Goal: Information Seeking & Learning: Check status

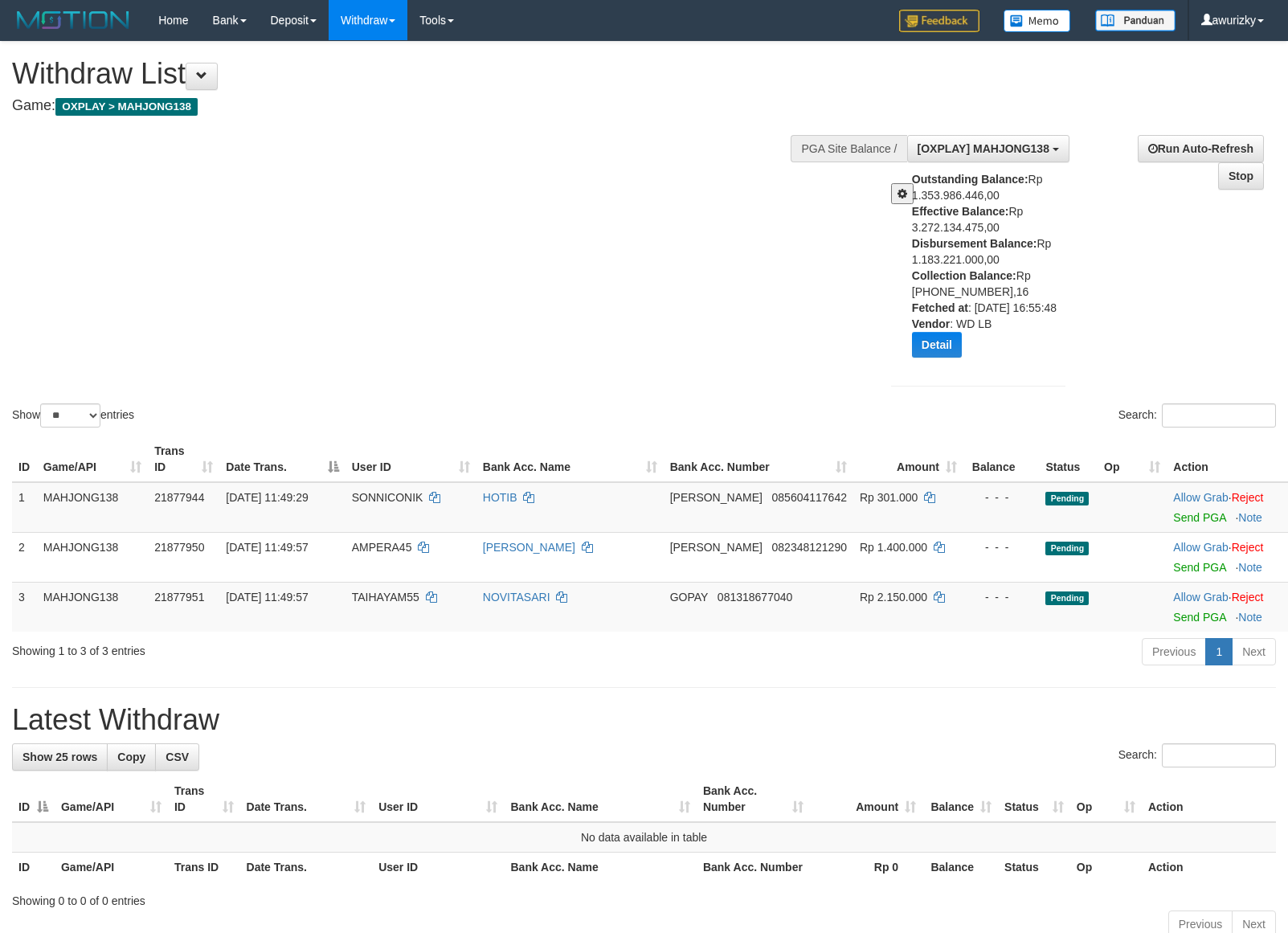
select select "**"
click at [941, 358] on button "Detail" at bounding box center [937, 345] width 50 height 26
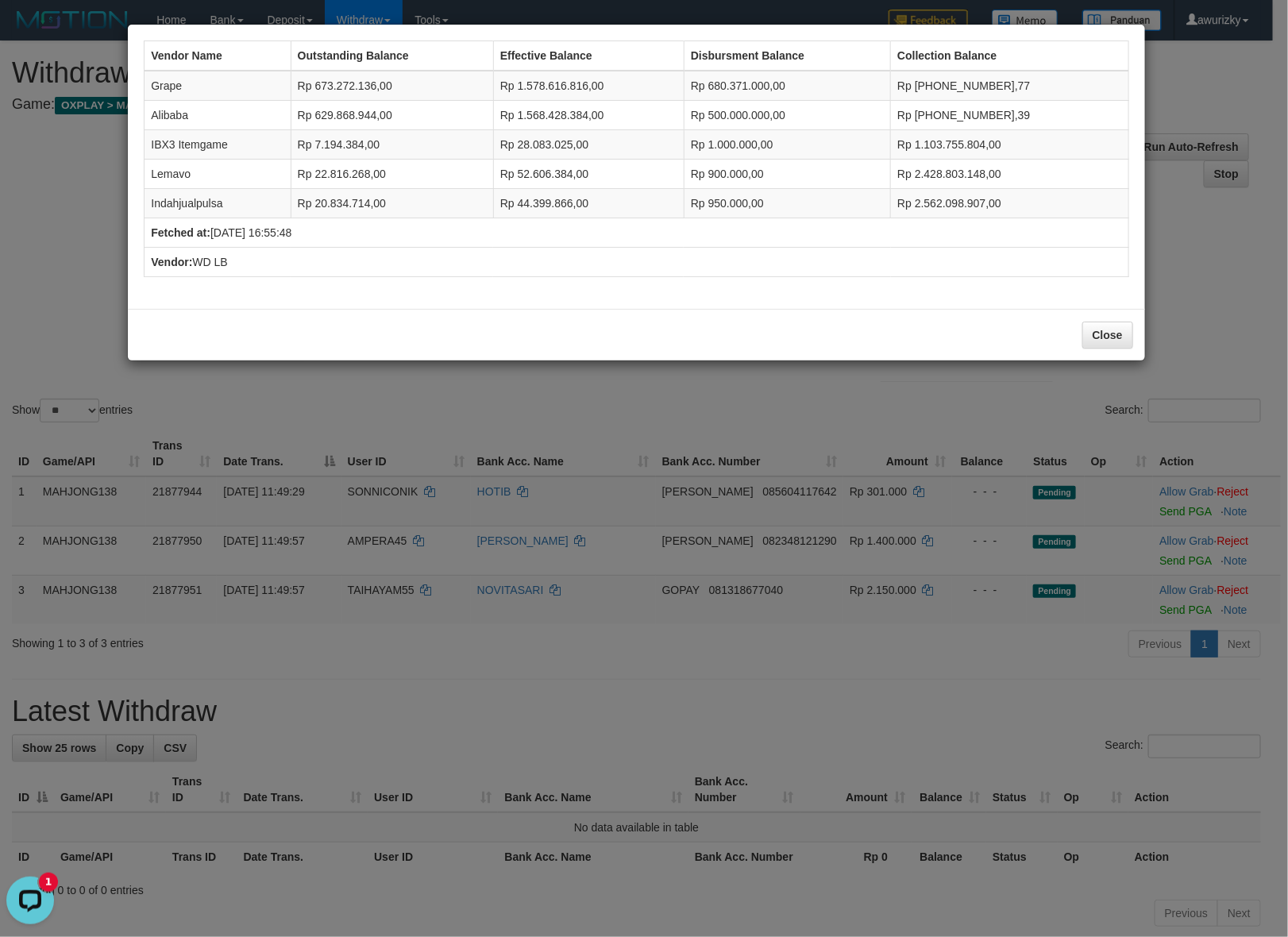
click at [737, 148] on td "Rp 1.000.000,00" at bounding box center [787, 144] width 207 height 30
copy td "1.000.000,00"
click at [585, 291] on div "Vendor Name Outstanding Balance Effective Balance Disbursment Balance Collectio…" at bounding box center [636, 167] width 1001 height 268
click at [1137, 343] on div "Close" at bounding box center [636, 334] width 1017 height 52
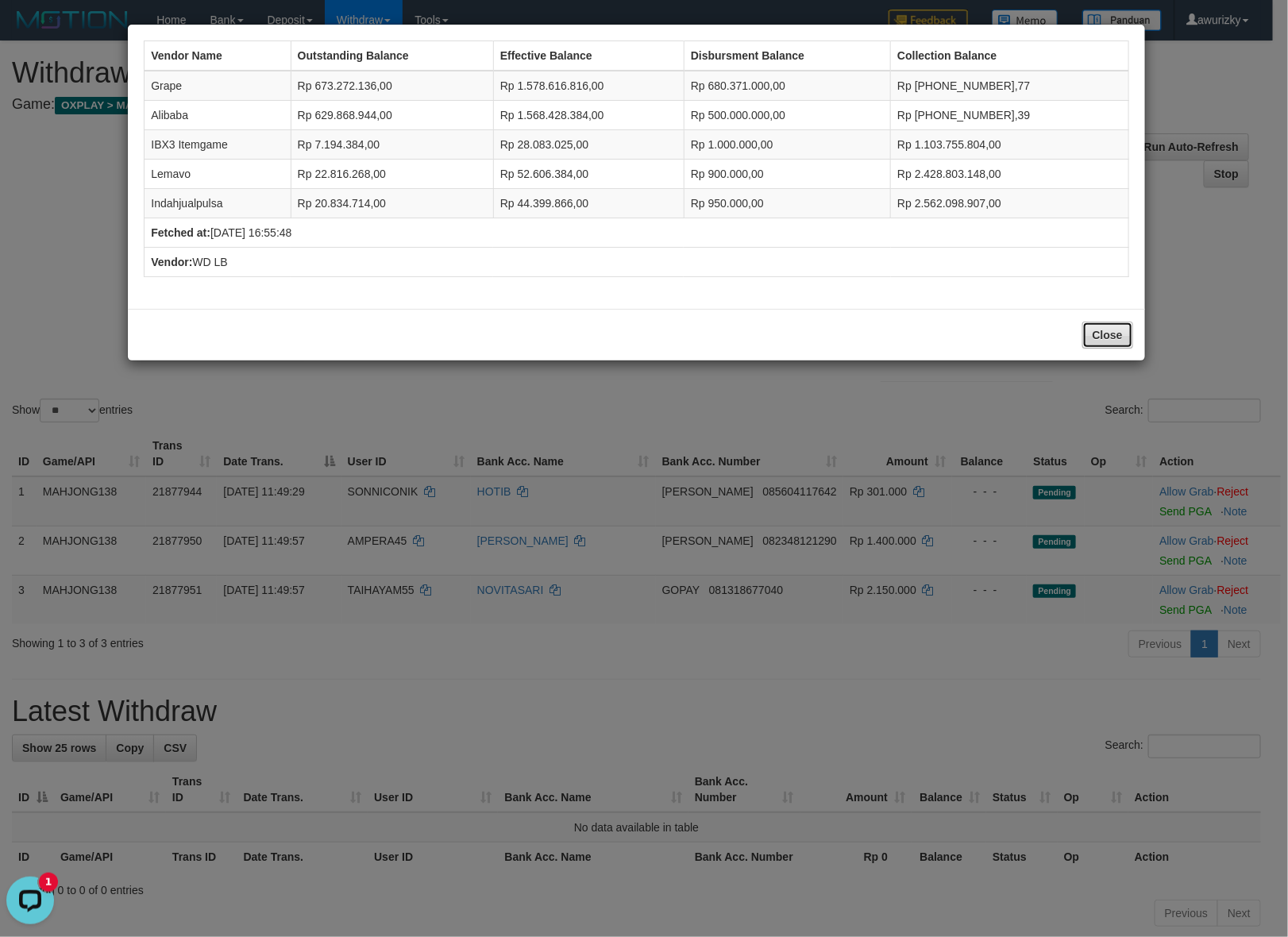
click at [1113, 343] on button "Close" at bounding box center [1108, 335] width 51 height 27
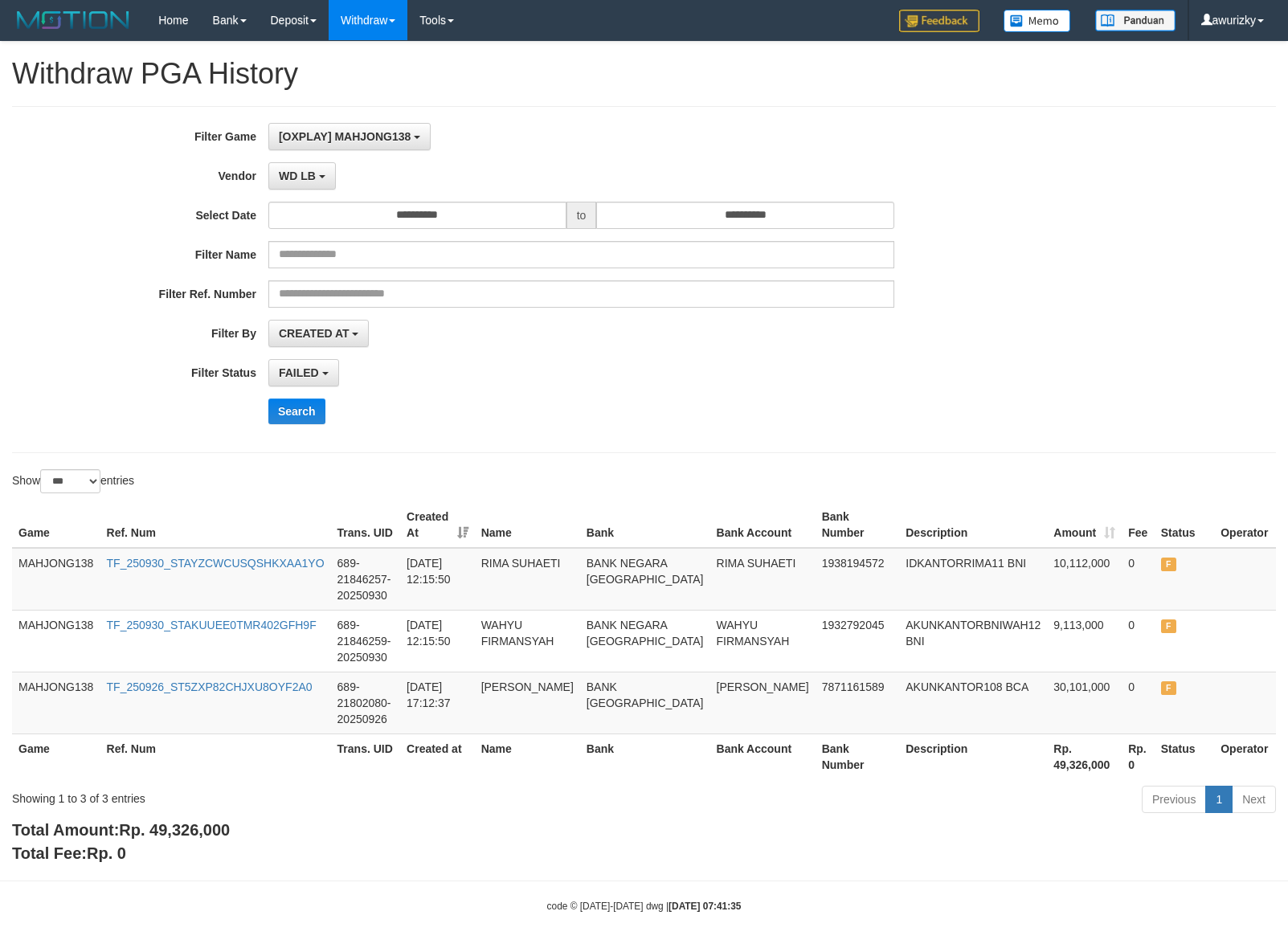
select select "**********"
select select "*"
select select "***"
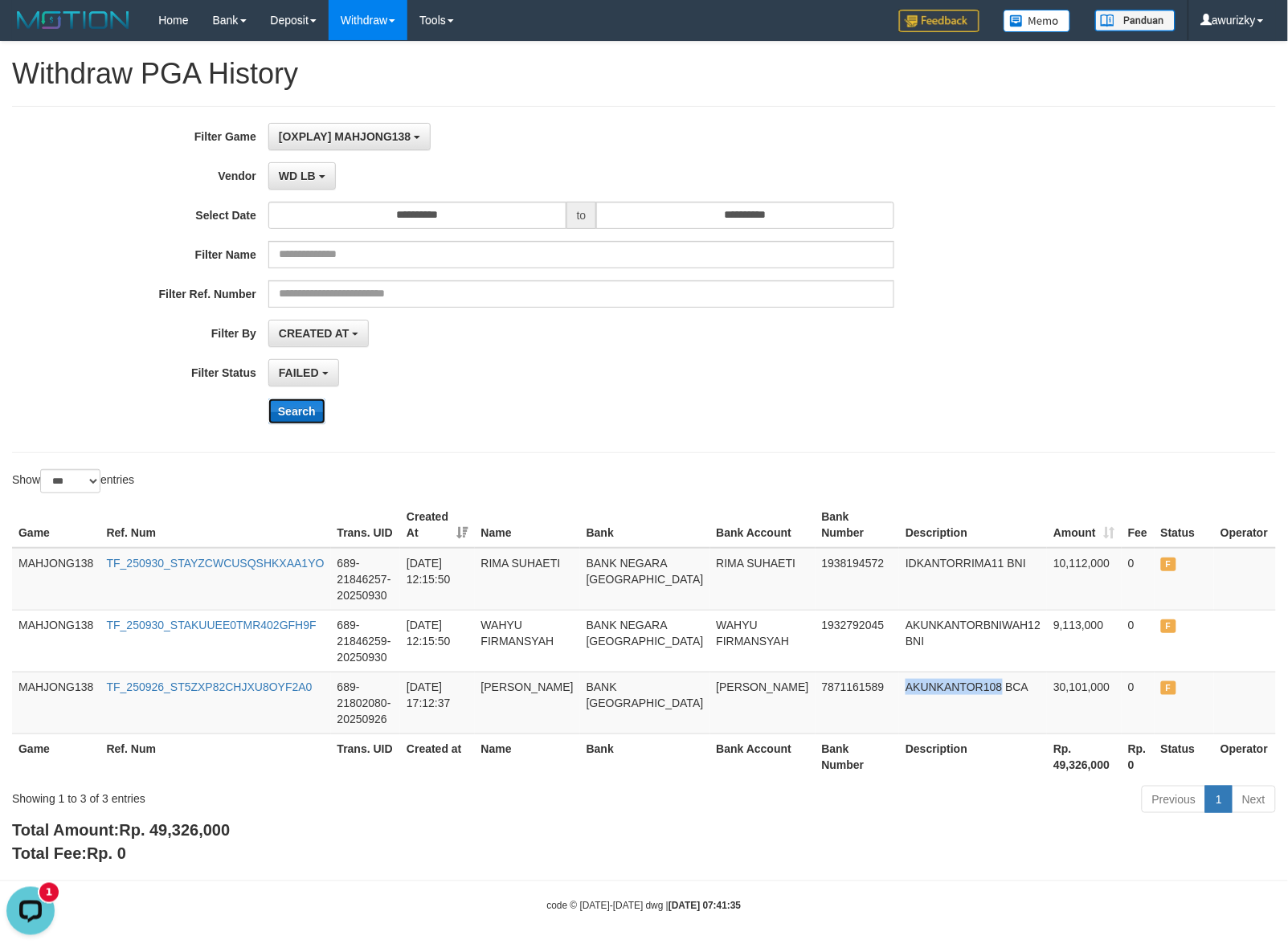
click at [305, 417] on button "Search" at bounding box center [296, 412] width 57 height 26
click at [783, 396] on div "**********" at bounding box center [536, 279] width 1073 height 313
click at [722, 409] on div "Search" at bounding box center [670, 412] width 805 height 26
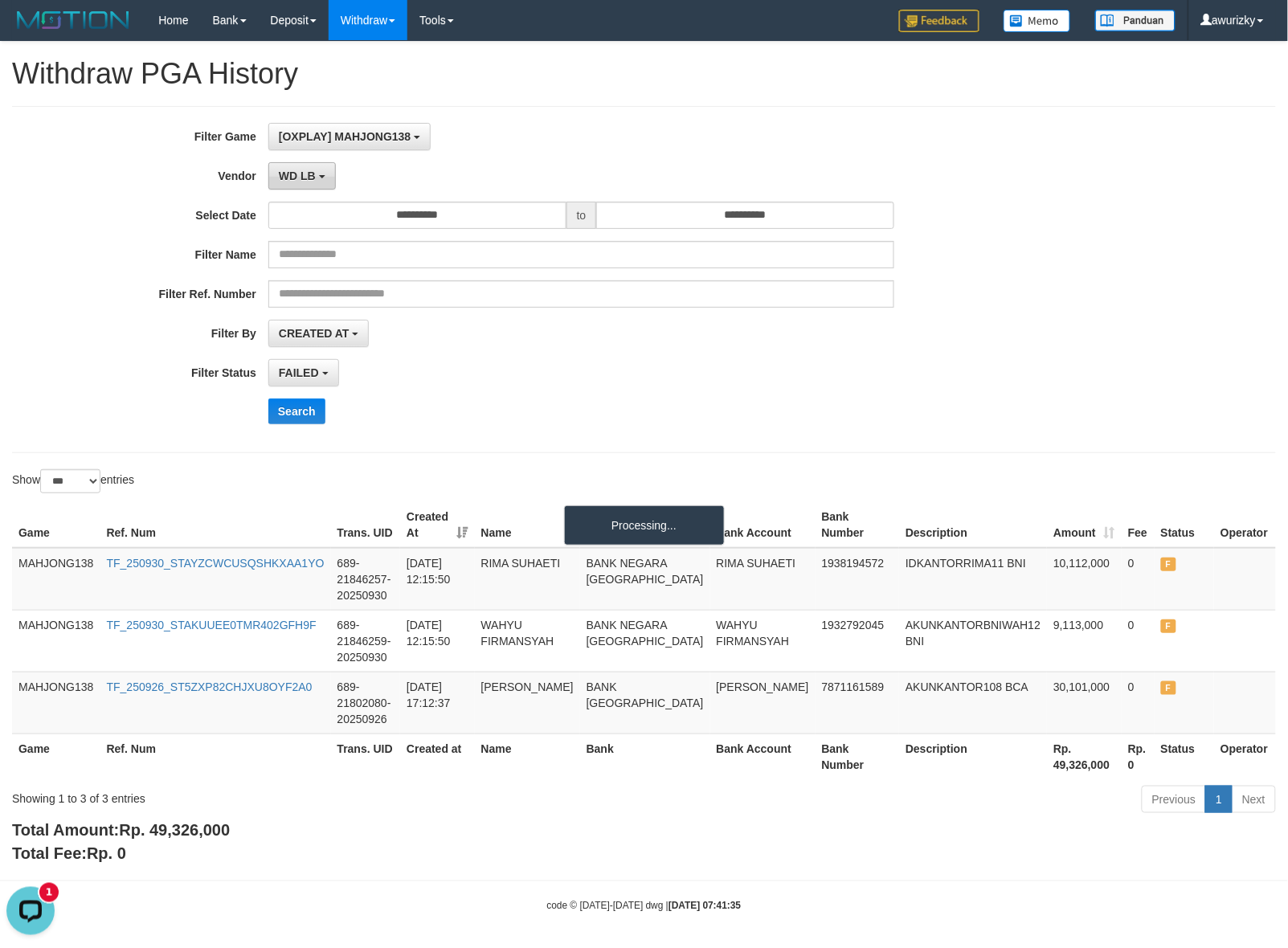
click at [312, 178] on span "WD LB" at bounding box center [297, 176] width 37 height 13
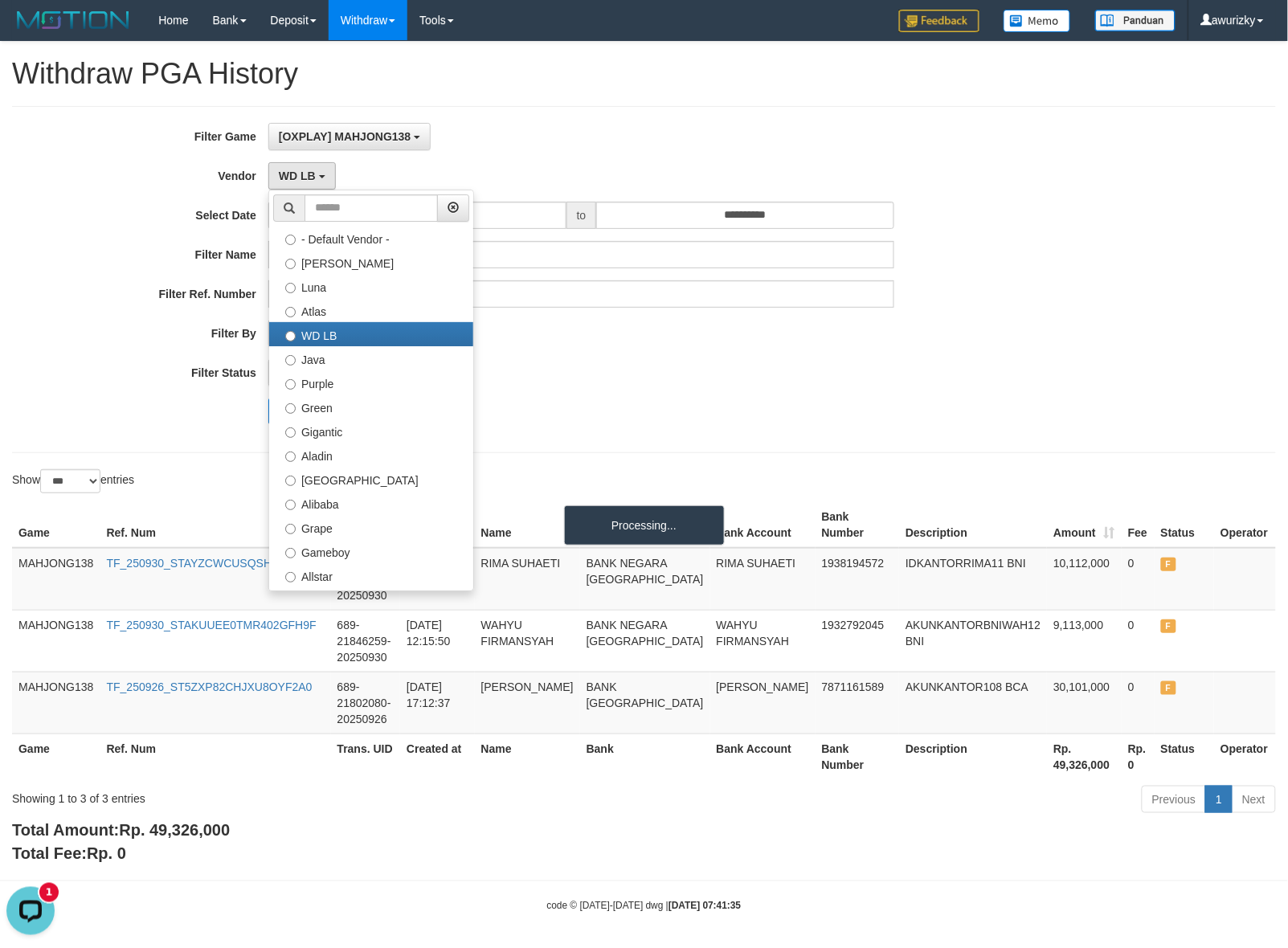
click at [744, 356] on div "**********" at bounding box center [536, 279] width 1073 height 313
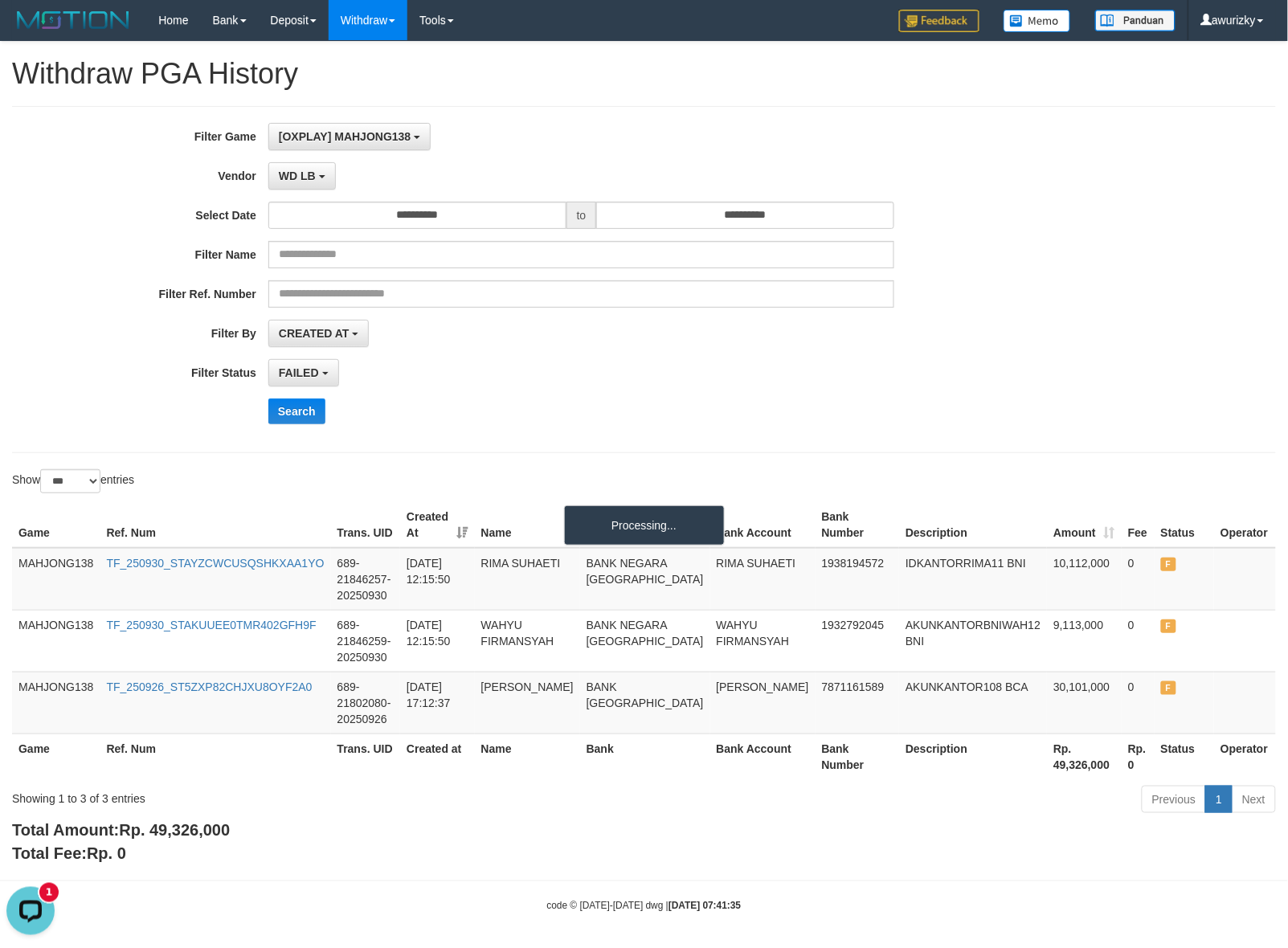
click at [647, 346] on div "CREATED AT PAID AT CREATED AT" at bounding box center [581, 333] width 626 height 27
click at [568, 428] on div "**********" at bounding box center [536, 279] width 1073 height 313
click at [309, 166] on button "WD LB" at bounding box center [302, 176] width 68 height 27
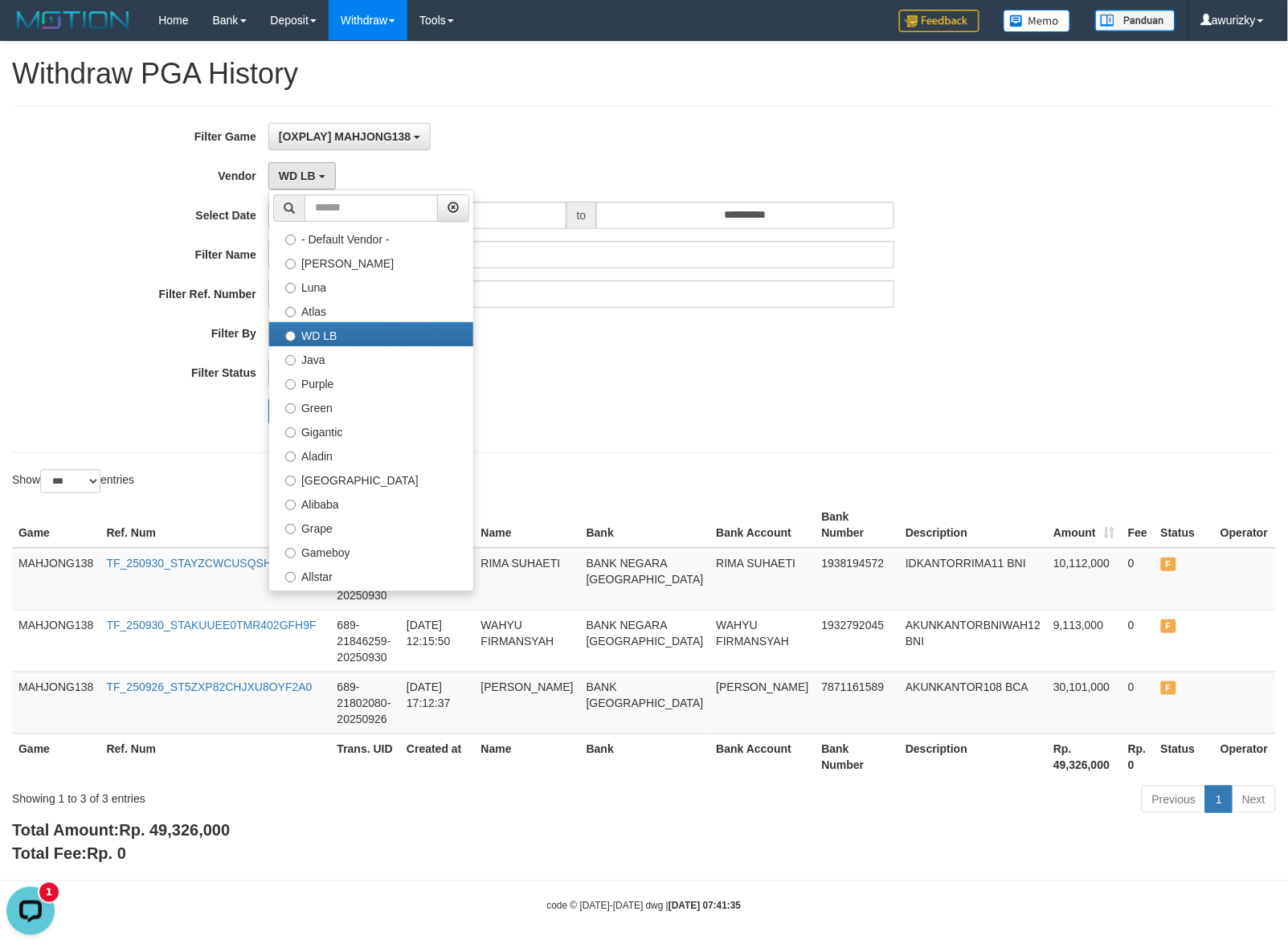
click at [800, 325] on div "CREATED AT PAID AT CREATED AT" at bounding box center [581, 333] width 626 height 27
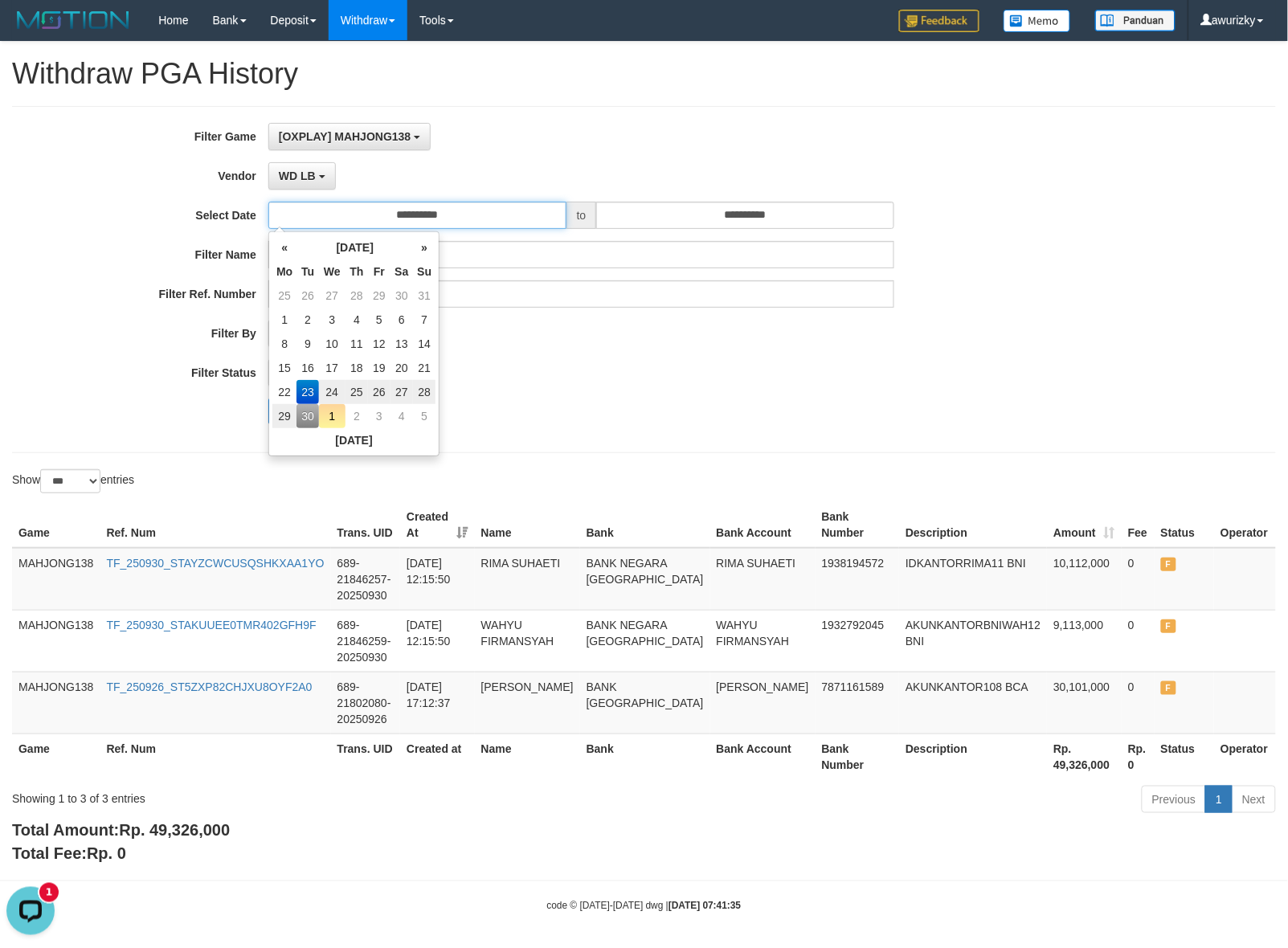
click at [474, 221] on input "**********" at bounding box center [417, 216] width 298 height 27
drag, startPoint x: 687, startPoint y: 354, endPoint x: 724, endPoint y: 274, distance: 88.1
click at [688, 352] on div "**********" at bounding box center [536, 279] width 1073 height 313
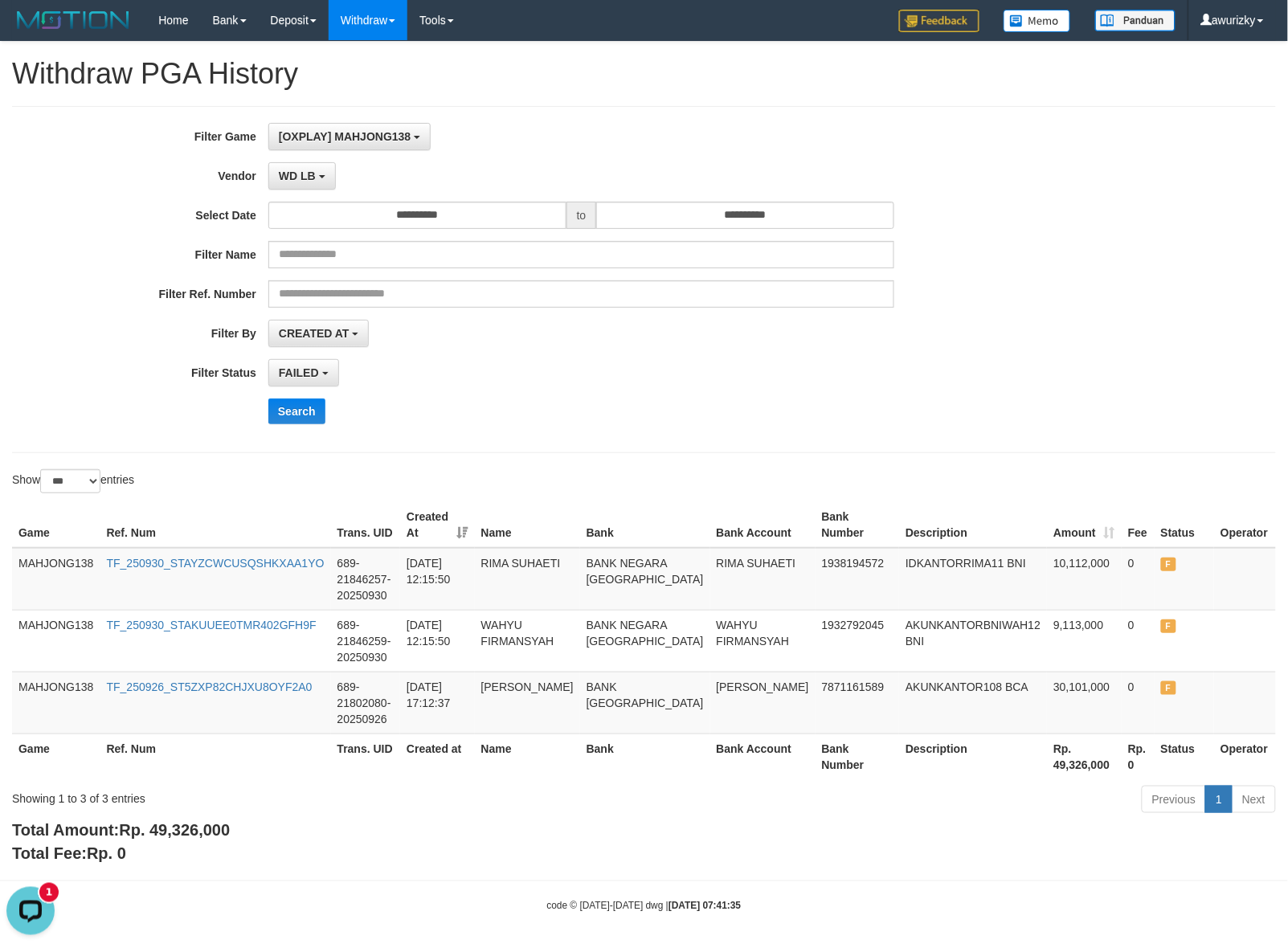
click at [740, 238] on div "**********" at bounding box center [536, 279] width 1073 height 313
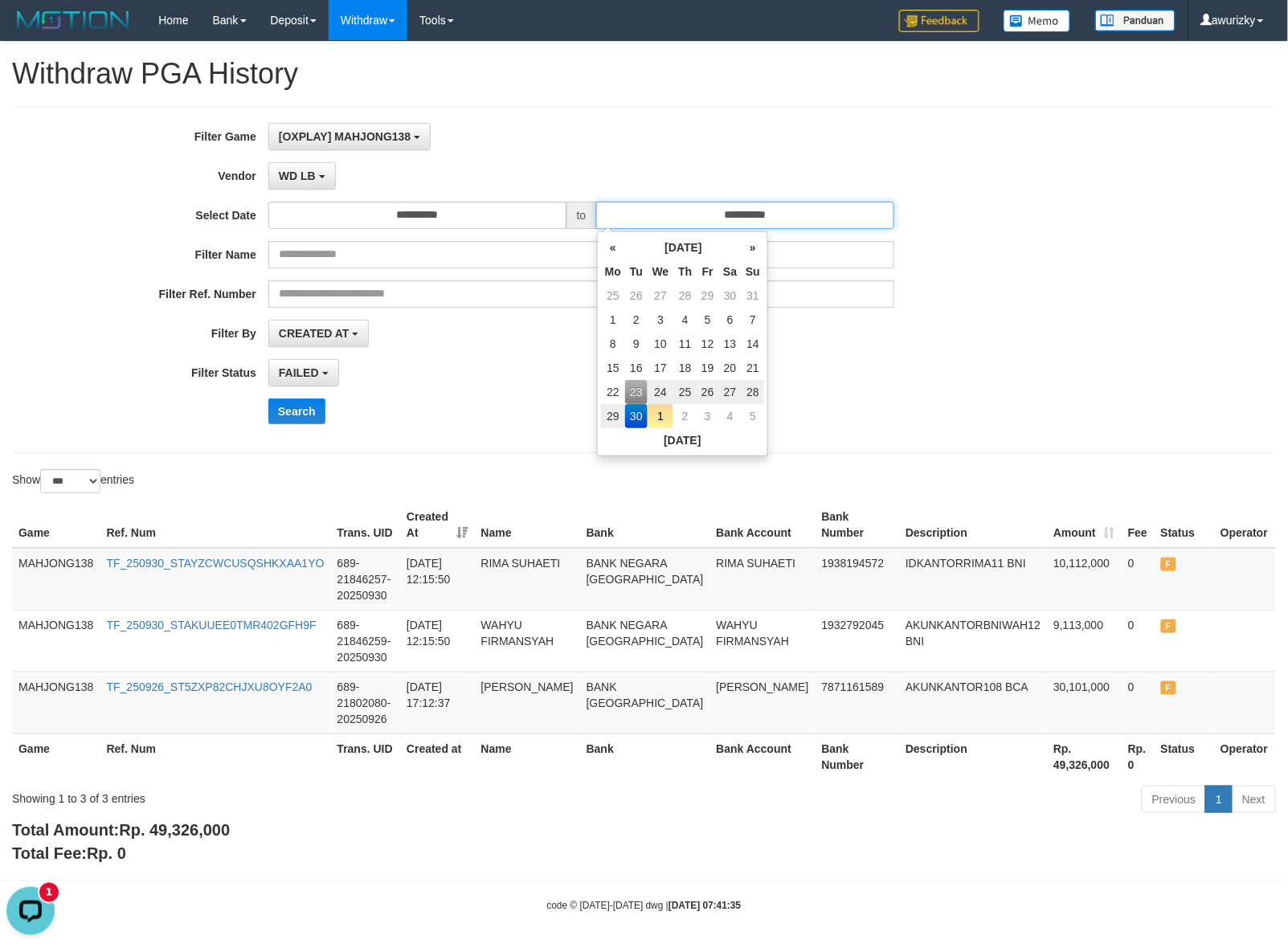
click at [728, 229] on input "**********" at bounding box center [745, 216] width 298 height 27
click at [665, 419] on td "1" at bounding box center [661, 417] width 27 height 24
type input "**********"
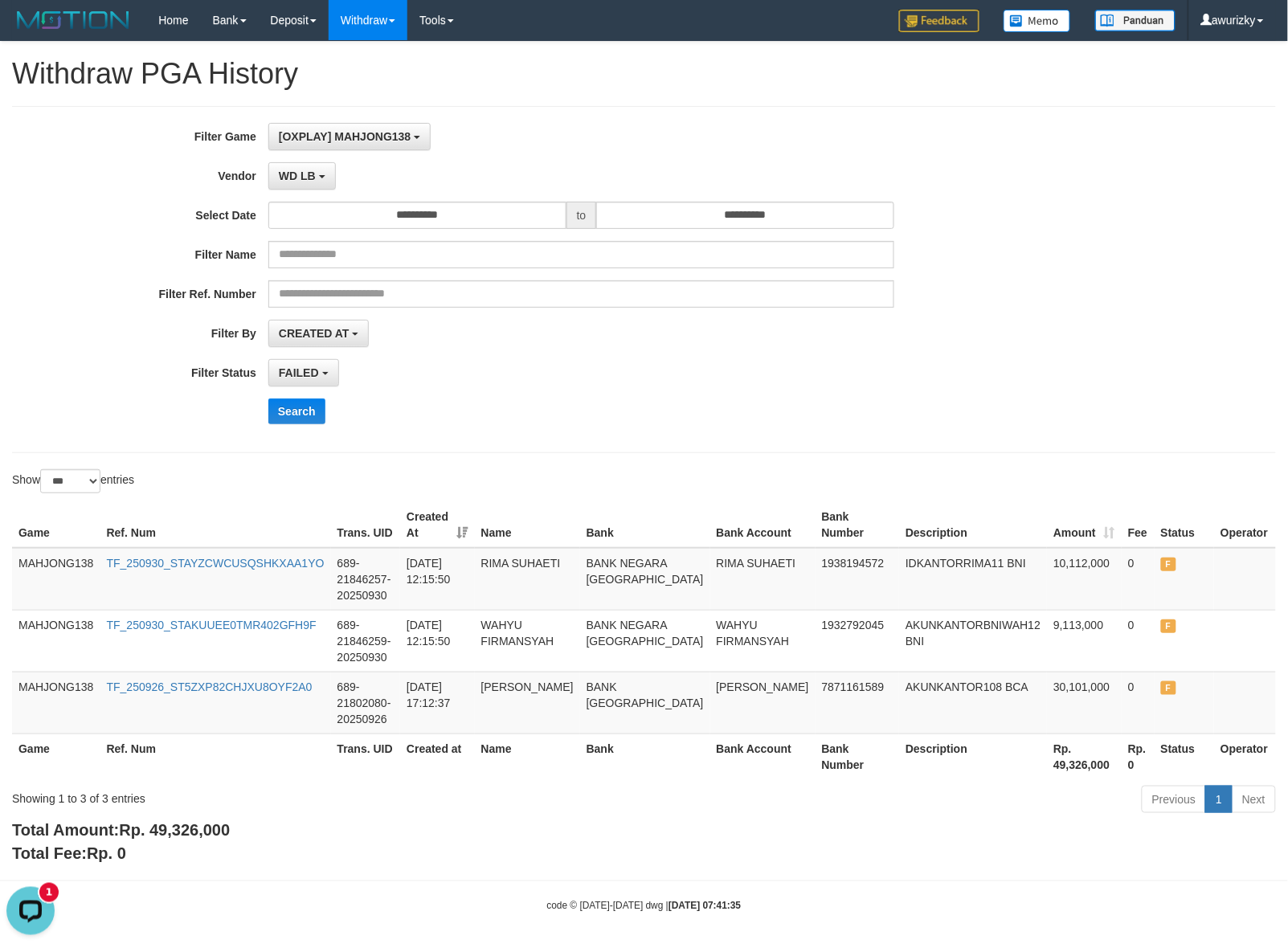
click at [468, 391] on div "**********" at bounding box center [536, 279] width 1073 height 313
click at [464, 227] on input "**********" at bounding box center [417, 216] width 298 height 27
click at [681, 376] on div "FAILED SUCCESS ON PROCESS FAILED" at bounding box center [581, 373] width 626 height 27
click at [322, 179] on button "WD LB" at bounding box center [302, 176] width 68 height 27
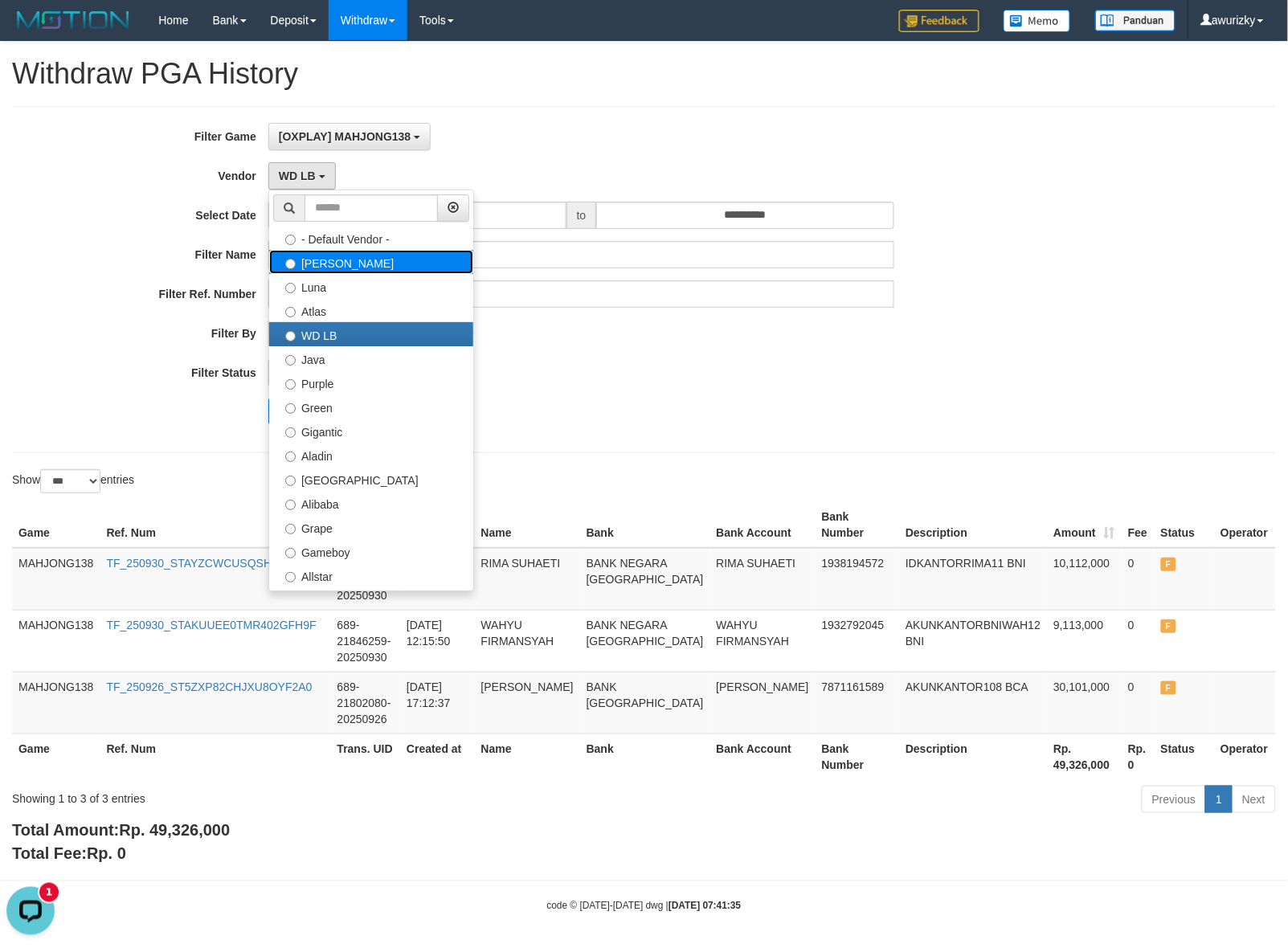
click at [348, 258] on label "Lucy" at bounding box center [371, 262] width 204 height 24
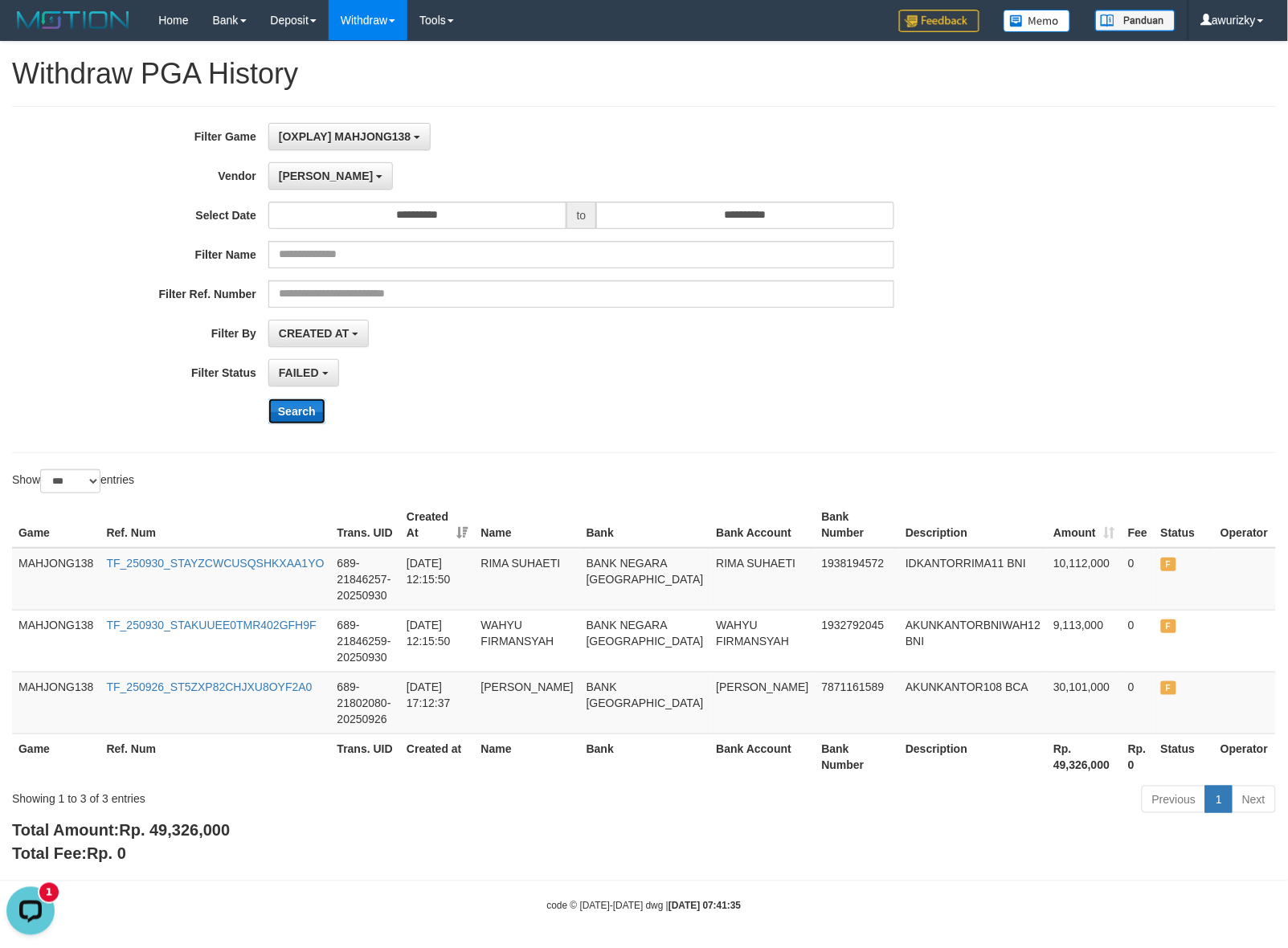
click at [286, 416] on button "Search" at bounding box center [296, 412] width 57 height 26
click at [732, 354] on div "**********" at bounding box center [536, 279] width 1073 height 313
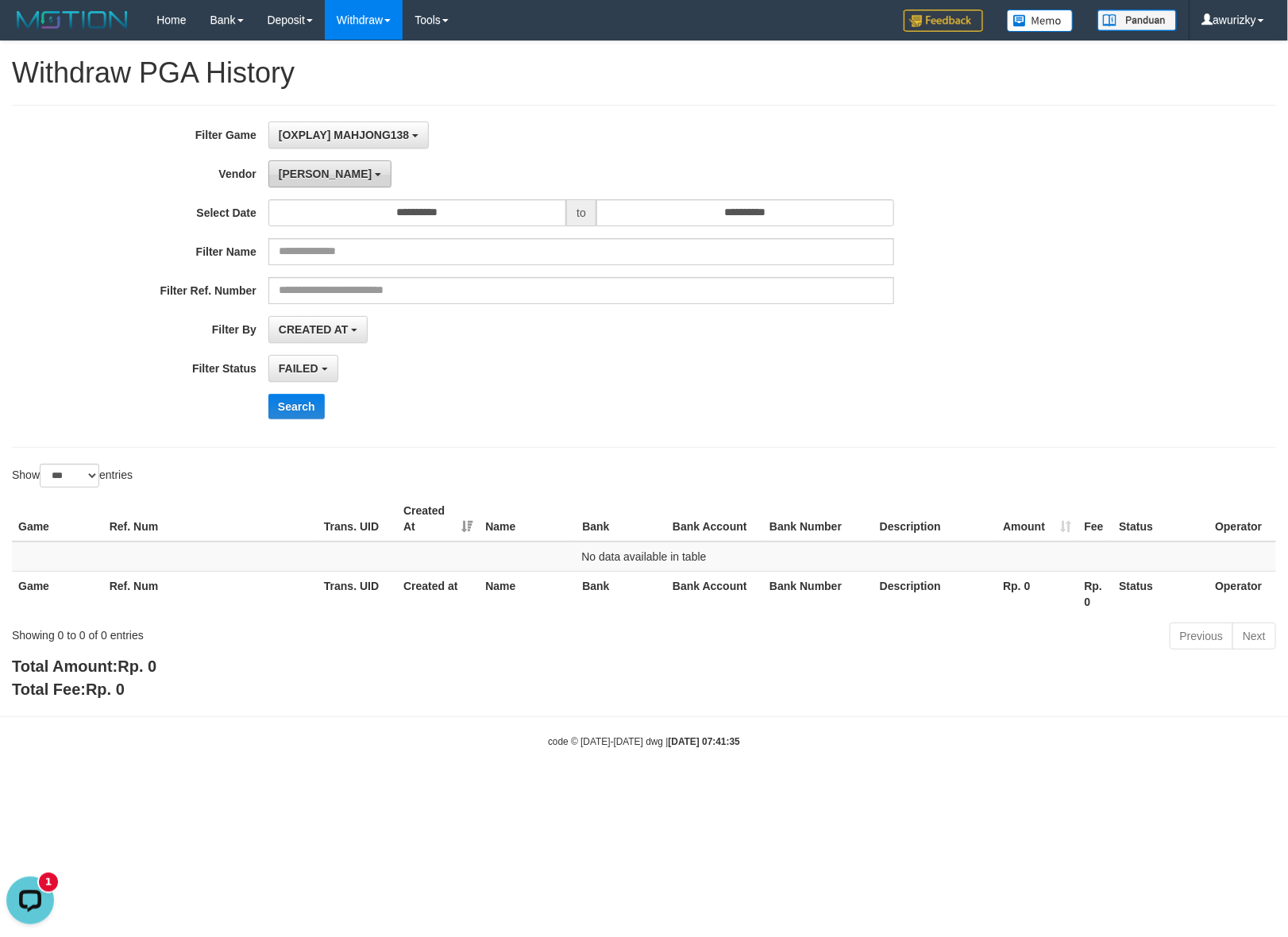
click at [306, 184] on button "Lucy" at bounding box center [330, 174] width 123 height 27
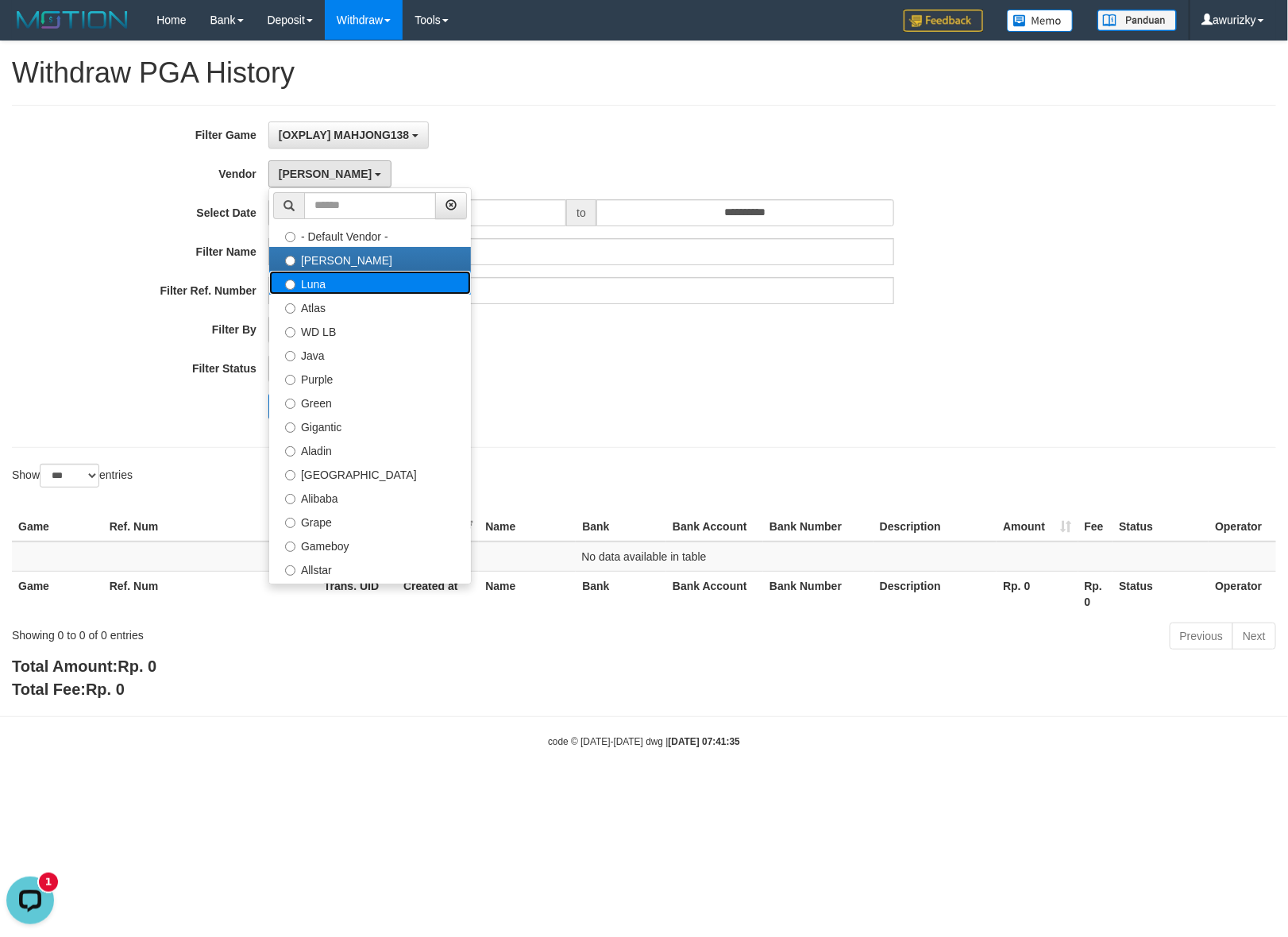
click at [314, 284] on label "Luna" at bounding box center [369, 283] width 202 height 24
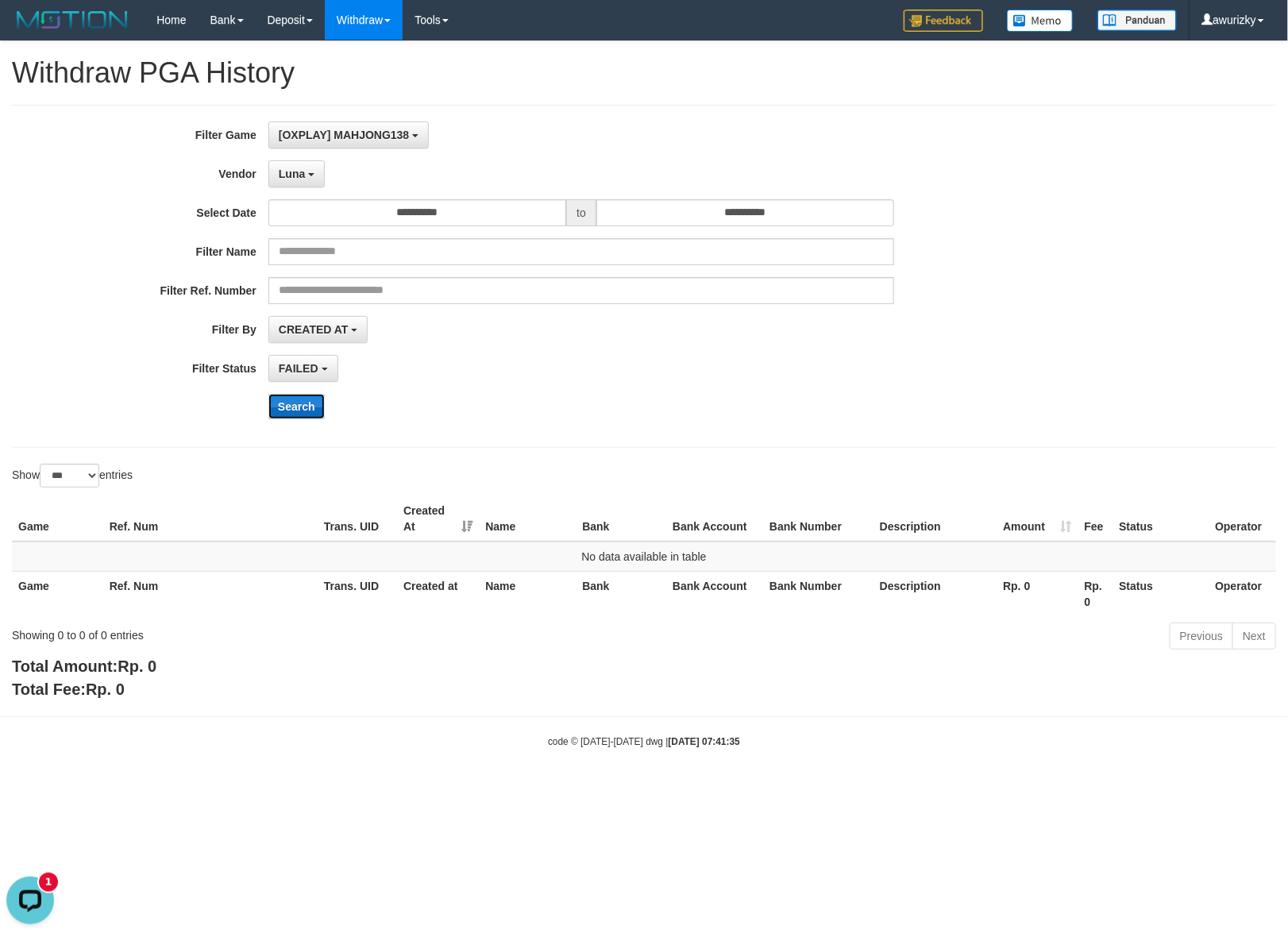
click at [291, 411] on button "Search" at bounding box center [296, 407] width 57 height 26
click at [612, 434] on div "**********" at bounding box center [644, 276] width 1264 height 343
click at [304, 180] on span "Luna" at bounding box center [291, 174] width 26 height 13
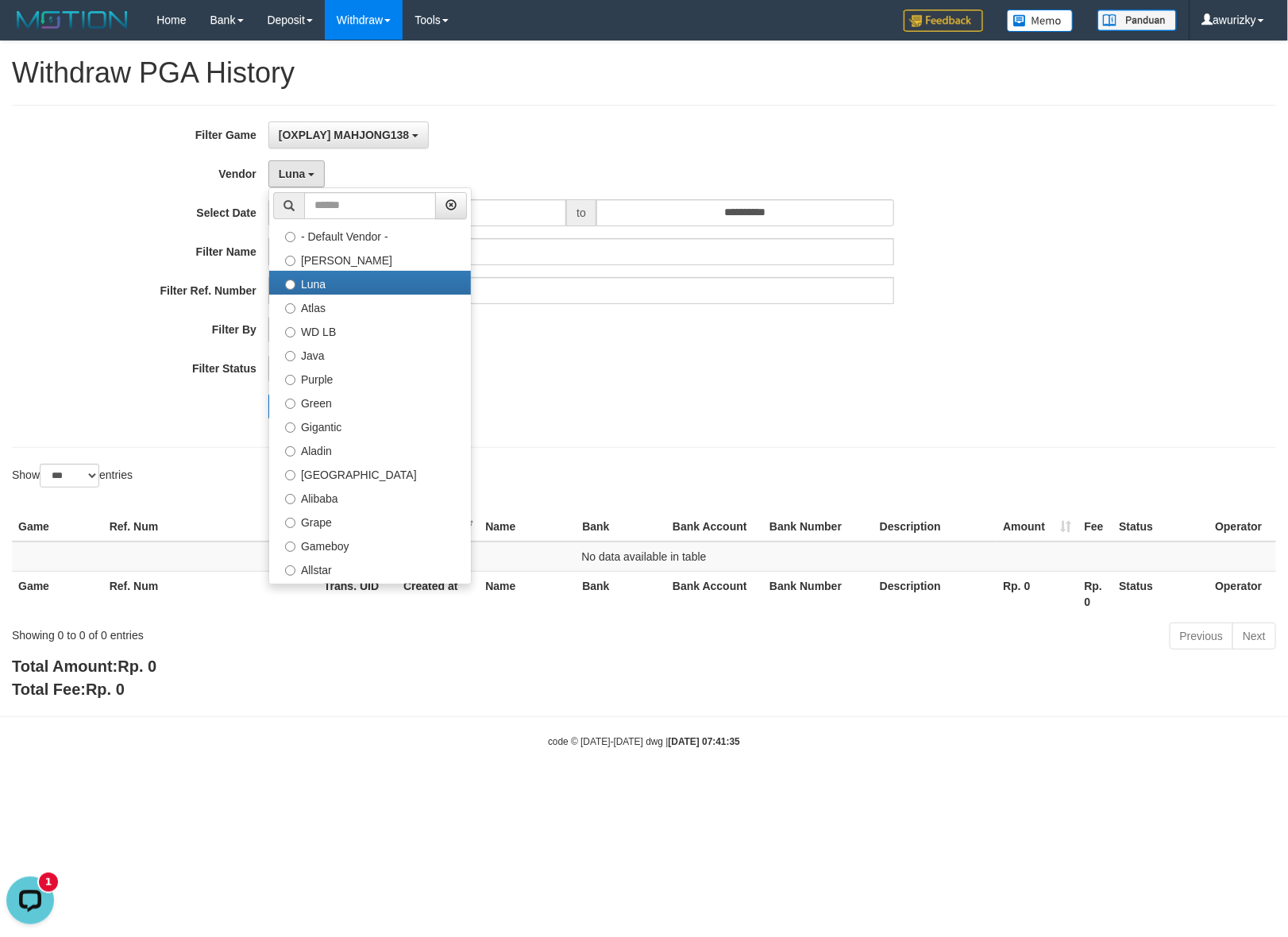
click at [851, 390] on div "**********" at bounding box center [536, 276] width 1073 height 310
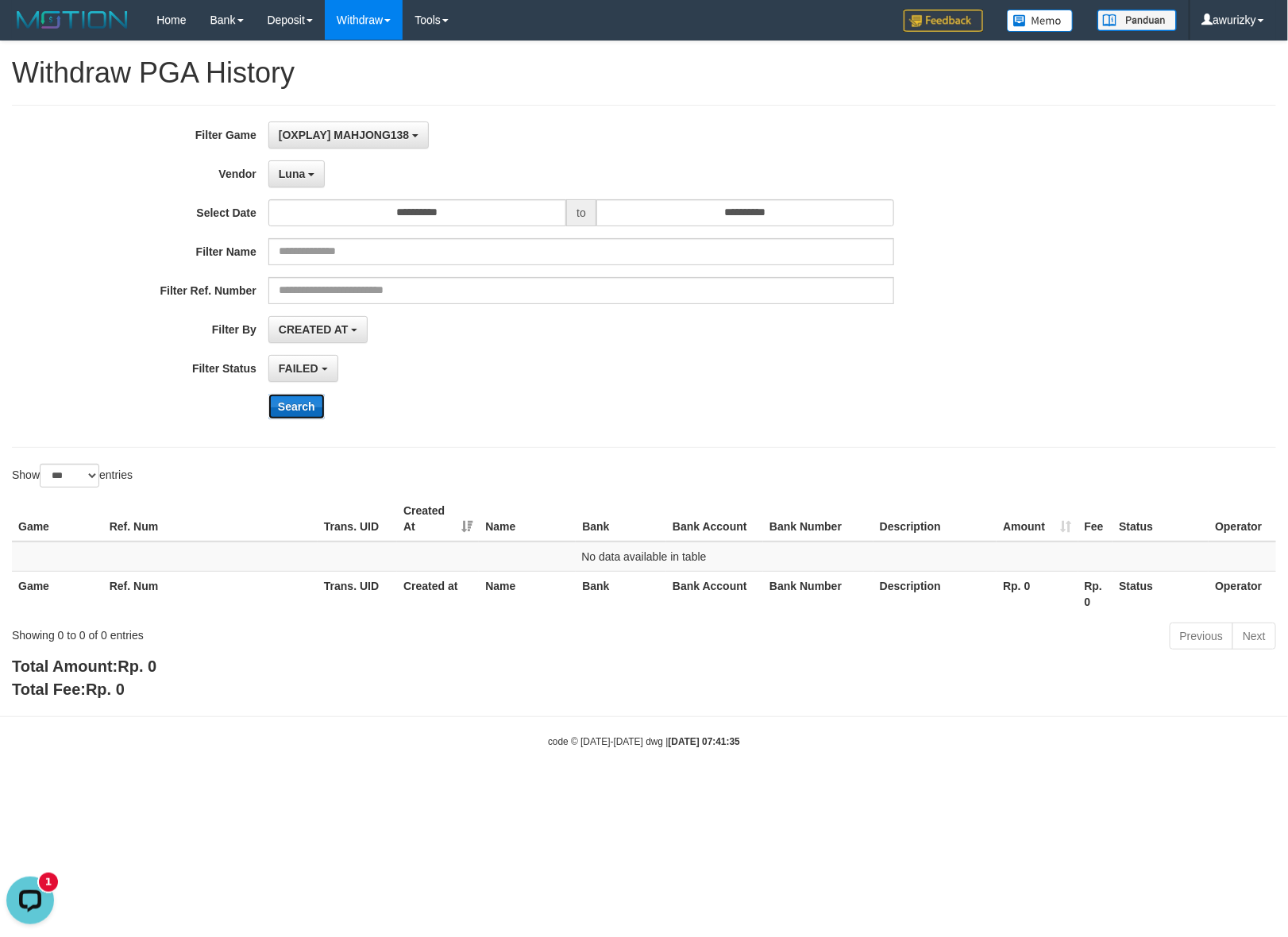
click at [298, 405] on button "Search" at bounding box center [296, 407] width 57 height 26
click at [310, 179] on button "Luna" at bounding box center [296, 174] width 57 height 27
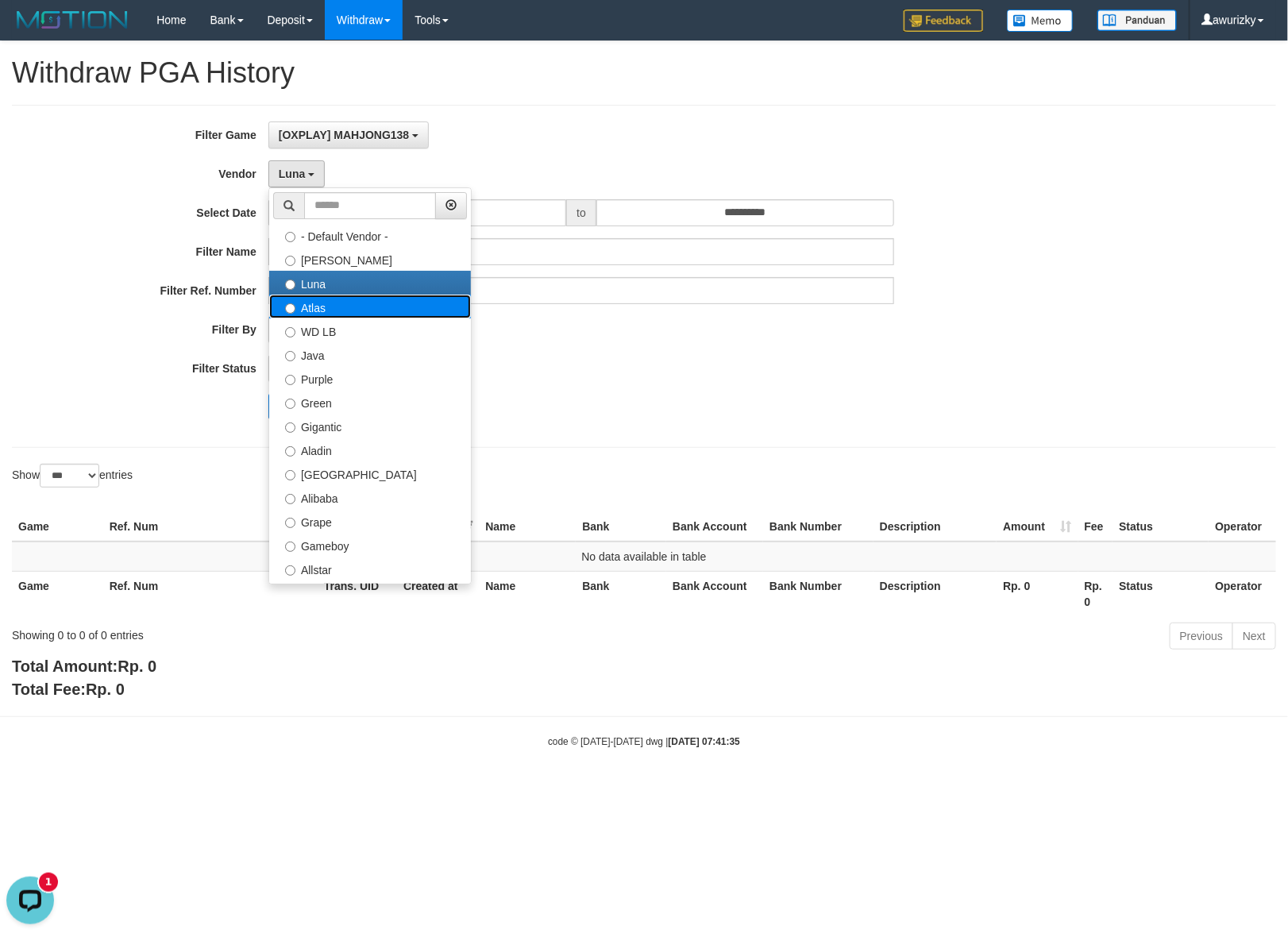
click at [322, 315] on label "Atlas" at bounding box center [369, 306] width 202 height 24
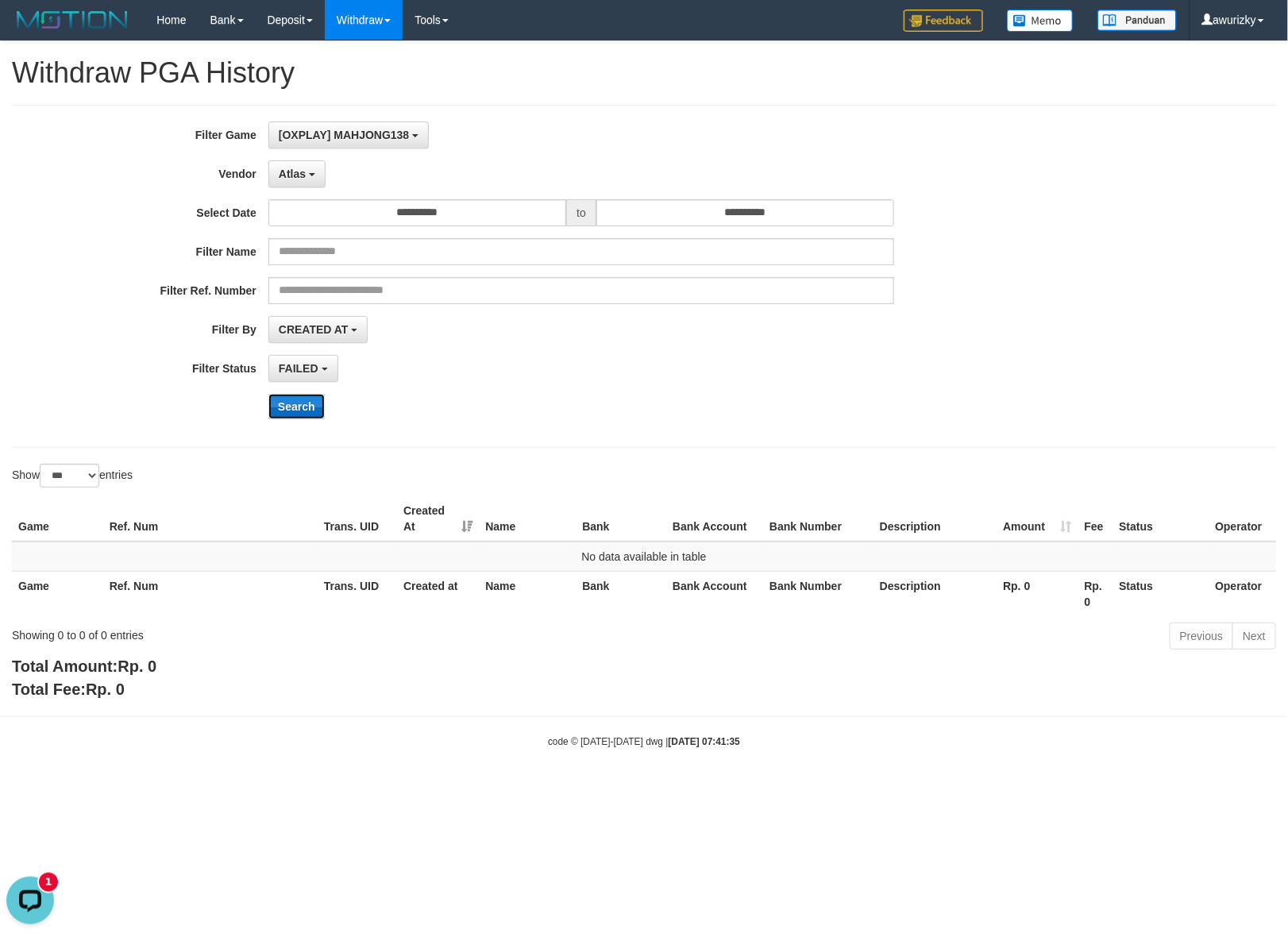
click at [298, 402] on button "Search" at bounding box center [296, 407] width 57 height 26
click at [316, 177] on button "Atlas" at bounding box center [297, 174] width 57 height 27
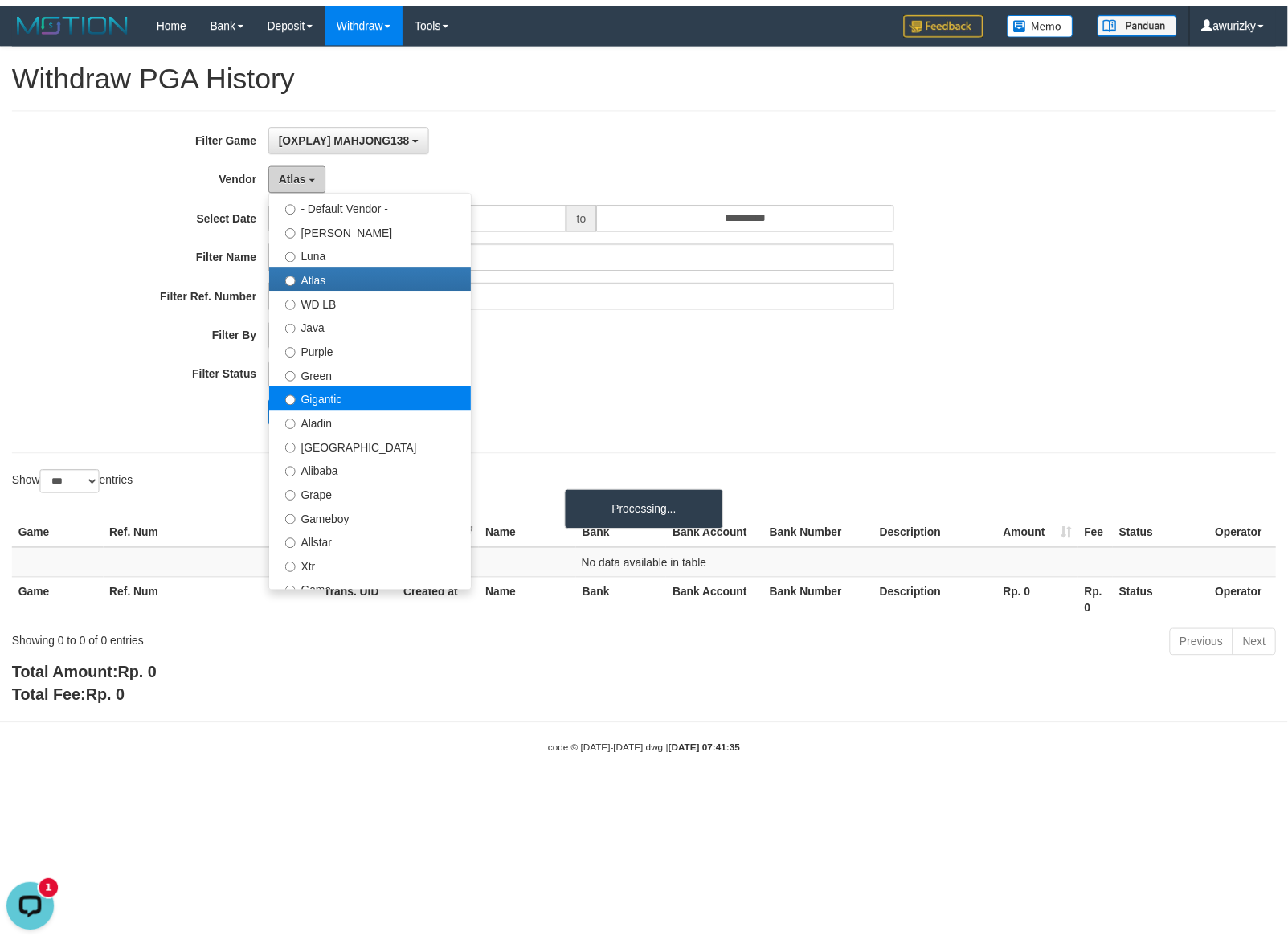
scroll to position [0, 0]
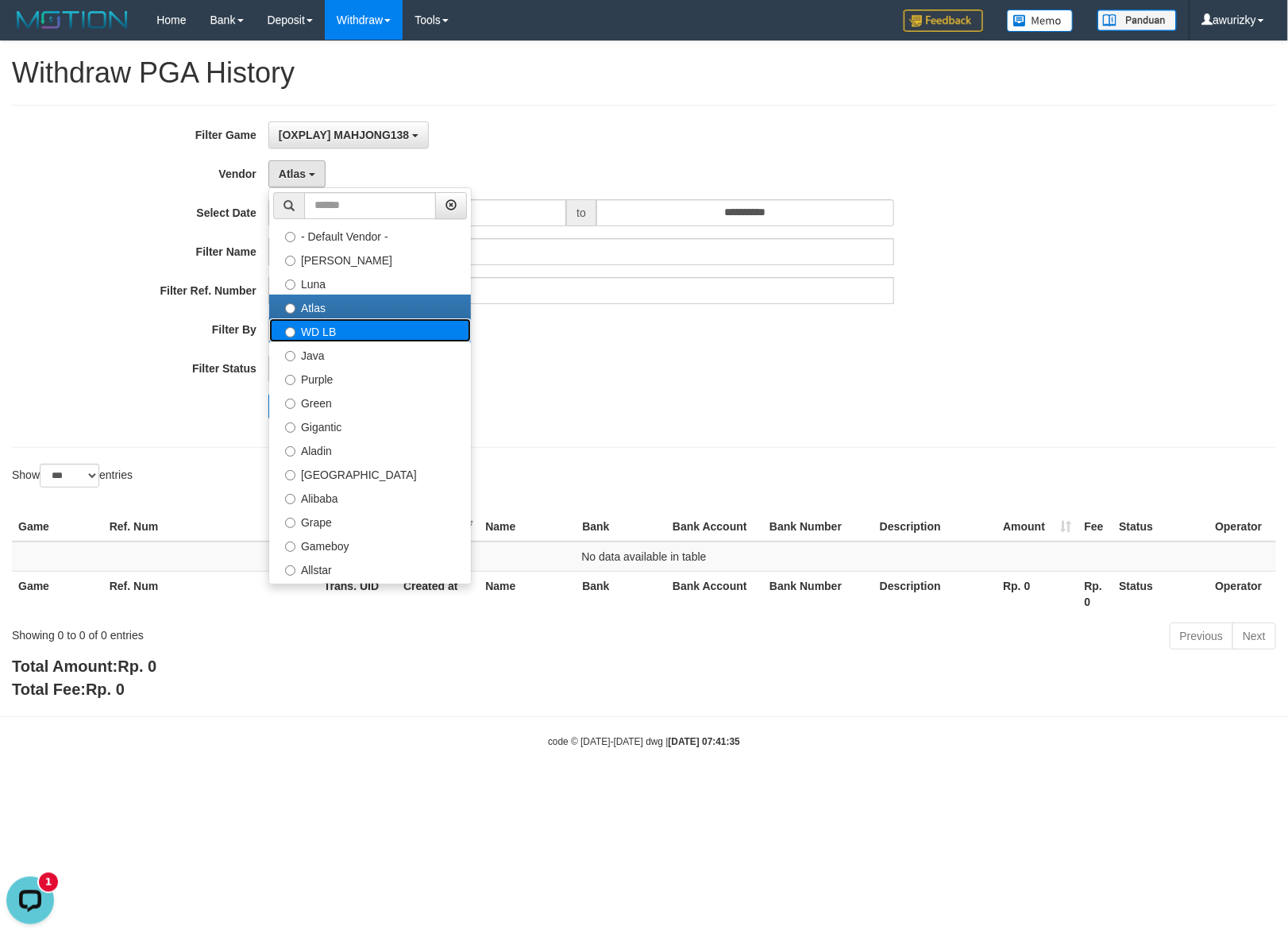
click at [346, 326] on label "WD LB" at bounding box center [369, 330] width 202 height 24
select select "**********"
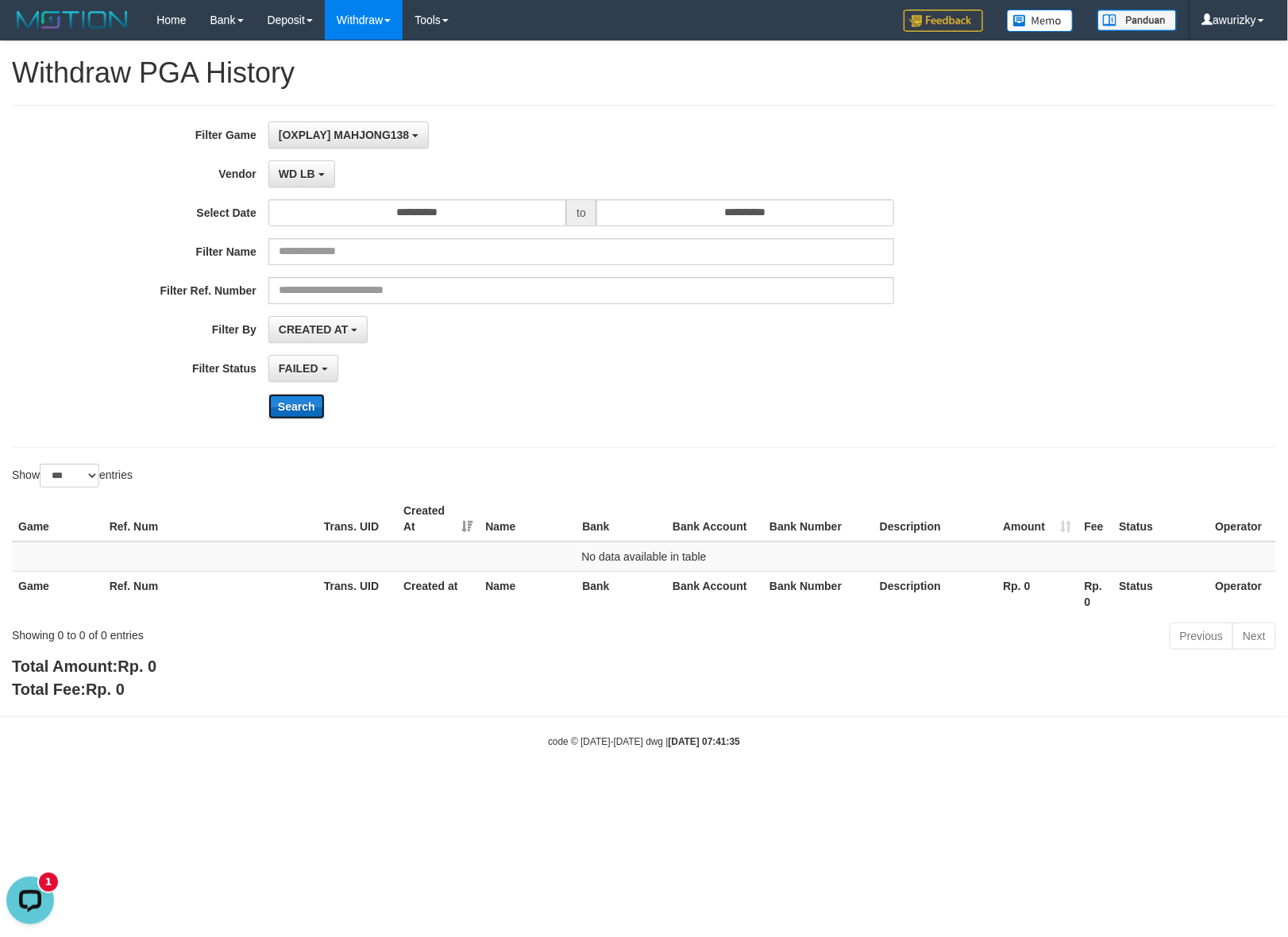
click at [302, 406] on button "Search" at bounding box center [296, 407] width 57 height 26
click at [660, 380] on div "FAILED SUCCESS ON PROCESS FAILED" at bounding box center [581, 369] width 626 height 27
click at [663, 346] on div "**********" at bounding box center [536, 276] width 1073 height 310
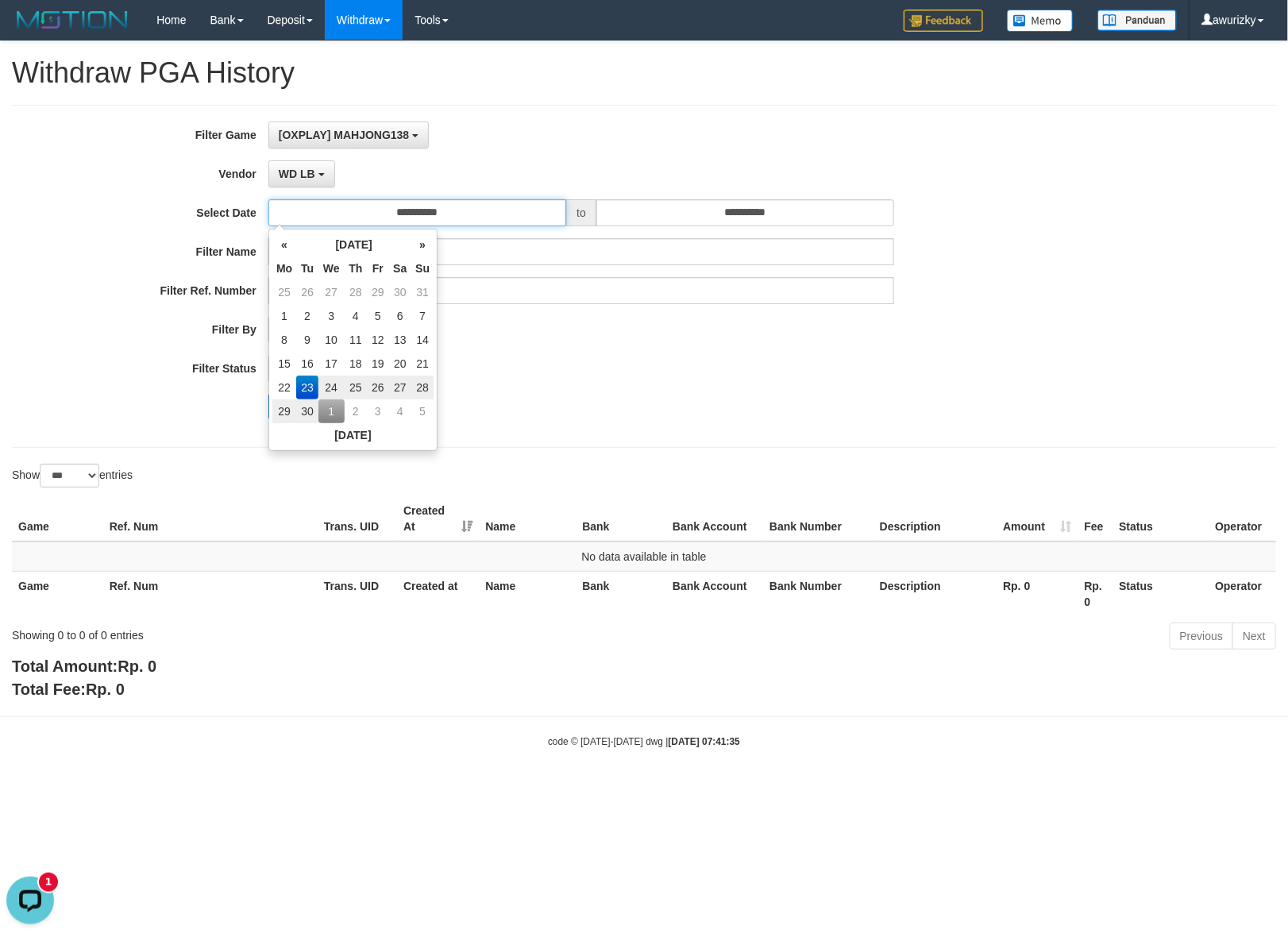
click at [523, 219] on input "**********" at bounding box center [417, 213] width 298 height 27
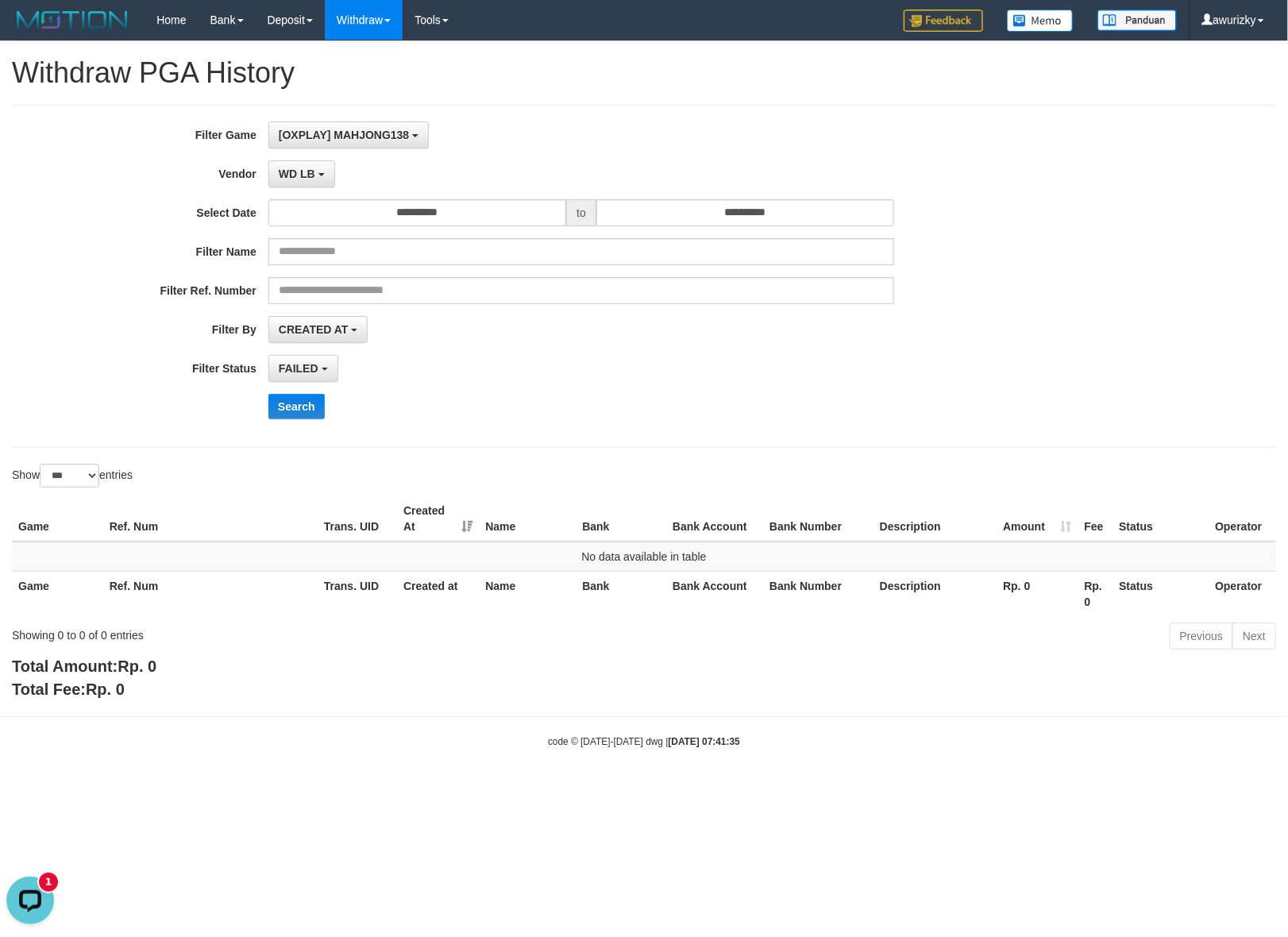
click at [621, 400] on div "Search" at bounding box center [670, 407] width 805 height 26
click at [292, 409] on button "Search" at bounding box center [296, 407] width 57 height 26
click at [418, 224] on input "**********" at bounding box center [417, 213] width 298 height 27
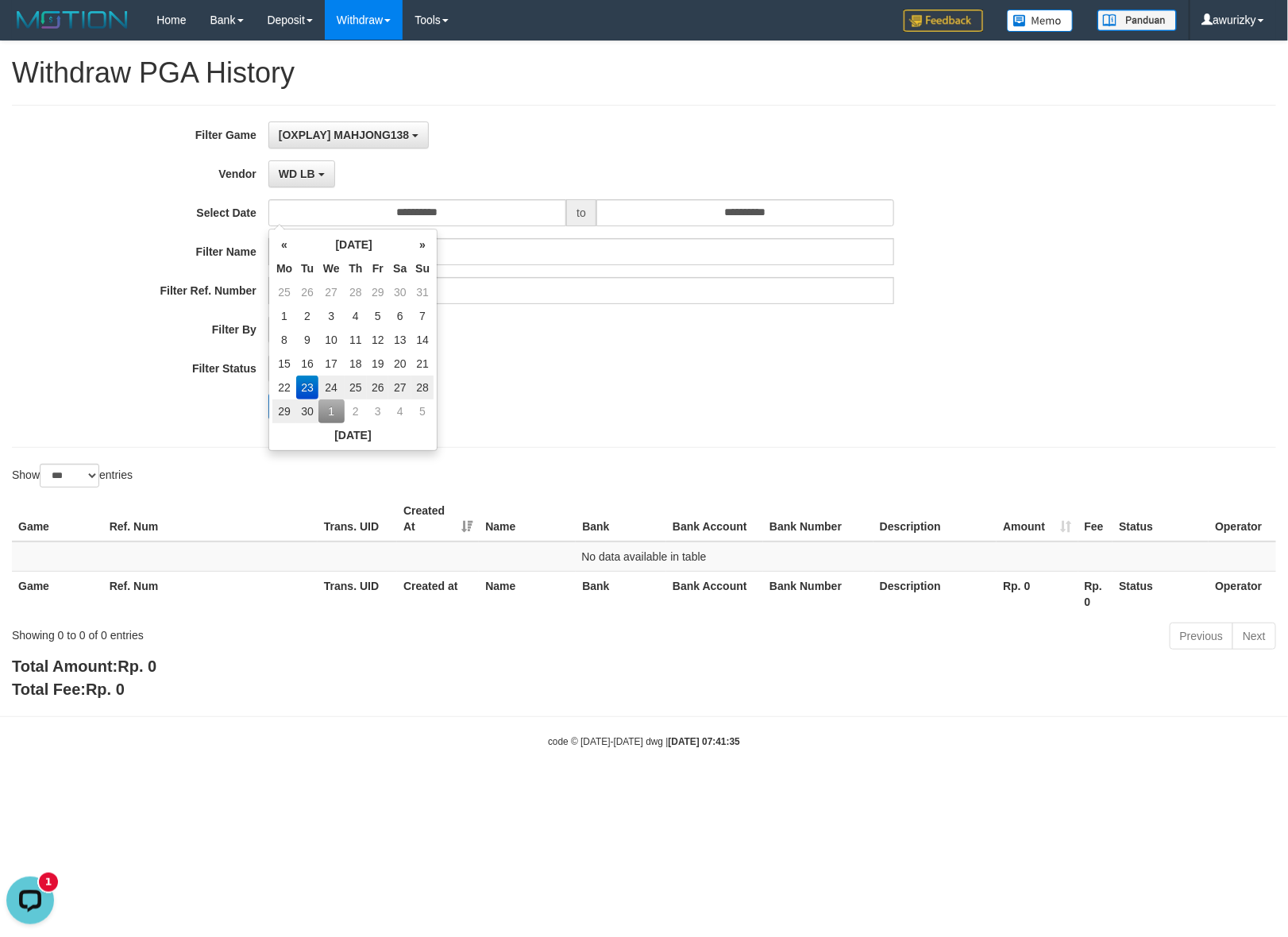
click at [336, 385] on td "24" at bounding box center [331, 388] width 26 height 24
type input "**********"
click at [557, 380] on div "FAILED SUCCESS ON PROCESS FAILED" at bounding box center [581, 369] width 626 height 27
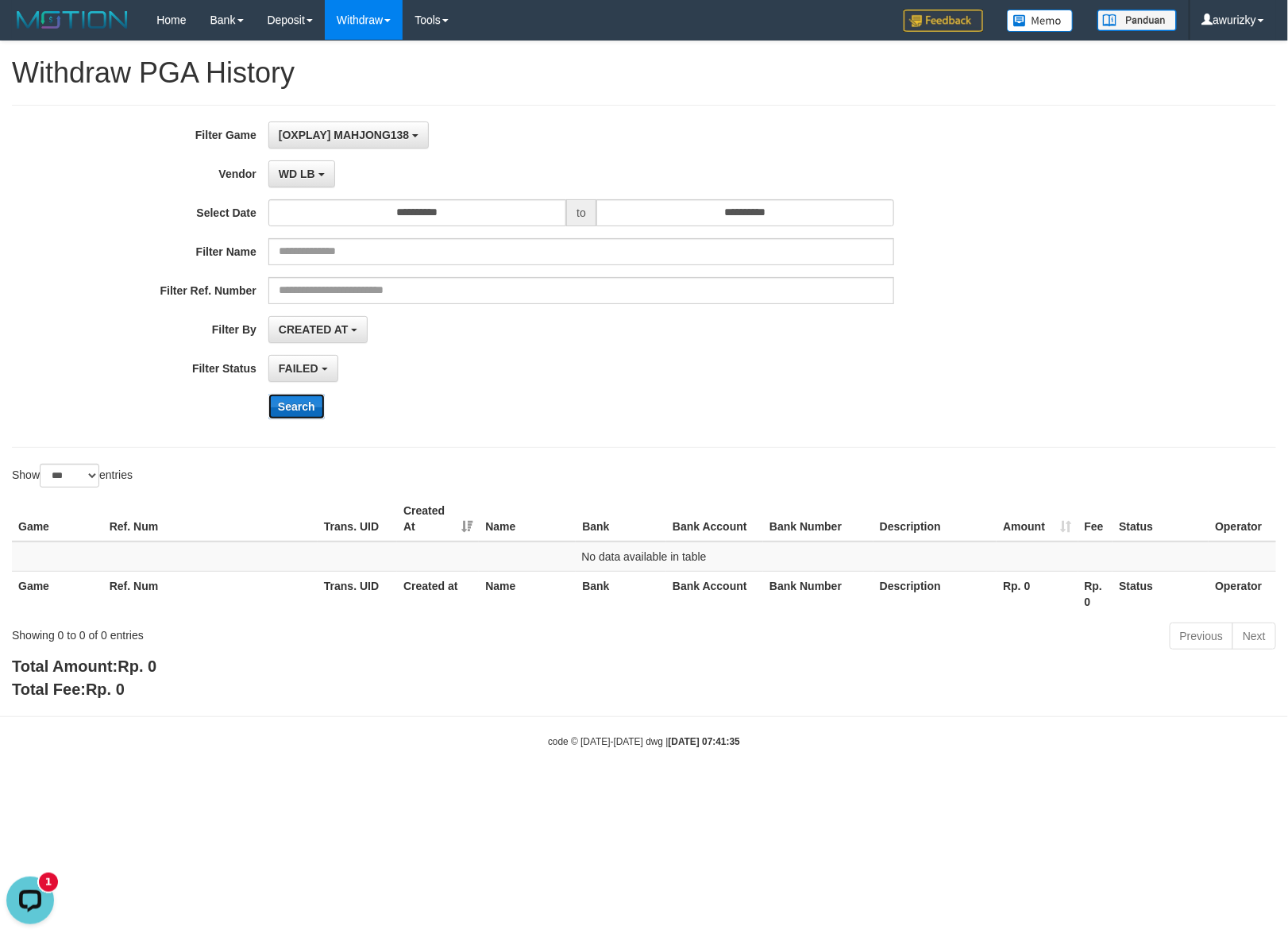
click at [307, 405] on button "Search" at bounding box center [296, 407] width 57 height 26
click at [687, 354] on div "**********" at bounding box center [536, 276] width 1073 height 310
click at [302, 184] on button "WD LB" at bounding box center [302, 174] width 67 height 27
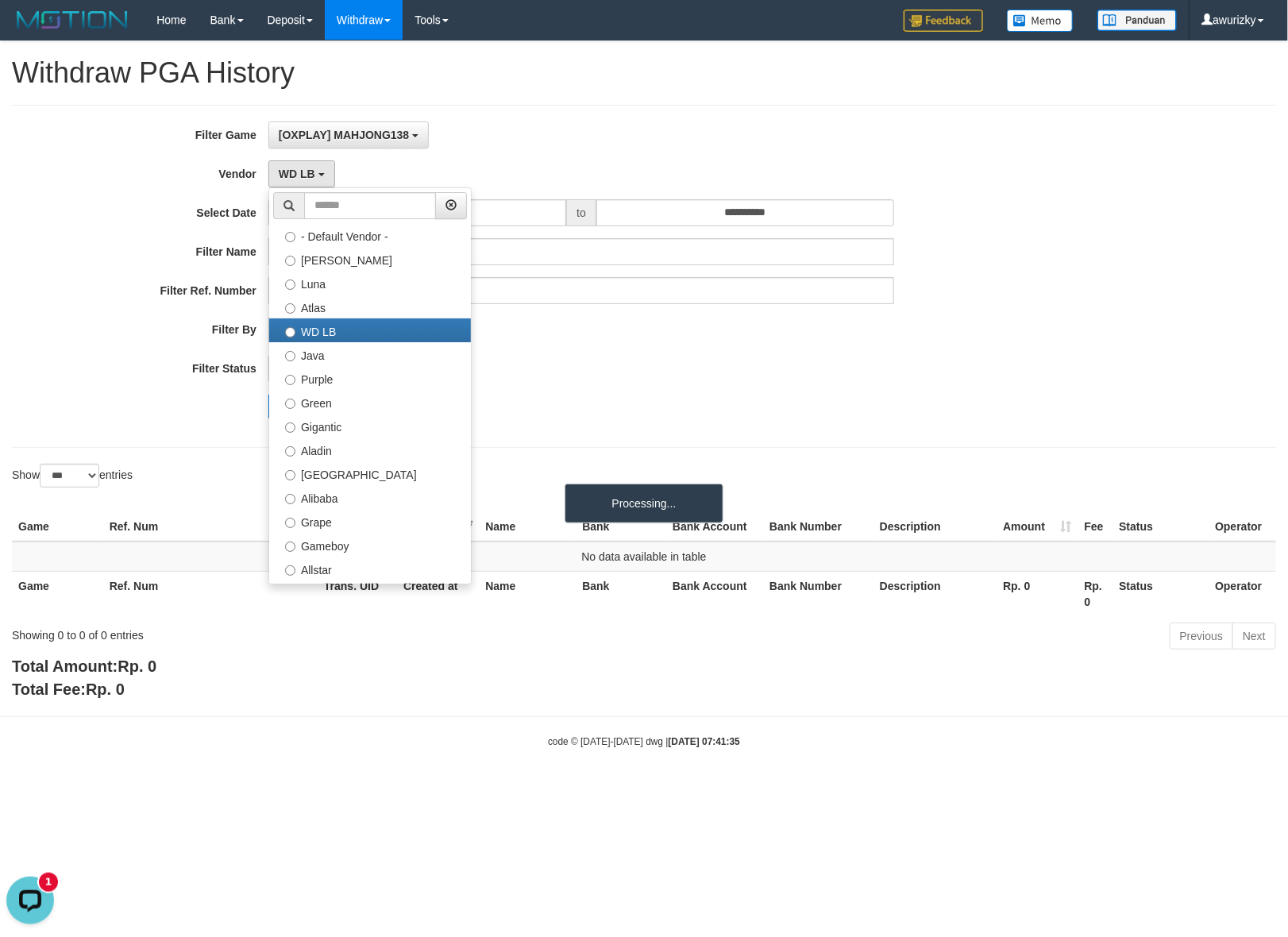
click at [804, 362] on div "FAILED SUCCESS ON PROCESS FAILED" at bounding box center [581, 369] width 626 height 27
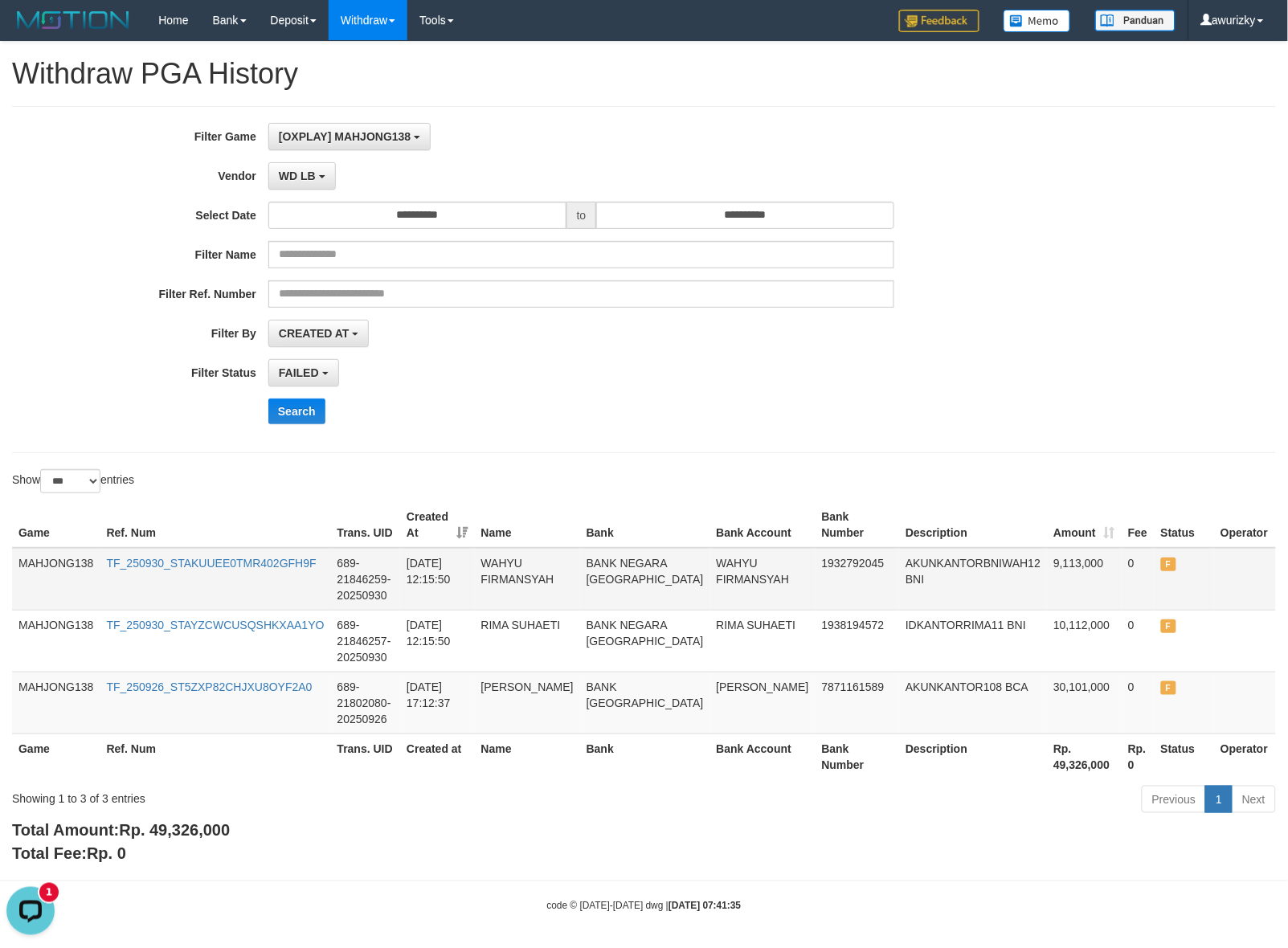
click at [492, 568] on td "WAHYU FIRMANSYAH" at bounding box center [527, 580] width 105 height 63
copy td "WAHYU FIRMANSYAH"
click at [641, 390] on div "**********" at bounding box center [536, 279] width 1073 height 313
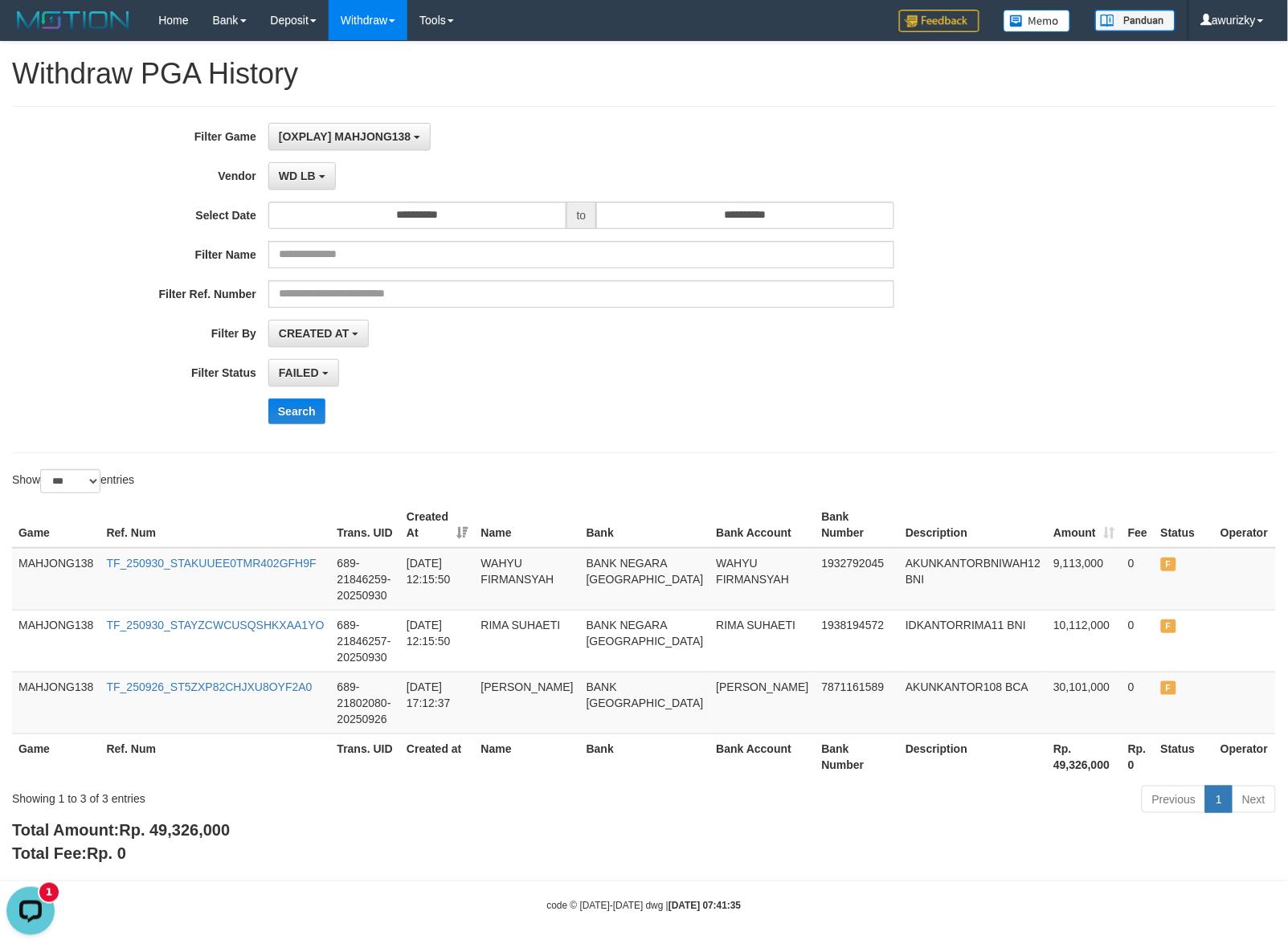
click at [884, 379] on div "FAILED SUCCESS ON PROCESS FAILED" at bounding box center [581, 373] width 626 height 27
click at [816, 572] on td "1932792045" at bounding box center [858, 580] width 84 height 63
copy td "1932792045"
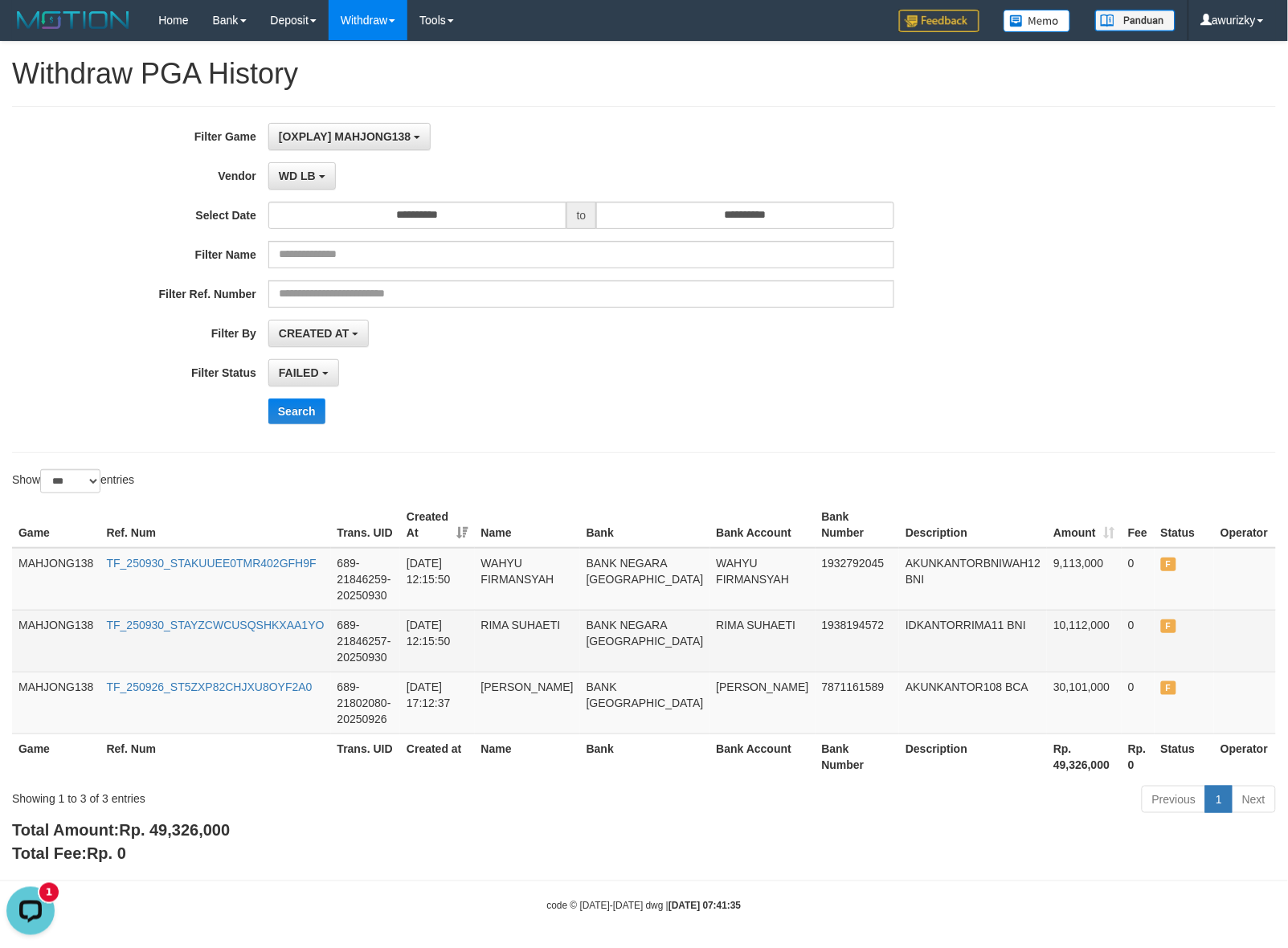
click at [816, 641] on td "1938194572" at bounding box center [858, 640] width 84 height 62
click at [816, 629] on td "1938194572" at bounding box center [858, 640] width 84 height 62
copy td "1938194572"
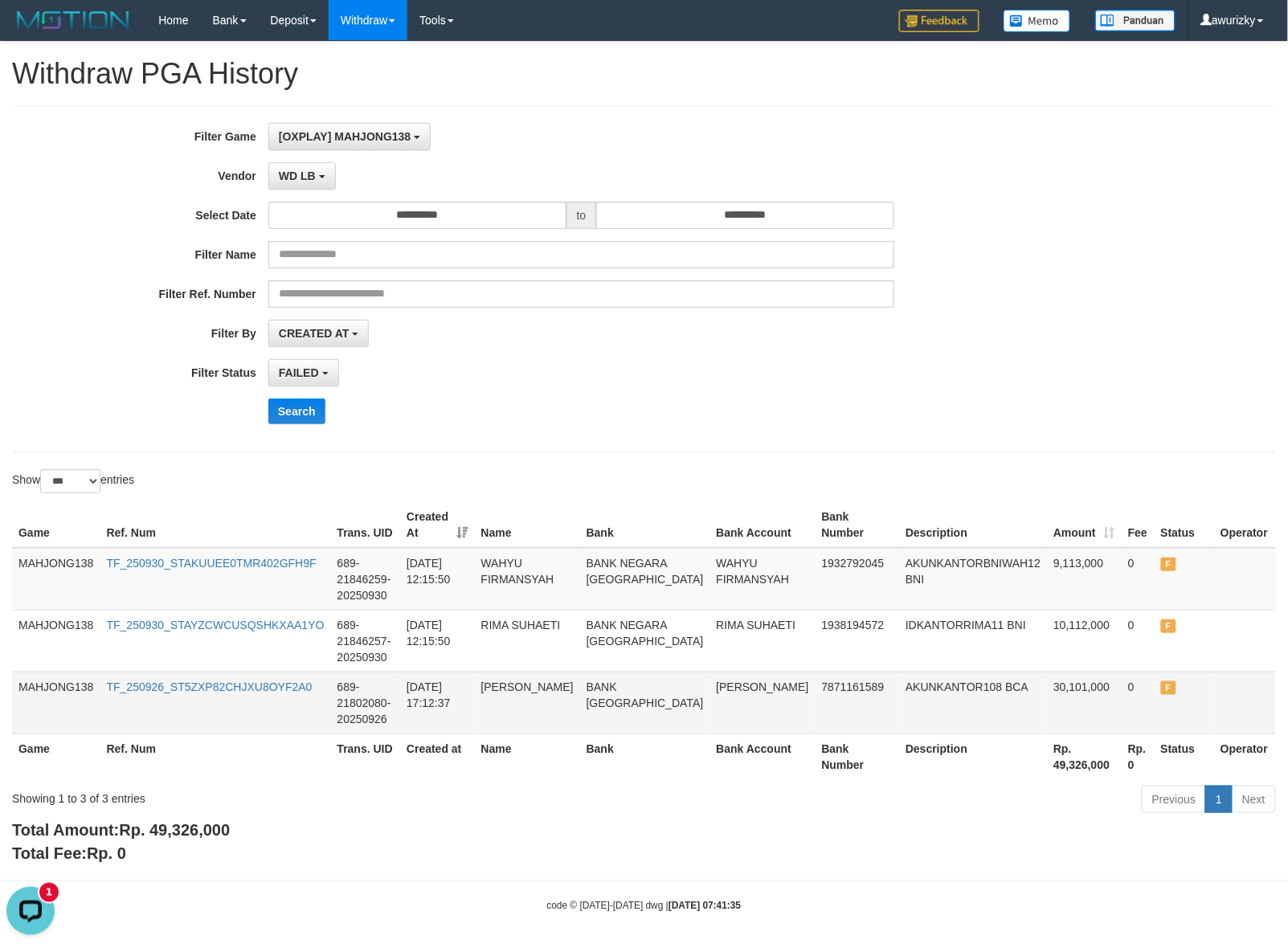
click at [816, 694] on td "7871161589" at bounding box center [858, 703] width 84 height 62
click at [816, 692] on td "7871161589" at bounding box center [858, 703] width 84 height 62
copy td "7871161589"
click at [303, 178] on span "WD LB" at bounding box center [297, 176] width 37 height 13
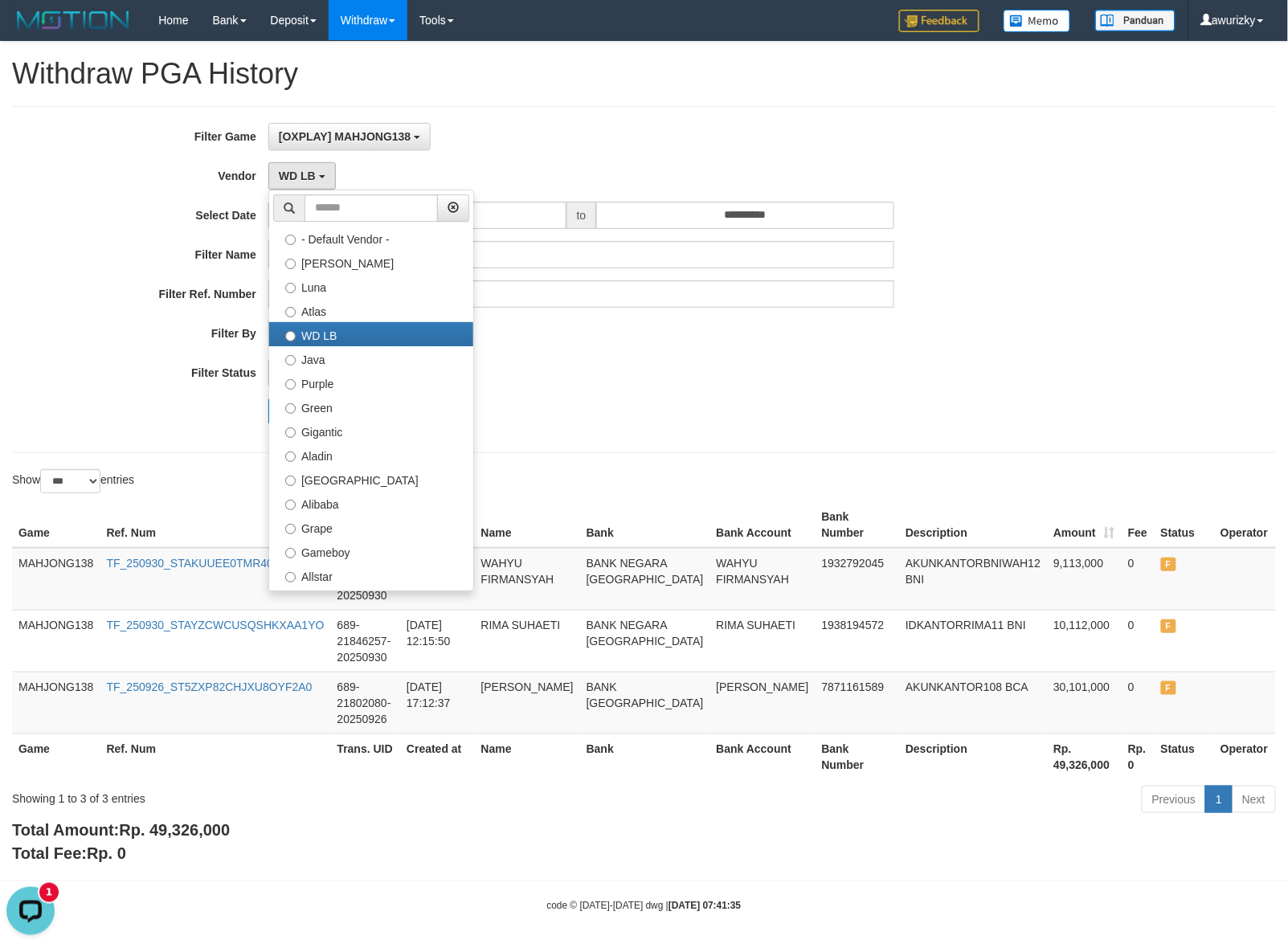
click at [816, 376] on div "FAILED SUCCESS ON PROCESS FAILED" at bounding box center [581, 373] width 626 height 27
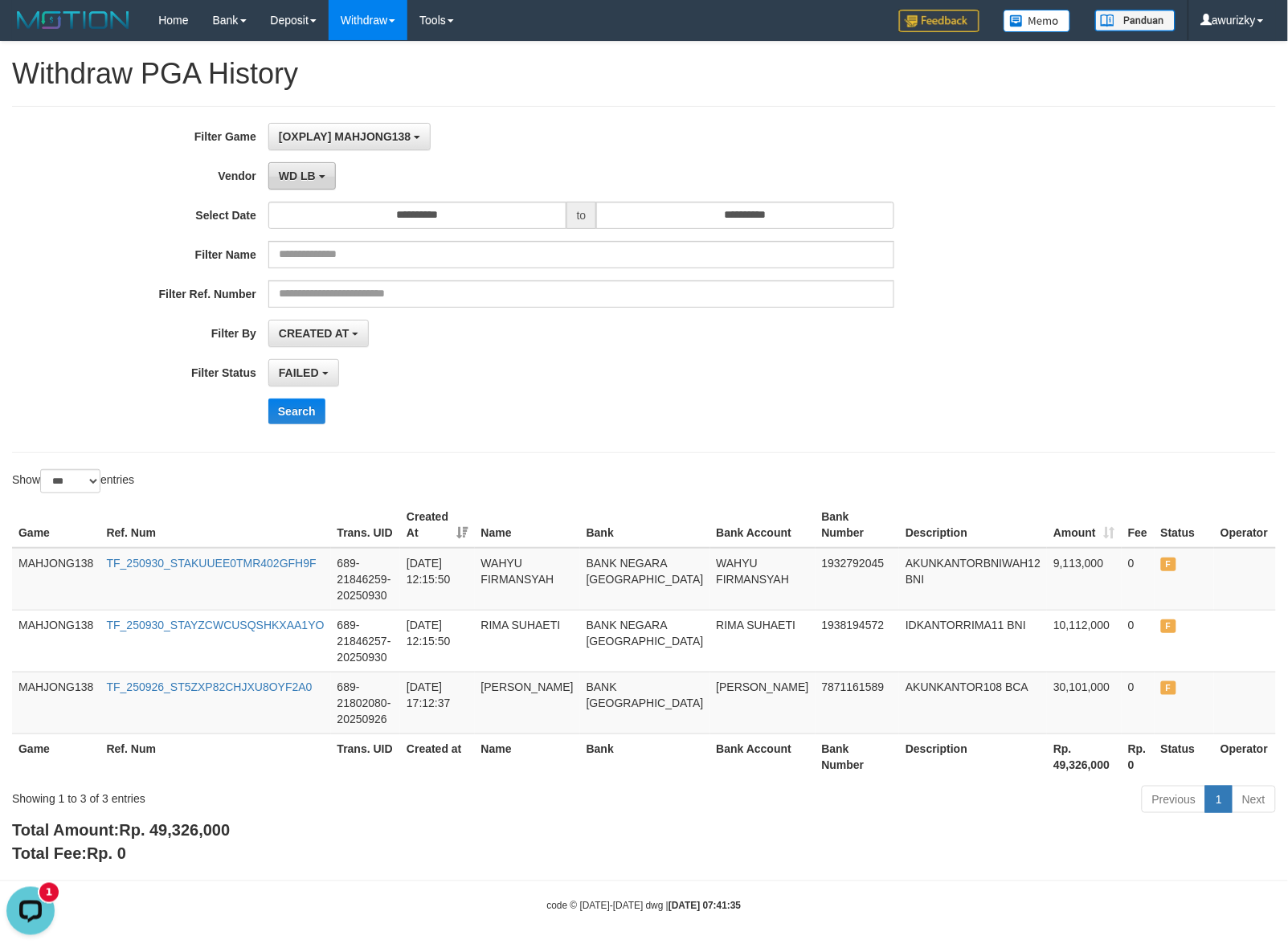
click at [312, 175] on span "WD LB" at bounding box center [297, 176] width 37 height 13
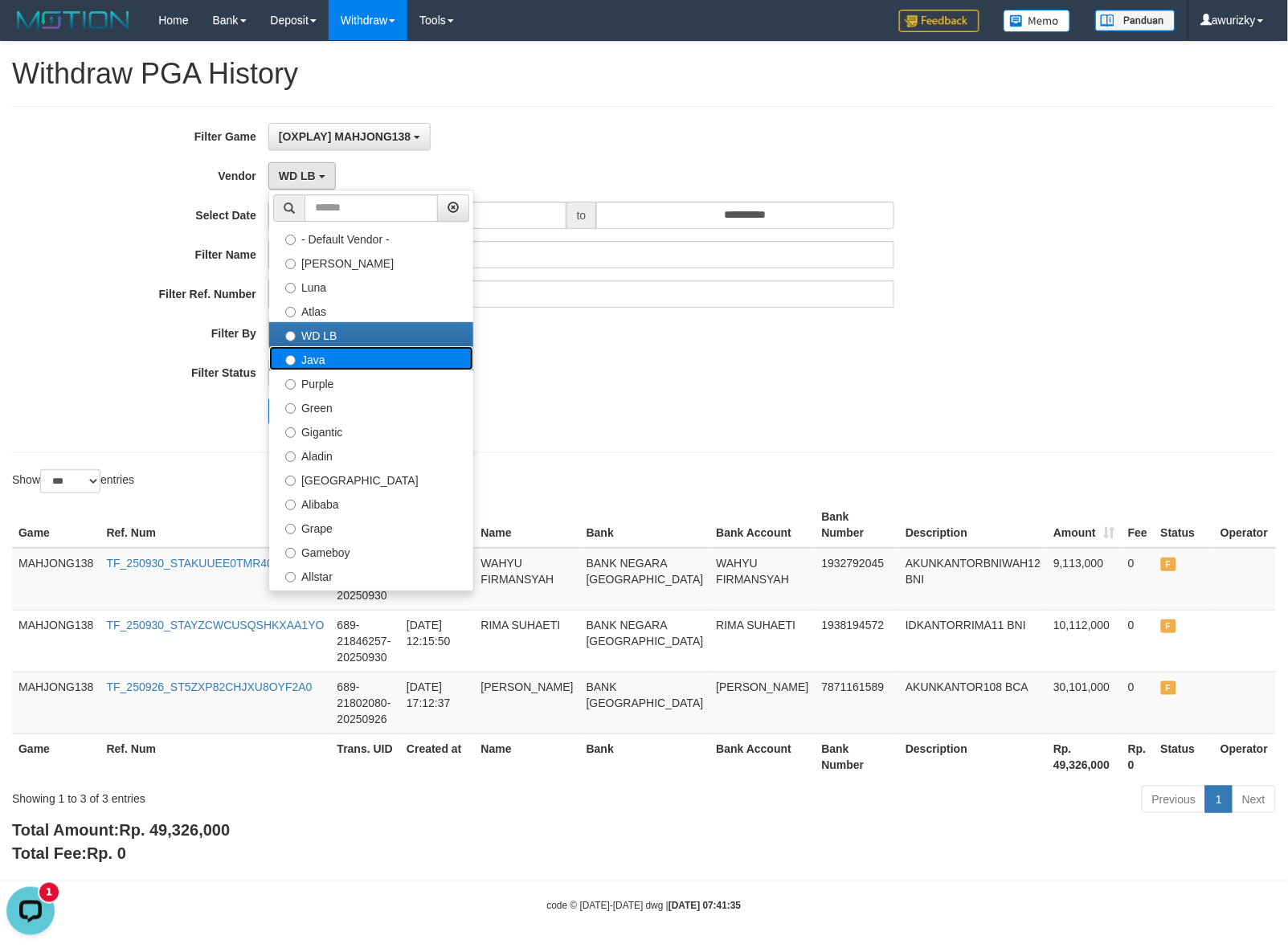
click at [326, 367] on label "Java" at bounding box center [371, 359] width 204 height 24
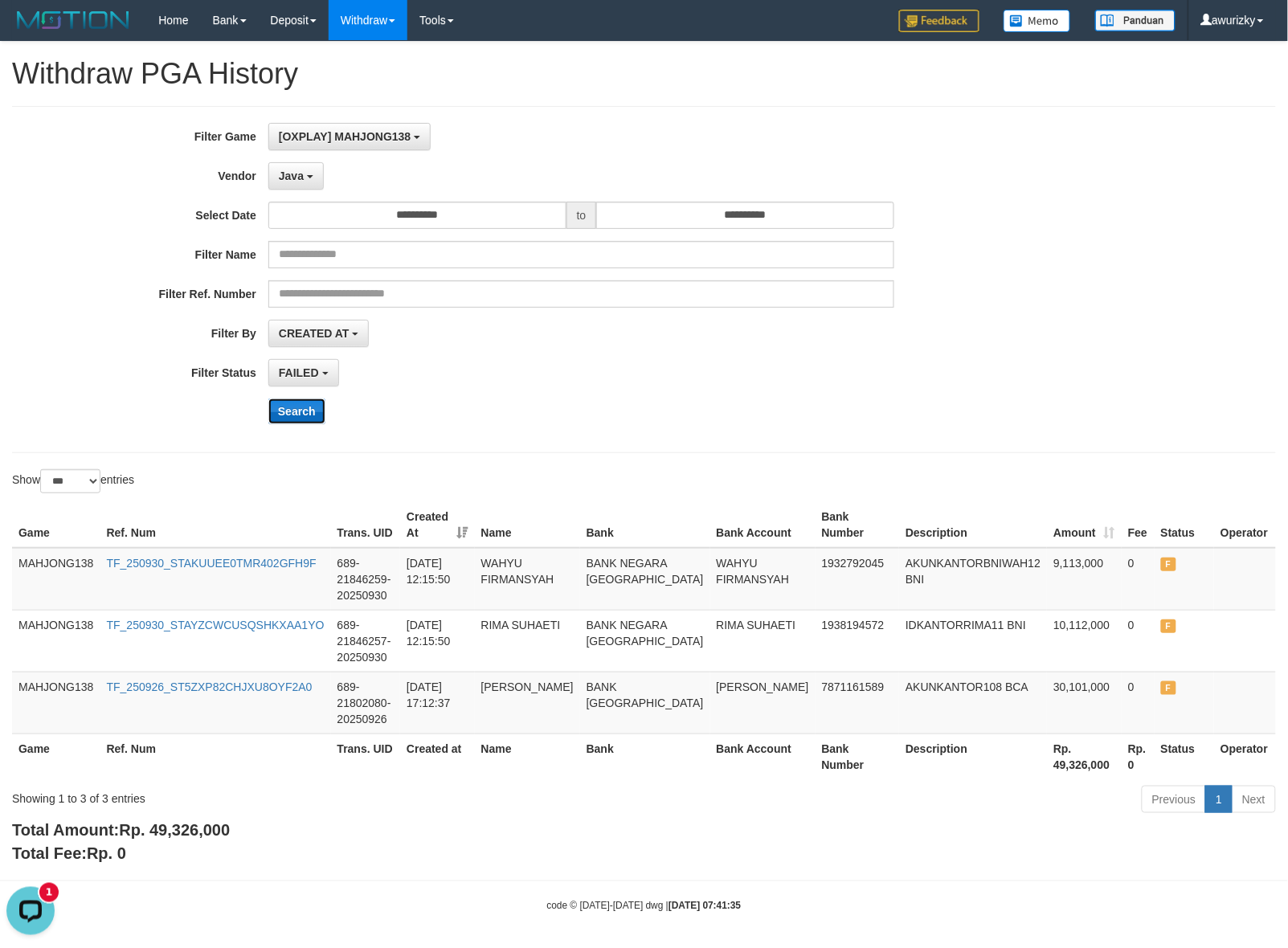
drag, startPoint x: 308, startPoint y: 410, endPoint x: 318, endPoint y: 409, distance: 10.0
click at [307, 410] on button "Search" at bounding box center [296, 412] width 57 height 26
click at [624, 394] on div "**********" at bounding box center [536, 279] width 1073 height 313
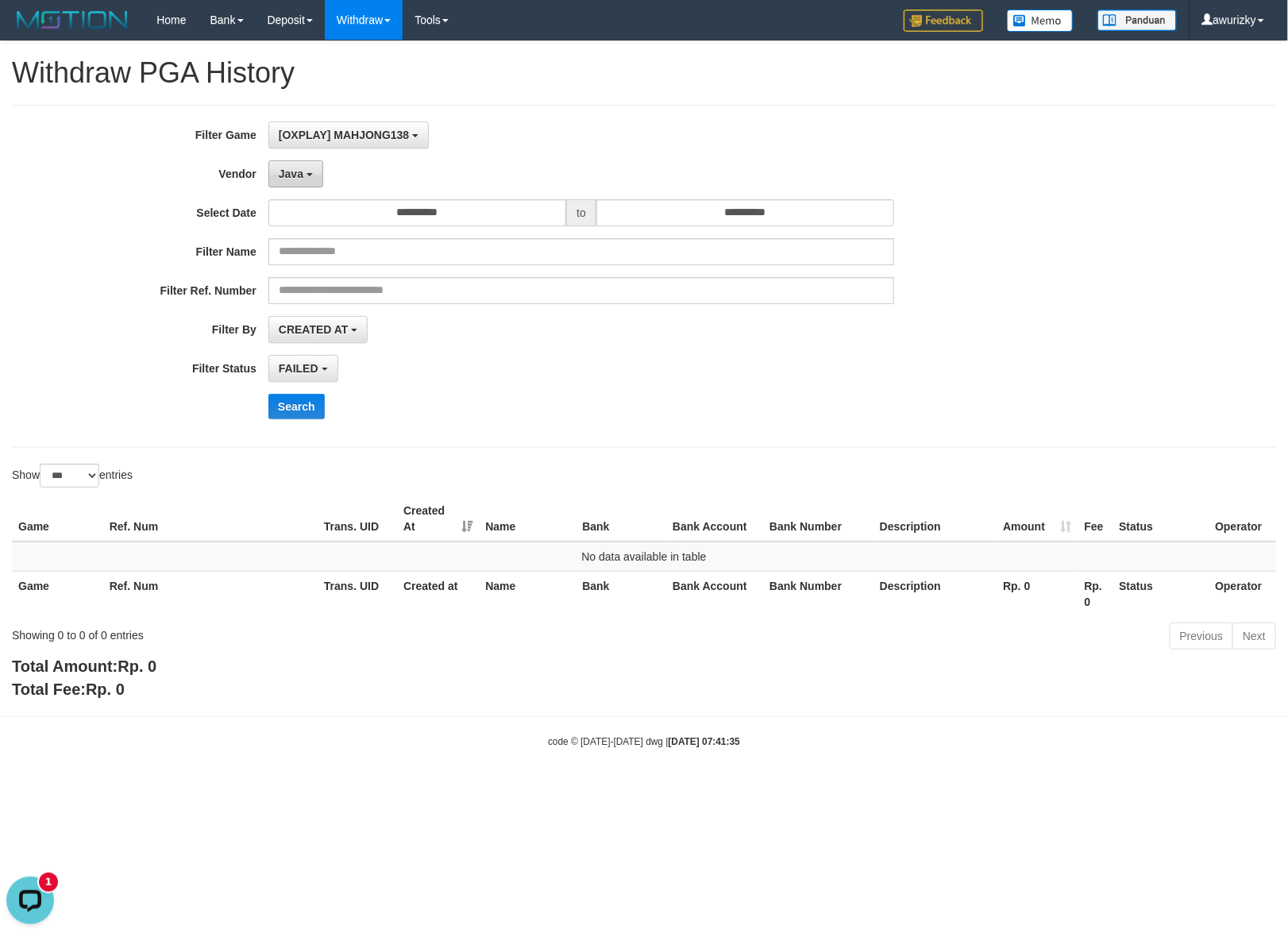
click at [310, 173] on b "button" at bounding box center [310, 175] width 6 height 3
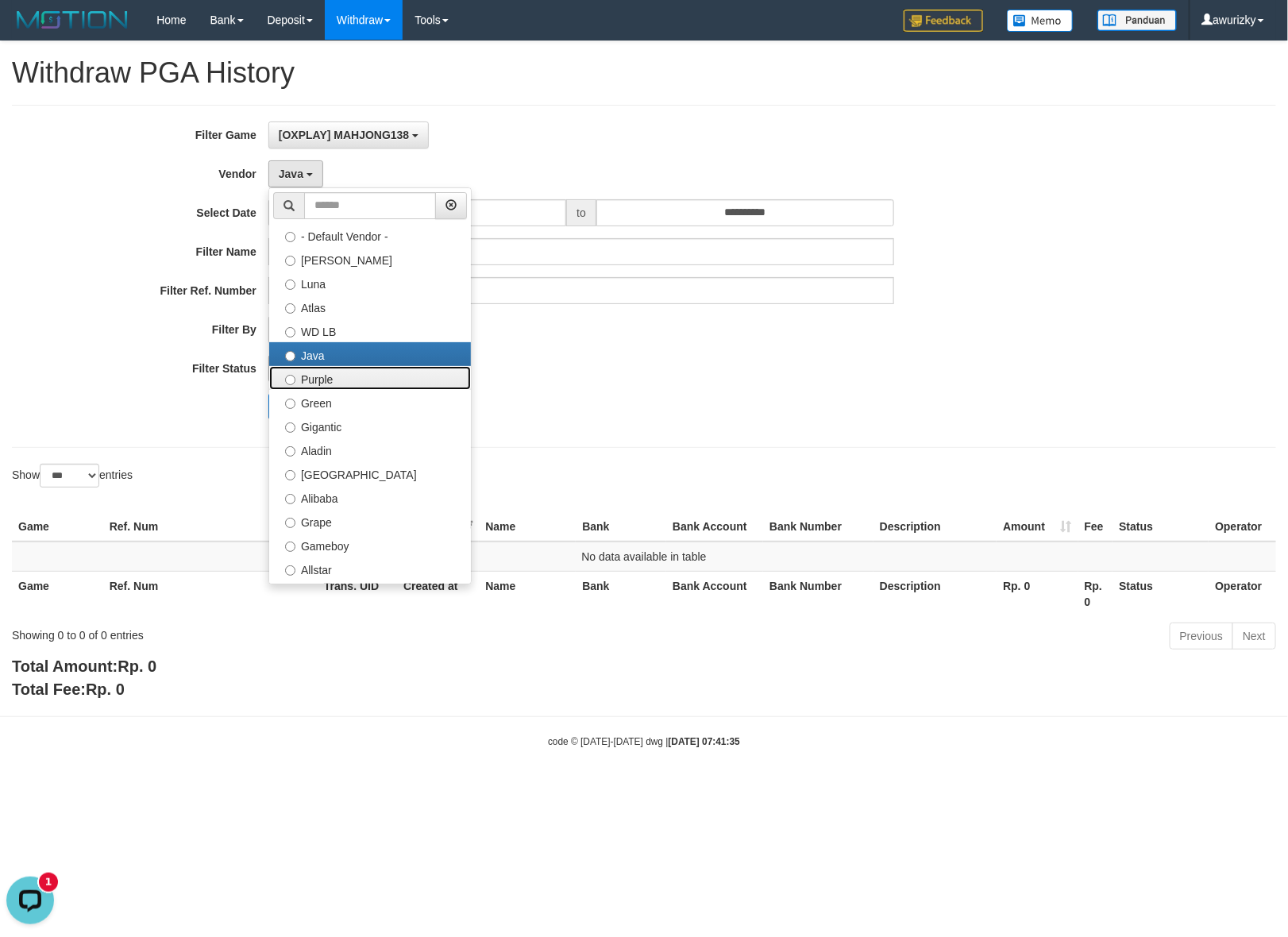
click at [322, 372] on label "Purple" at bounding box center [369, 378] width 202 height 24
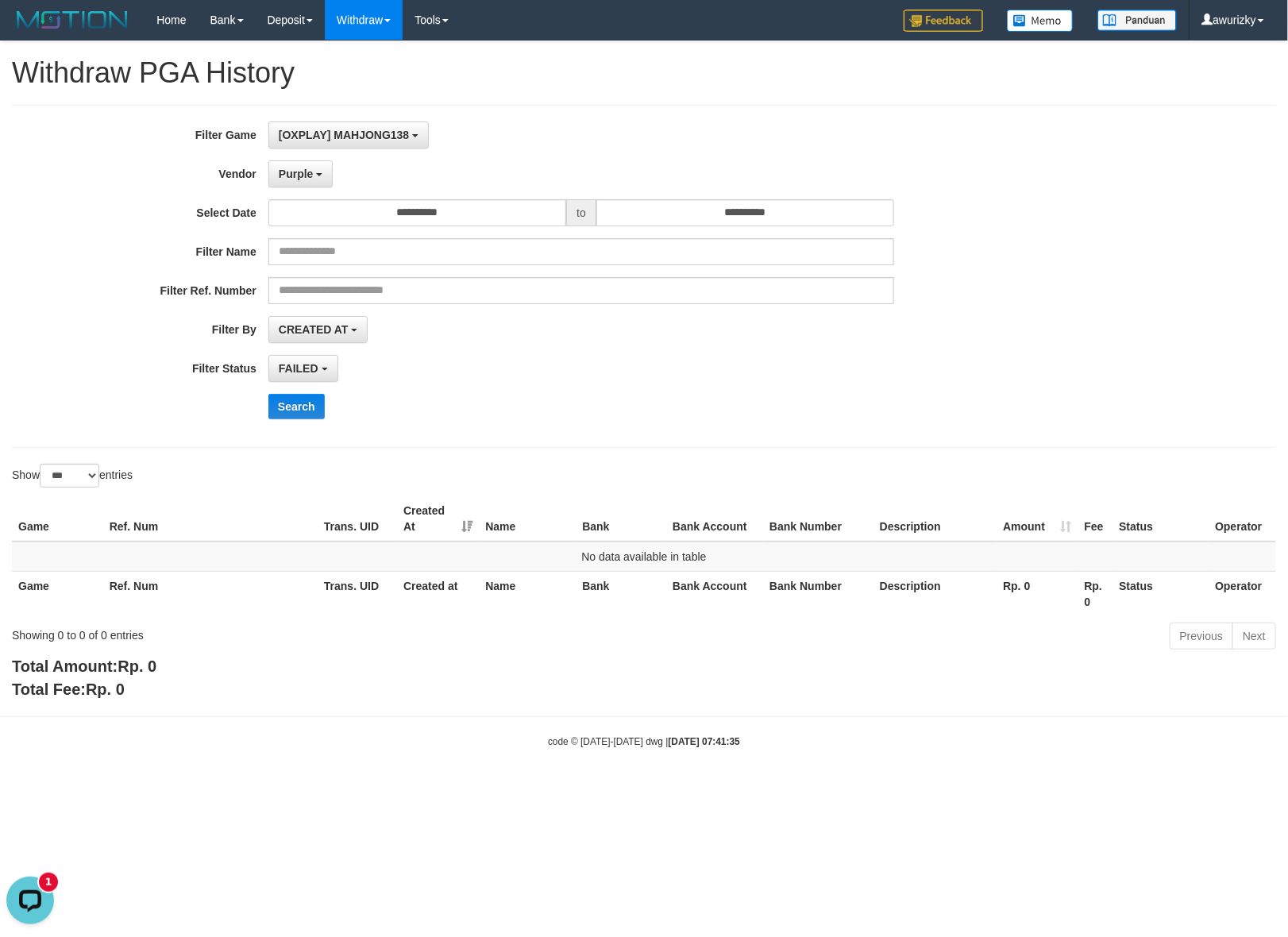
click at [731, 372] on div "FAILED SUCCESS ON PROCESS FAILED" at bounding box center [581, 369] width 626 height 27
click at [300, 403] on button "Search" at bounding box center [296, 407] width 57 height 26
click at [625, 397] on div "Search" at bounding box center [670, 407] width 805 height 26
click at [624, 395] on div "Search" at bounding box center [670, 407] width 805 height 26
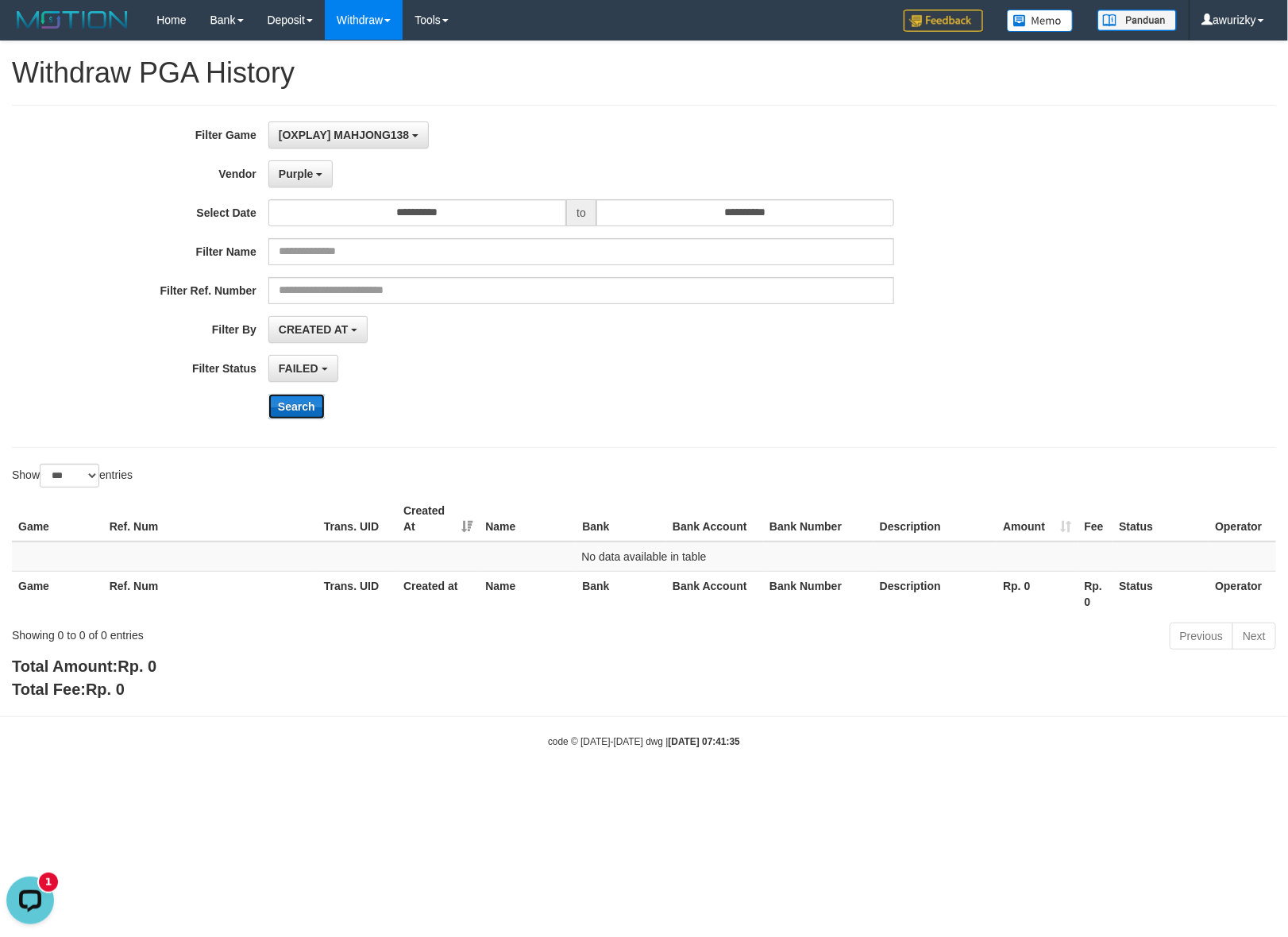
click at [306, 411] on button "Search" at bounding box center [296, 407] width 57 height 26
click at [708, 358] on div "FAILED SUCCESS ON PROCESS FAILED" at bounding box center [581, 369] width 626 height 27
click at [300, 183] on button "Purple" at bounding box center [300, 174] width 65 height 27
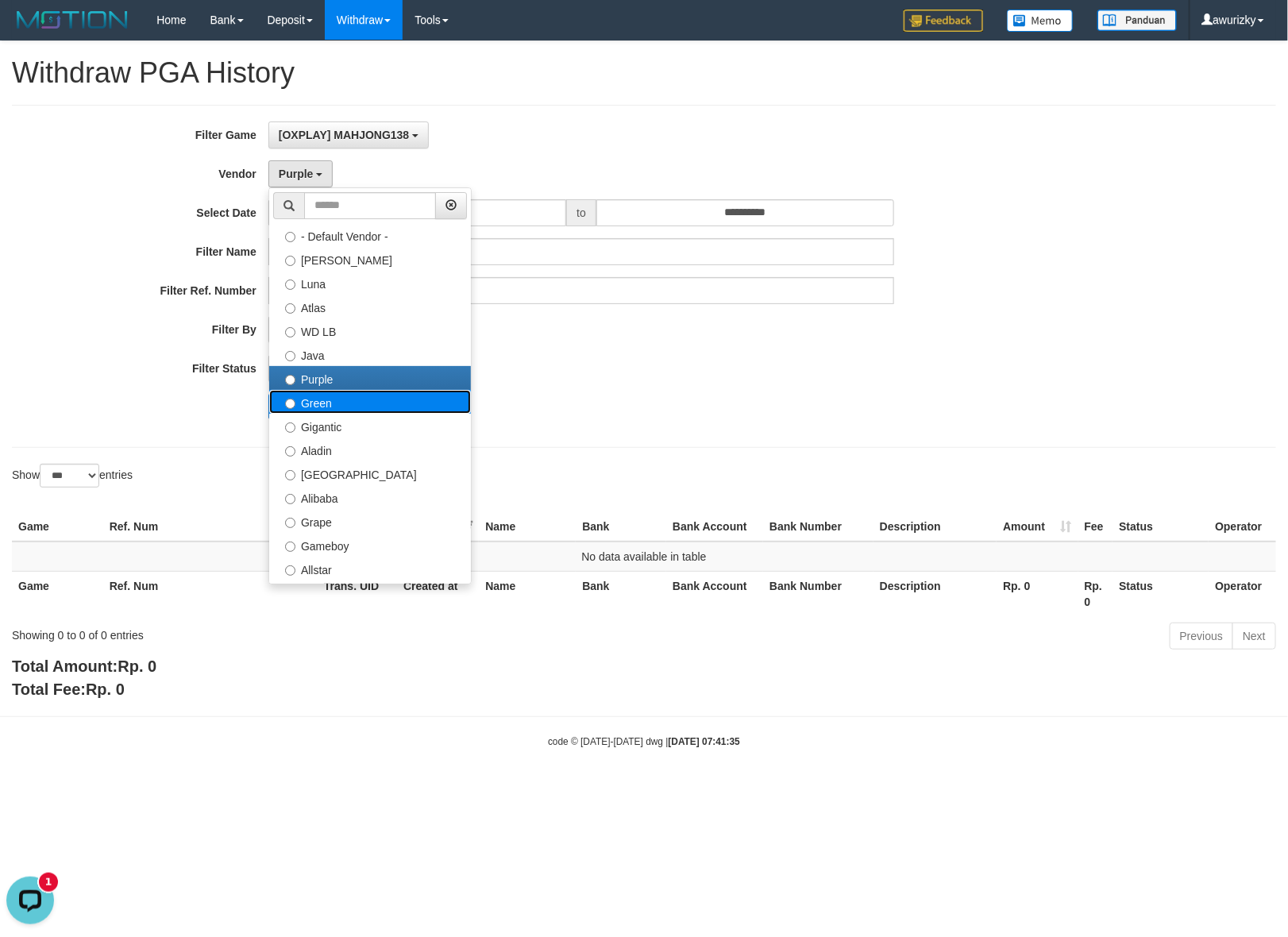
click at [280, 394] on label "Green" at bounding box center [369, 402] width 202 height 24
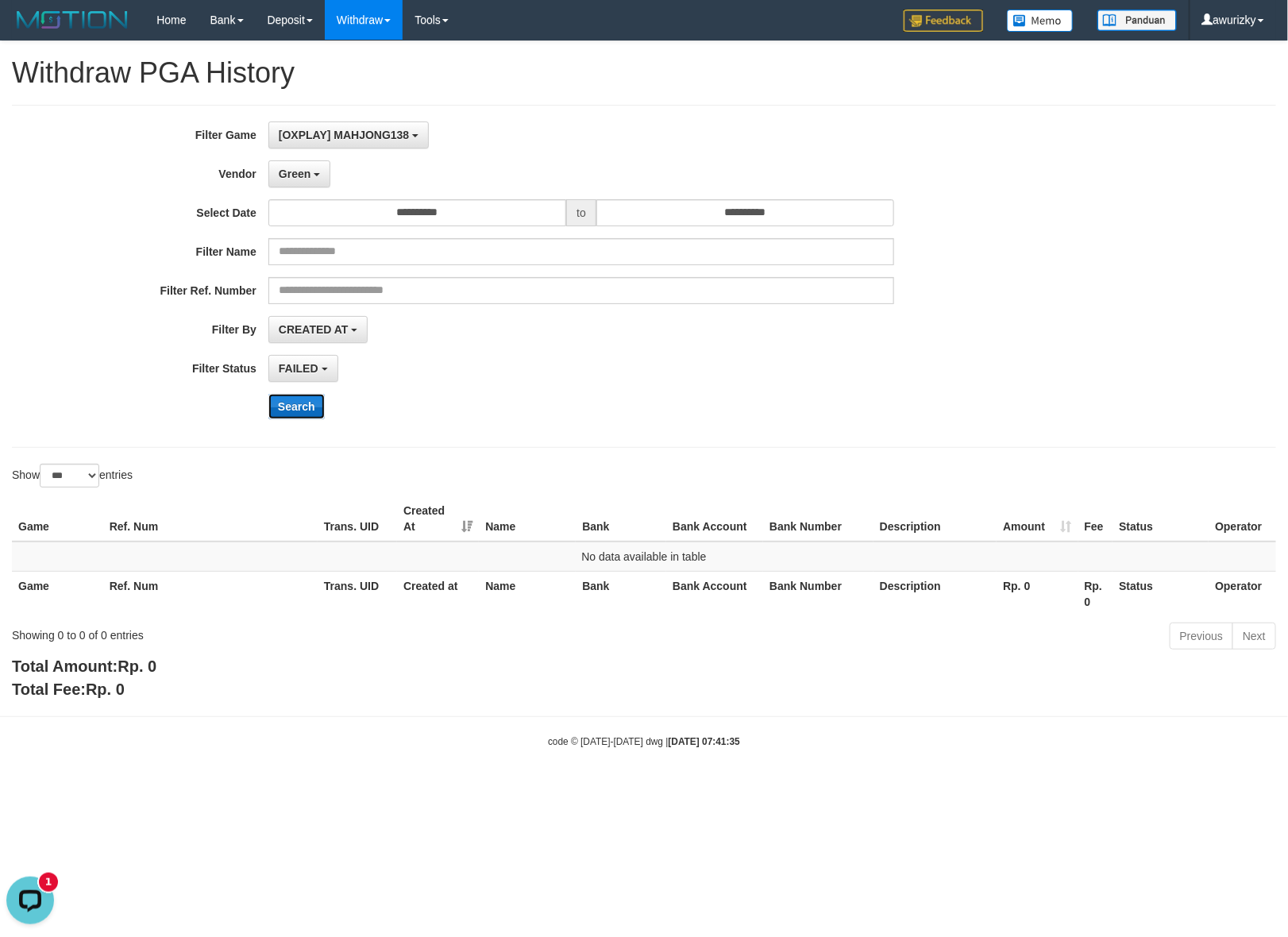
click at [302, 400] on button "Search" at bounding box center [296, 407] width 57 height 26
click at [306, 172] on span "Green" at bounding box center [294, 174] width 32 height 13
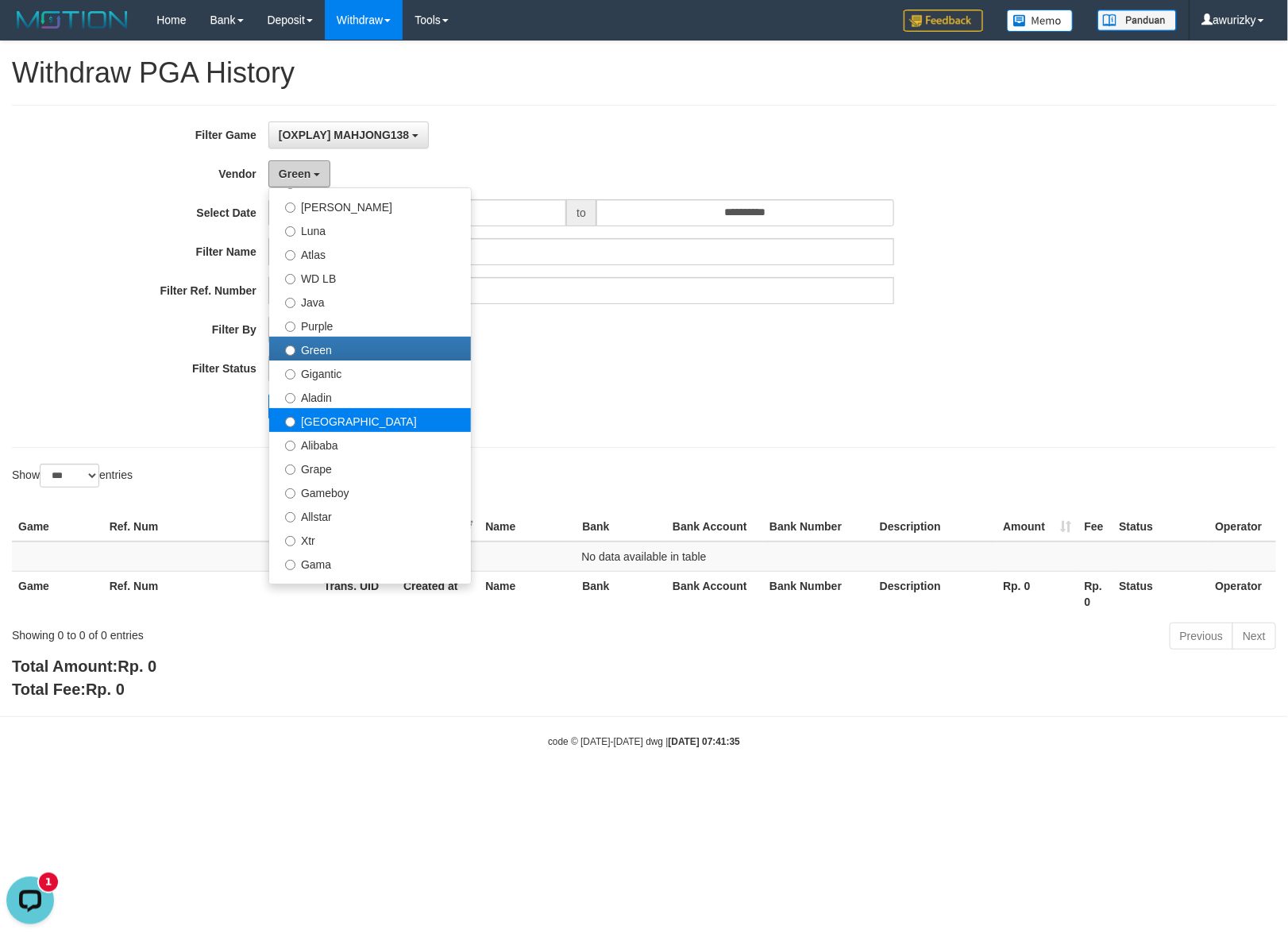
scroll to position [99, 0]
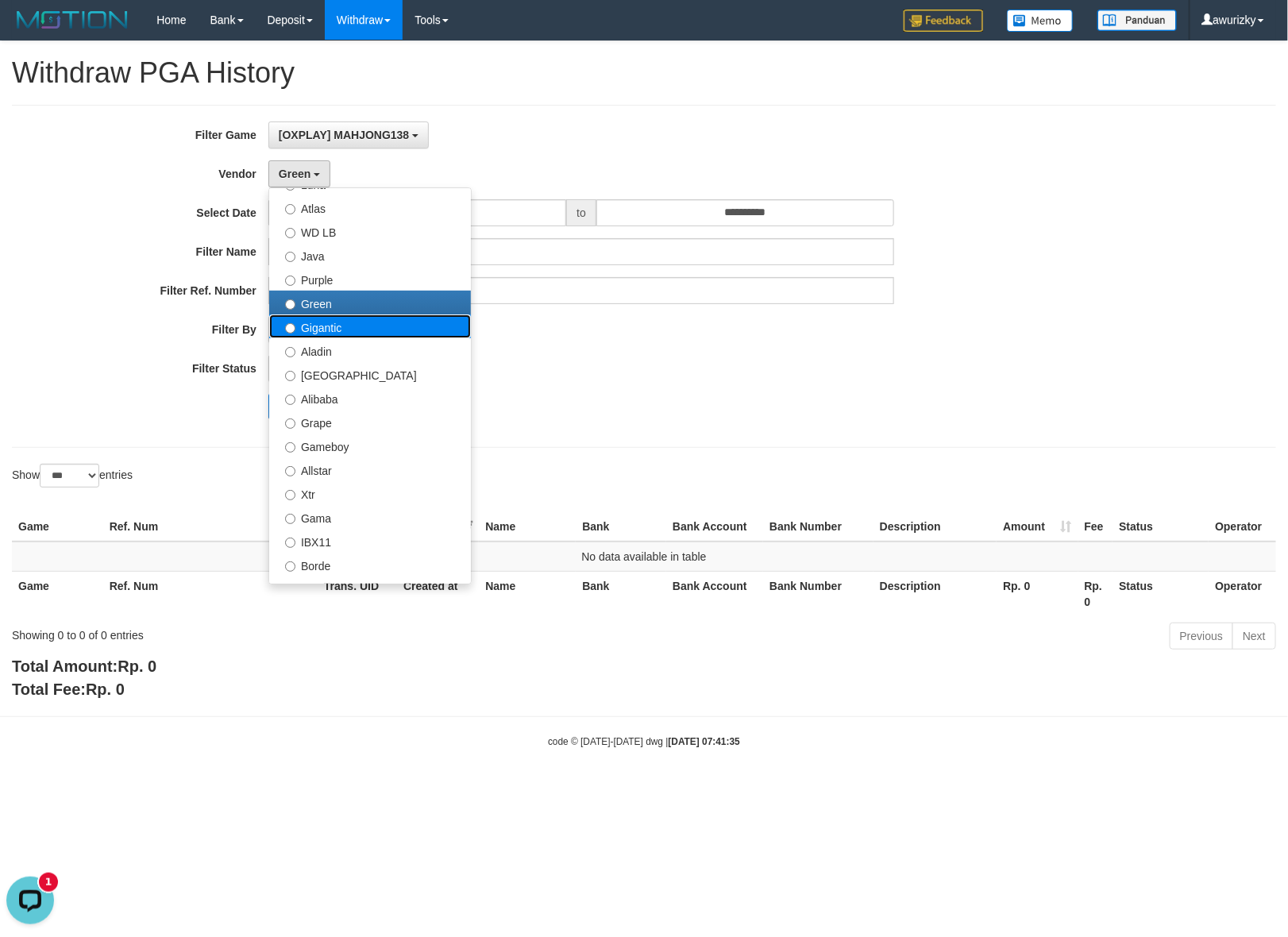
click at [326, 322] on label "Gigantic" at bounding box center [369, 326] width 202 height 24
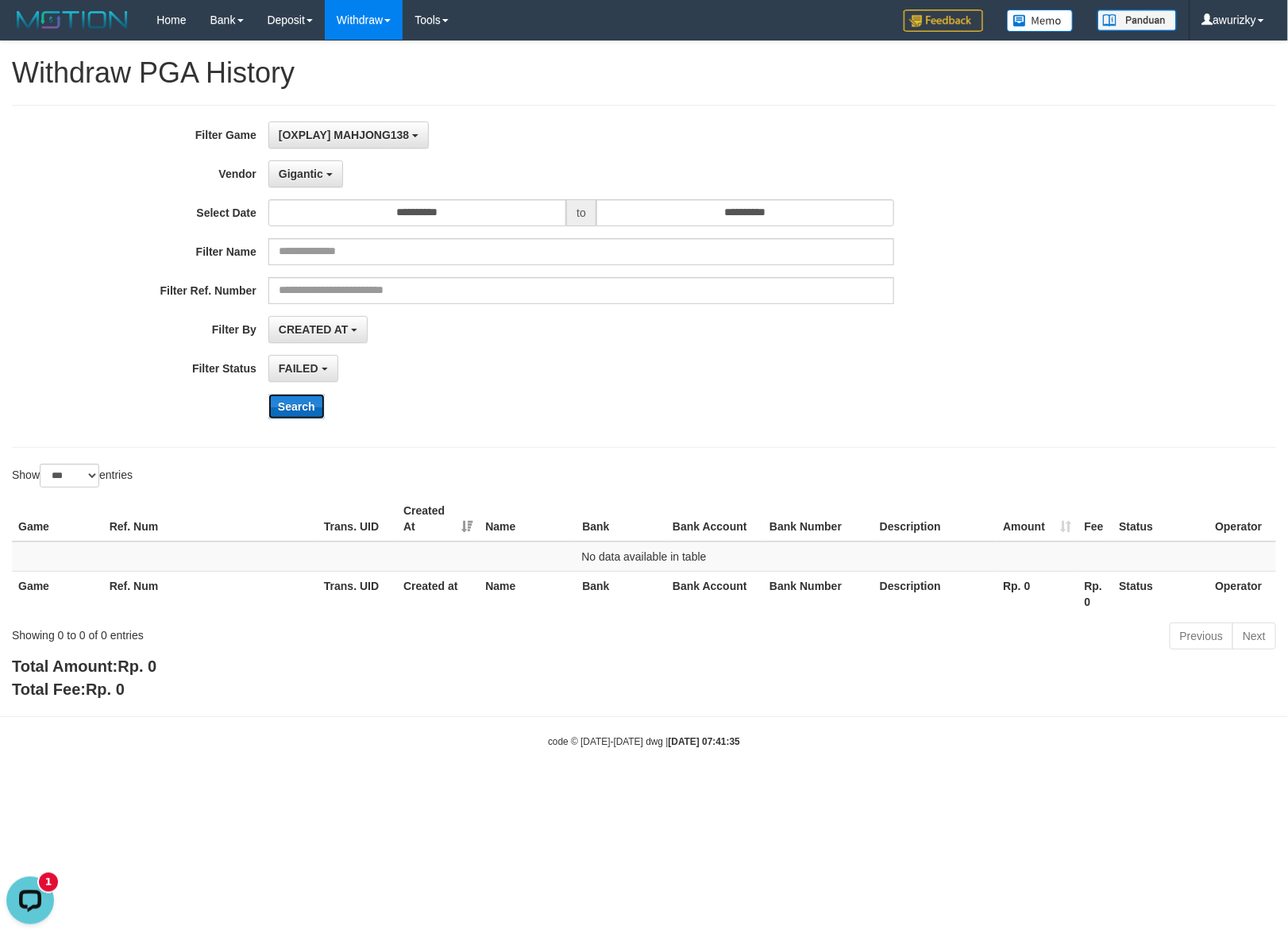
click at [306, 401] on button "Search" at bounding box center [296, 407] width 57 height 26
click at [342, 183] on button "Gigantic" at bounding box center [306, 174] width 75 height 27
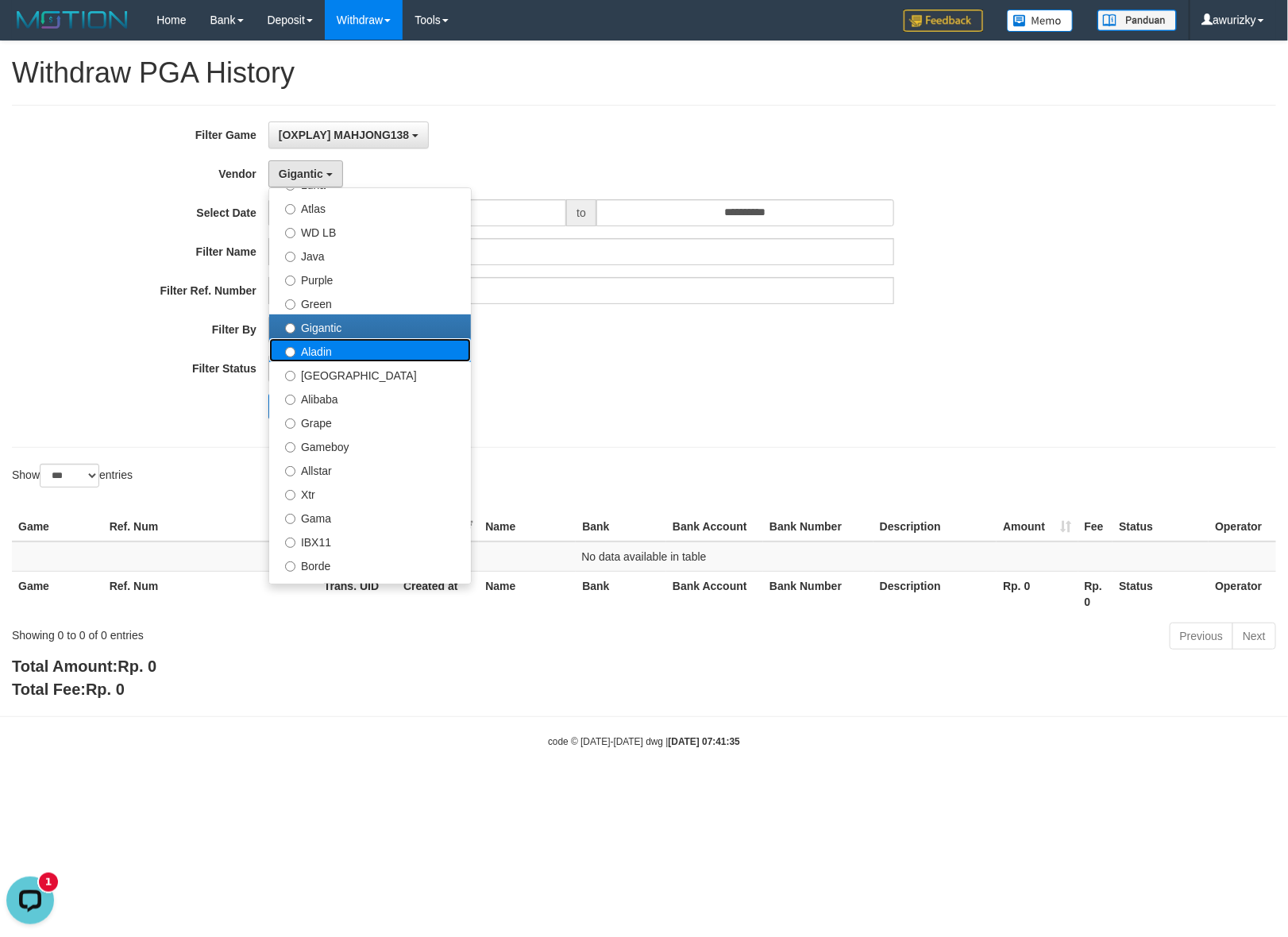
click at [326, 352] on label "Aladin" at bounding box center [369, 350] width 202 height 24
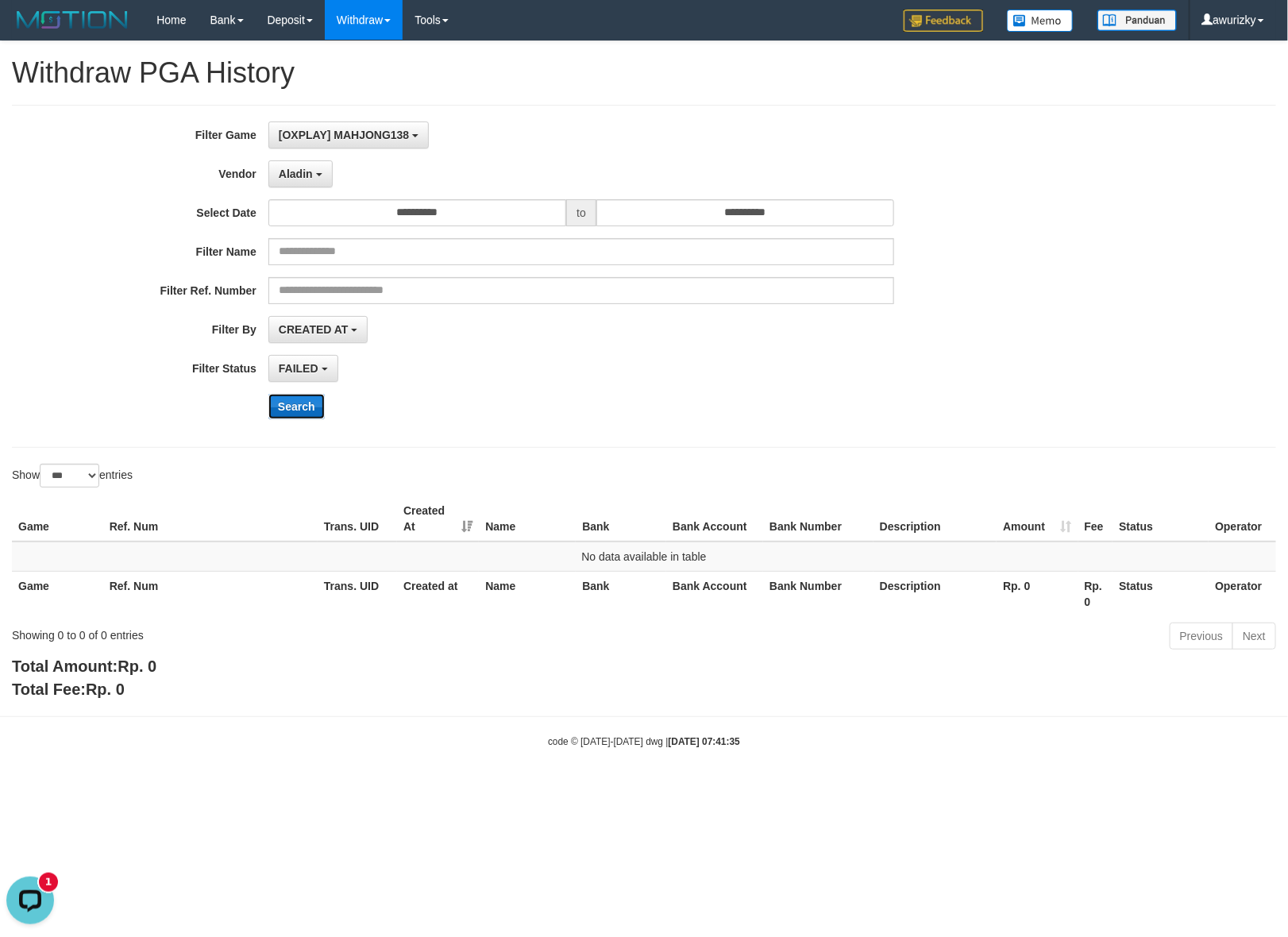
click at [306, 395] on button "Search" at bounding box center [296, 407] width 57 height 26
click at [287, 177] on span "Aladin" at bounding box center [295, 174] width 34 height 13
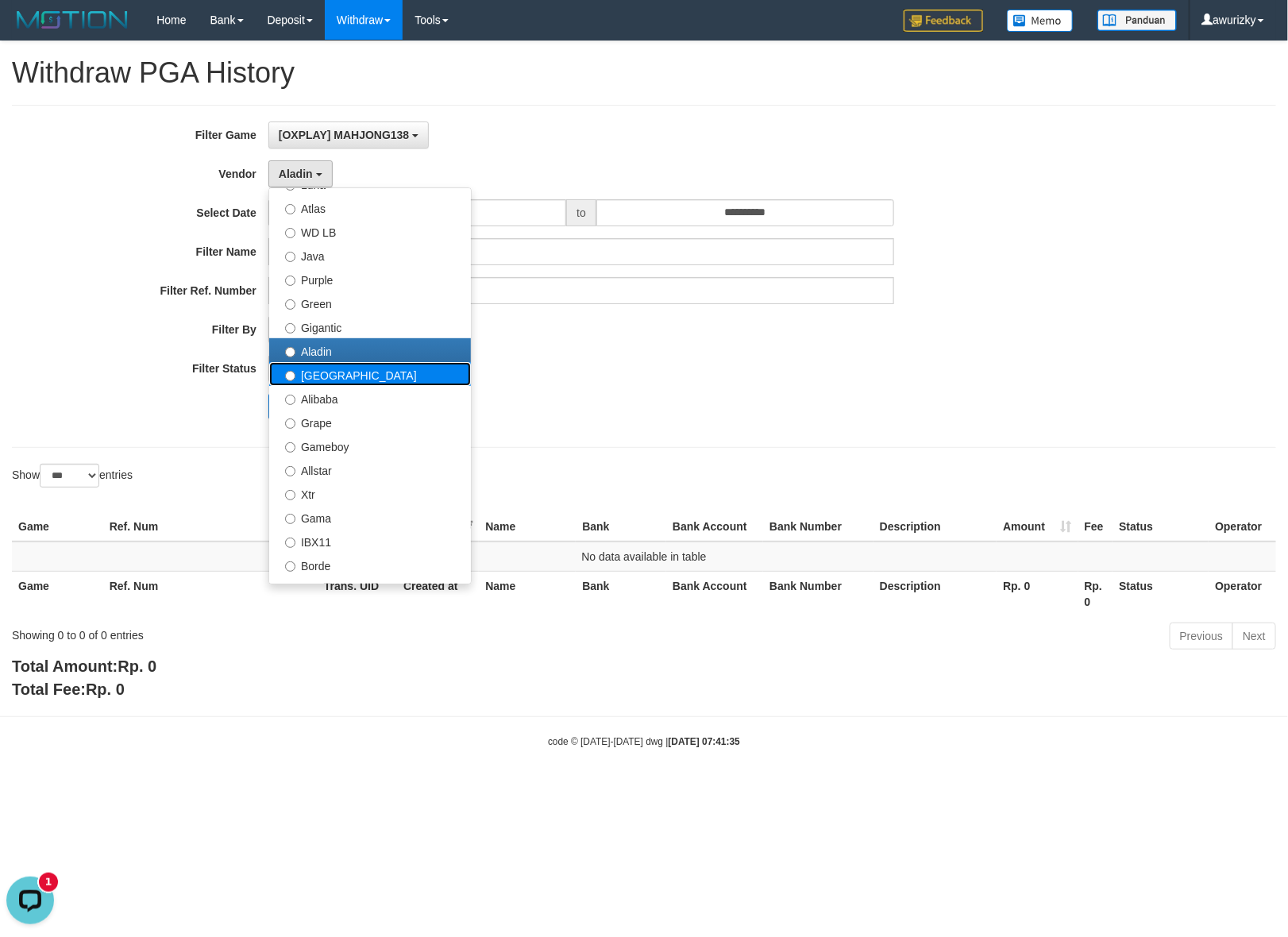
click at [326, 376] on label "Dubai" at bounding box center [369, 374] width 202 height 24
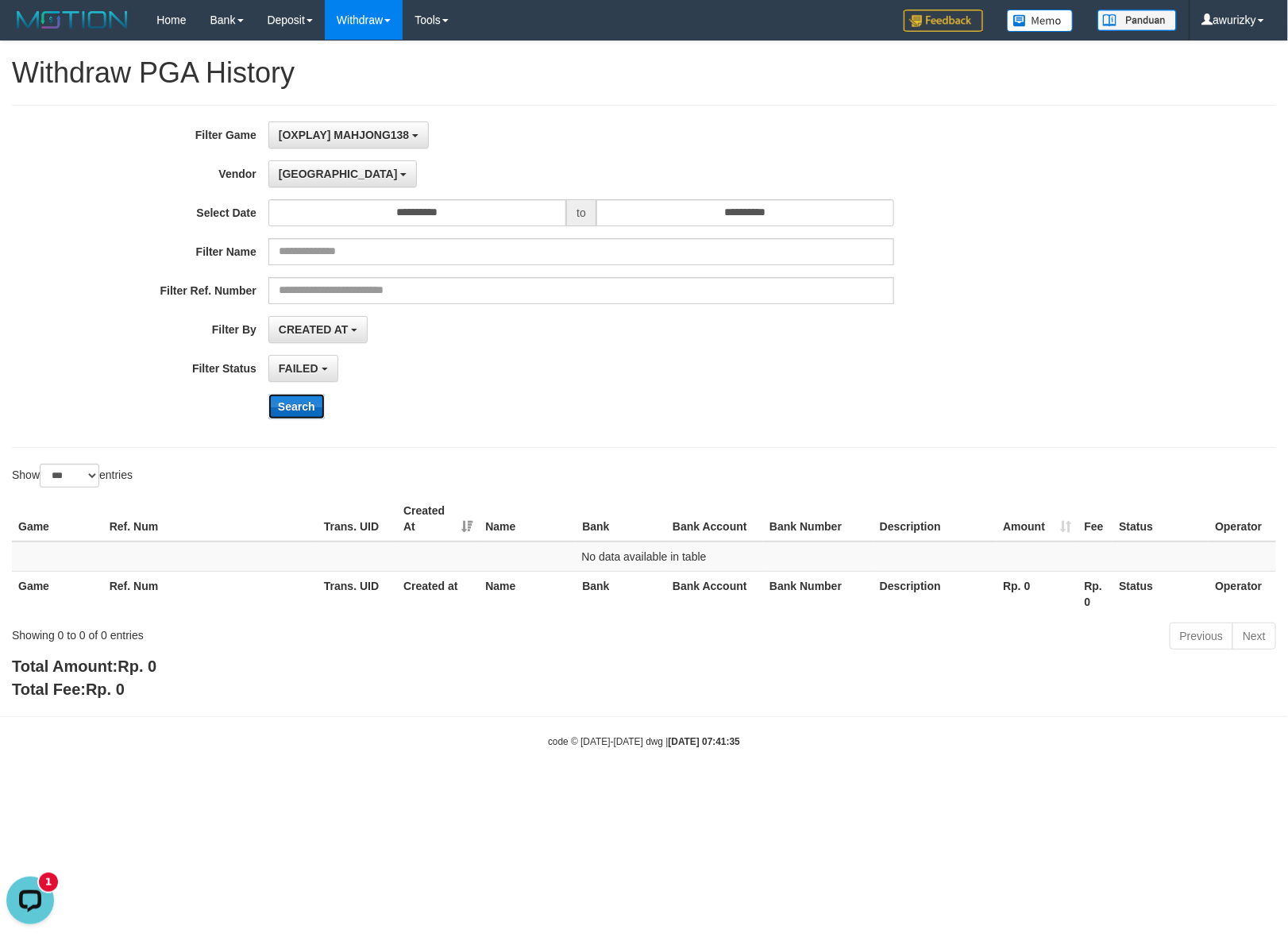
click at [300, 411] on button "Search" at bounding box center [296, 407] width 57 height 26
click at [318, 176] on button "Dubai" at bounding box center [342, 174] width 148 height 27
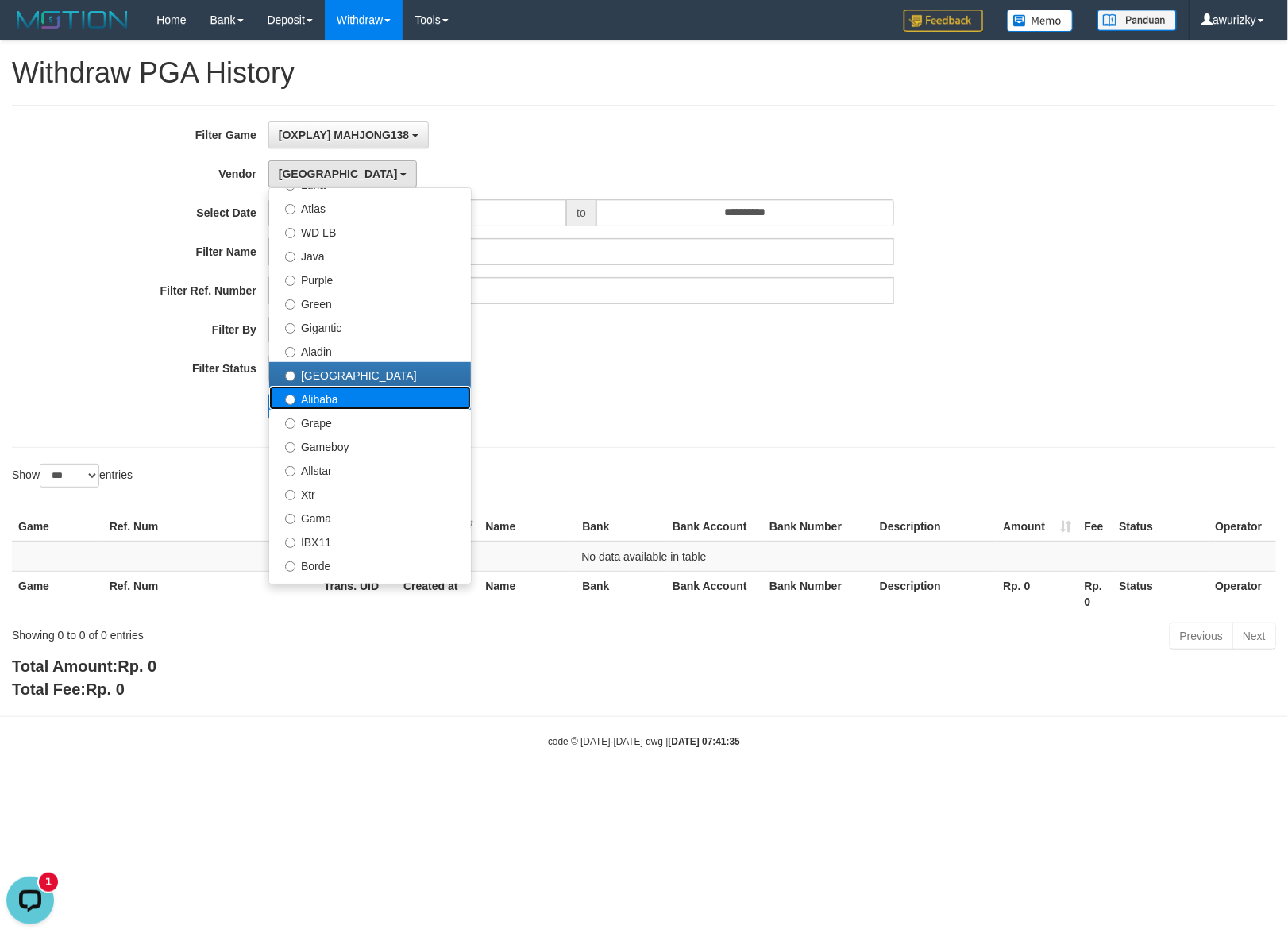
click at [326, 401] on label "Alibaba" at bounding box center [369, 398] width 202 height 24
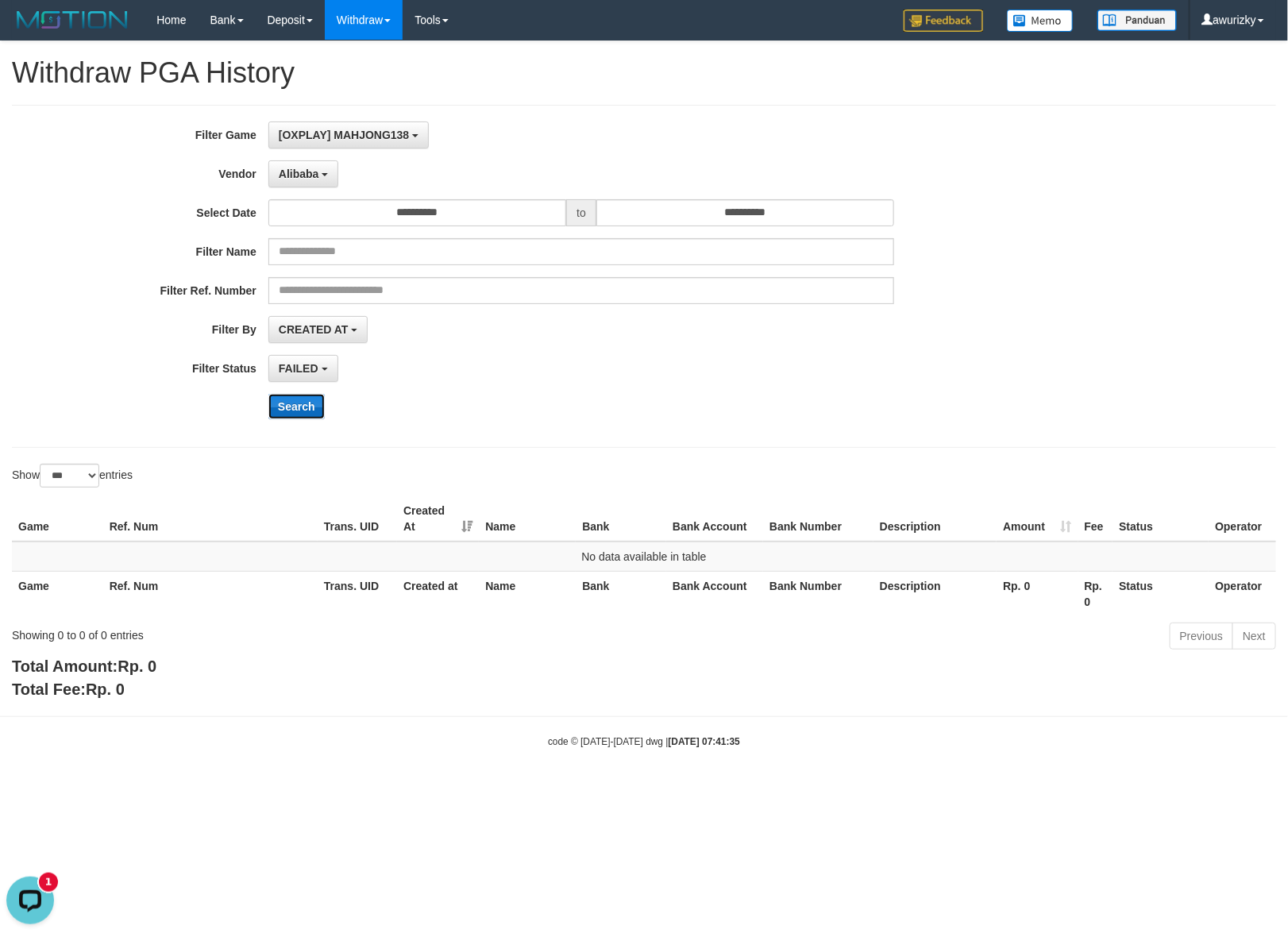
click at [308, 401] on button "Search" at bounding box center [296, 407] width 57 height 26
click at [621, 399] on div "Search" at bounding box center [670, 407] width 805 height 26
click at [421, 434] on div "**********" at bounding box center [644, 276] width 1264 height 343
drag, startPoint x: 485, startPoint y: 389, endPoint x: 495, endPoint y: 395, distance: 11.7
click at [490, 392] on div "**********" at bounding box center [536, 276] width 1073 height 310
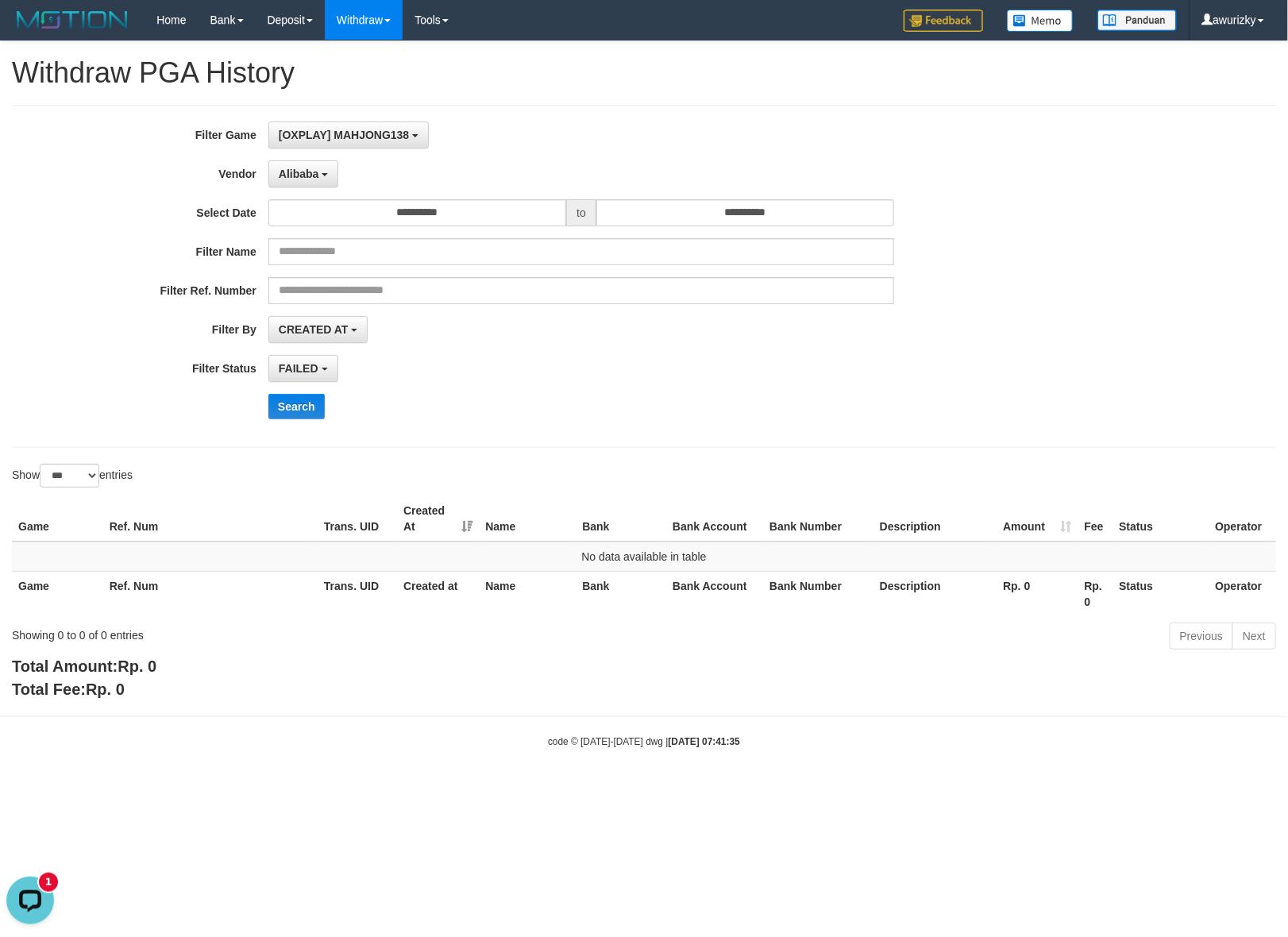
click at [552, 410] on div "Search" at bounding box center [670, 407] width 805 height 26
click at [554, 425] on div "**********" at bounding box center [536, 276] width 1073 height 310
click at [539, 426] on div "**********" at bounding box center [536, 276] width 1073 height 310
click at [453, 478] on div "Show ** ** ** *** entries" at bounding box center [322, 477] width 620 height 28
click at [453, 480] on div "Show ** ** ** *** entries" at bounding box center [322, 477] width 620 height 28
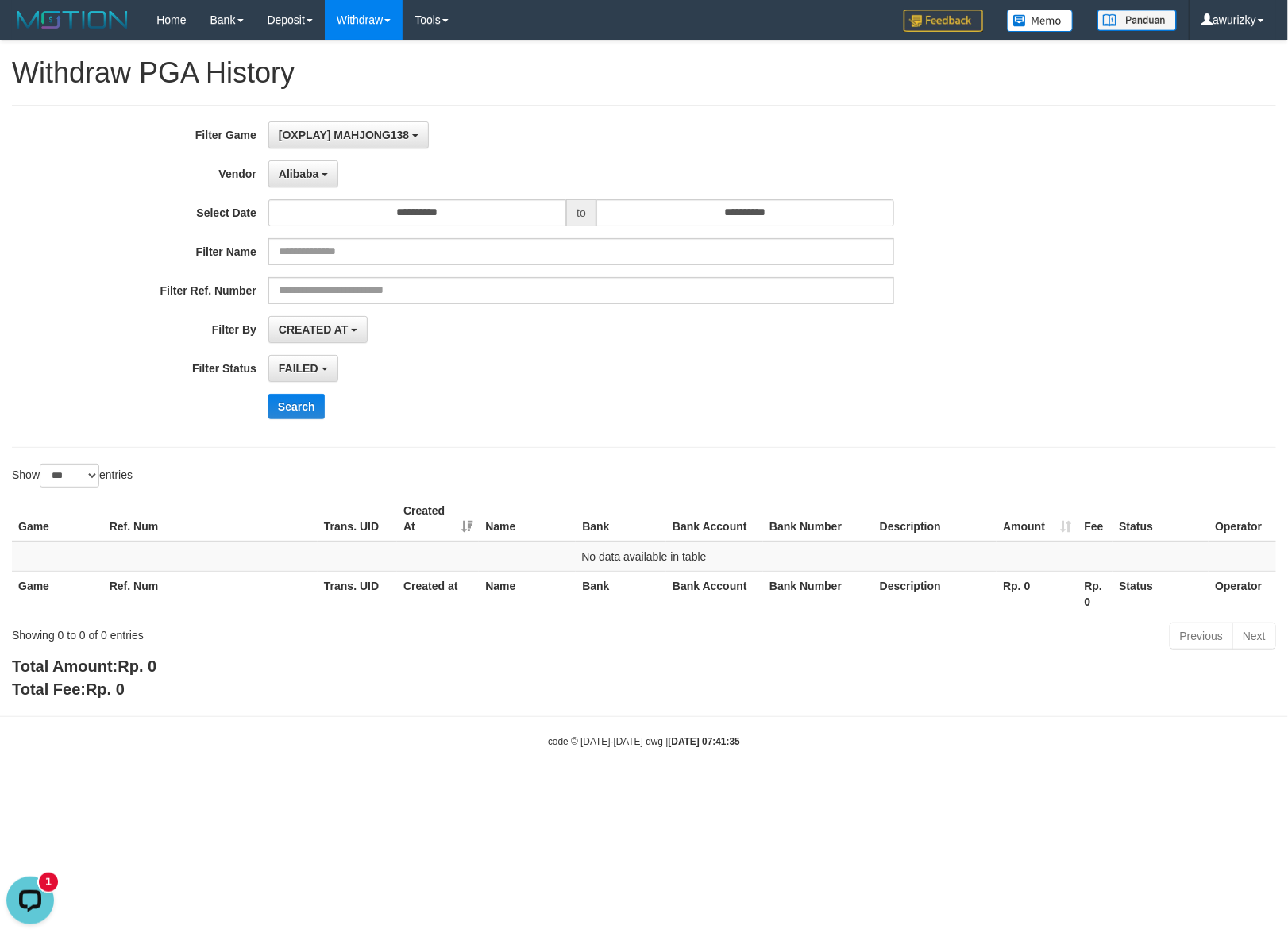
click at [497, 445] on div "**********" at bounding box center [644, 276] width 1264 height 343
click at [331, 188] on div "**********" at bounding box center [536, 276] width 1073 height 310
click at [330, 181] on button "Alibaba" at bounding box center [303, 174] width 70 height 27
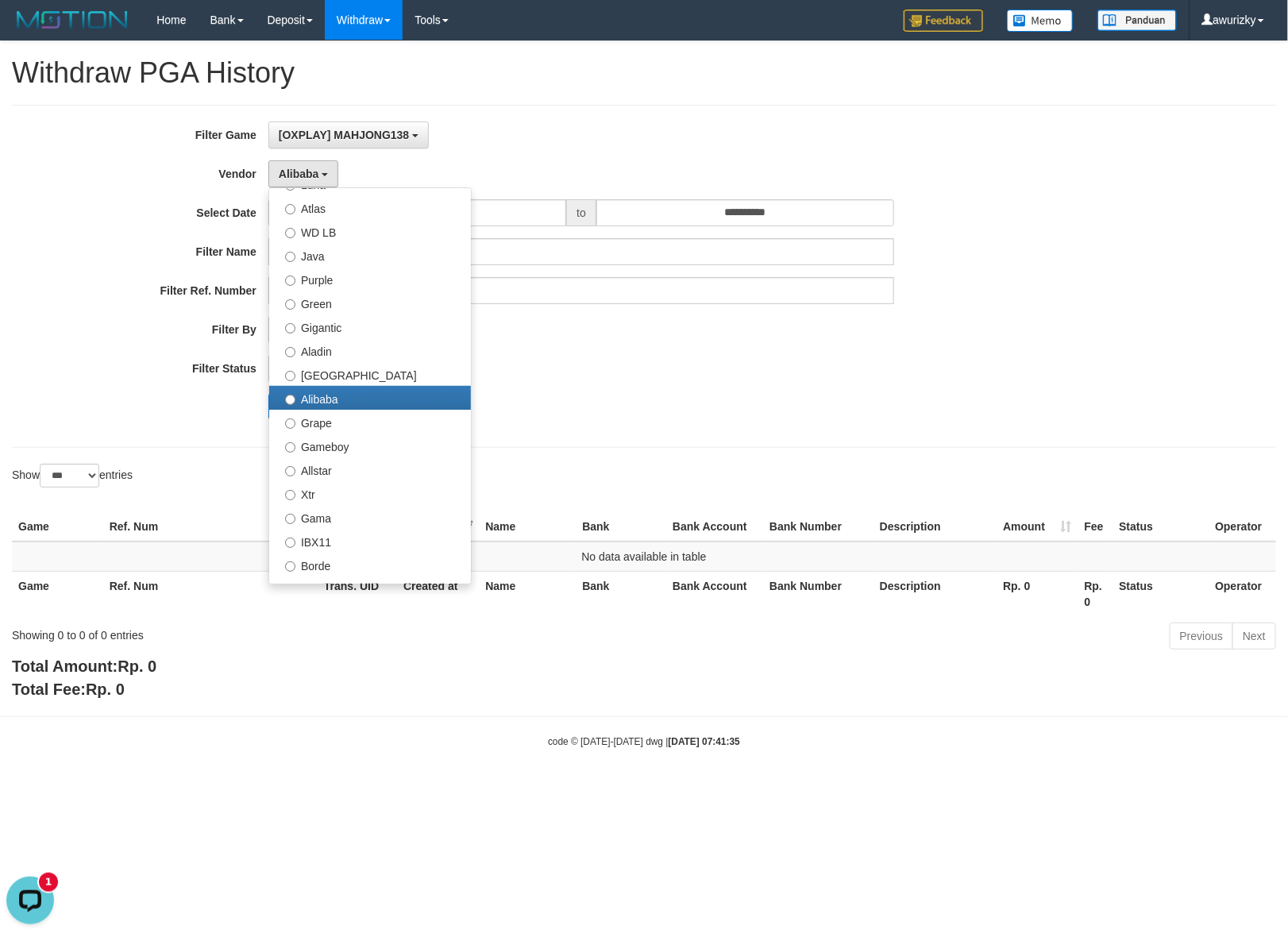
click at [998, 402] on div "Search" at bounding box center [670, 407] width 805 height 26
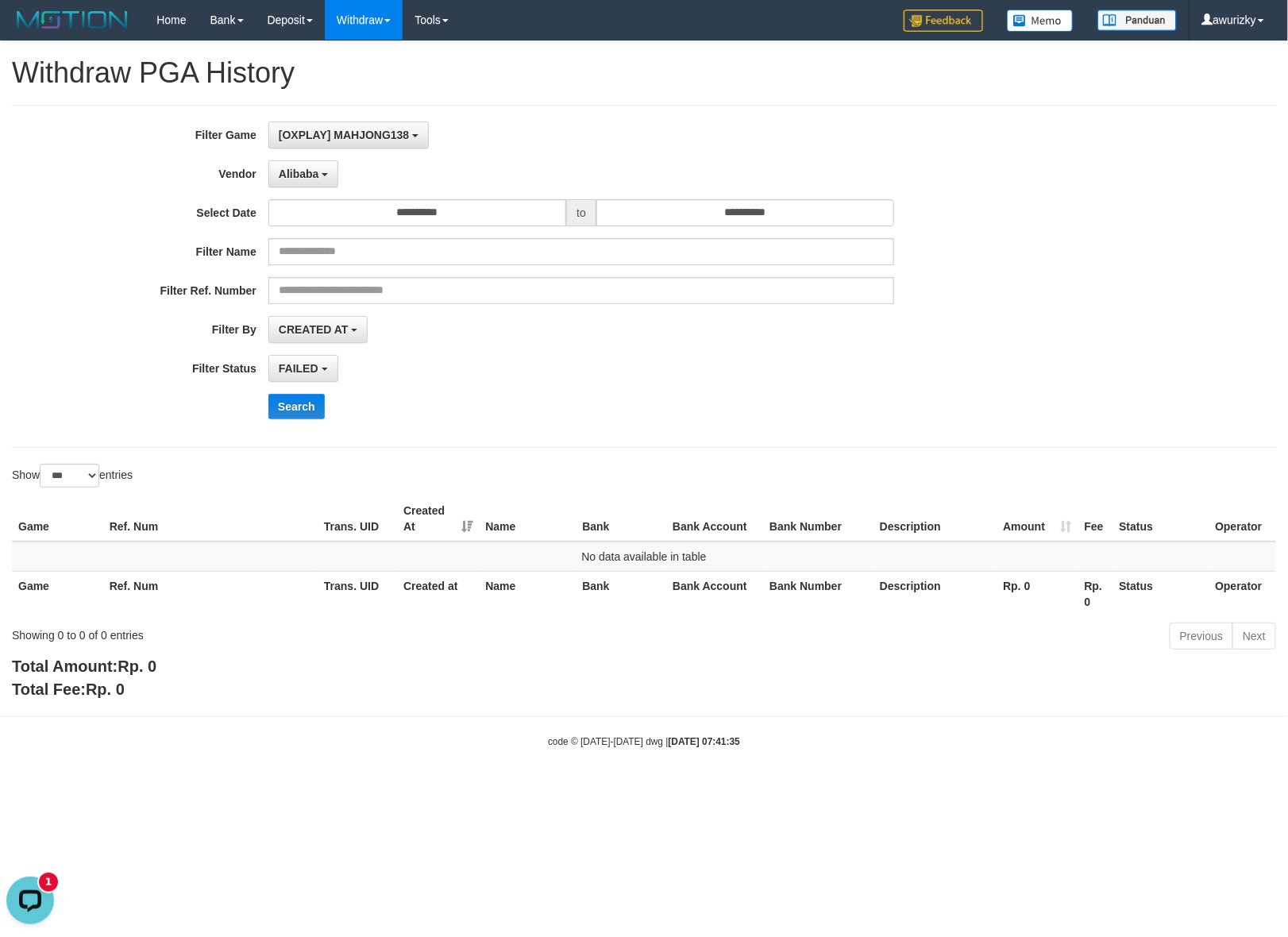
click at [294, 189] on div "**********" at bounding box center [536, 276] width 1073 height 310
click at [296, 177] on span "Alibaba" at bounding box center [298, 174] width 41 height 13
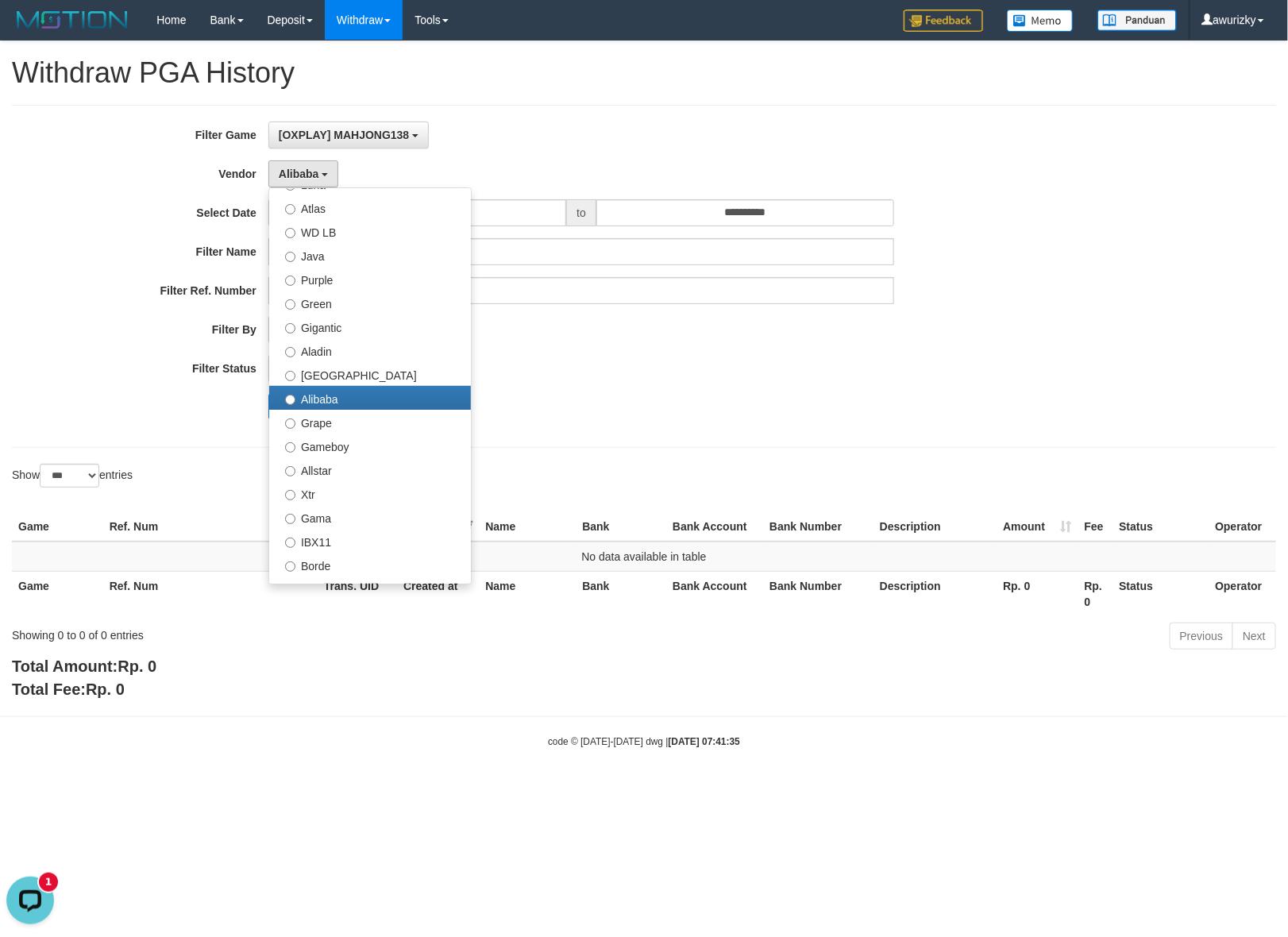
click at [855, 332] on div "CREATED AT PAID AT CREATED AT" at bounding box center [581, 330] width 626 height 27
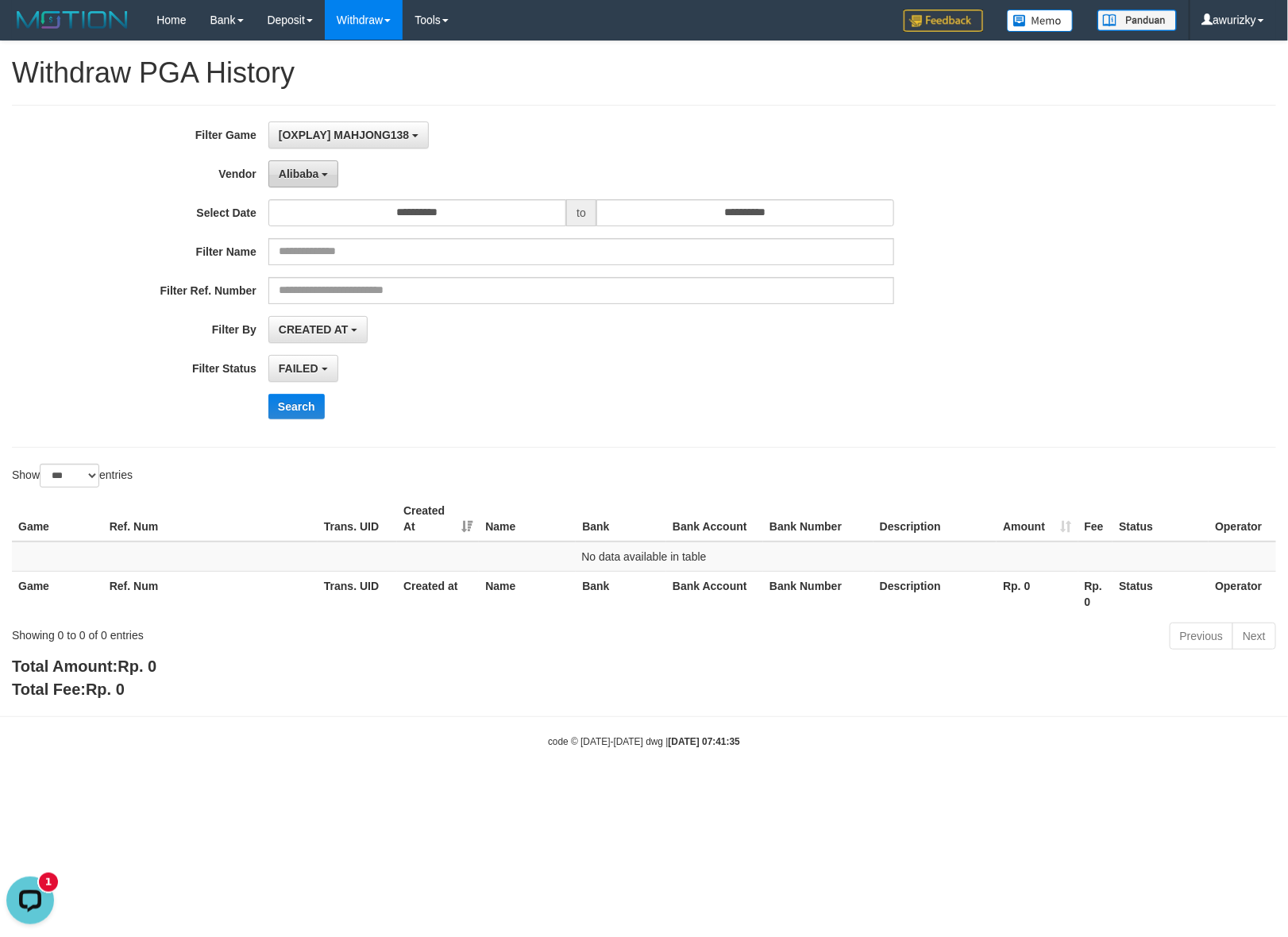
click at [304, 173] on span "Alibaba" at bounding box center [298, 174] width 41 height 13
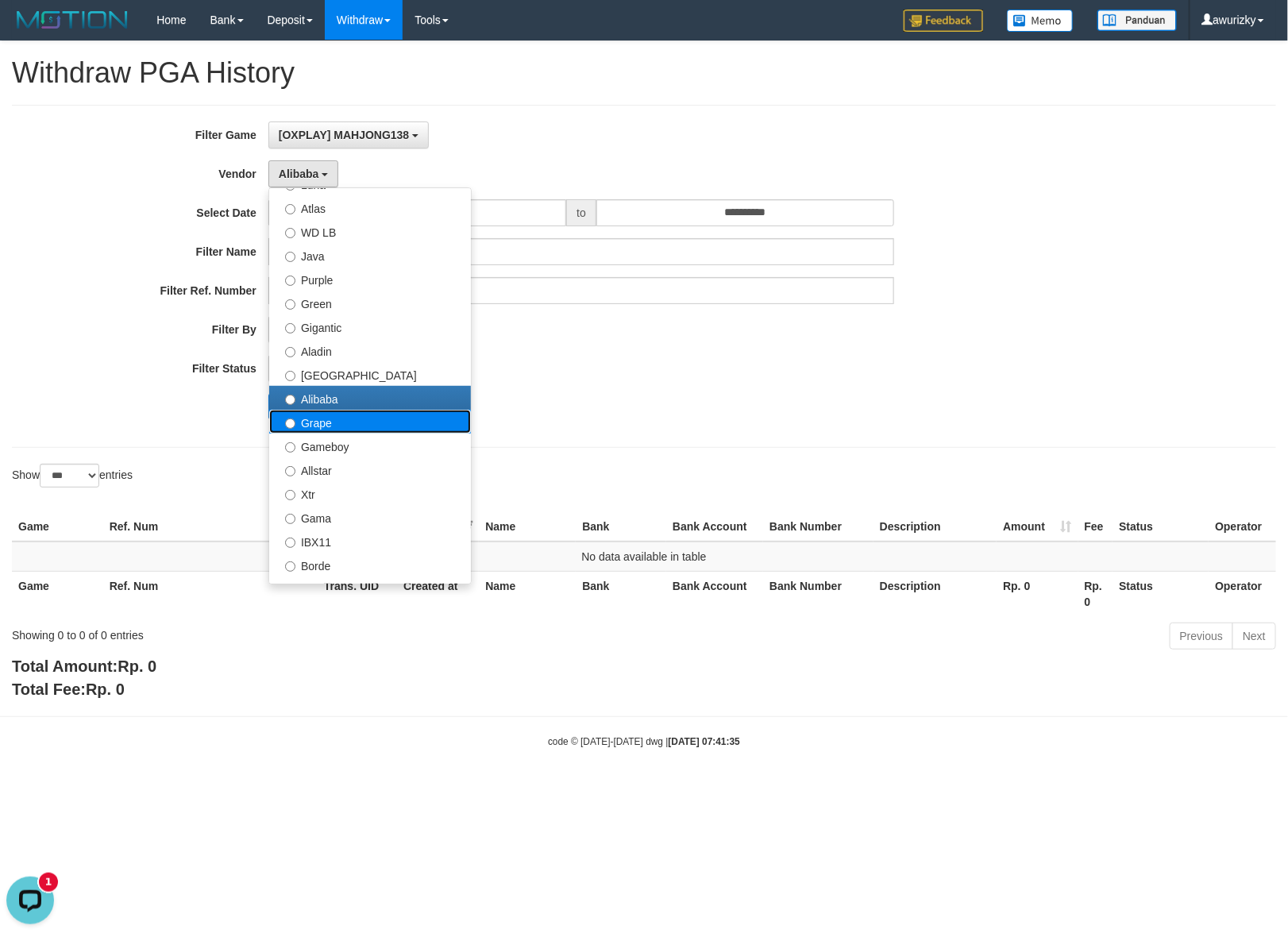
click at [327, 423] on label "Grape" at bounding box center [369, 421] width 202 height 24
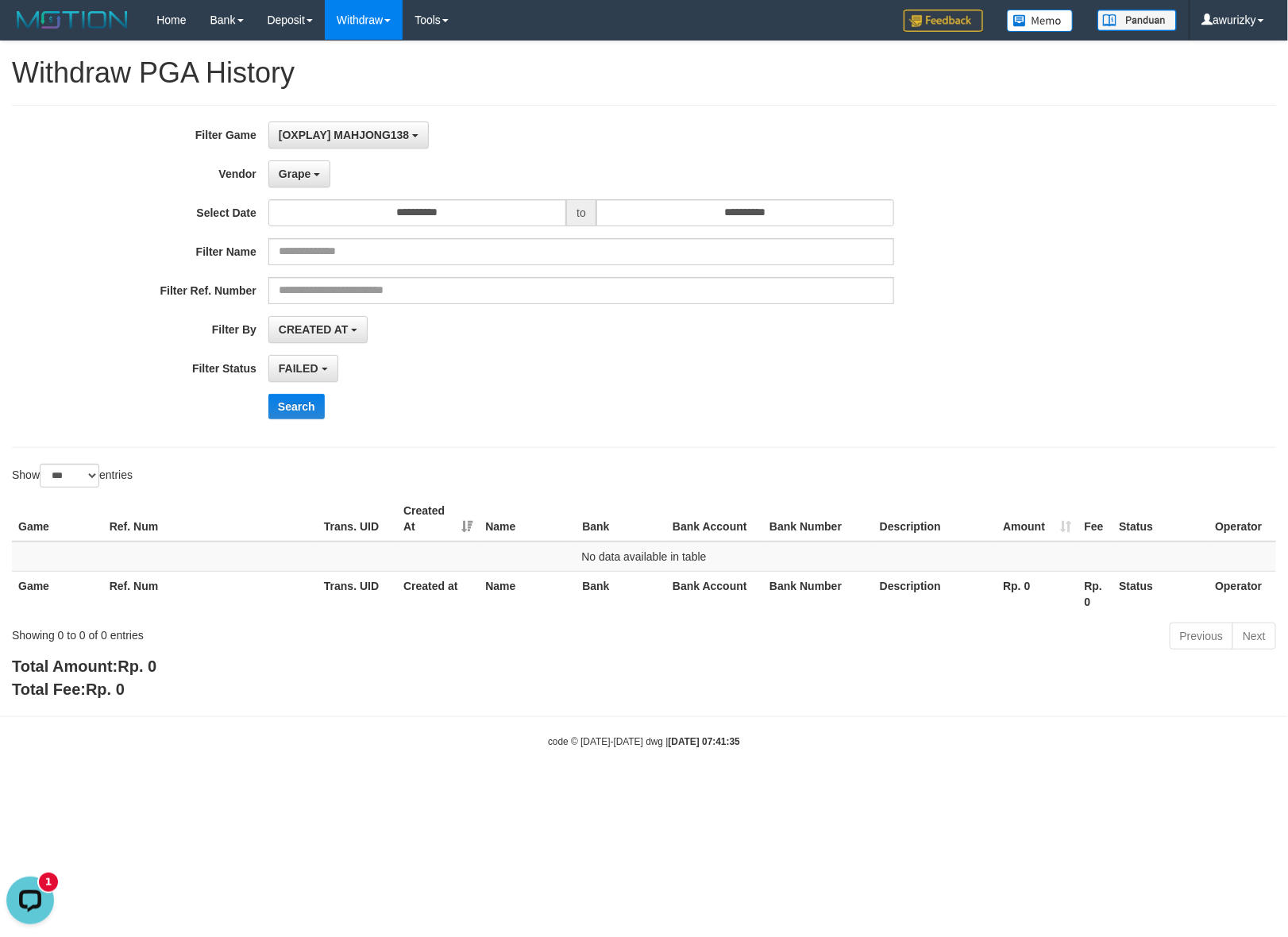
drag, startPoint x: 756, startPoint y: 387, endPoint x: 330, endPoint y: 388, distance: 426.0
click at [751, 386] on div "**********" at bounding box center [536, 276] width 1073 height 310
click at [275, 413] on button "Search" at bounding box center [296, 407] width 57 height 26
drag, startPoint x: 376, startPoint y: 402, endPoint x: 465, endPoint y: 387, distance: 90.3
click at [377, 402] on div "Search" at bounding box center [670, 407] width 805 height 26
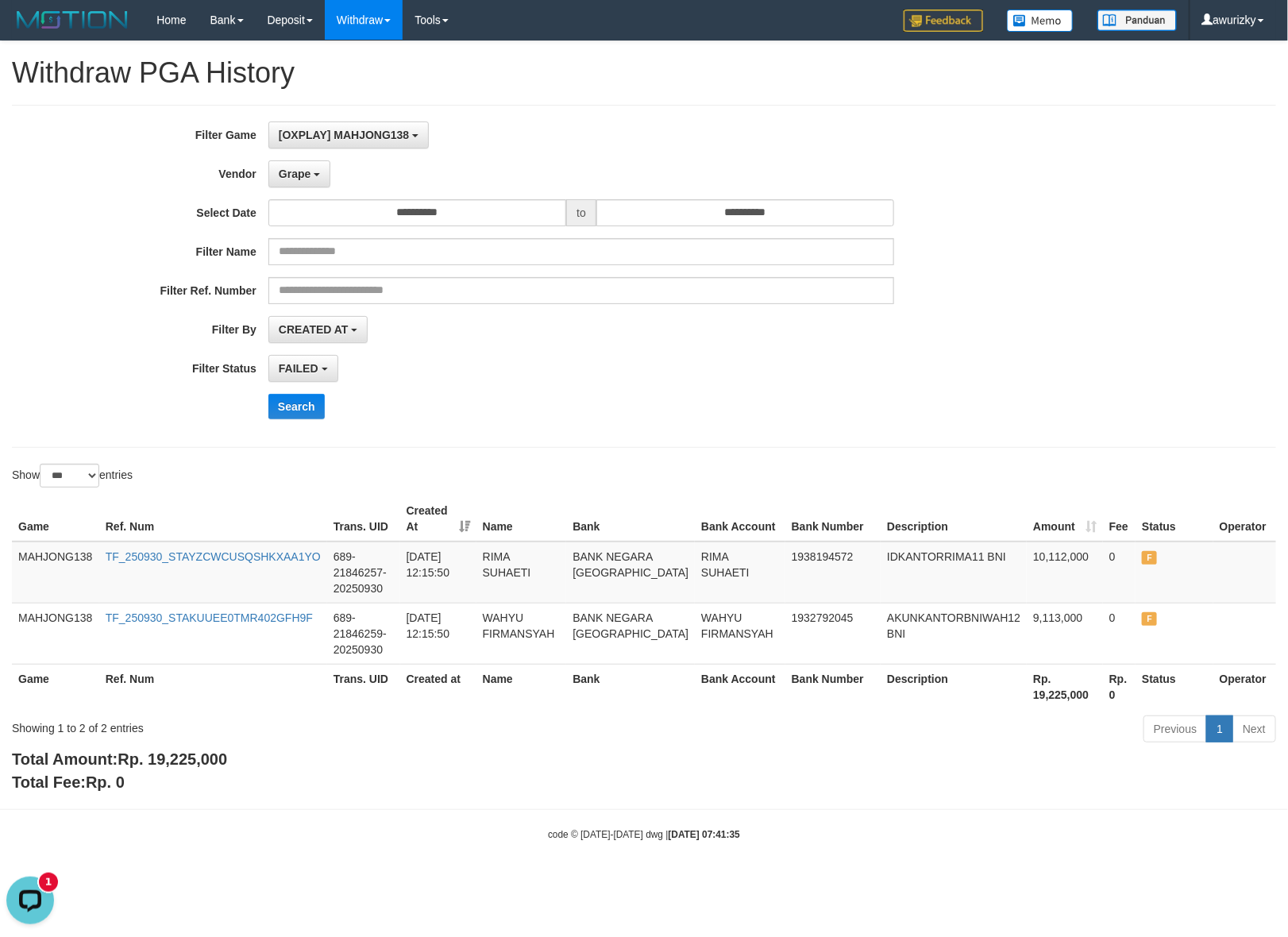
click at [447, 439] on div "**********" at bounding box center [644, 276] width 1264 height 343
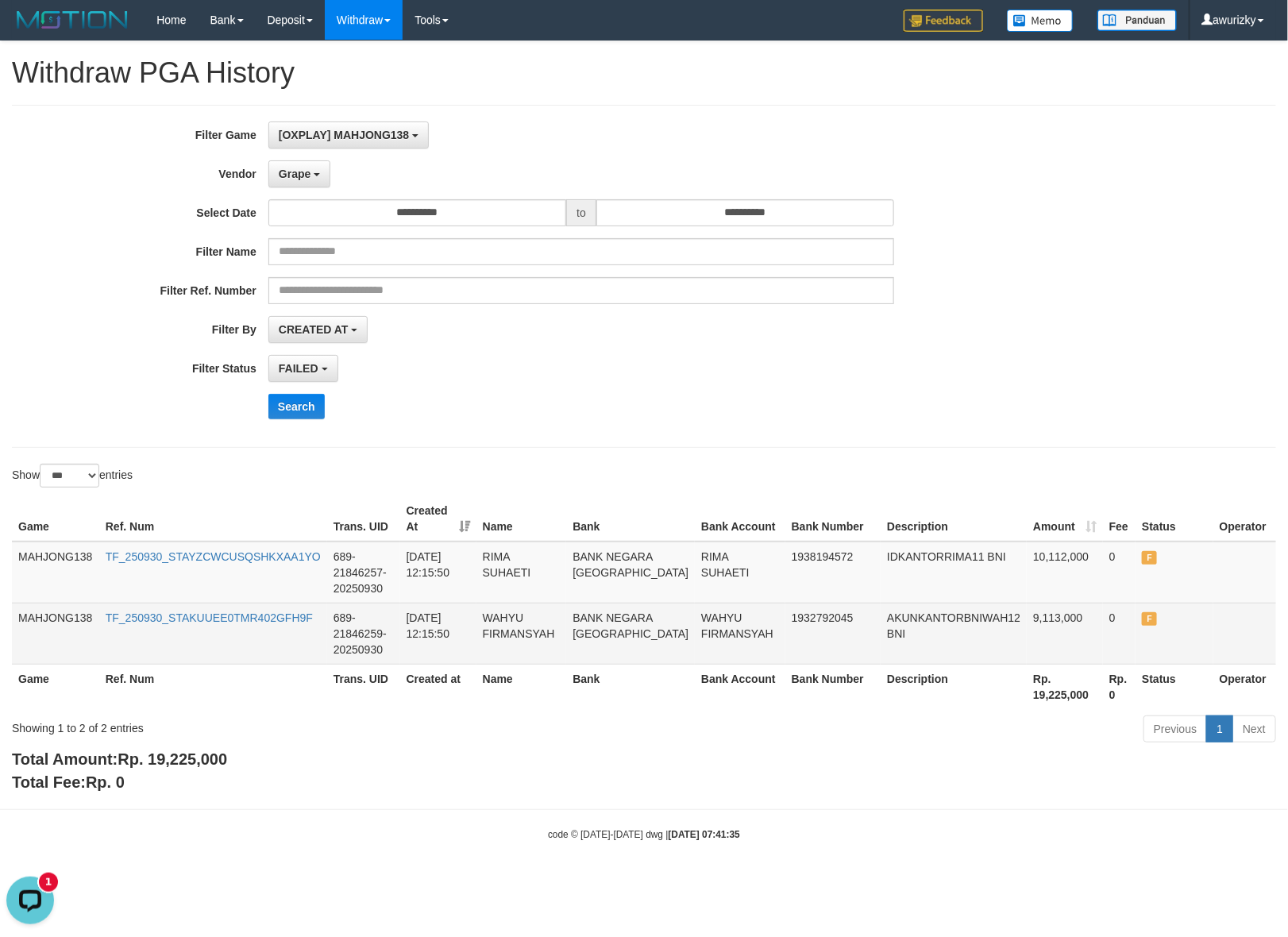
click at [518, 608] on td "WAHYU FIRMANSYAH" at bounding box center [521, 633] width 90 height 61
click at [519, 632] on td "WAHYU FIRMANSYAH" at bounding box center [521, 633] width 90 height 61
copy td "WAHYU FIRMANSYAH"
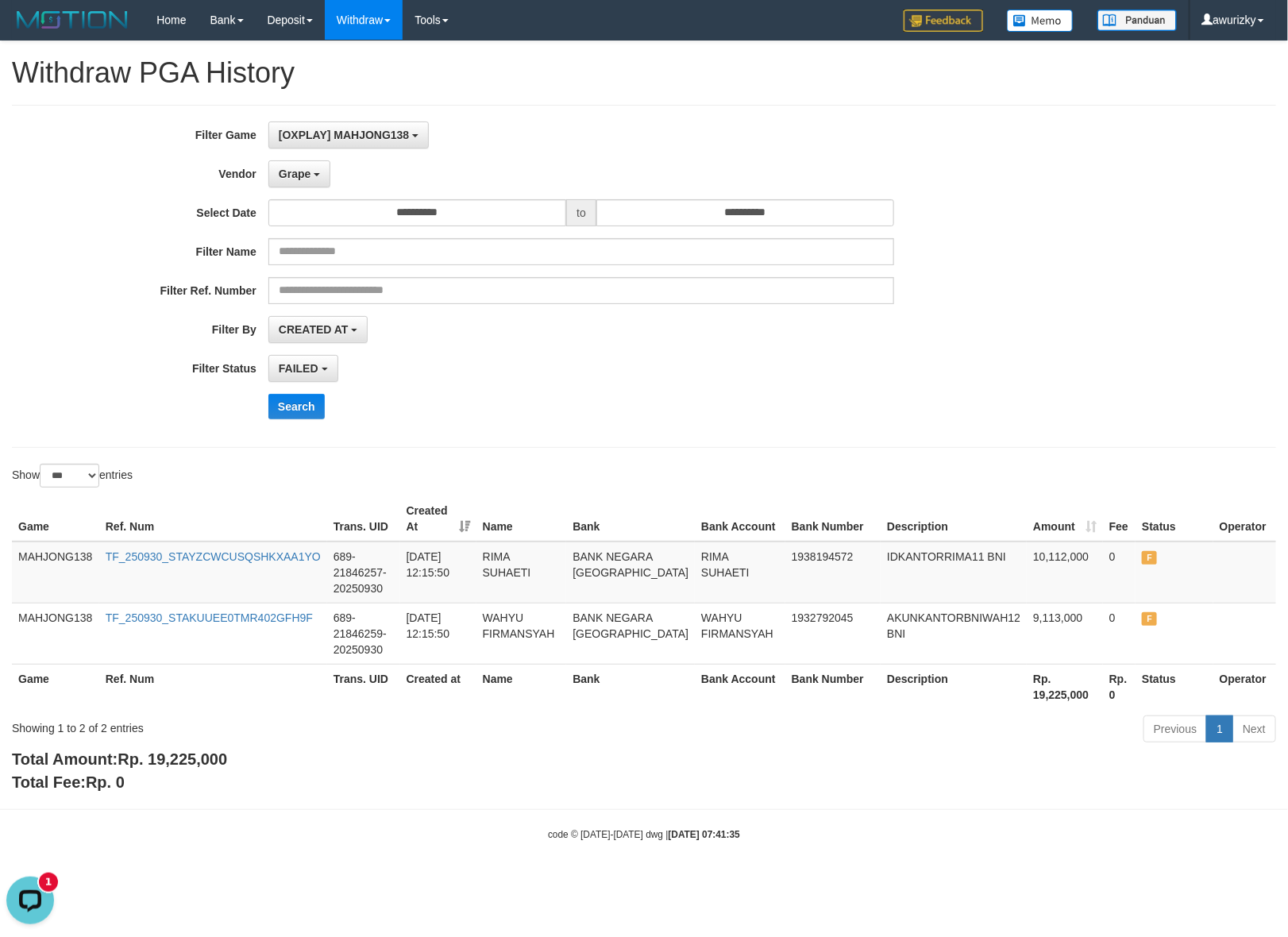
click at [636, 434] on div "**********" at bounding box center [644, 276] width 1264 height 343
drag, startPoint x: 332, startPoint y: 159, endPoint x: 314, endPoint y: 168, distance: 20.1
click at [332, 159] on div "**********" at bounding box center [536, 276] width 1073 height 310
click at [291, 173] on span "Grape" at bounding box center [294, 174] width 32 height 13
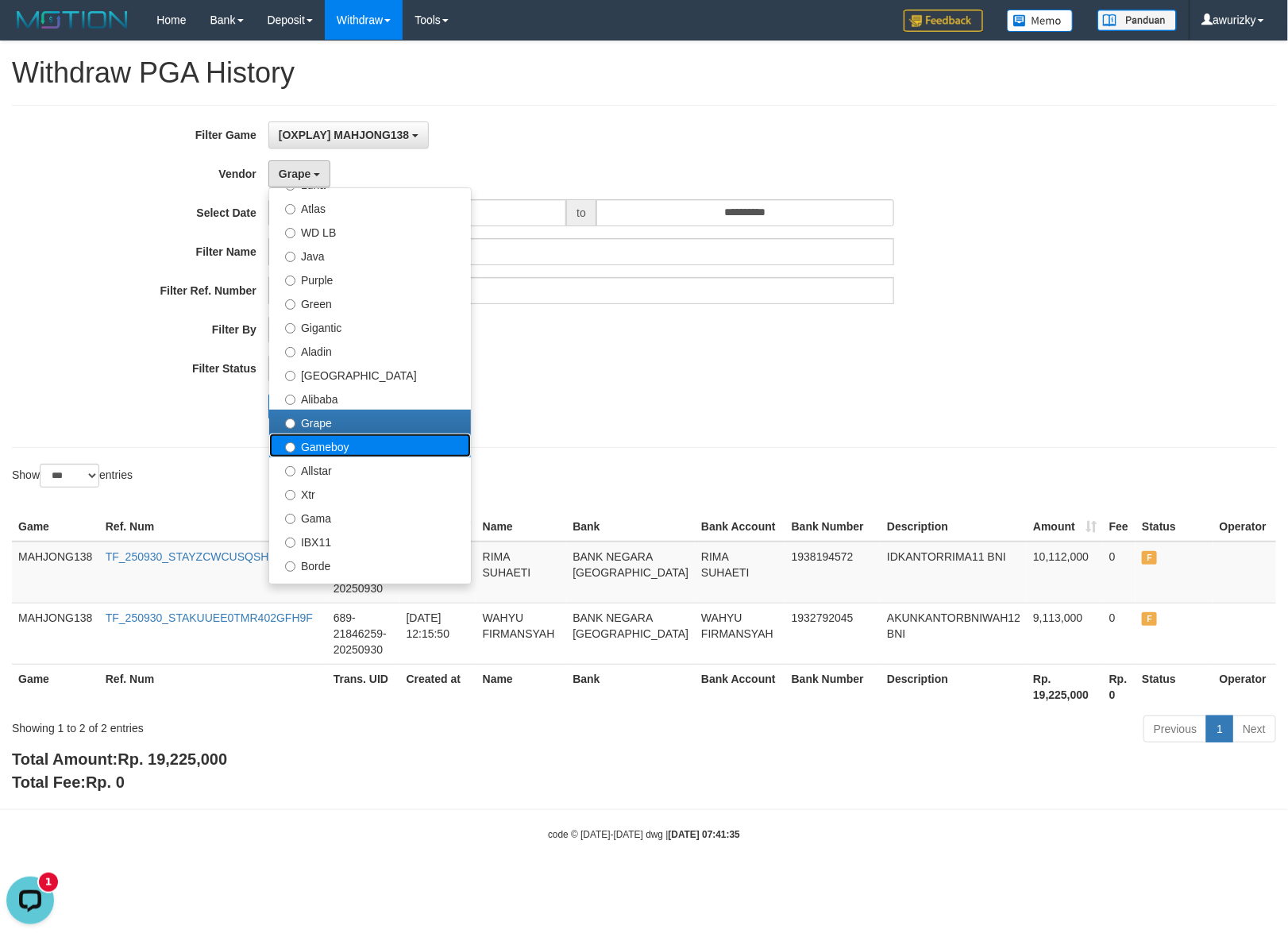
click at [318, 449] on label "Gameboy" at bounding box center [369, 445] width 202 height 24
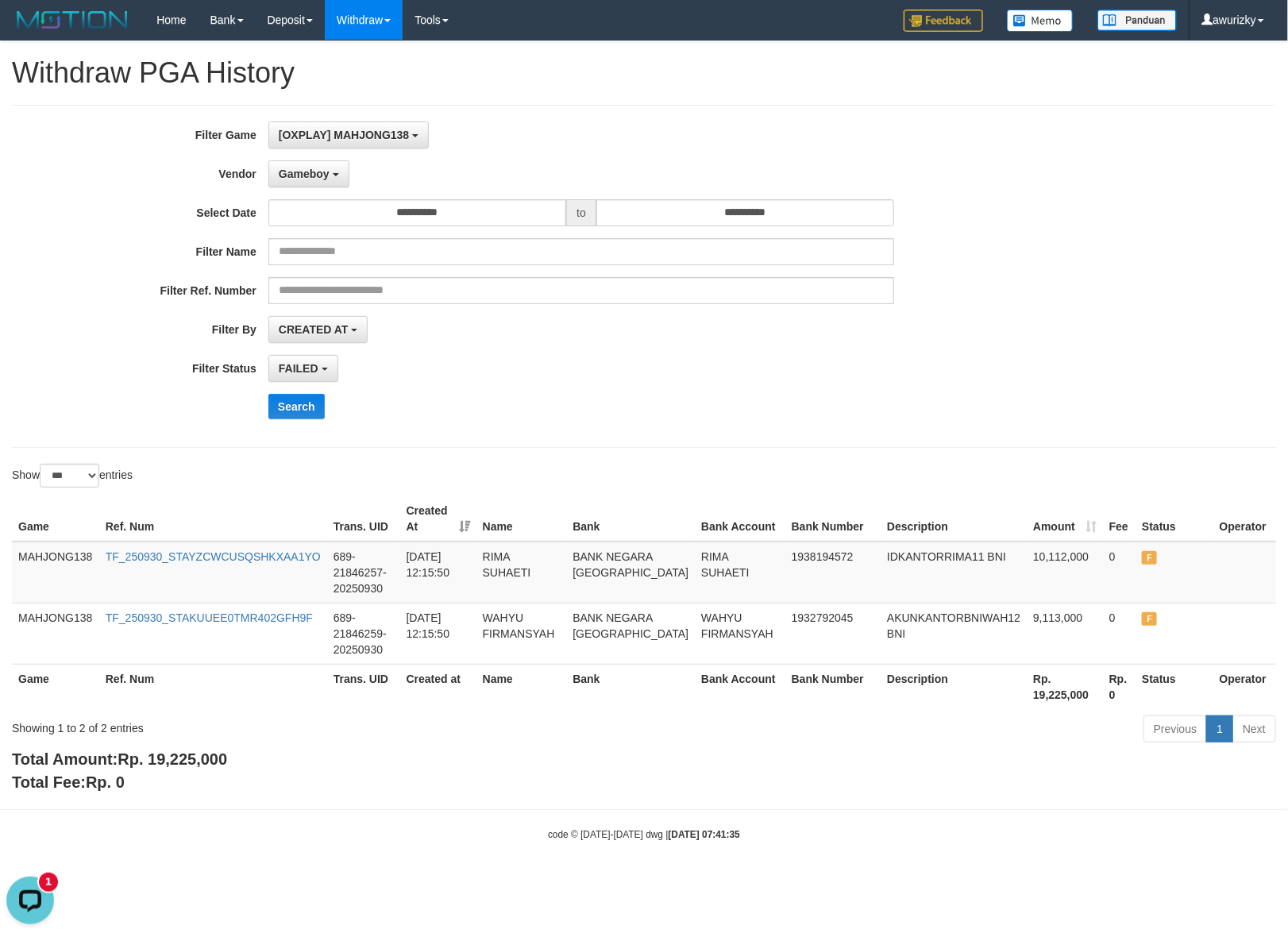
drag, startPoint x: 820, startPoint y: 398, endPoint x: 287, endPoint y: 393, distance: 533.0
click at [820, 397] on div "Search" at bounding box center [670, 407] width 805 height 26
drag, startPoint x: 279, startPoint y: 407, endPoint x: 362, endPoint y: 410, distance: 83.1
click at [279, 409] on button "Search" at bounding box center [296, 407] width 57 height 26
click at [748, 399] on div "Search" at bounding box center [670, 407] width 805 height 26
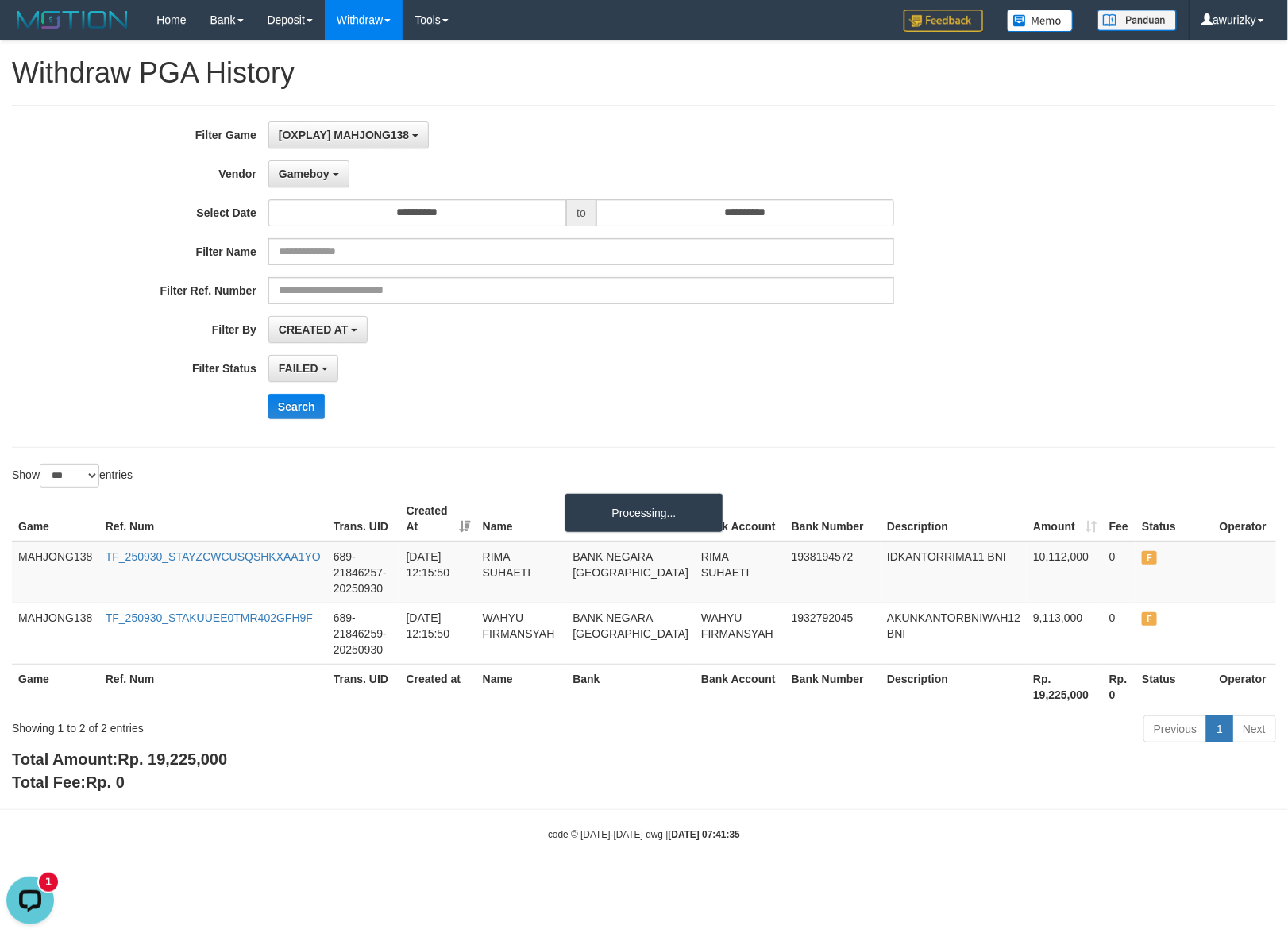
click at [711, 413] on div "Search" at bounding box center [670, 407] width 805 height 26
click at [544, 423] on div "**********" at bounding box center [536, 276] width 1073 height 310
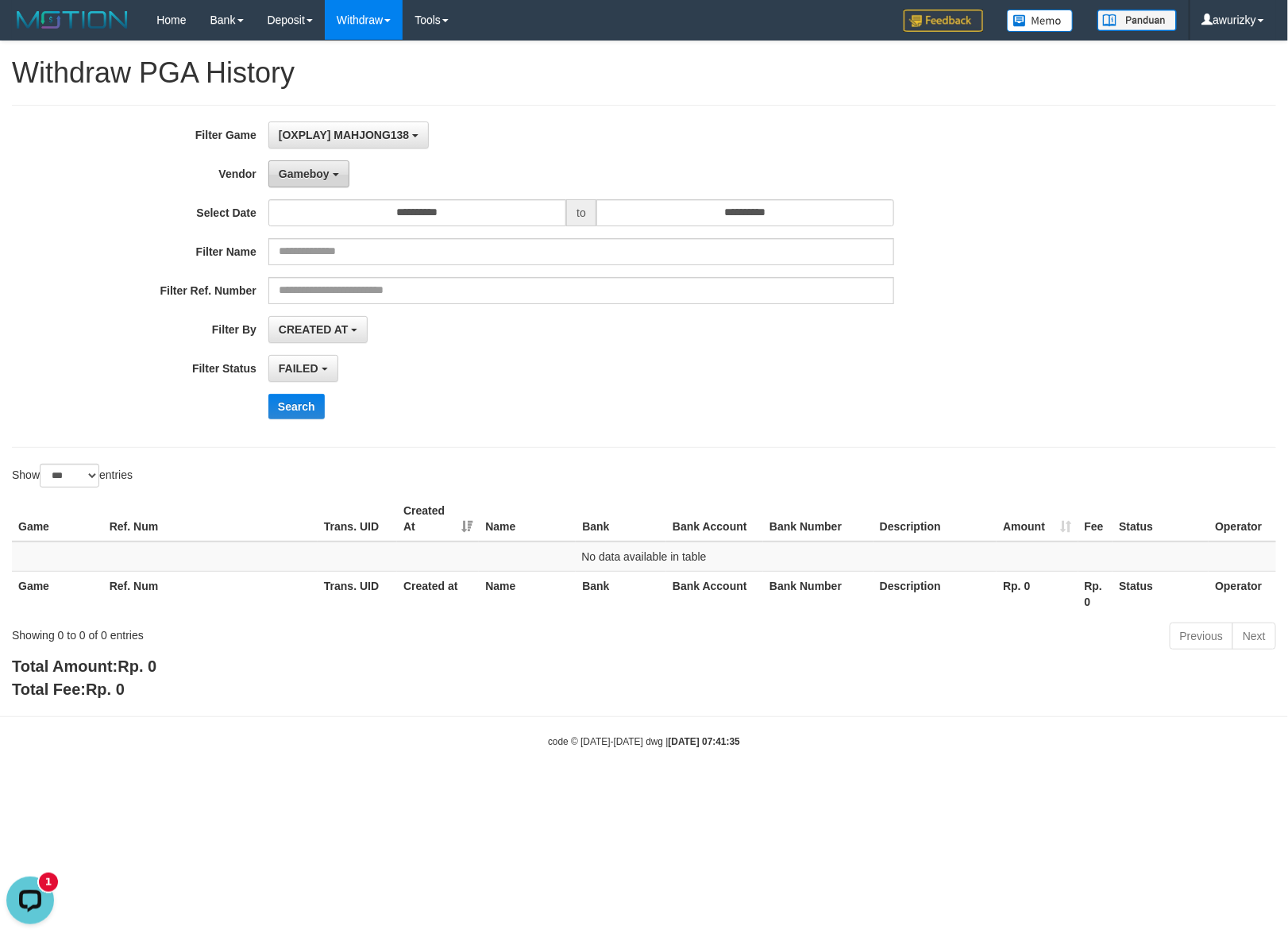
click at [291, 180] on span "Gameboy" at bounding box center [304, 174] width 51 height 13
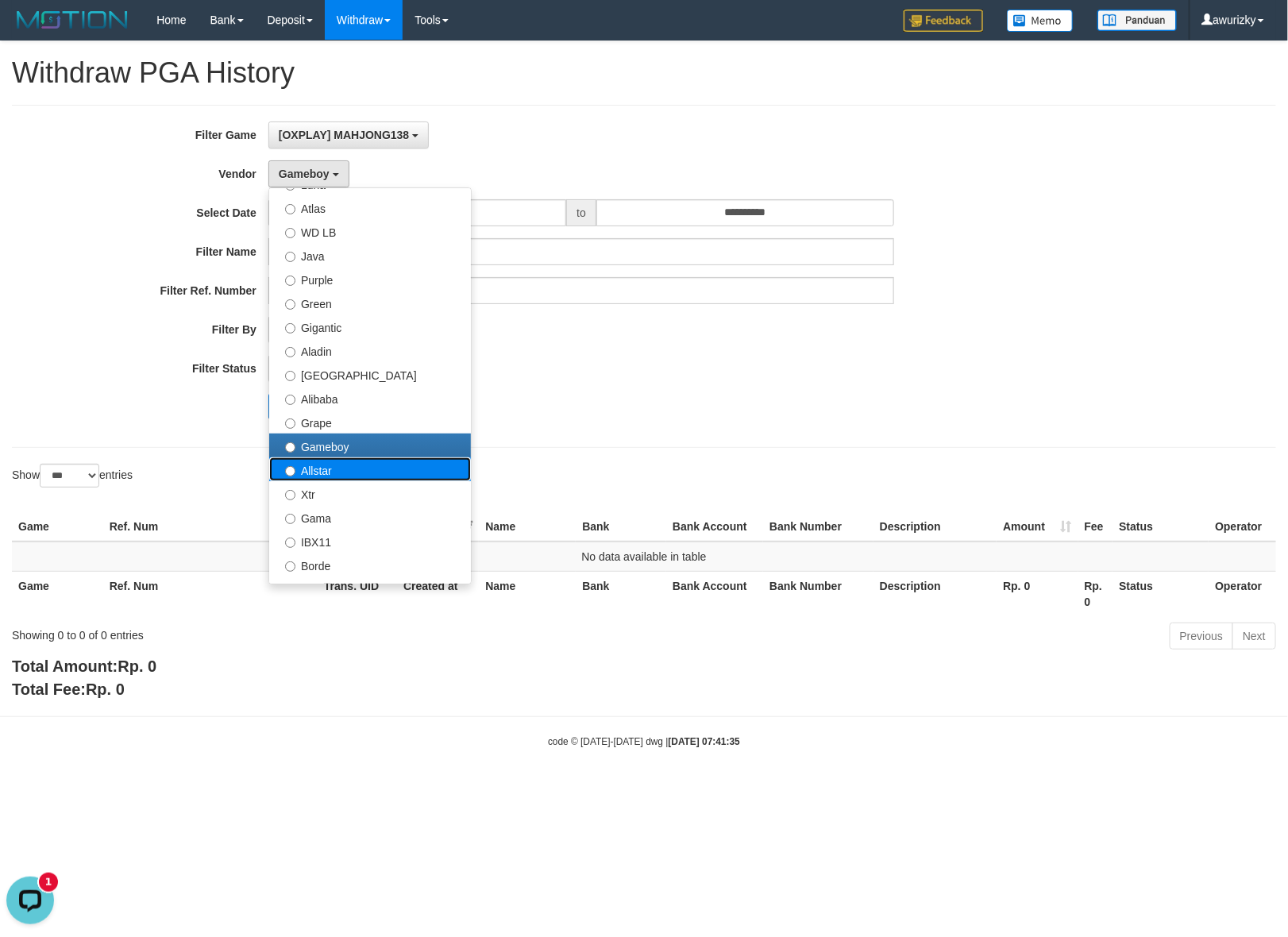
click at [311, 473] on label "Allstar" at bounding box center [369, 469] width 202 height 24
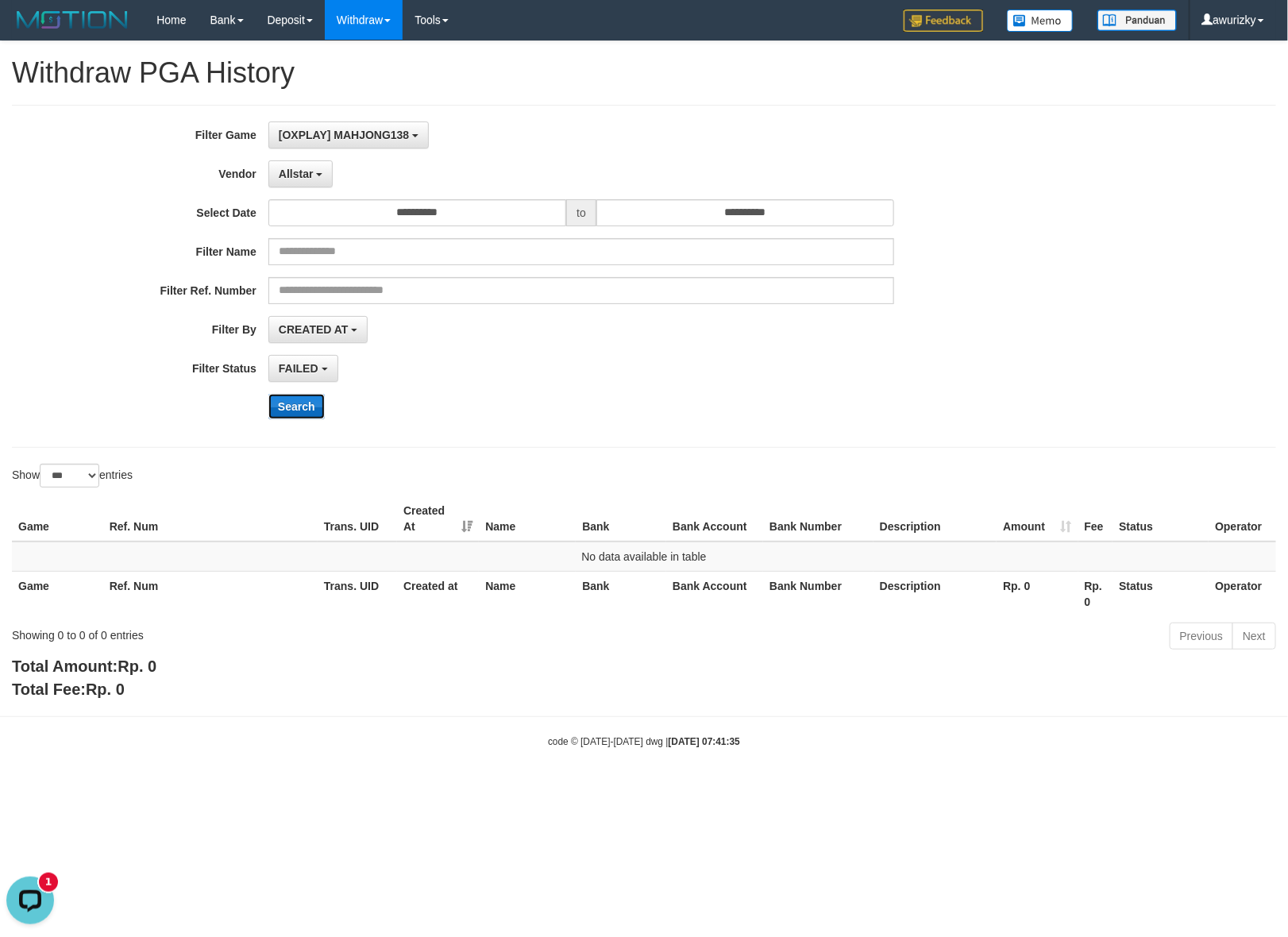
click at [294, 398] on button "Search" at bounding box center [296, 407] width 57 height 26
click at [576, 395] on div "Search" at bounding box center [670, 407] width 805 height 26
click at [311, 168] on span "Allstar" at bounding box center [296, 174] width 35 height 13
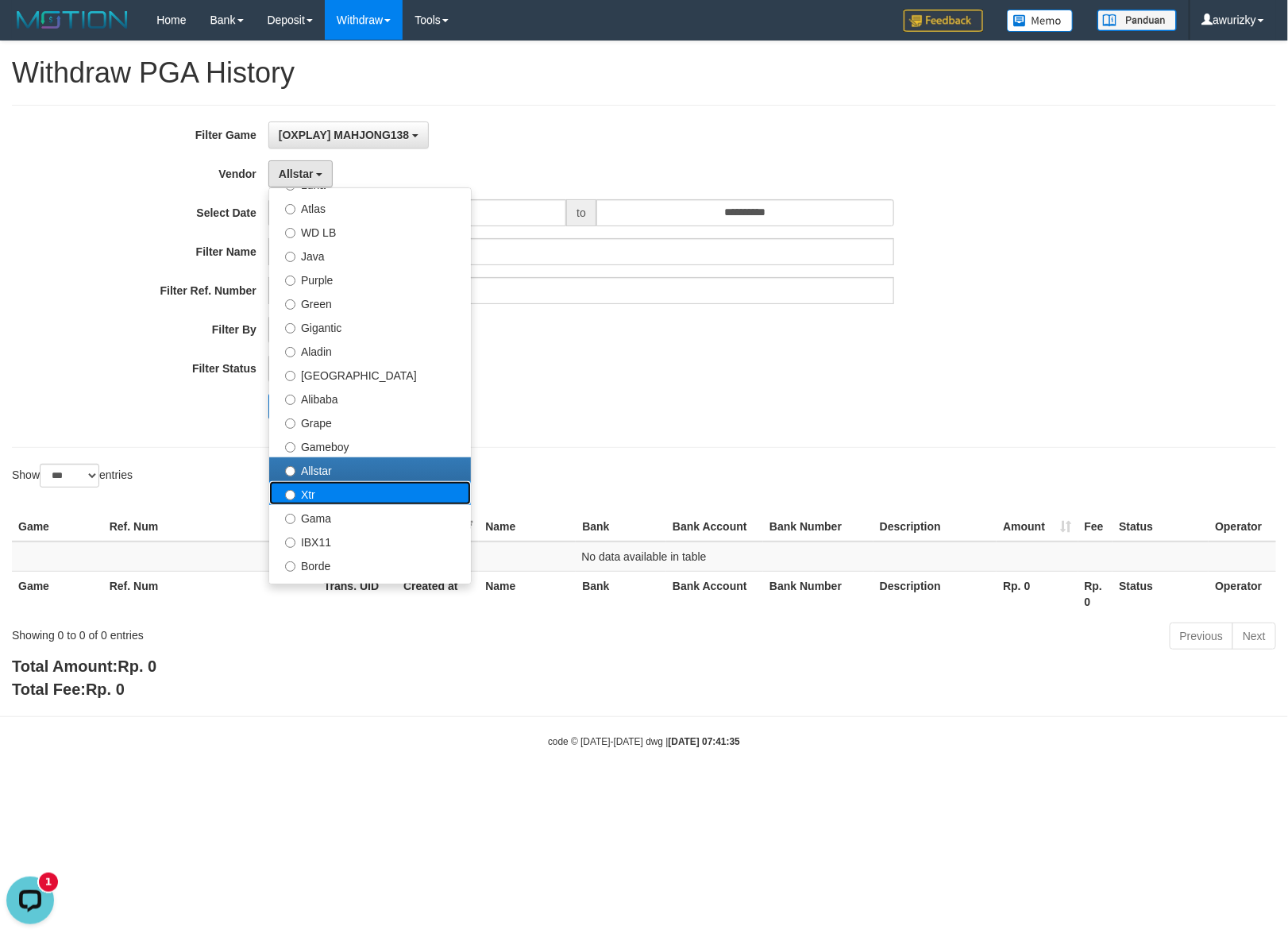
click at [327, 486] on label "Xtr" at bounding box center [369, 493] width 202 height 24
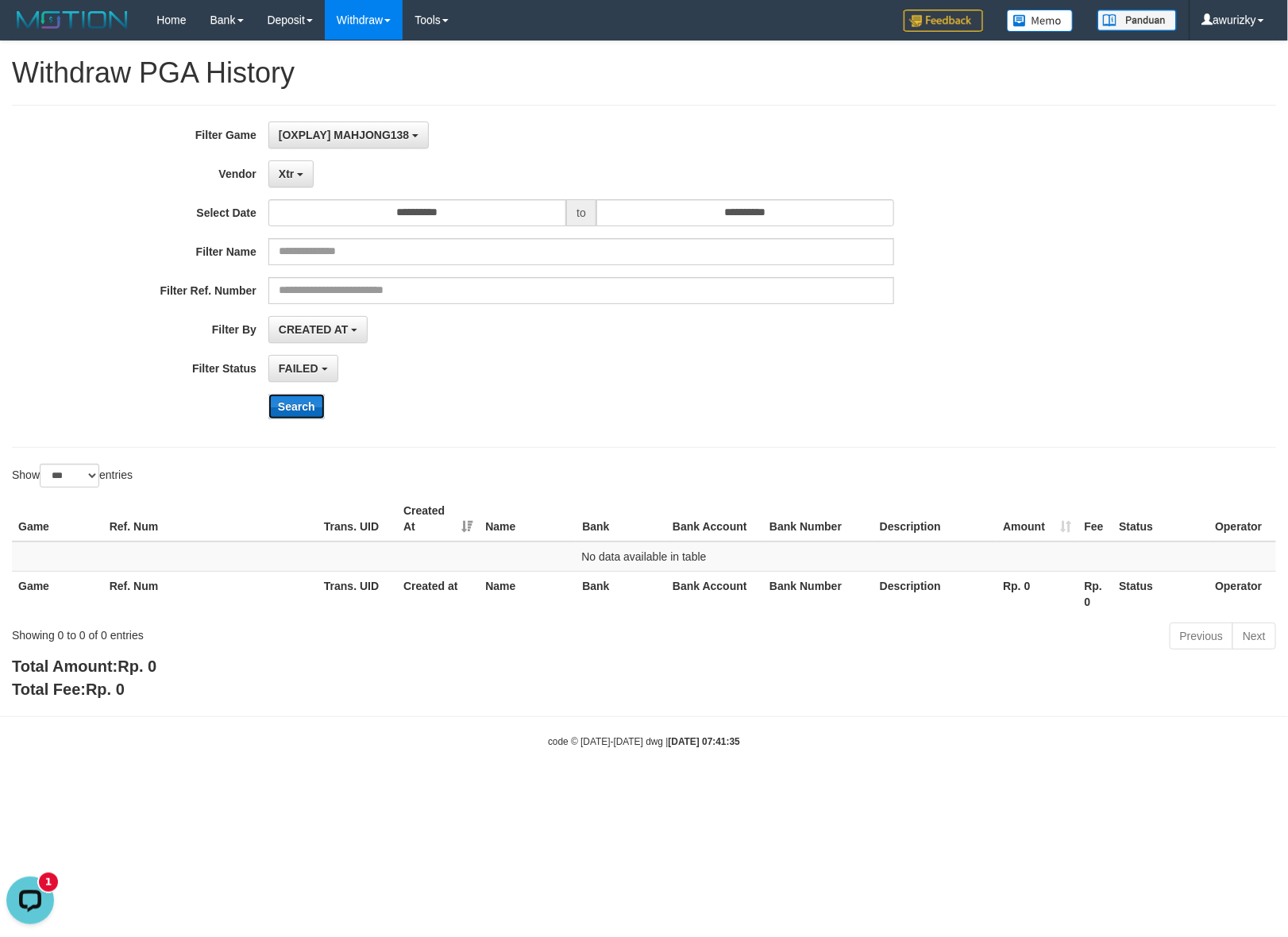
click at [298, 410] on button "Search" at bounding box center [296, 407] width 57 height 26
click at [597, 409] on div "Search" at bounding box center [670, 407] width 805 height 26
click at [302, 183] on button "Xtr" at bounding box center [290, 174] width 45 height 27
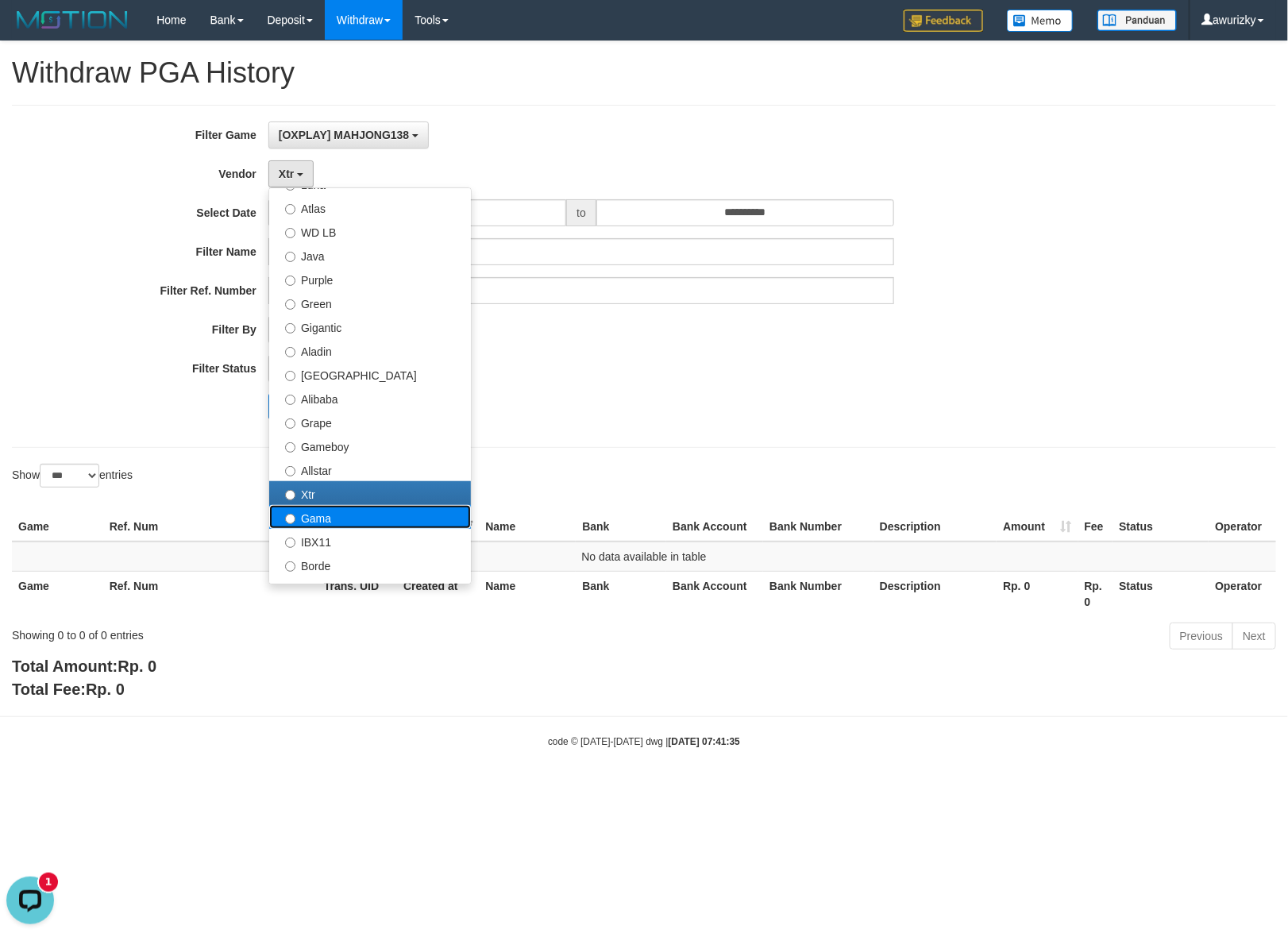
click at [330, 523] on label "Gama" at bounding box center [369, 517] width 202 height 24
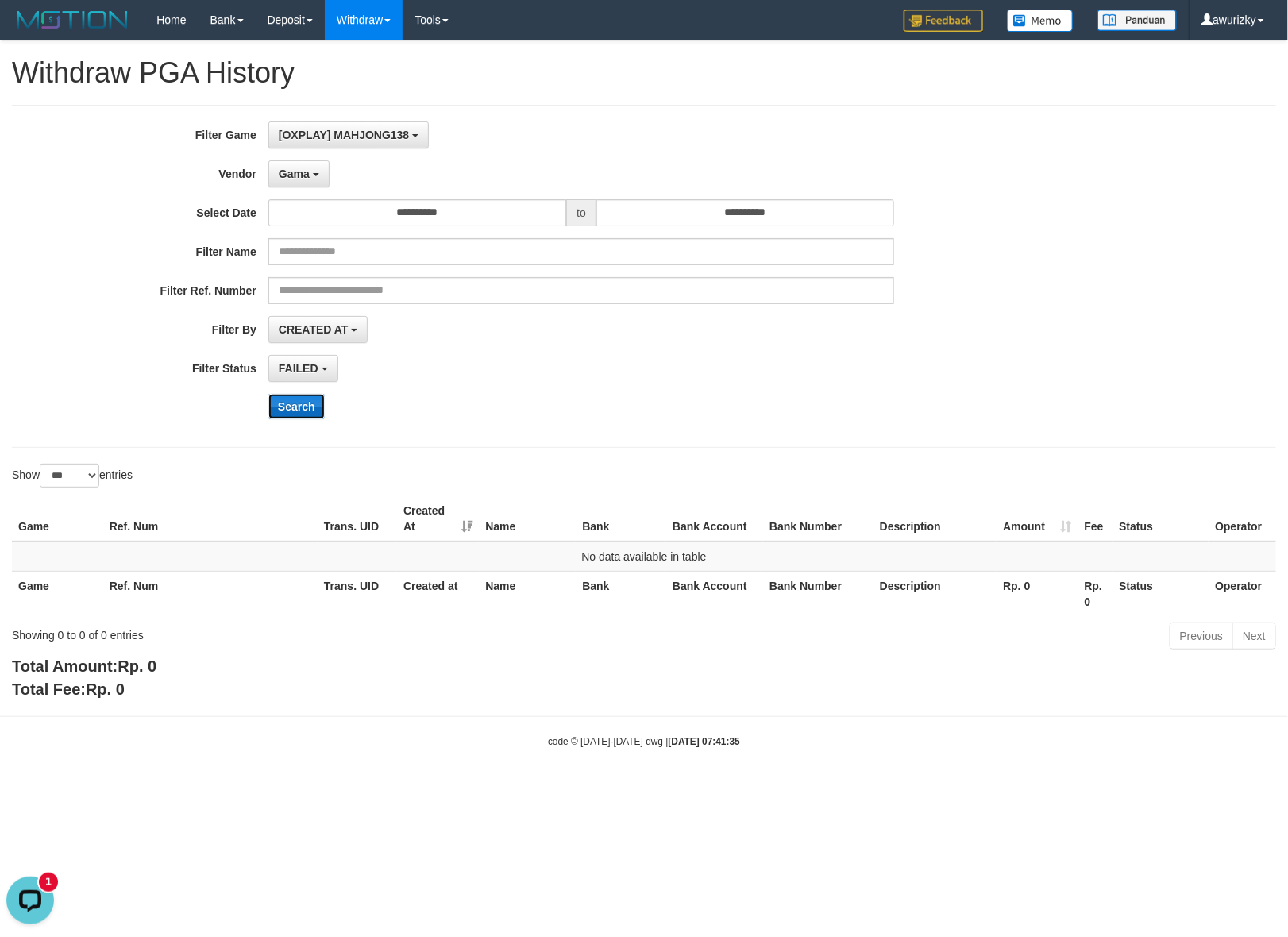
click at [294, 407] on button "Search" at bounding box center [296, 407] width 57 height 26
click at [306, 184] on button "Gama" at bounding box center [298, 174] width 61 height 27
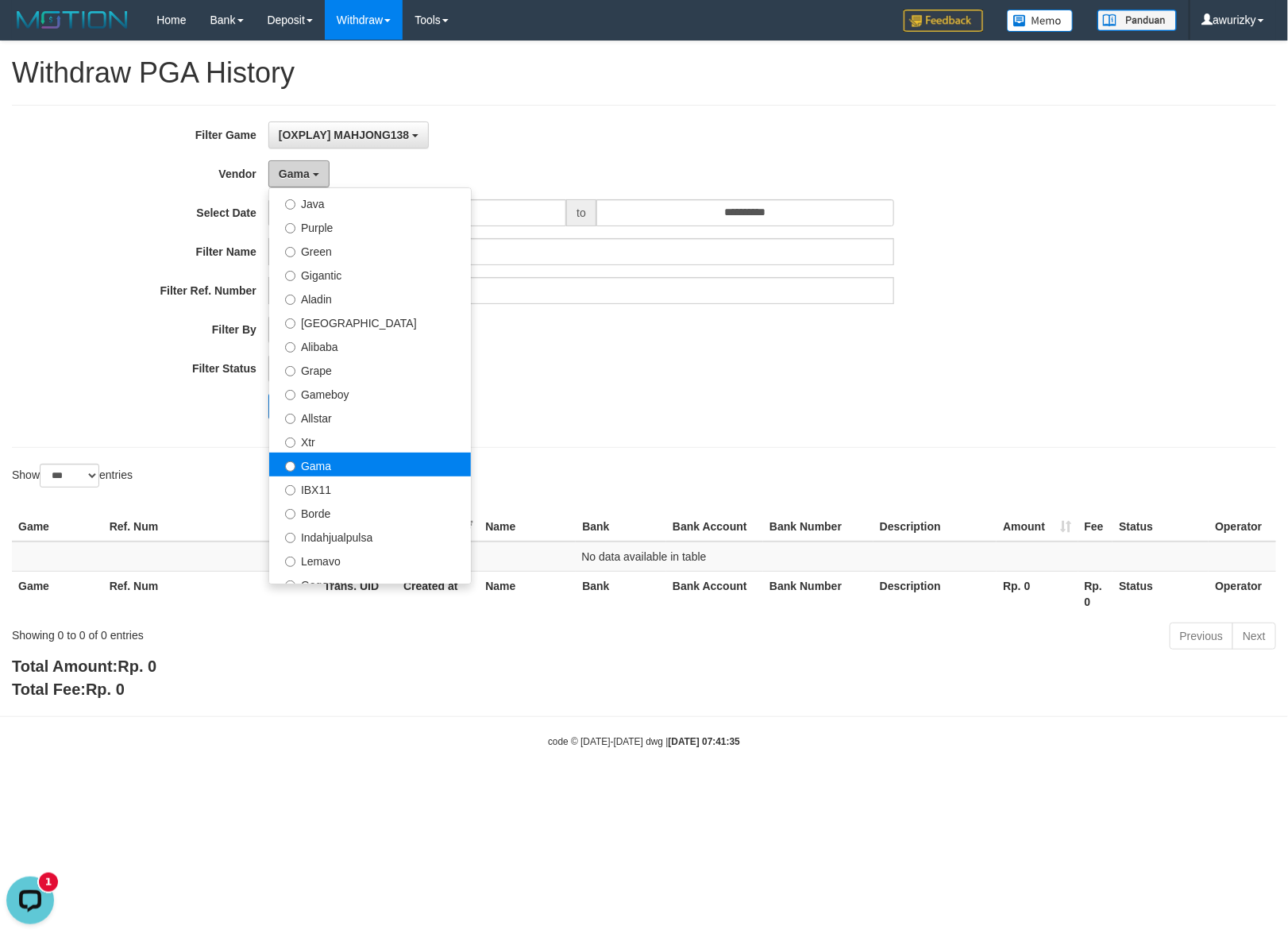
scroll to position [199, 0]
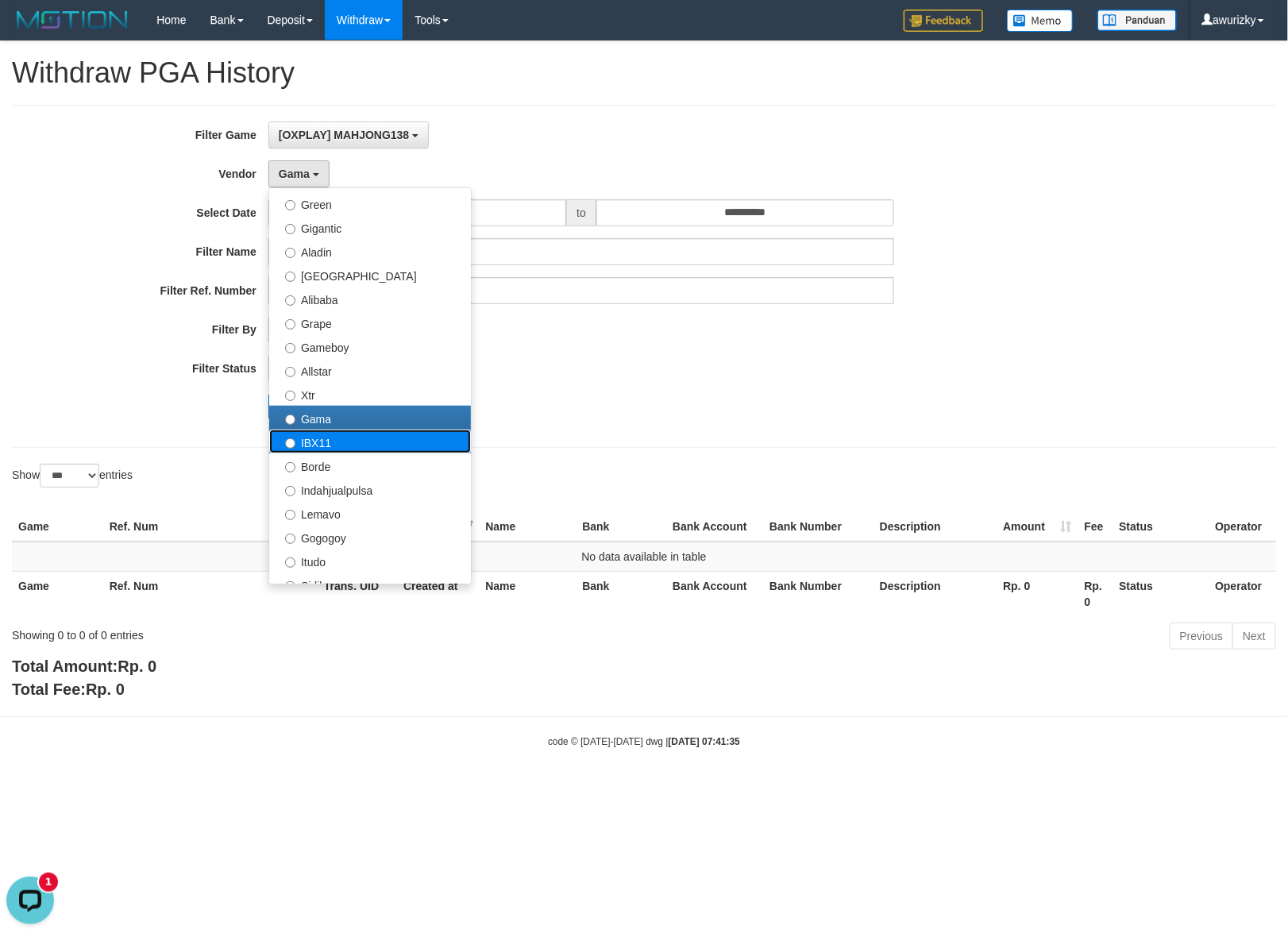
click at [324, 434] on label "IBX11" at bounding box center [369, 441] width 202 height 24
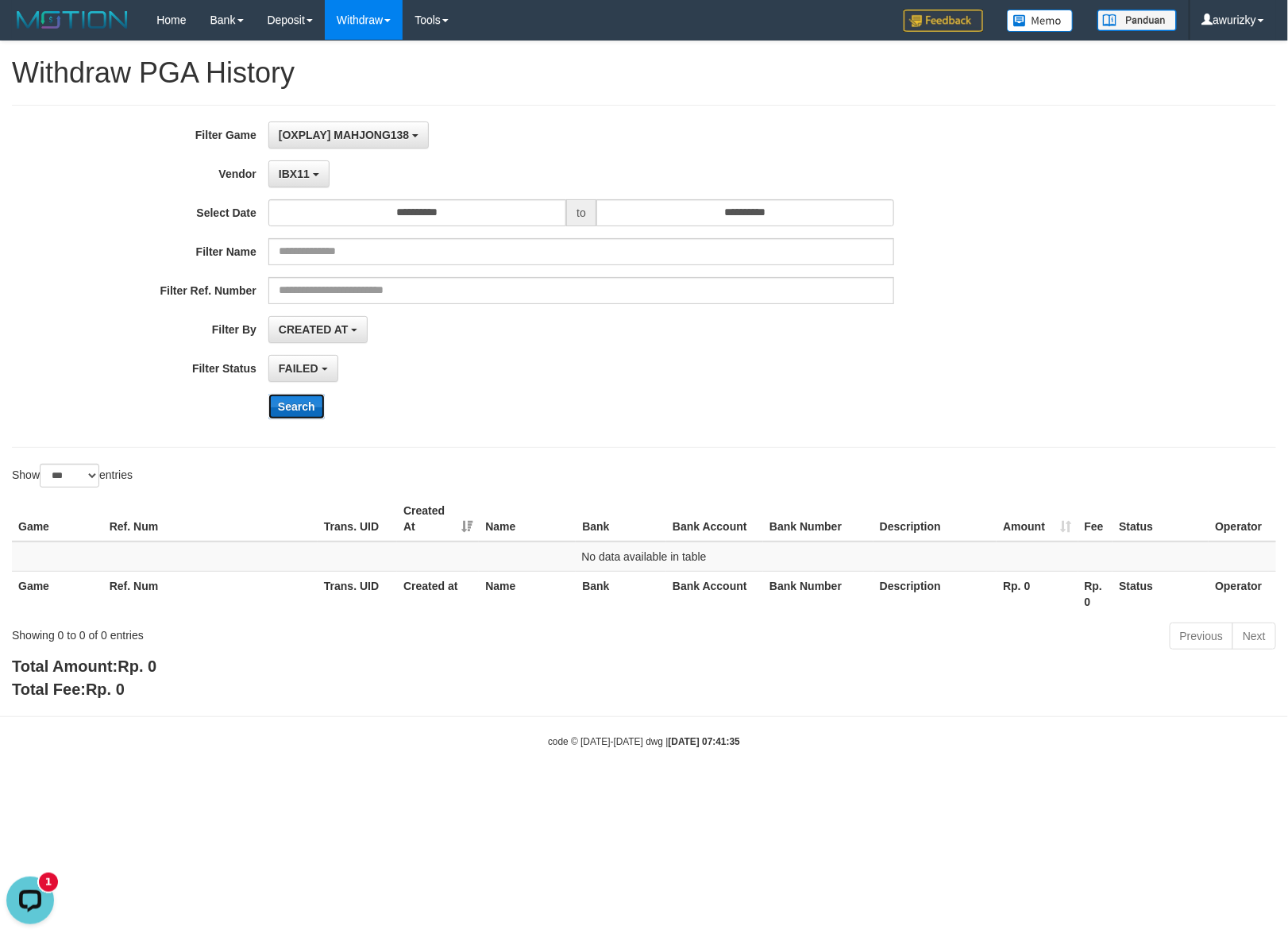
click at [310, 417] on button "Search" at bounding box center [296, 407] width 57 height 26
click at [304, 185] on button "IBX11" at bounding box center [298, 174] width 61 height 27
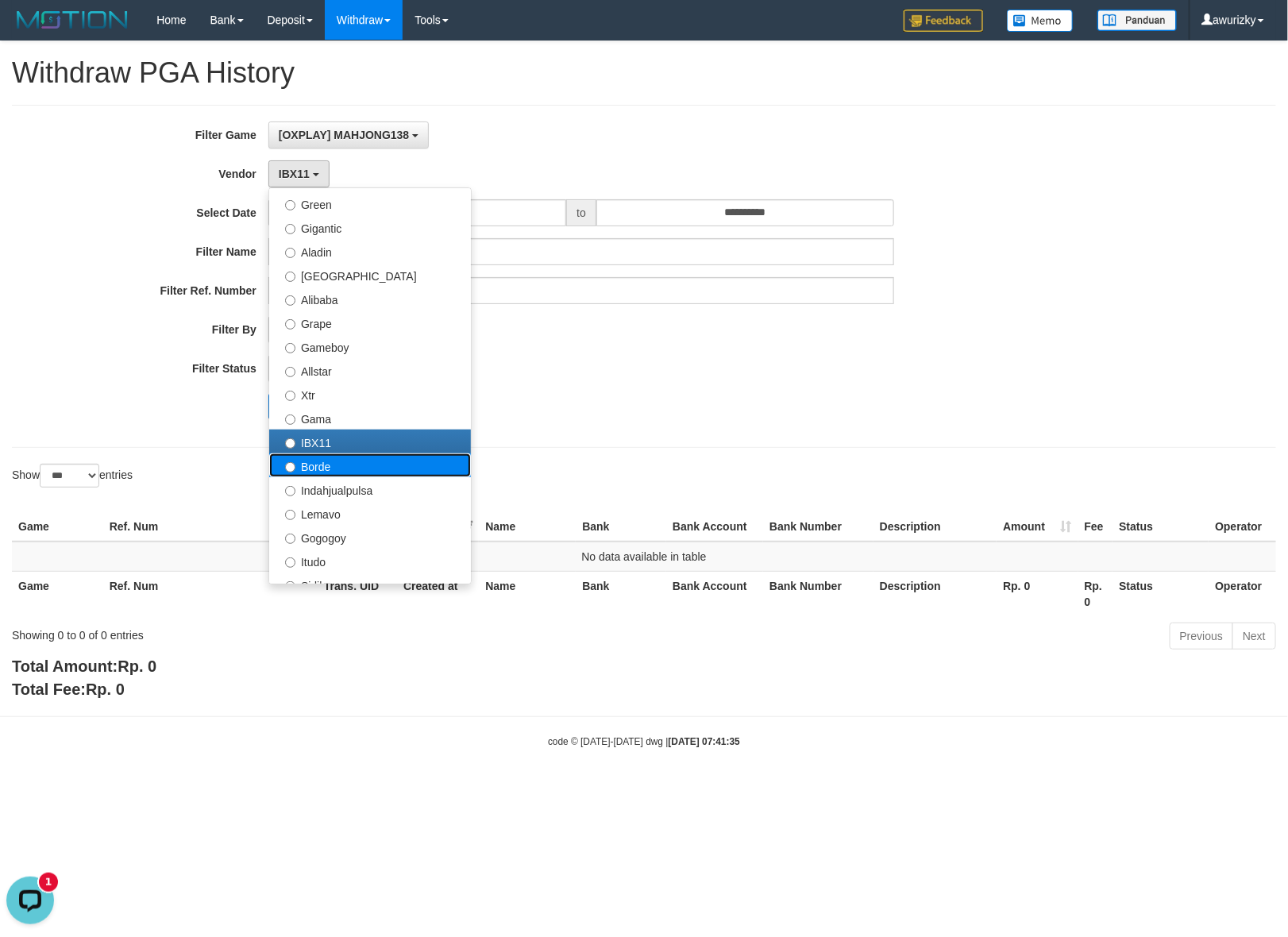
click at [334, 471] on label "Borde" at bounding box center [369, 465] width 202 height 24
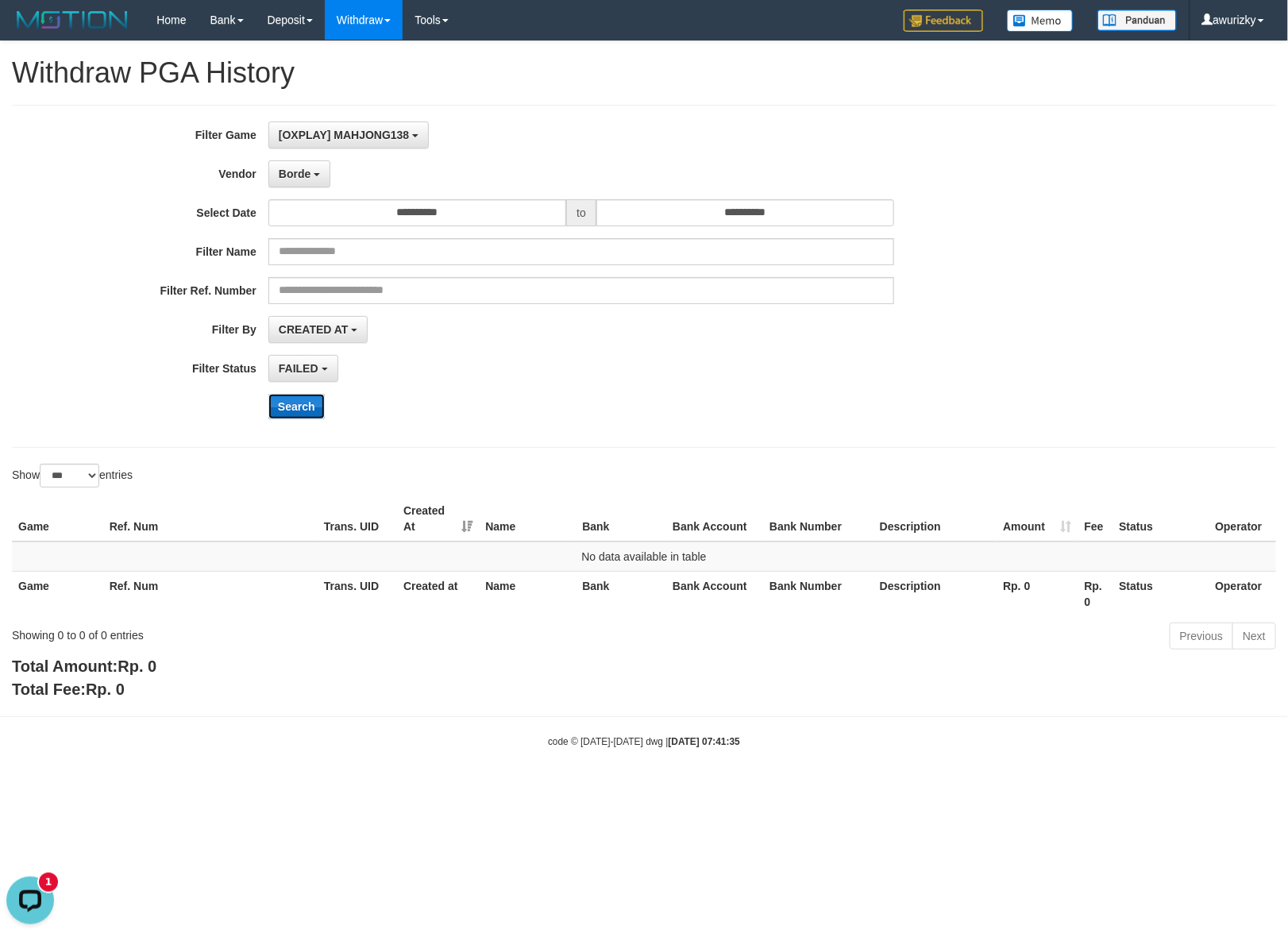
click at [299, 407] on button "Search" at bounding box center [296, 407] width 57 height 26
click at [685, 384] on div "**********" at bounding box center [536, 276] width 1073 height 310
click at [303, 173] on span "Borde" at bounding box center [294, 174] width 32 height 13
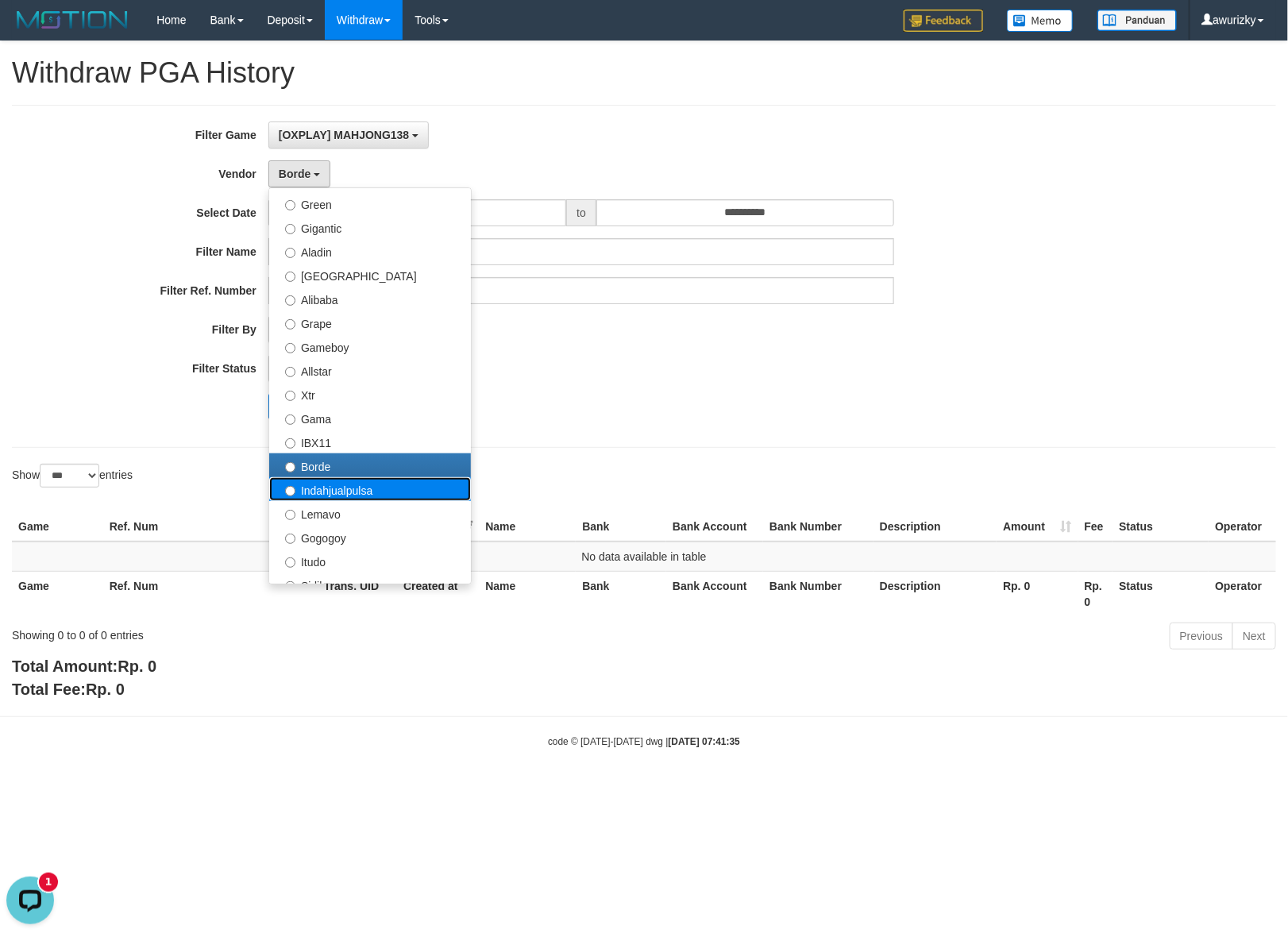
click at [339, 490] on label "Indahjualpulsa" at bounding box center [369, 489] width 202 height 24
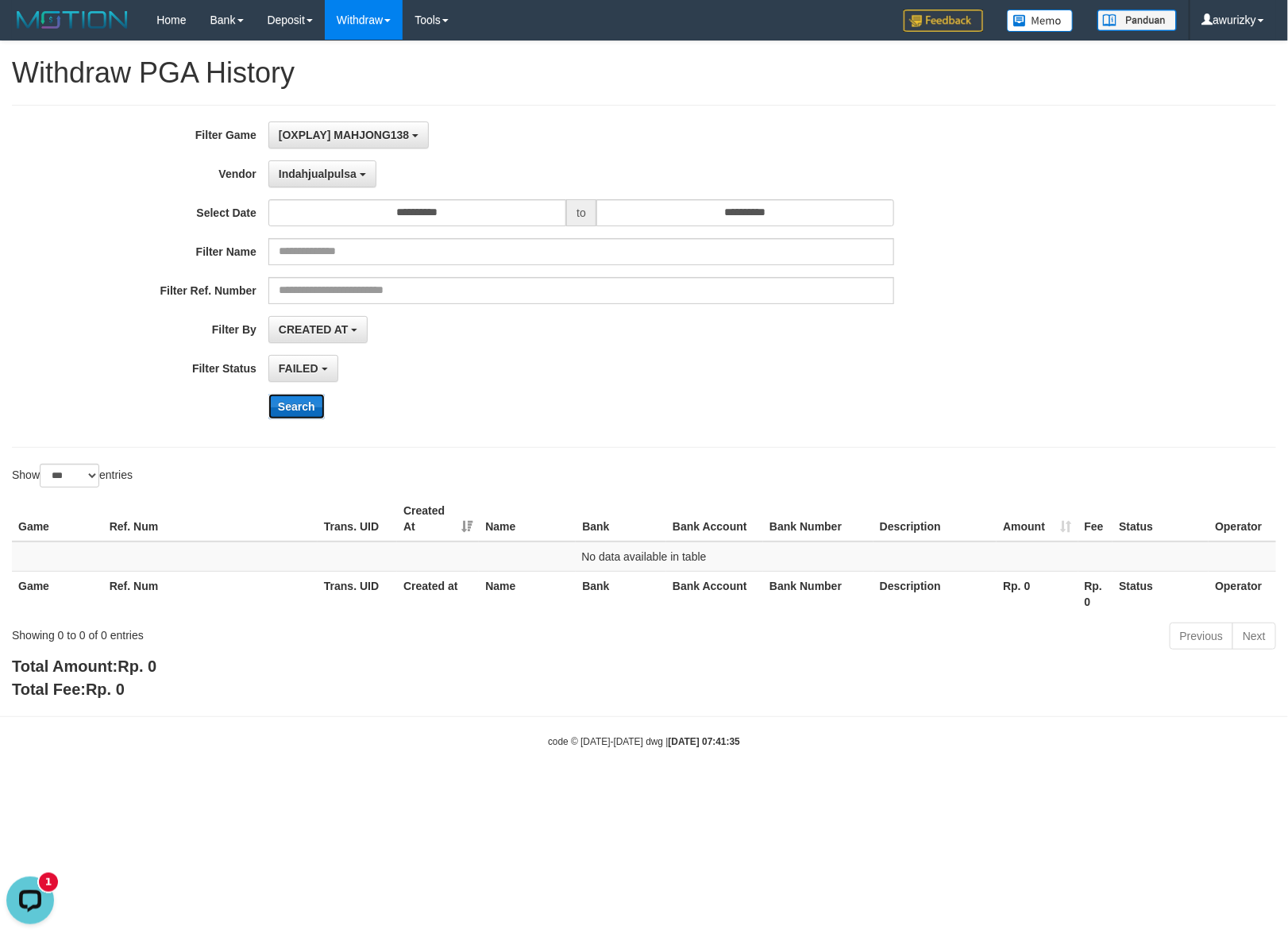
click at [300, 403] on button "Search" at bounding box center [296, 407] width 57 height 26
click at [659, 419] on div "Search" at bounding box center [670, 407] width 805 height 26
click at [304, 183] on button "Indahjualpulsa" at bounding box center [322, 174] width 108 height 27
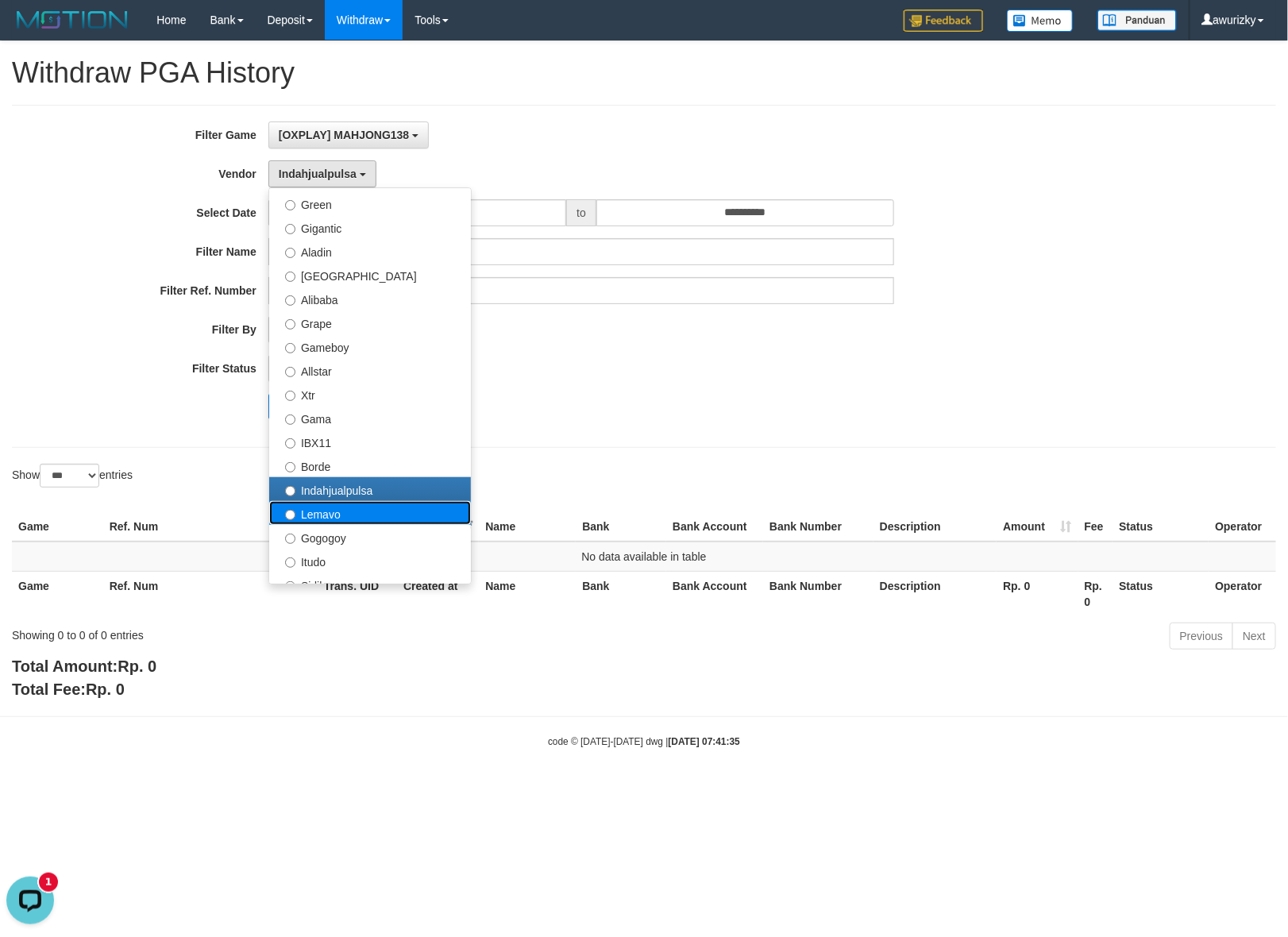
click at [347, 512] on label "Lemavo" at bounding box center [369, 513] width 202 height 24
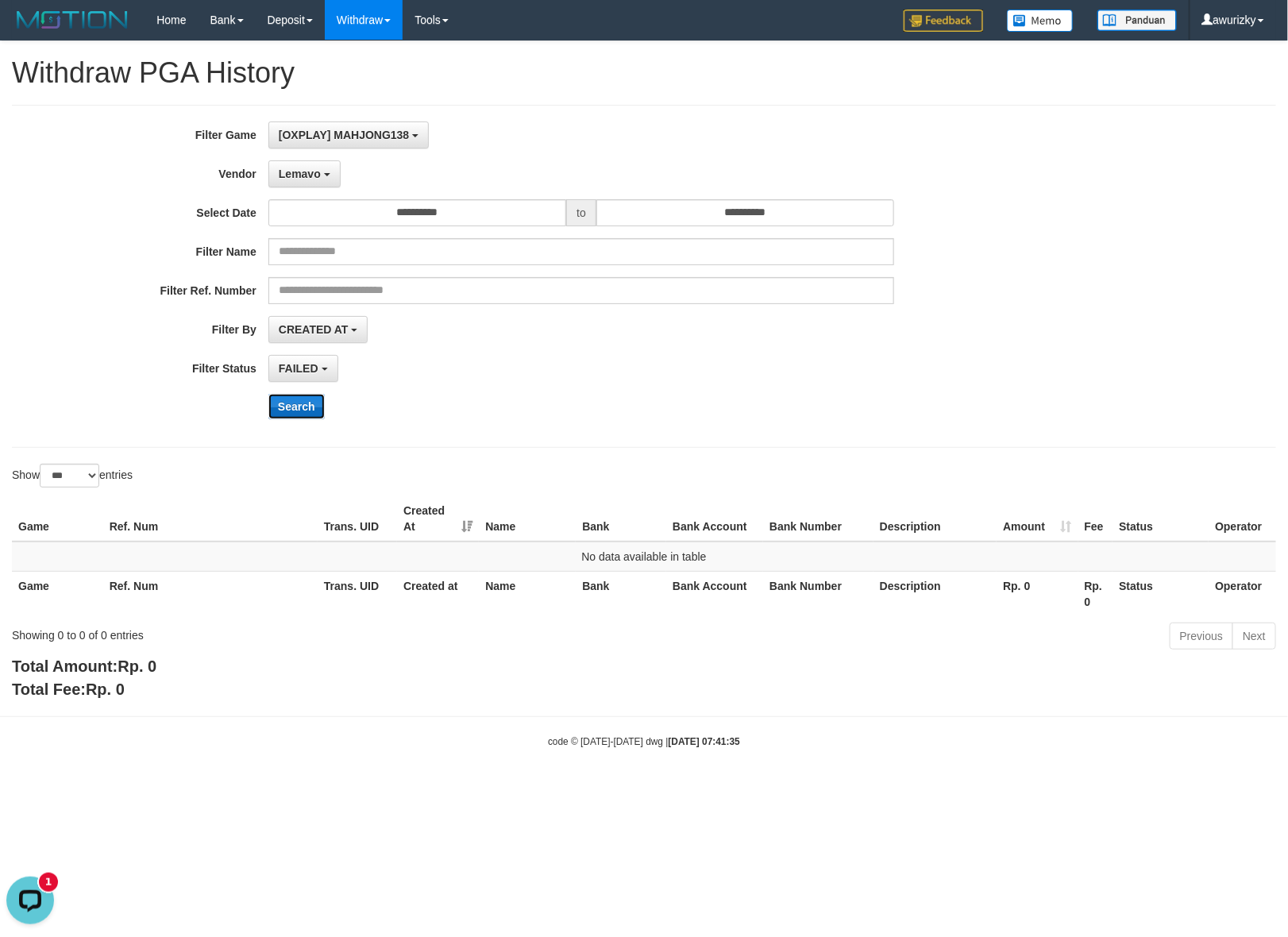
click at [295, 413] on button "Search" at bounding box center [296, 407] width 57 height 26
click at [300, 165] on button "Lemavo" at bounding box center [304, 174] width 73 height 27
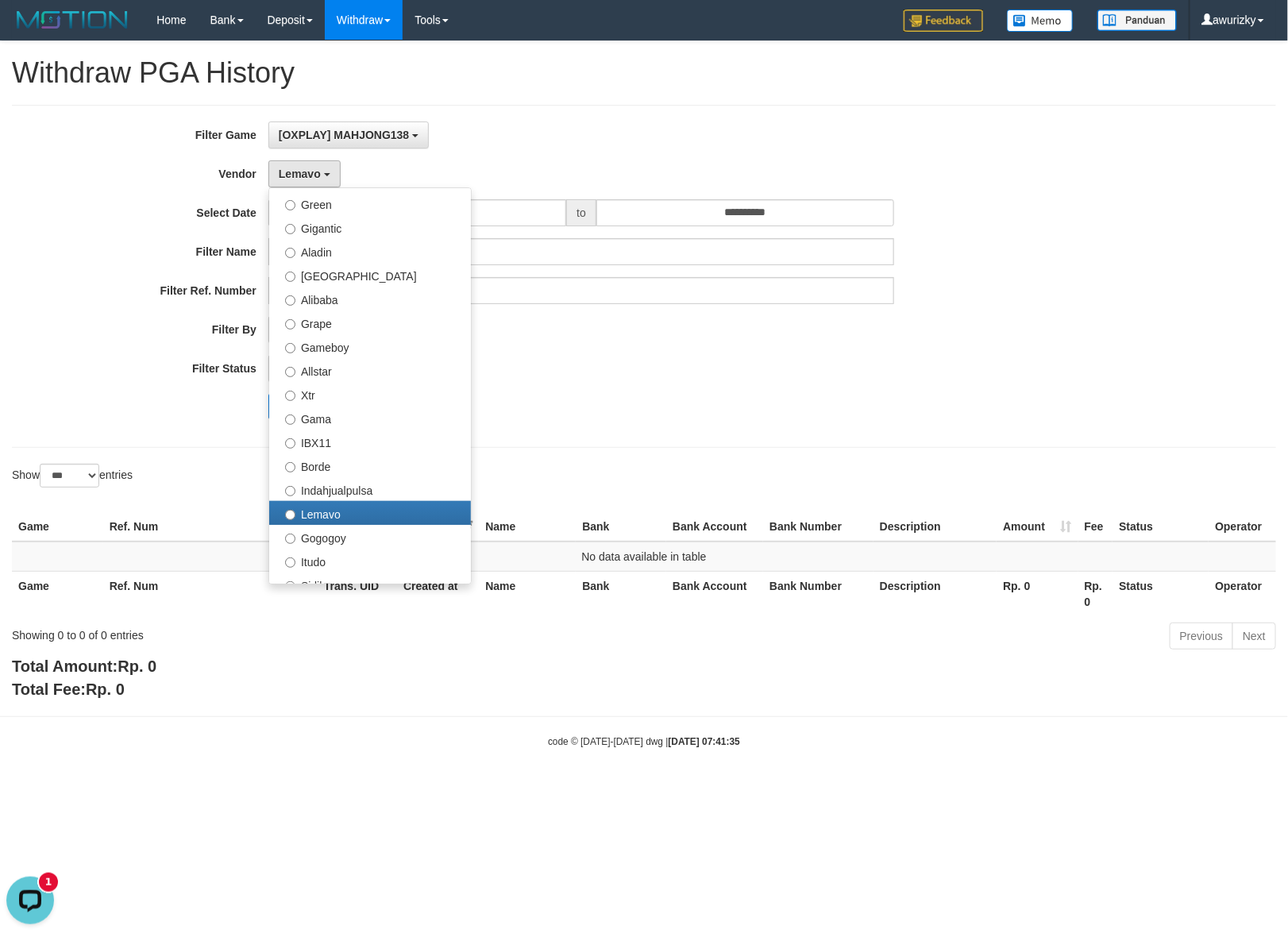
click at [417, 711] on body "Toggle navigation Home Bank Account List Load By Website Group [OXPLAY] MAHJONG…" at bounding box center [644, 394] width 1288 height 789
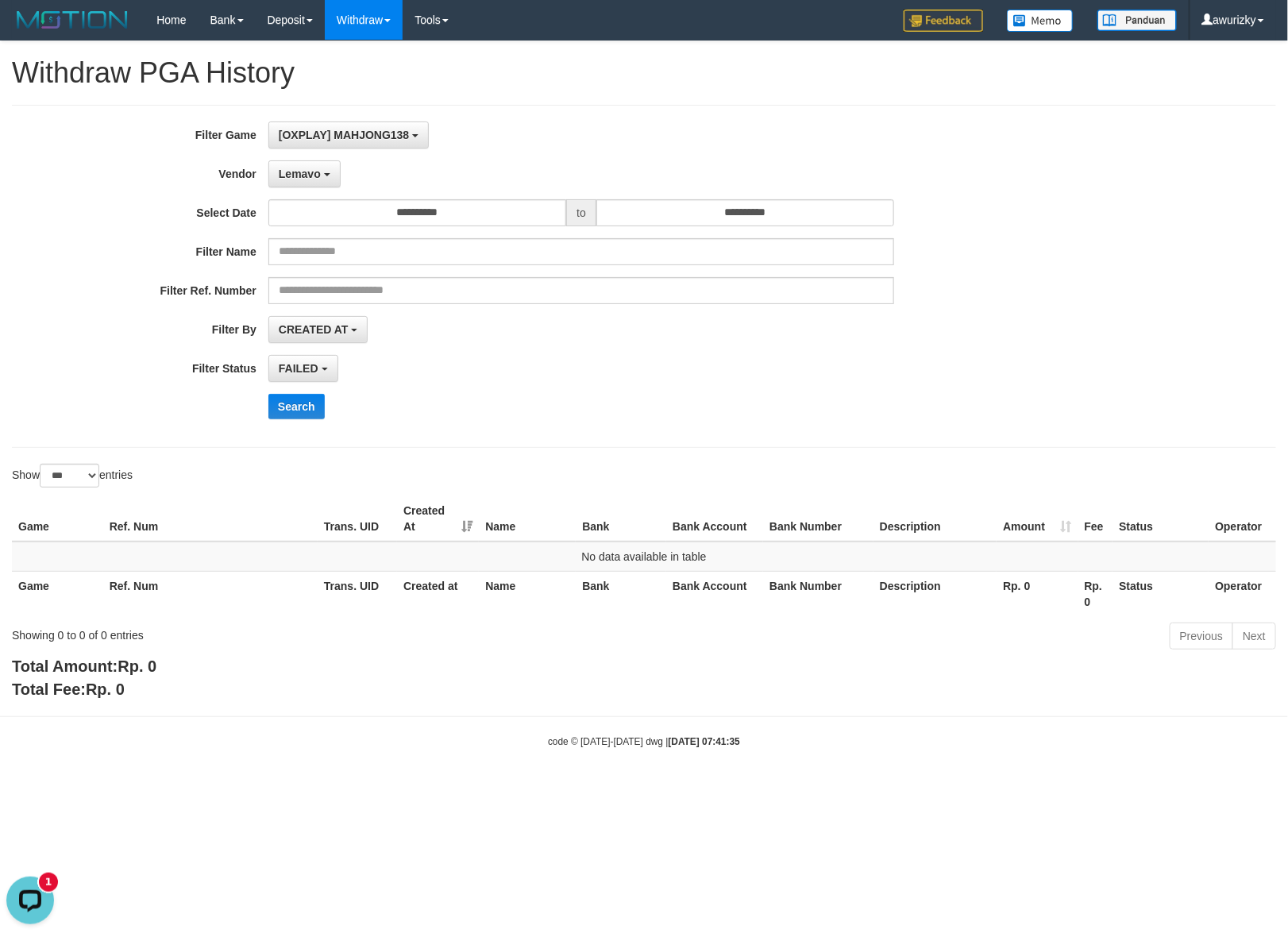
click at [311, 192] on div "**********" at bounding box center [536, 276] width 1073 height 310
click at [311, 187] on button "Lemavo" at bounding box center [304, 174] width 73 height 27
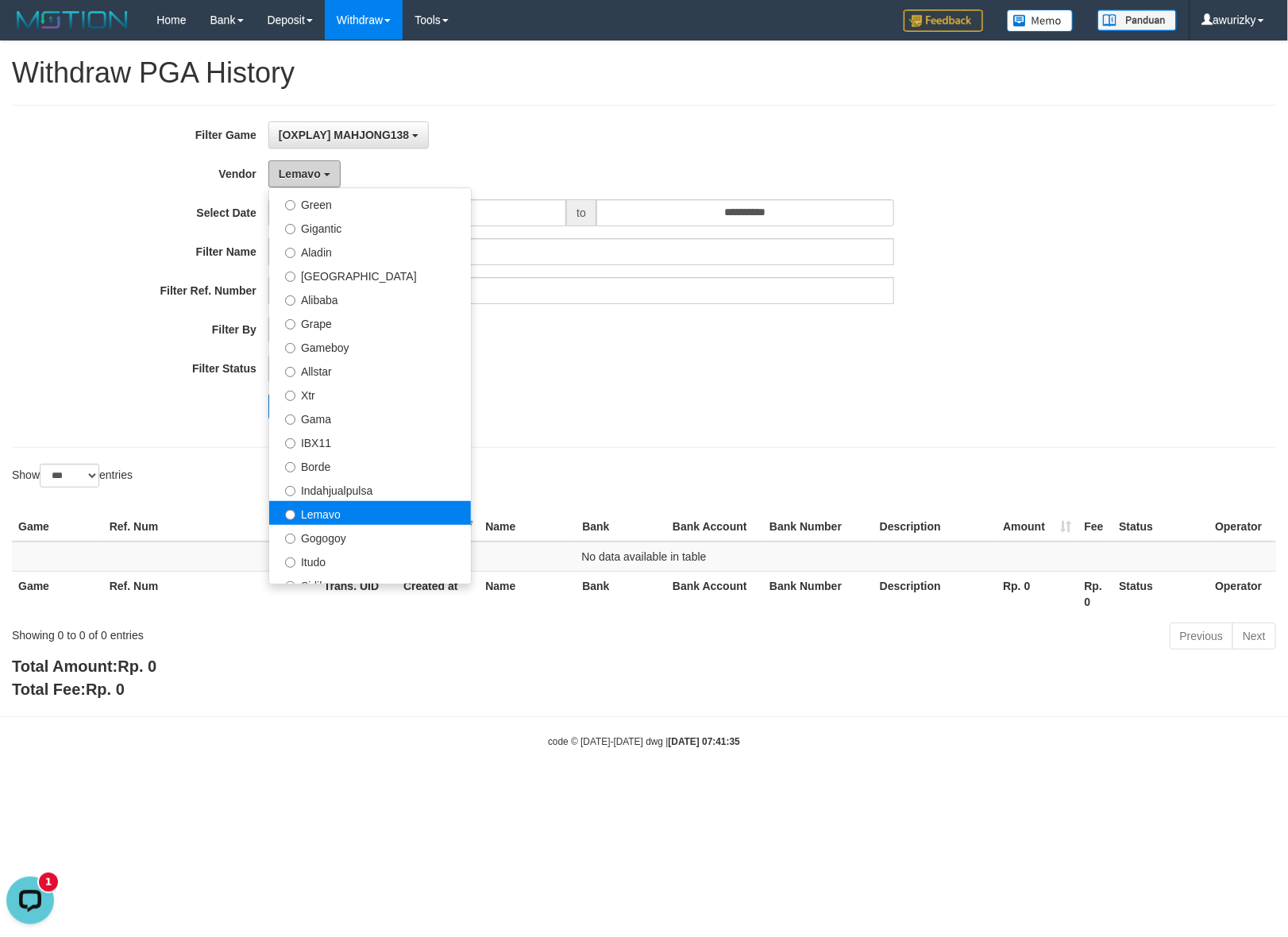
scroll to position [298, 0]
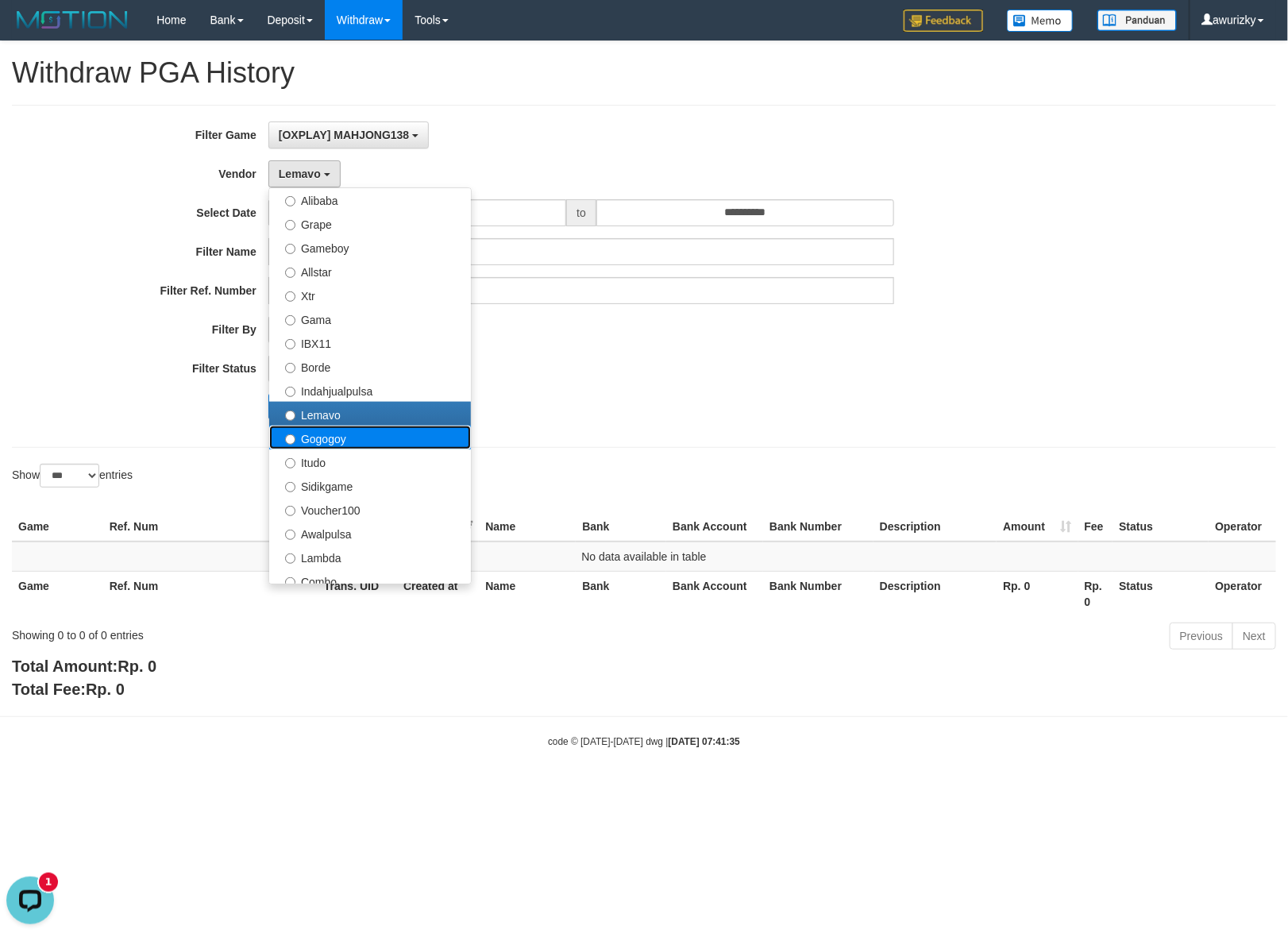
click at [369, 439] on label "Gogogoy" at bounding box center [369, 437] width 202 height 24
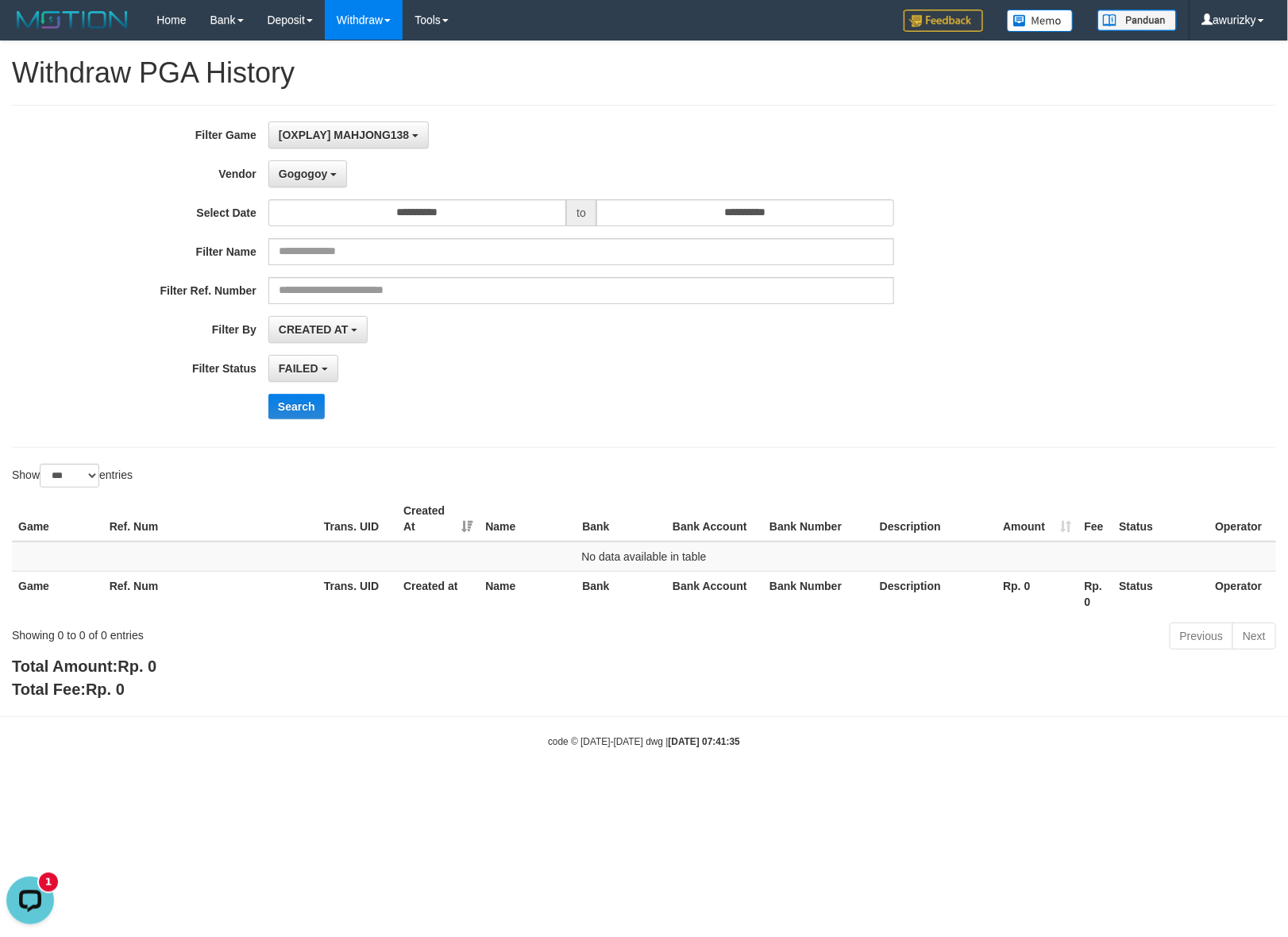
click at [767, 382] on div "FAILED SUCCESS ON PROCESS FAILED" at bounding box center [581, 369] width 626 height 27
click at [431, 405] on div "Search" at bounding box center [670, 407] width 805 height 26
click at [662, 390] on div "**********" at bounding box center [536, 276] width 1073 height 310
click at [315, 177] on span "Gogogoy" at bounding box center [302, 174] width 49 height 13
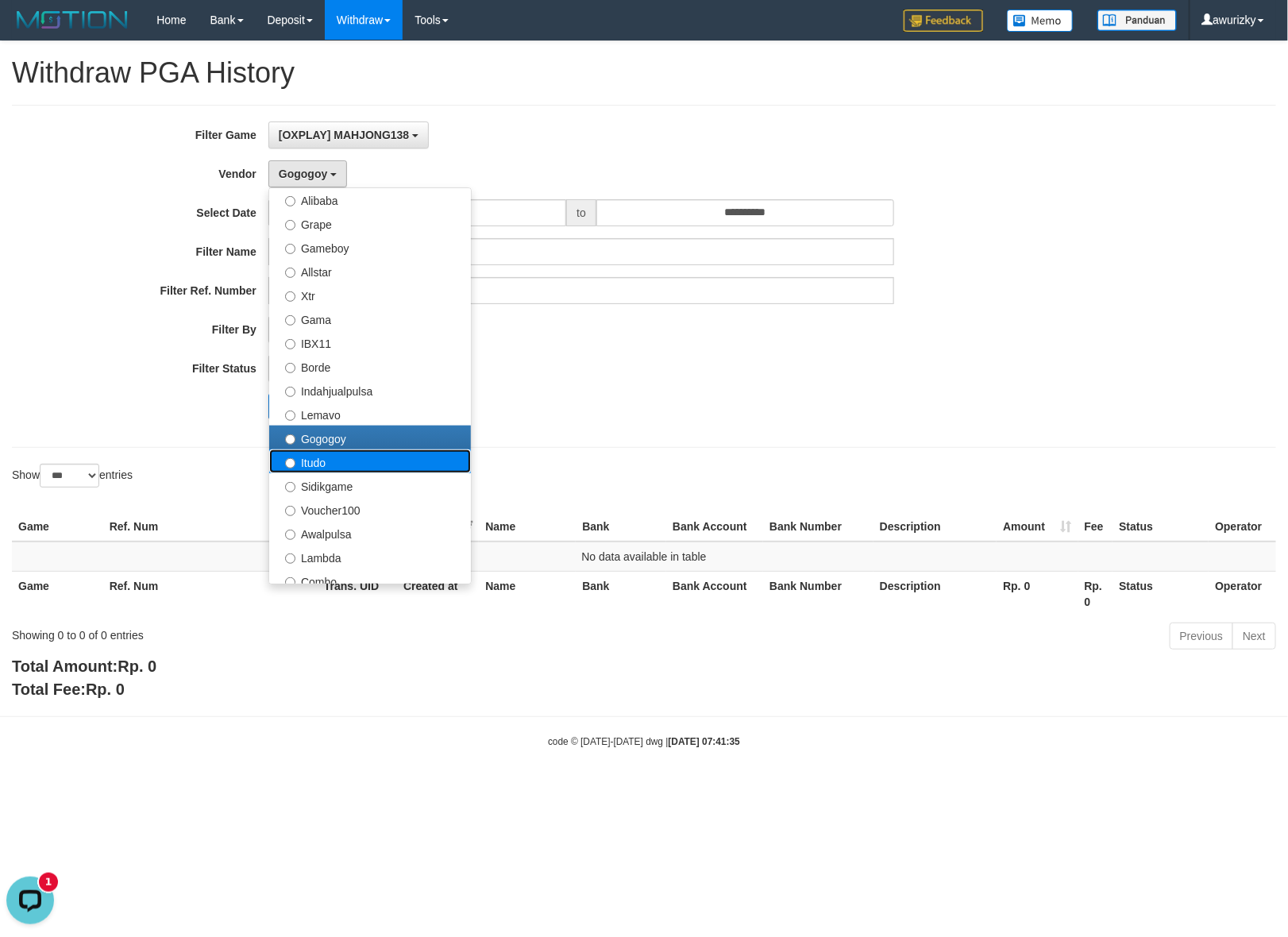
click at [336, 461] on label "Itudo" at bounding box center [369, 461] width 202 height 24
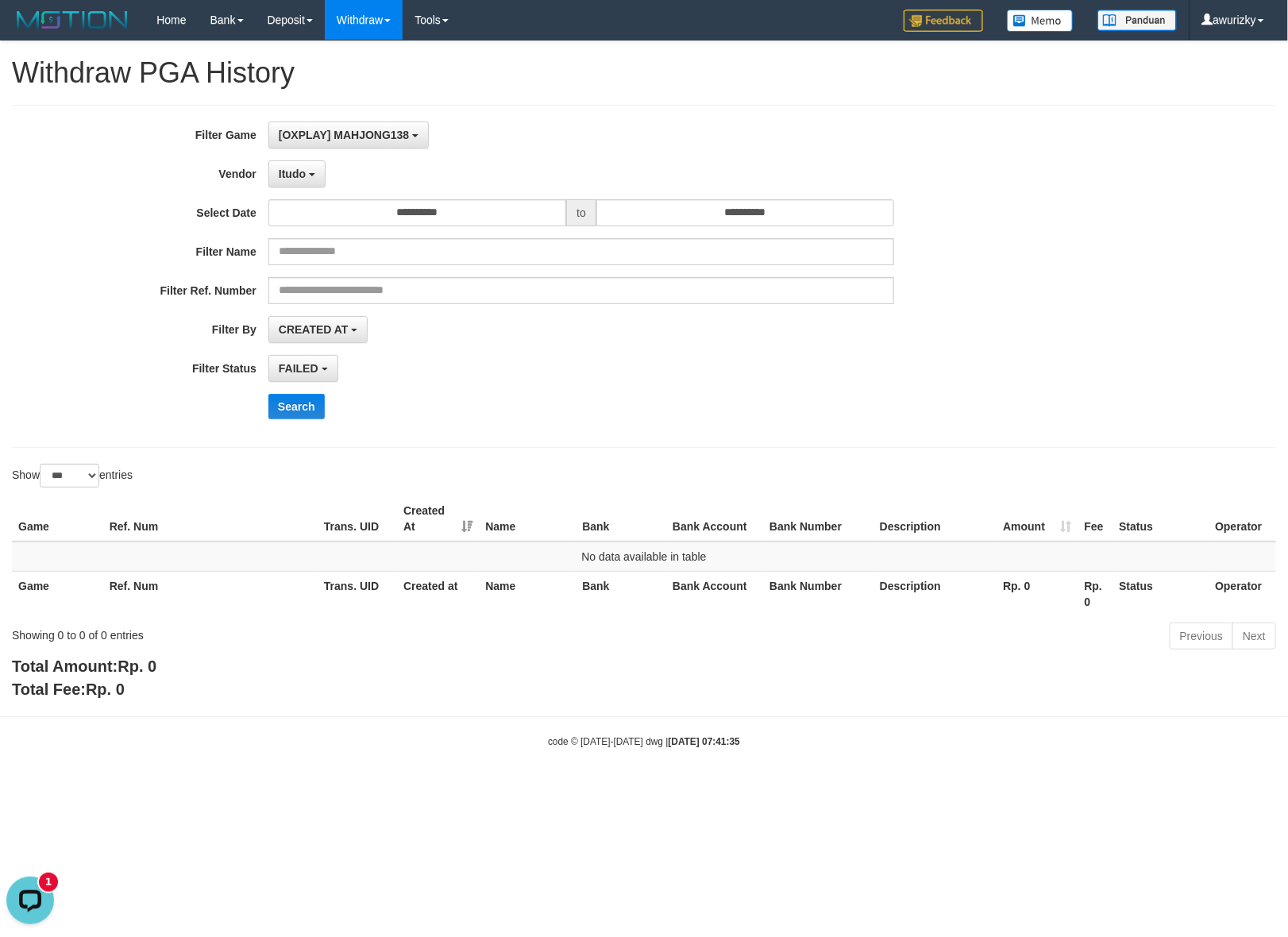
click at [693, 425] on div "**********" at bounding box center [536, 276] width 1073 height 310
click at [306, 417] on button "Search" at bounding box center [296, 407] width 57 height 26
click at [306, 413] on button "Search" at bounding box center [296, 407] width 57 height 26
click at [635, 370] on div "FAILED SUCCESS ON PROCESS FAILED" at bounding box center [581, 369] width 626 height 27
click at [529, 395] on div "Search" at bounding box center [670, 407] width 805 height 26
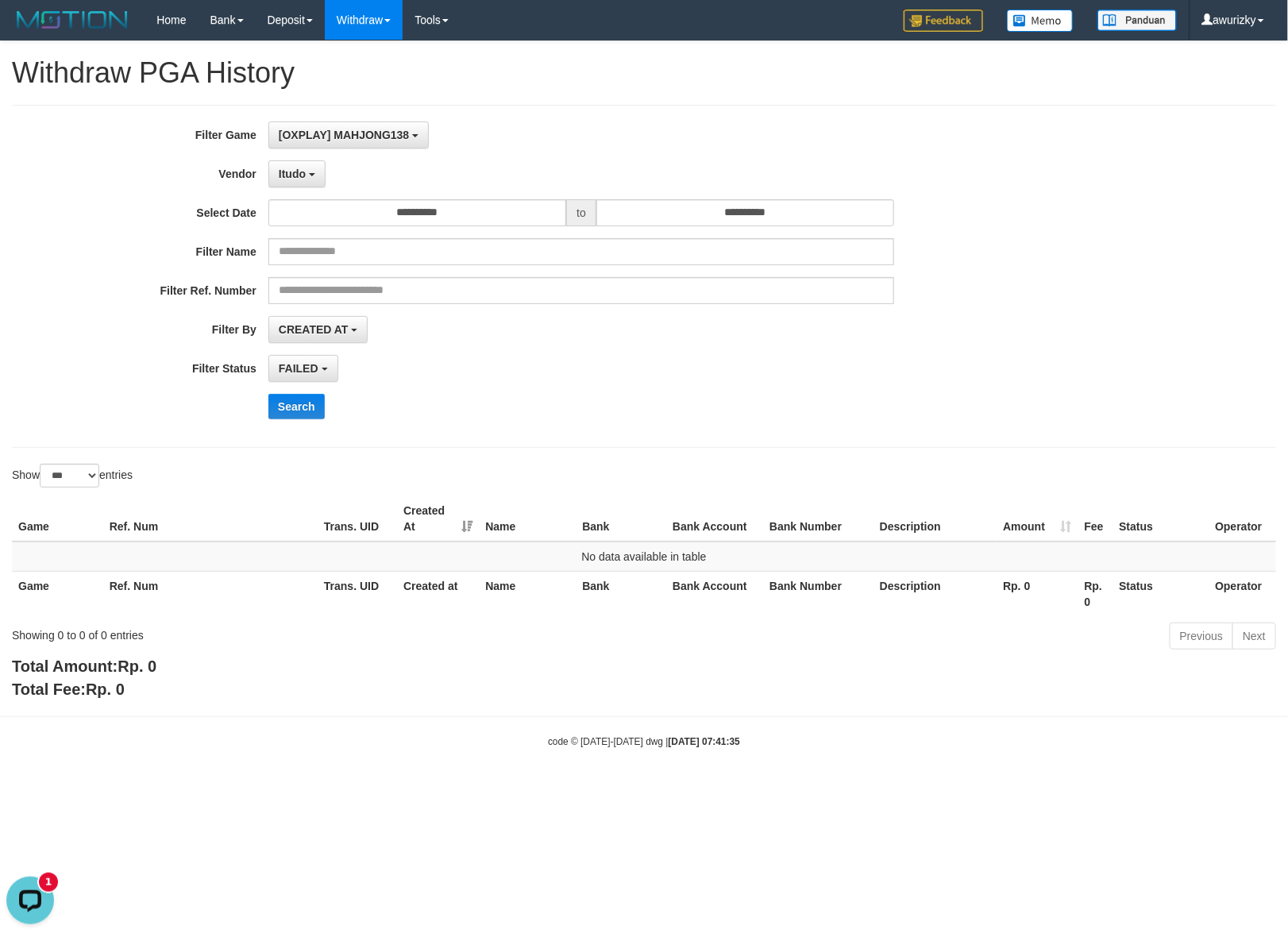
click at [296, 196] on div "**********" at bounding box center [536, 276] width 1073 height 310
click at [296, 184] on button "Itudo" at bounding box center [297, 174] width 57 height 27
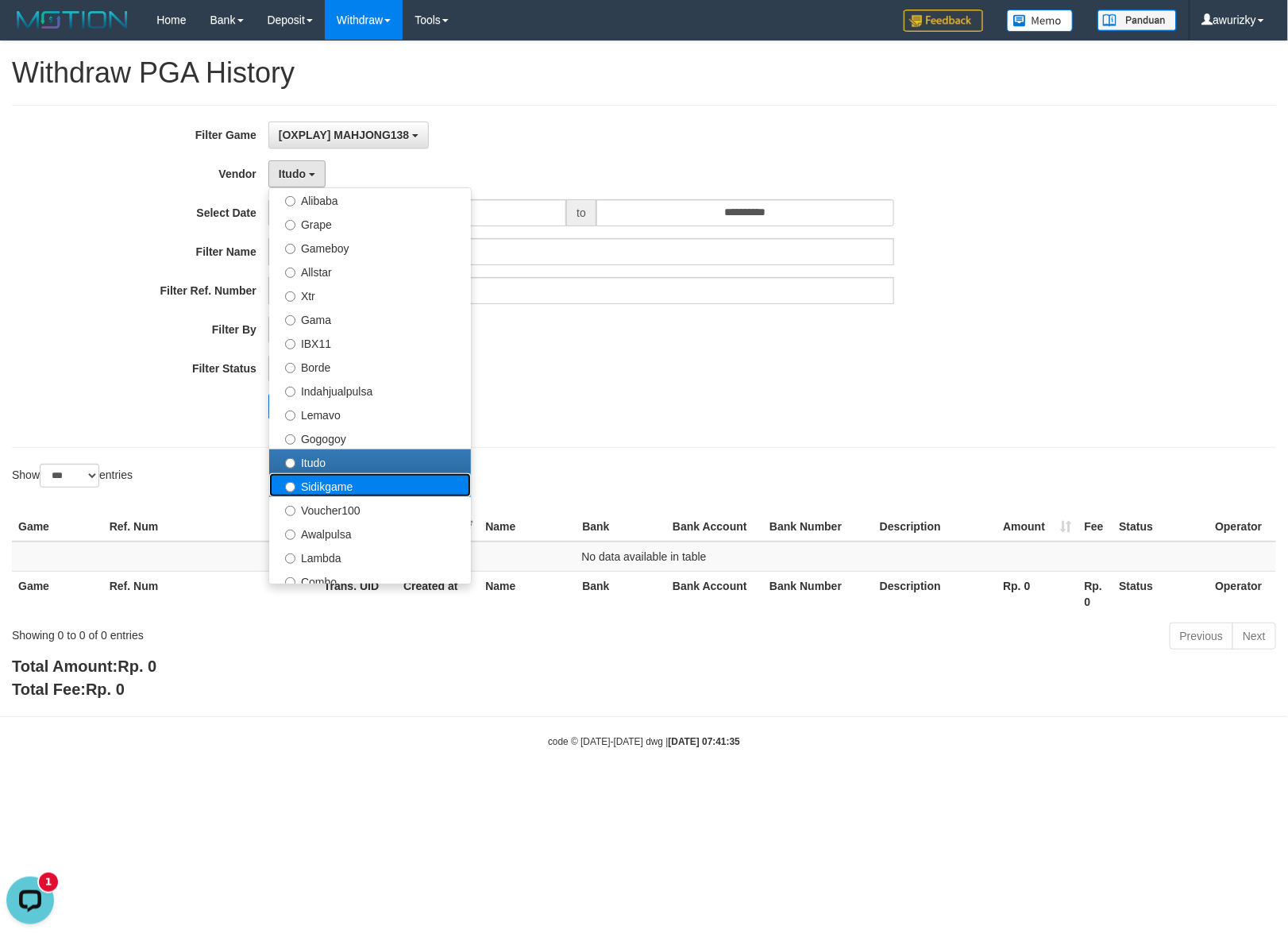
click at [310, 491] on label "Sidikgame" at bounding box center [369, 485] width 202 height 24
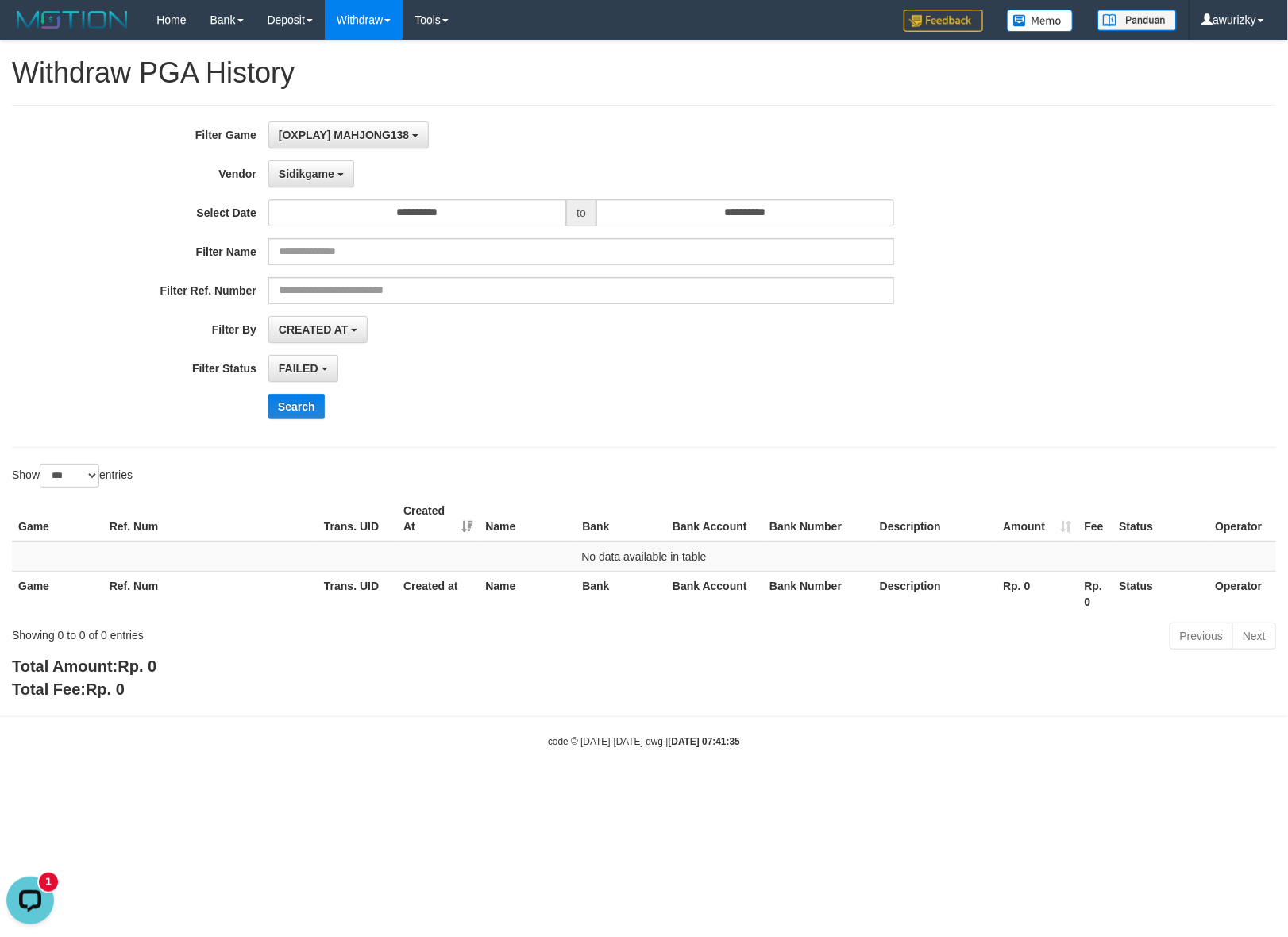
click at [302, 393] on div "**********" at bounding box center [536, 276] width 1073 height 310
click at [295, 405] on button "Search" at bounding box center [296, 407] width 57 height 26
click at [529, 401] on div "Search" at bounding box center [670, 407] width 805 height 26
click at [476, 417] on div "Search" at bounding box center [670, 407] width 805 height 26
click at [318, 189] on div "**********" at bounding box center [536, 276] width 1073 height 310
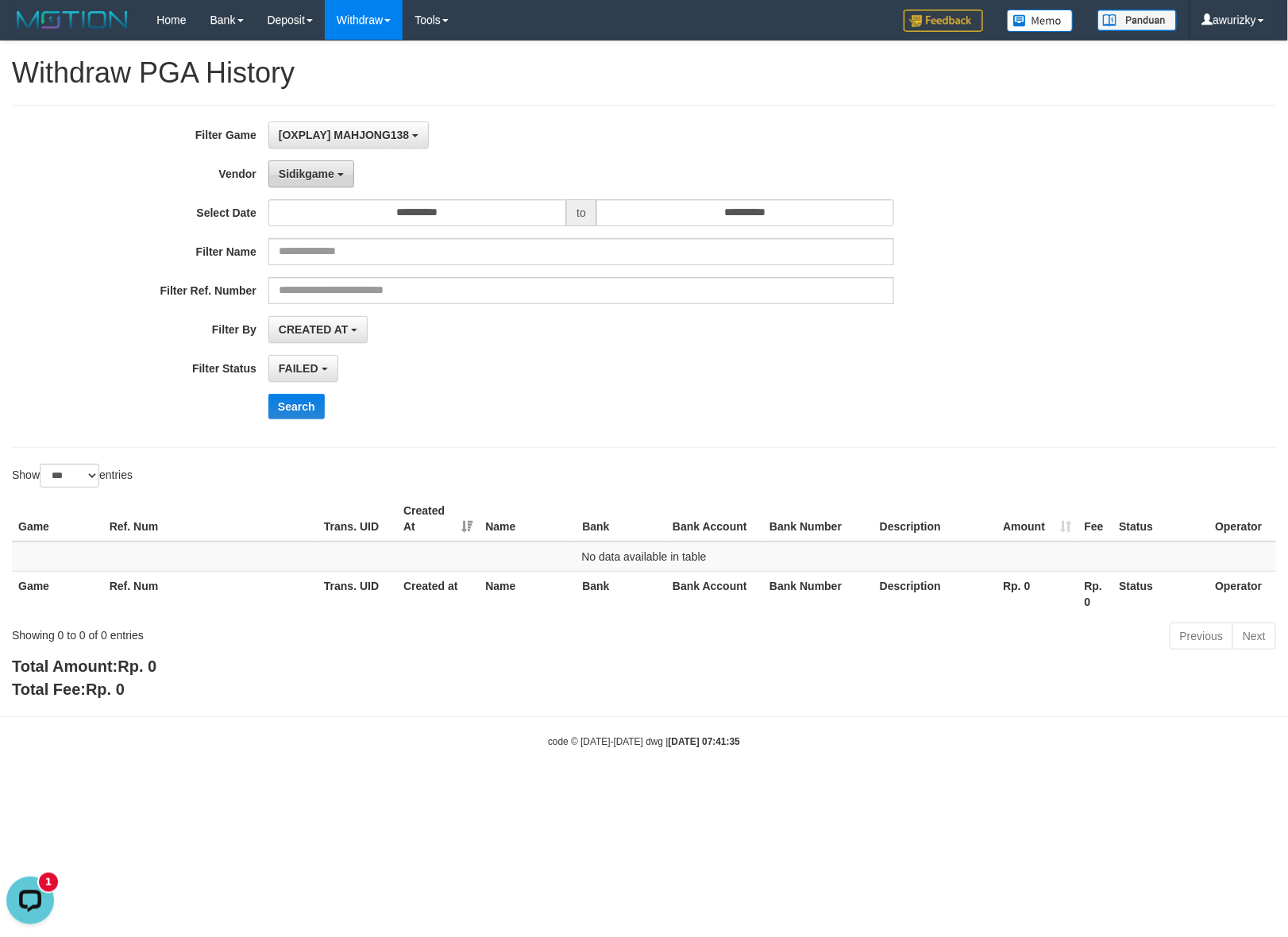
click at [318, 180] on span "Sidikgame" at bounding box center [306, 174] width 56 height 13
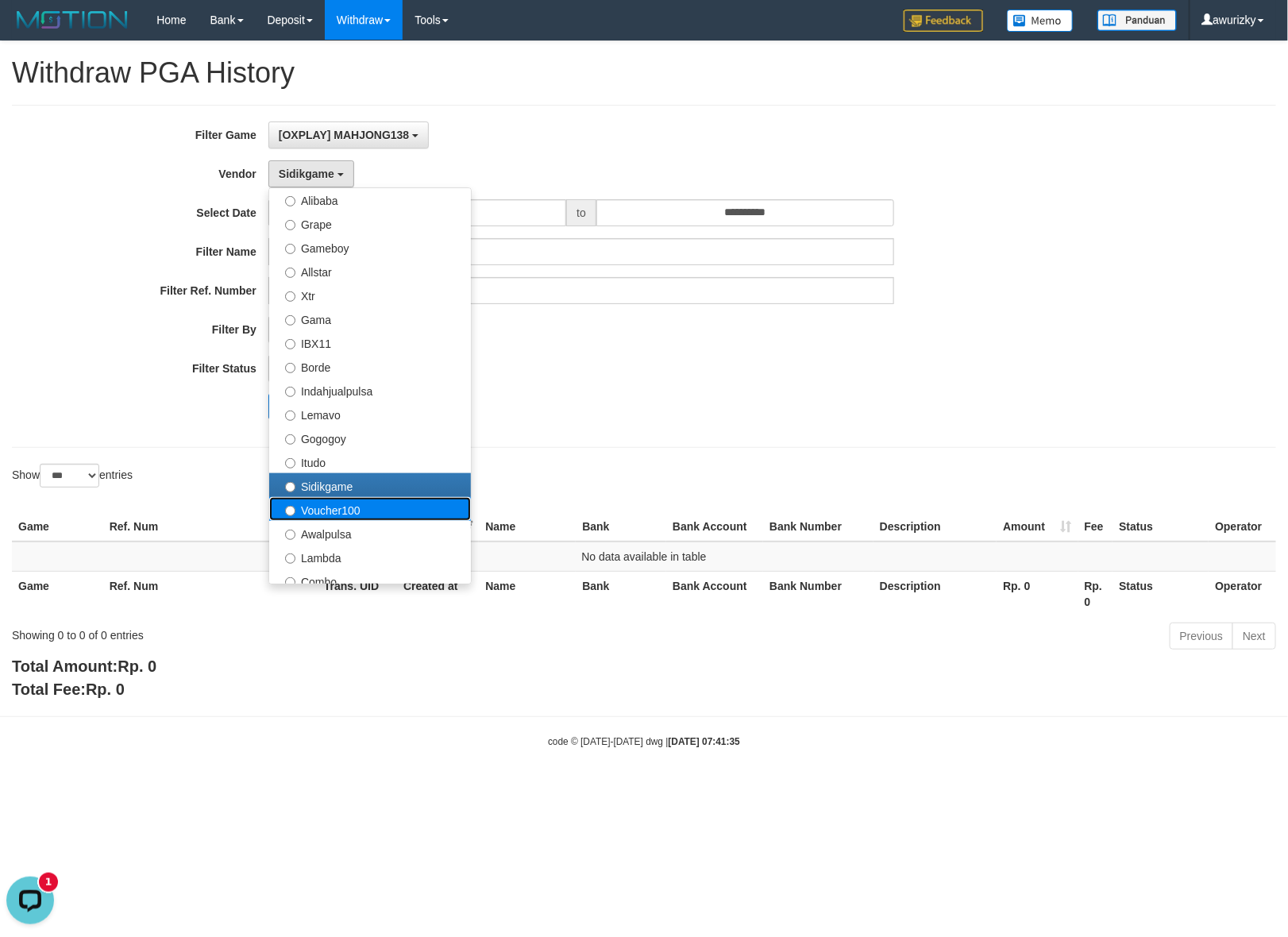
click at [342, 511] on label "Voucher100" at bounding box center [369, 509] width 202 height 24
select select "**********"
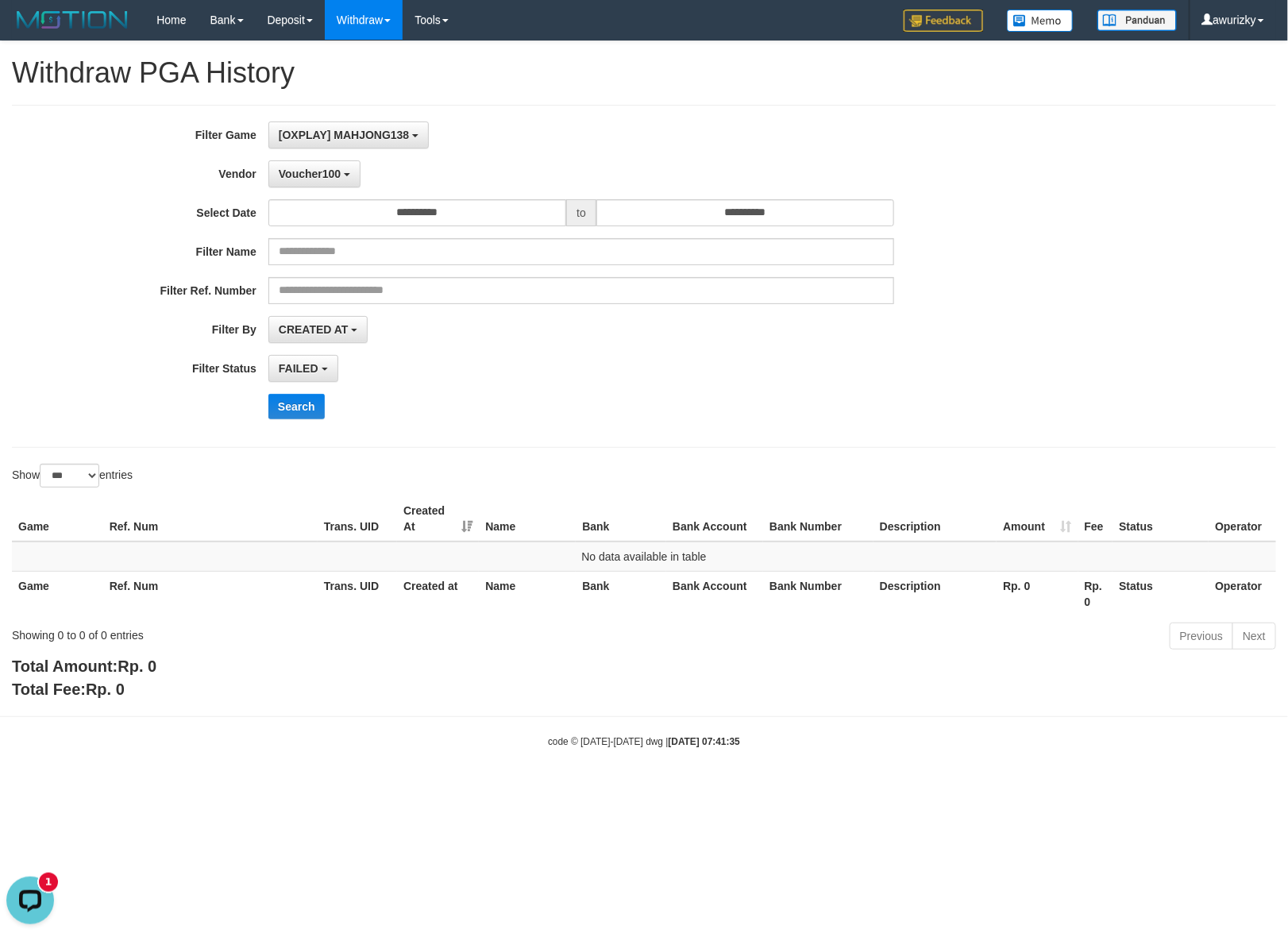
click at [311, 423] on div "**********" at bounding box center [536, 276] width 1073 height 310
click at [307, 414] on button "Search" at bounding box center [296, 407] width 57 height 26
click at [462, 409] on div "Search" at bounding box center [670, 407] width 805 height 26
click at [296, 180] on span "Voucher100" at bounding box center [310, 174] width 62 height 13
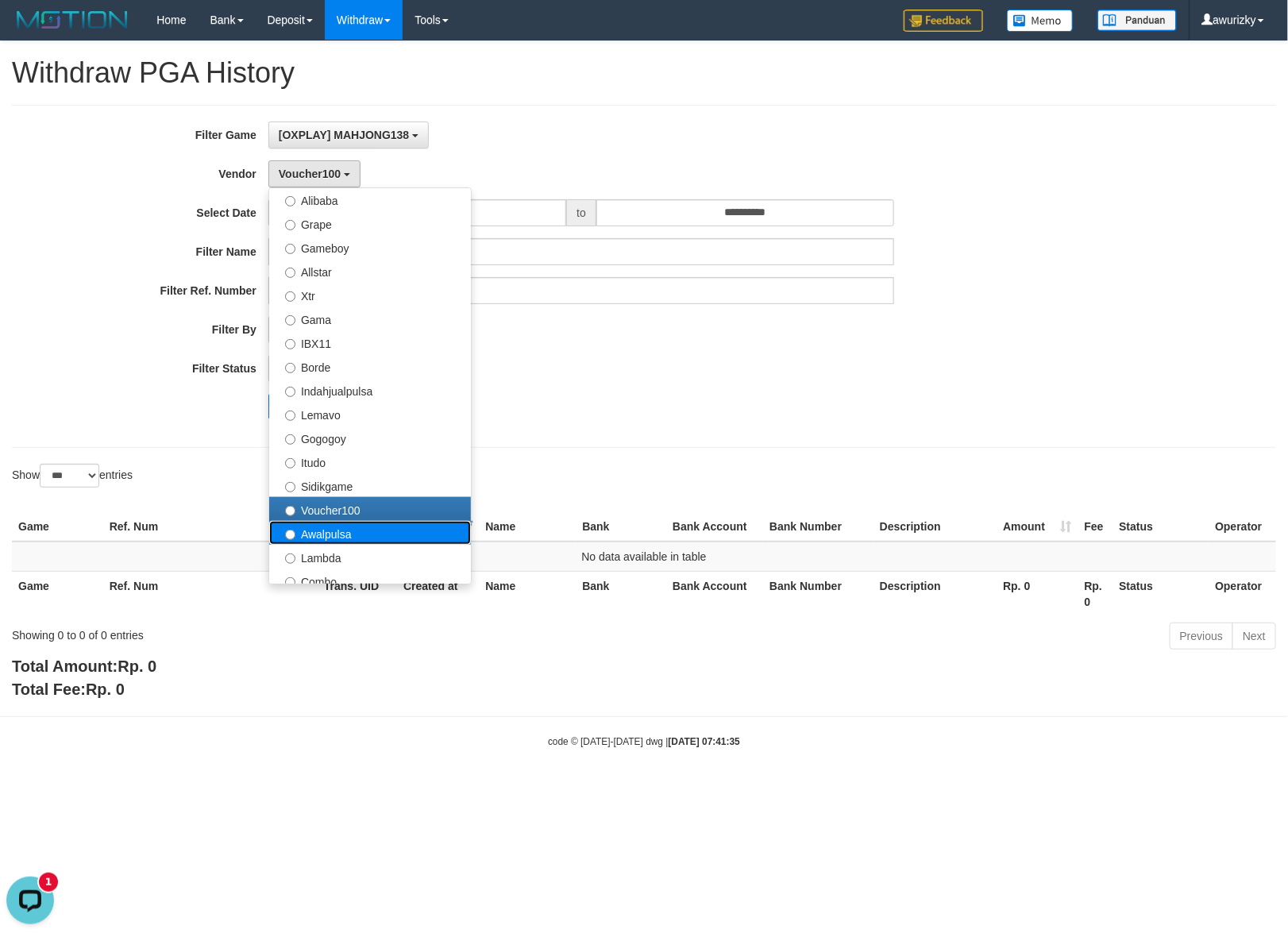
click at [300, 534] on label "Awalpulsa" at bounding box center [369, 533] width 202 height 24
select select "**********"
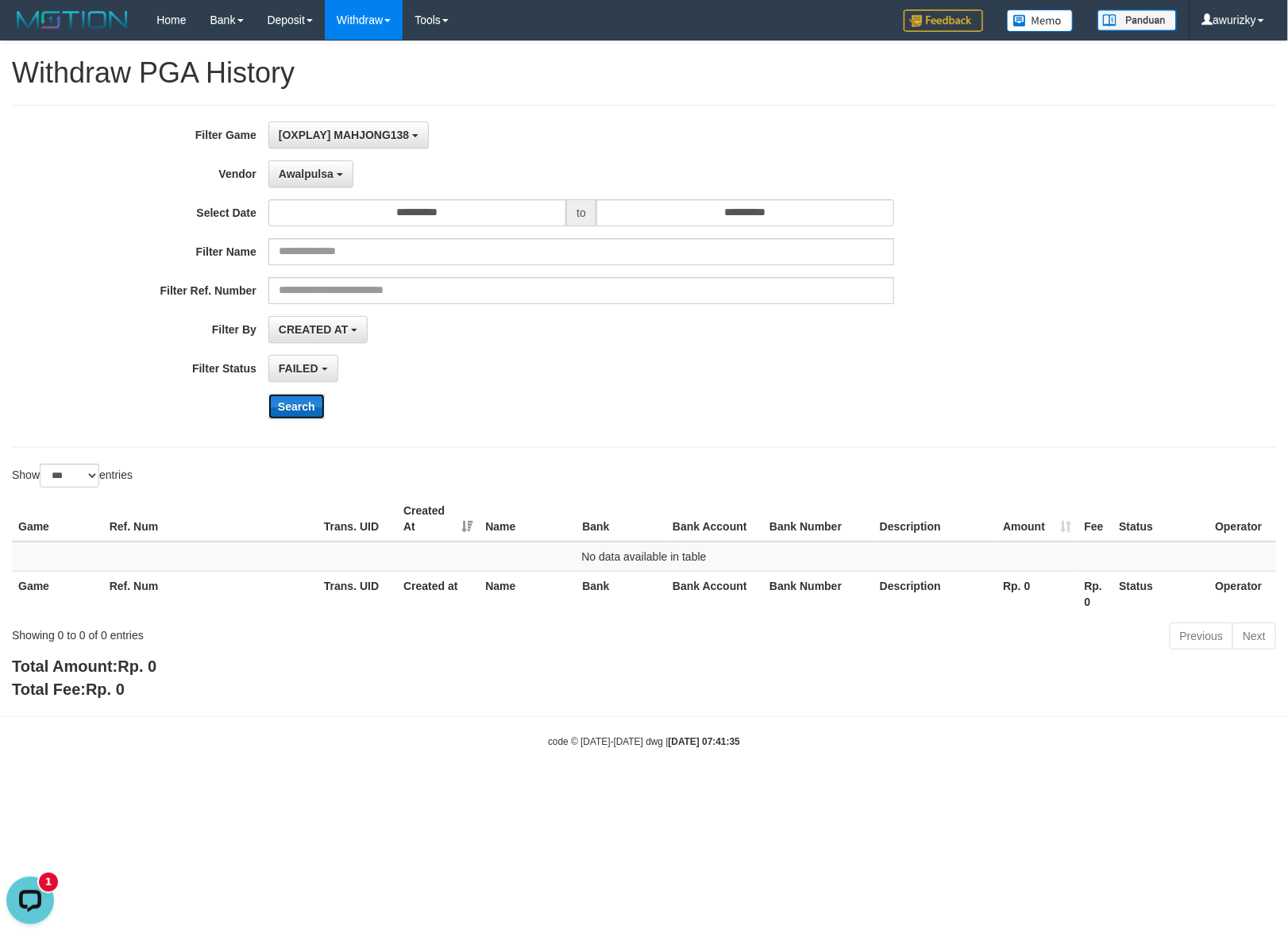
click at [300, 417] on button "Search" at bounding box center [296, 407] width 57 height 26
click at [620, 379] on div "FAILED SUCCESS ON PROCESS FAILED" at bounding box center [581, 369] width 626 height 27
click at [307, 185] on button "Awalpulsa" at bounding box center [310, 174] width 85 height 27
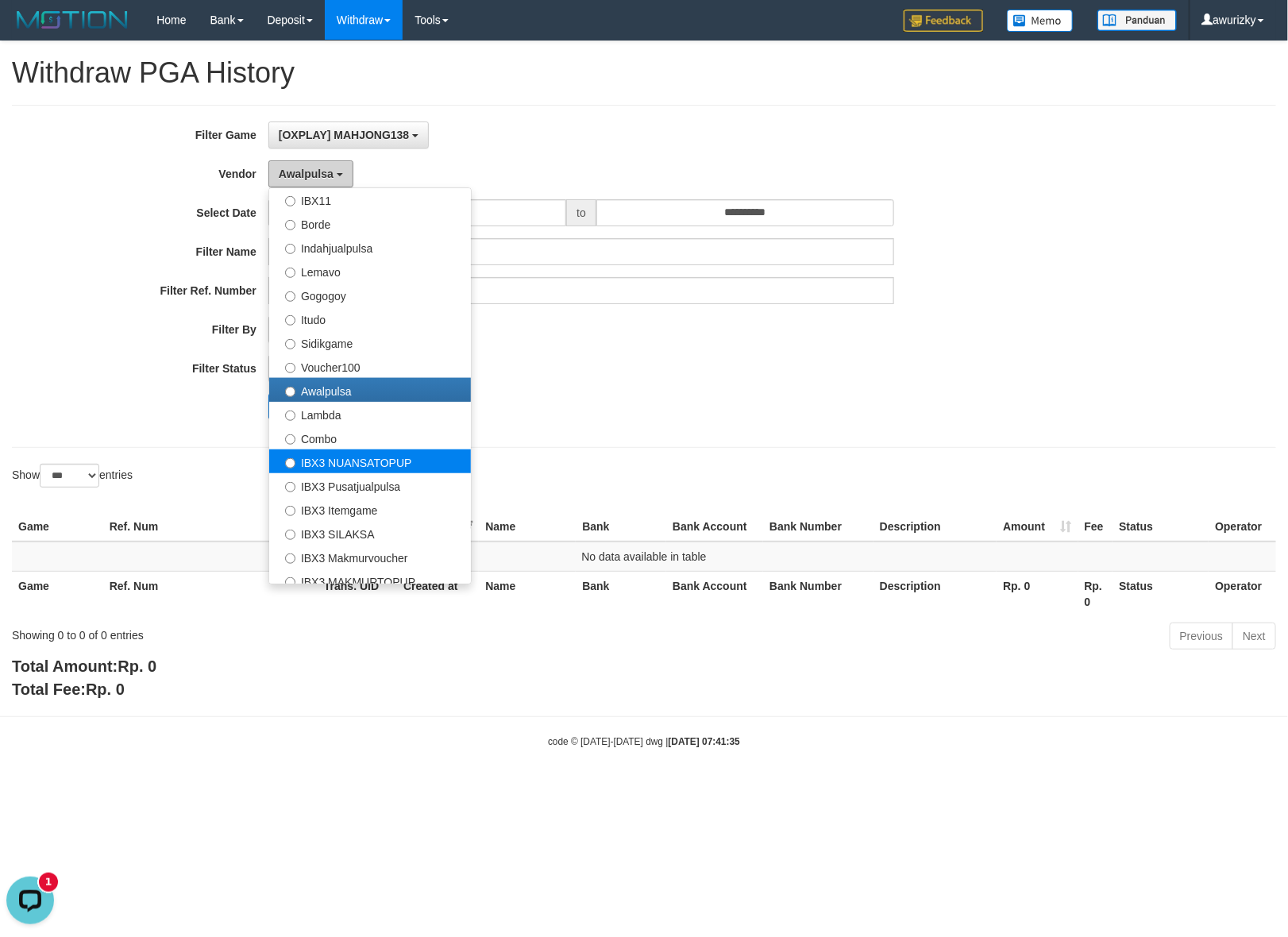
scroll to position [496, 0]
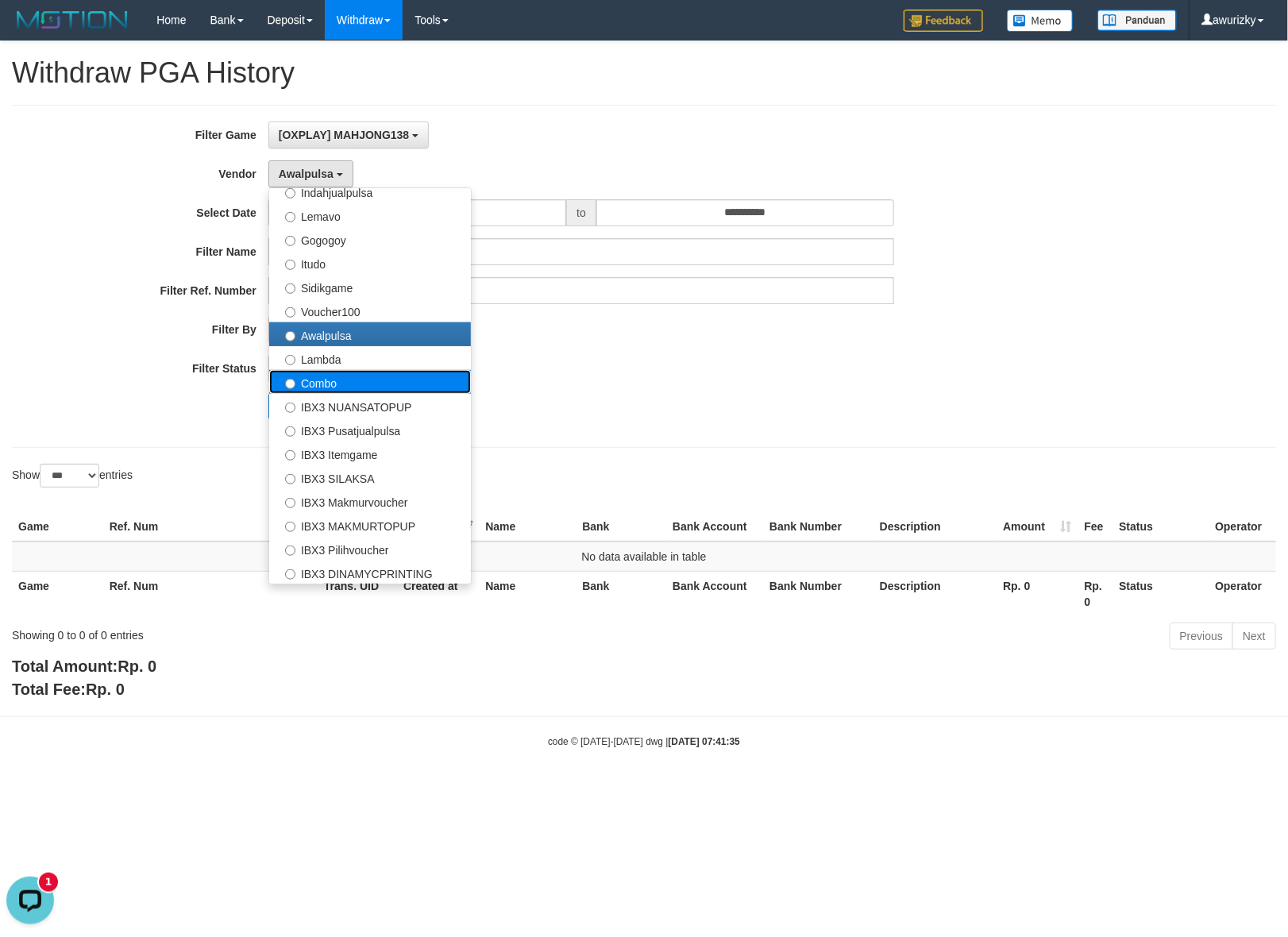
click at [343, 371] on label "Combo" at bounding box center [369, 382] width 202 height 24
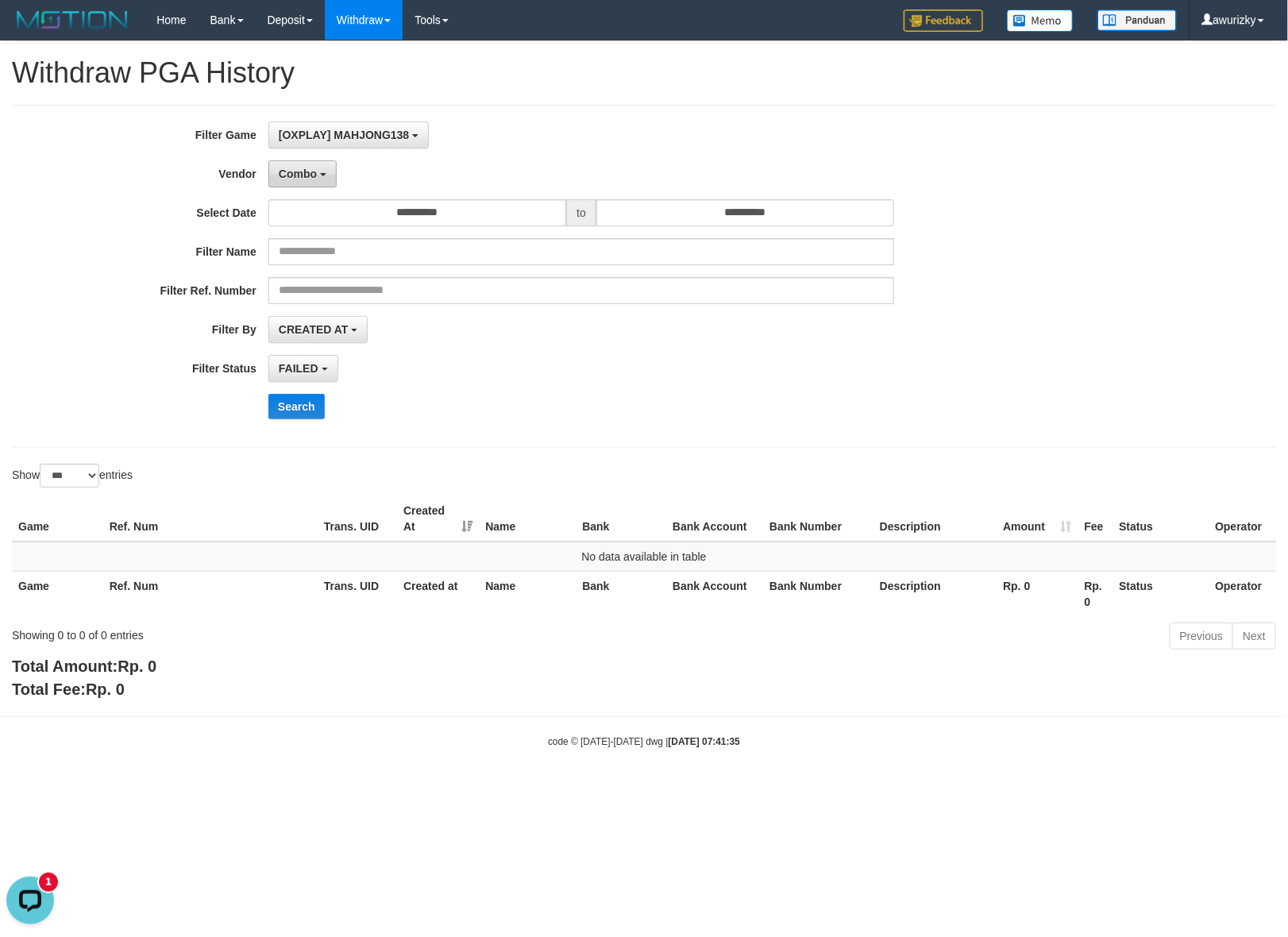
click at [307, 187] on button "Combo" at bounding box center [302, 174] width 69 height 27
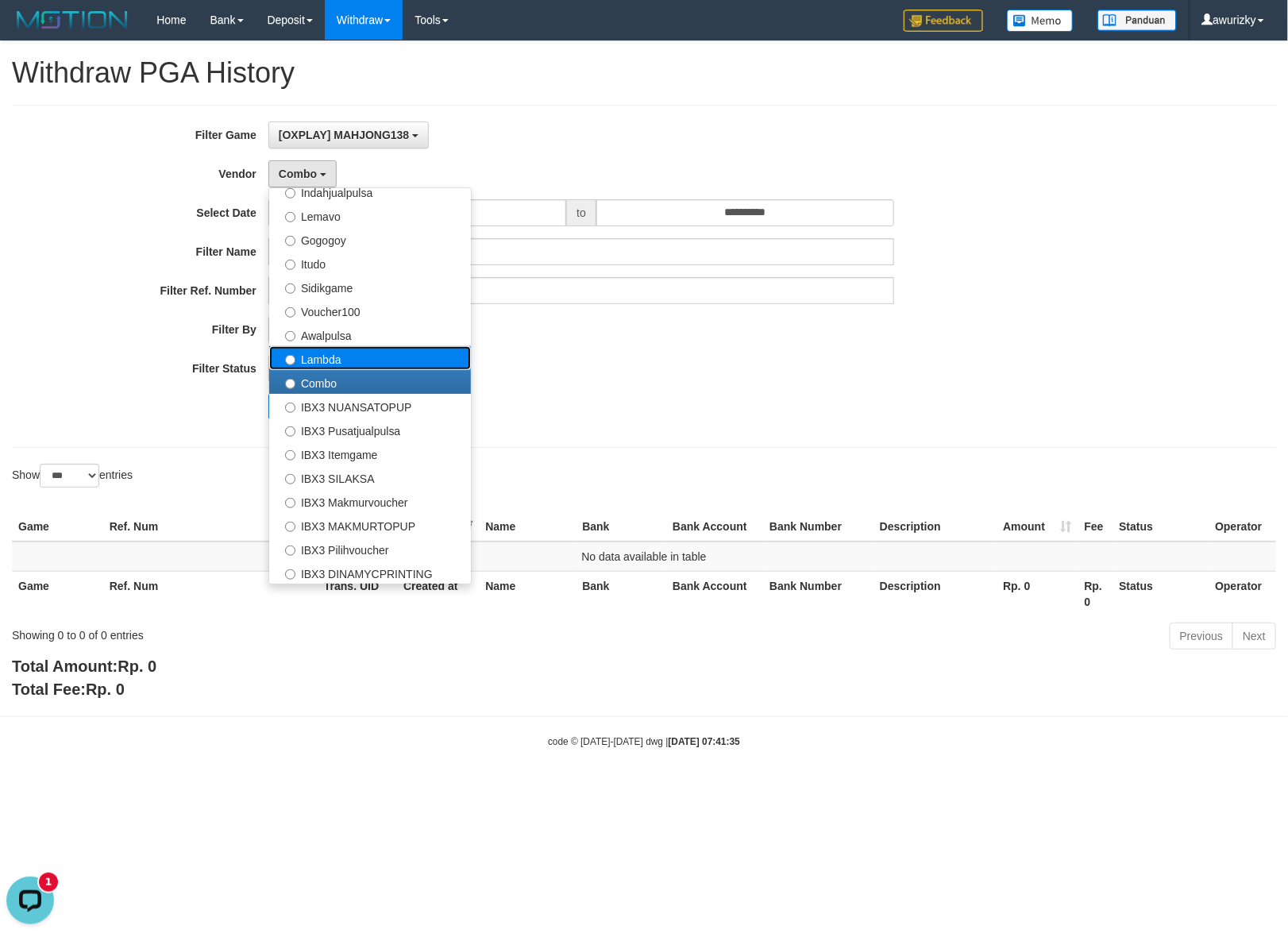
click at [323, 358] on label "Lambda" at bounding box center [369, 358] width 202 height 24
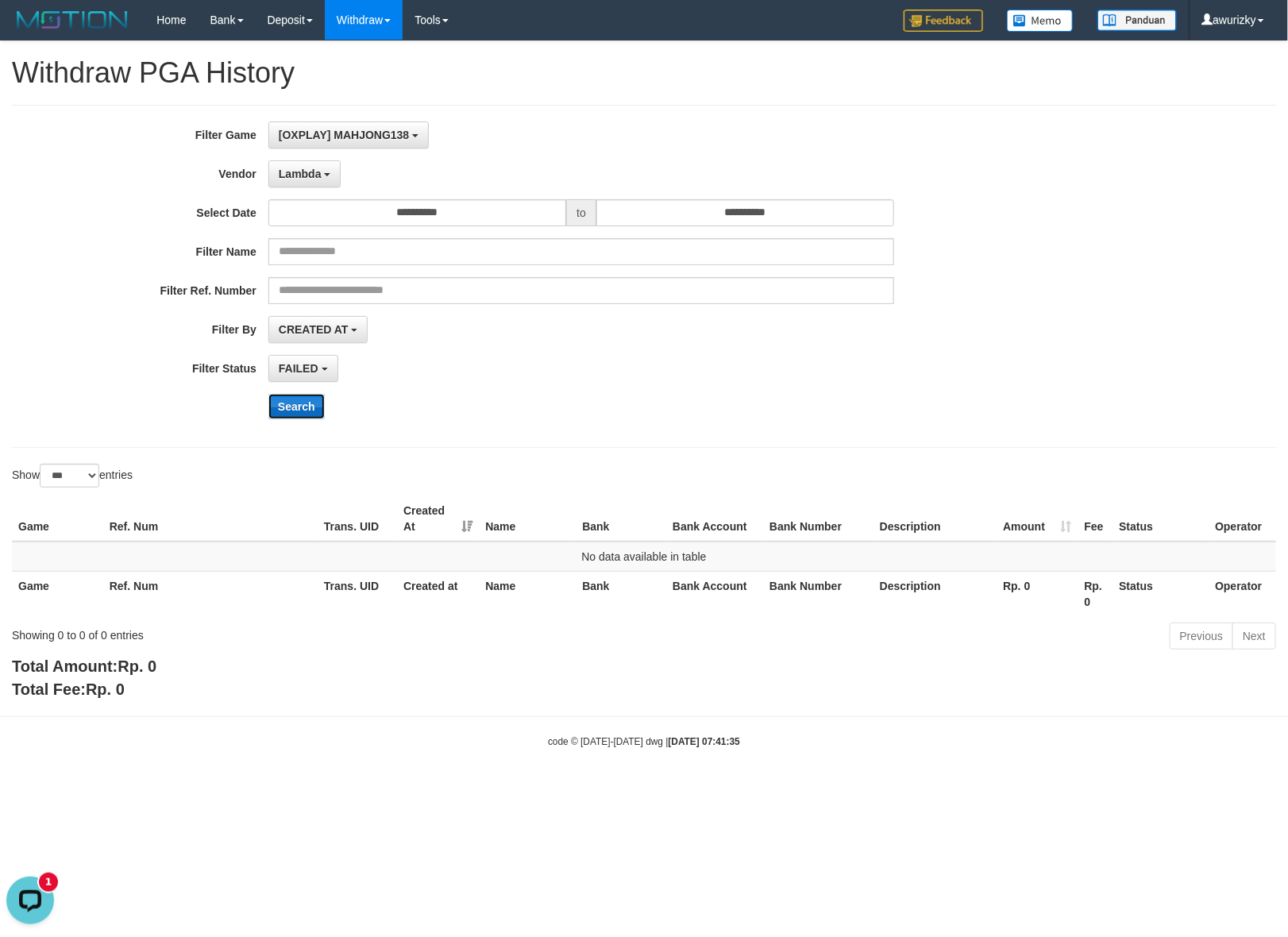
click at [302, 414] on button "Search" at bounding box center [296, 407] width 57 height 26
click at [318, 176] on span "Lambda" at bounding box center [300, 174] width 43 height 13
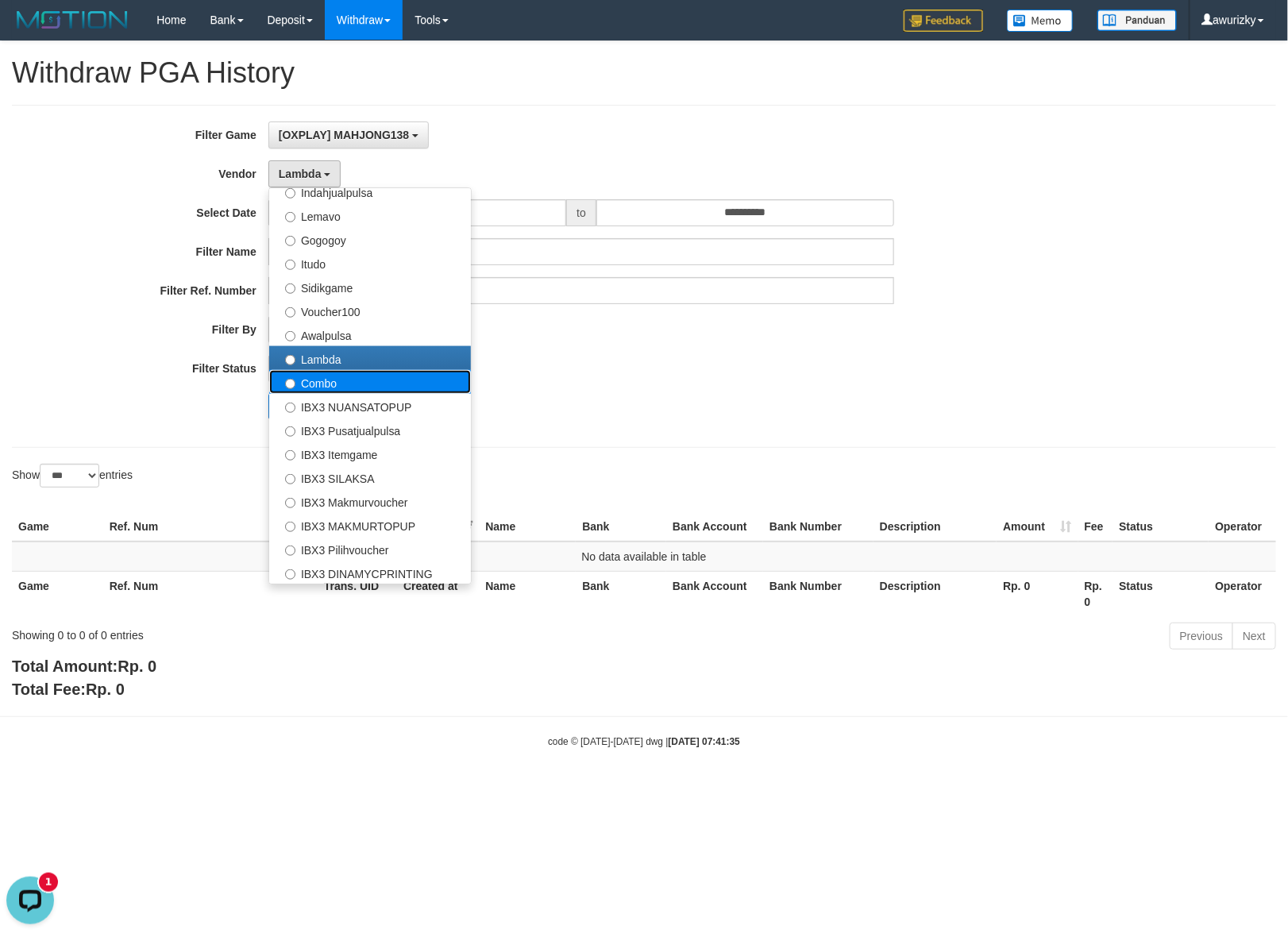
click at [342, 387] on label "Combo" at bounding box center [369, 382] width 202 height 24
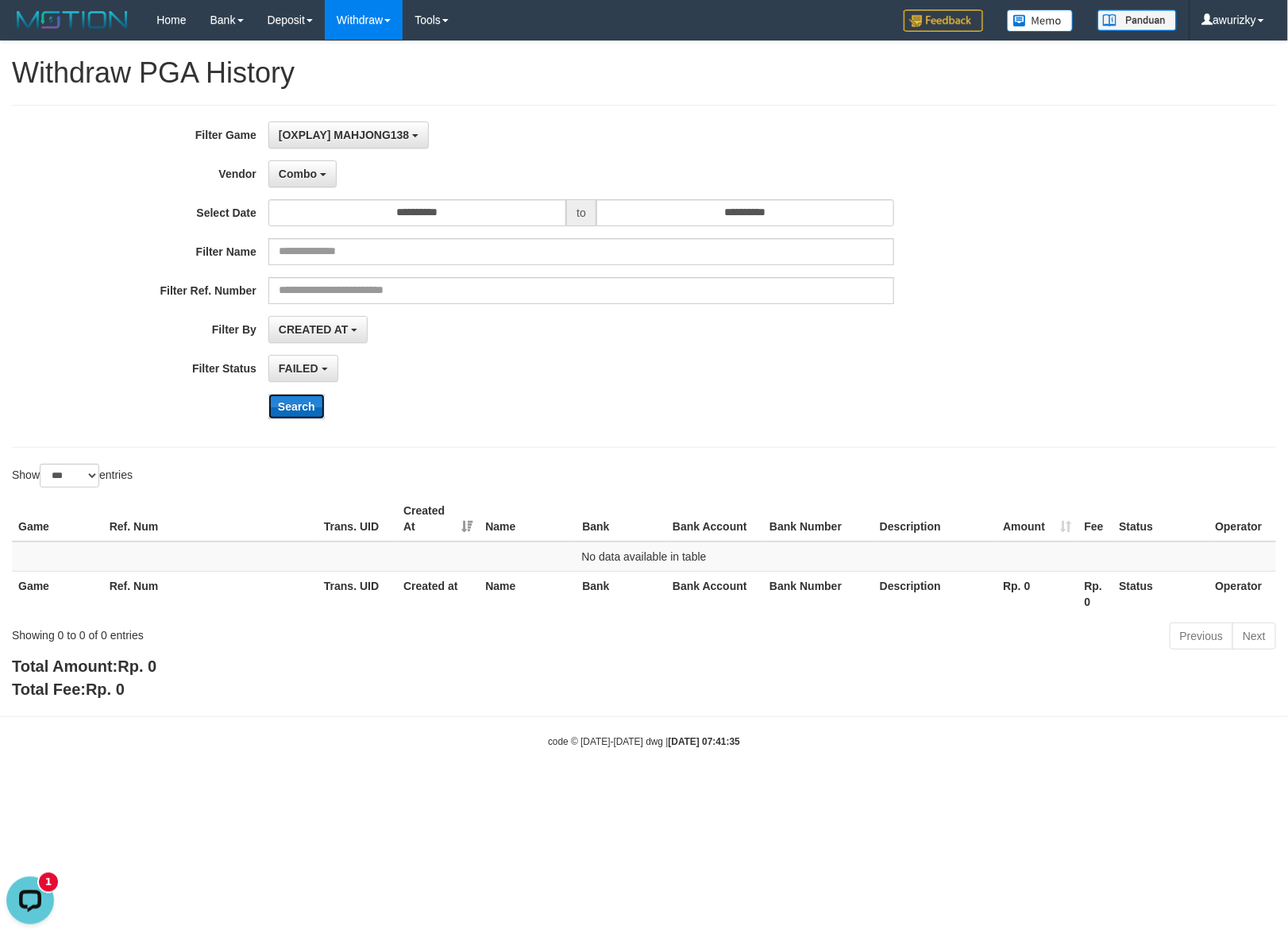
click at [314, 419] on button "Search" at bounding box center [296, 407] width 57 height 26
click at [310, 176] on span "Combo" at bounding box center [298, 174] width 38 height 13
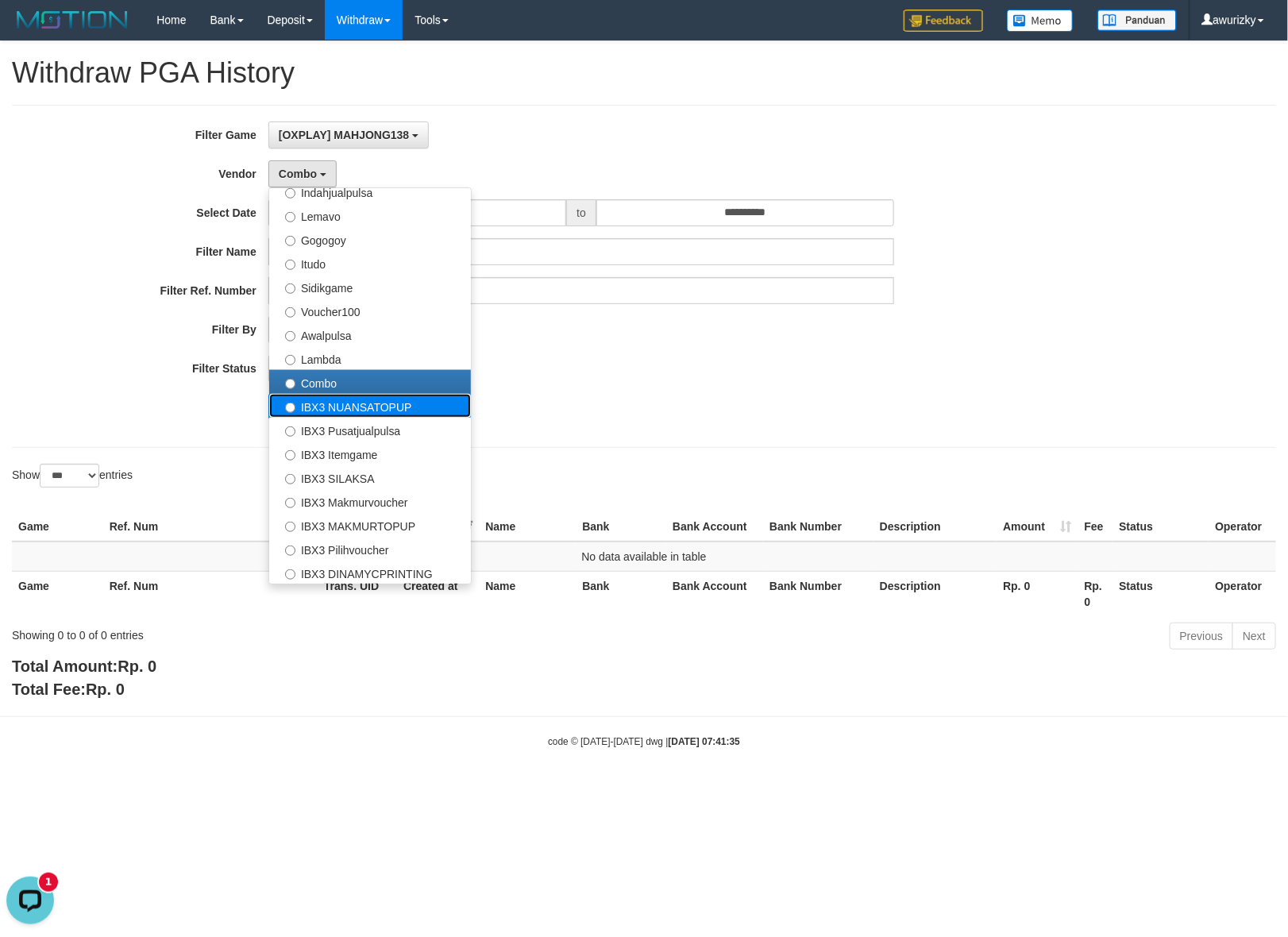
click at [332, 417] on label "IBX3 NUANSATOPUP" at bounding box center [369, 406] width 202 height 24
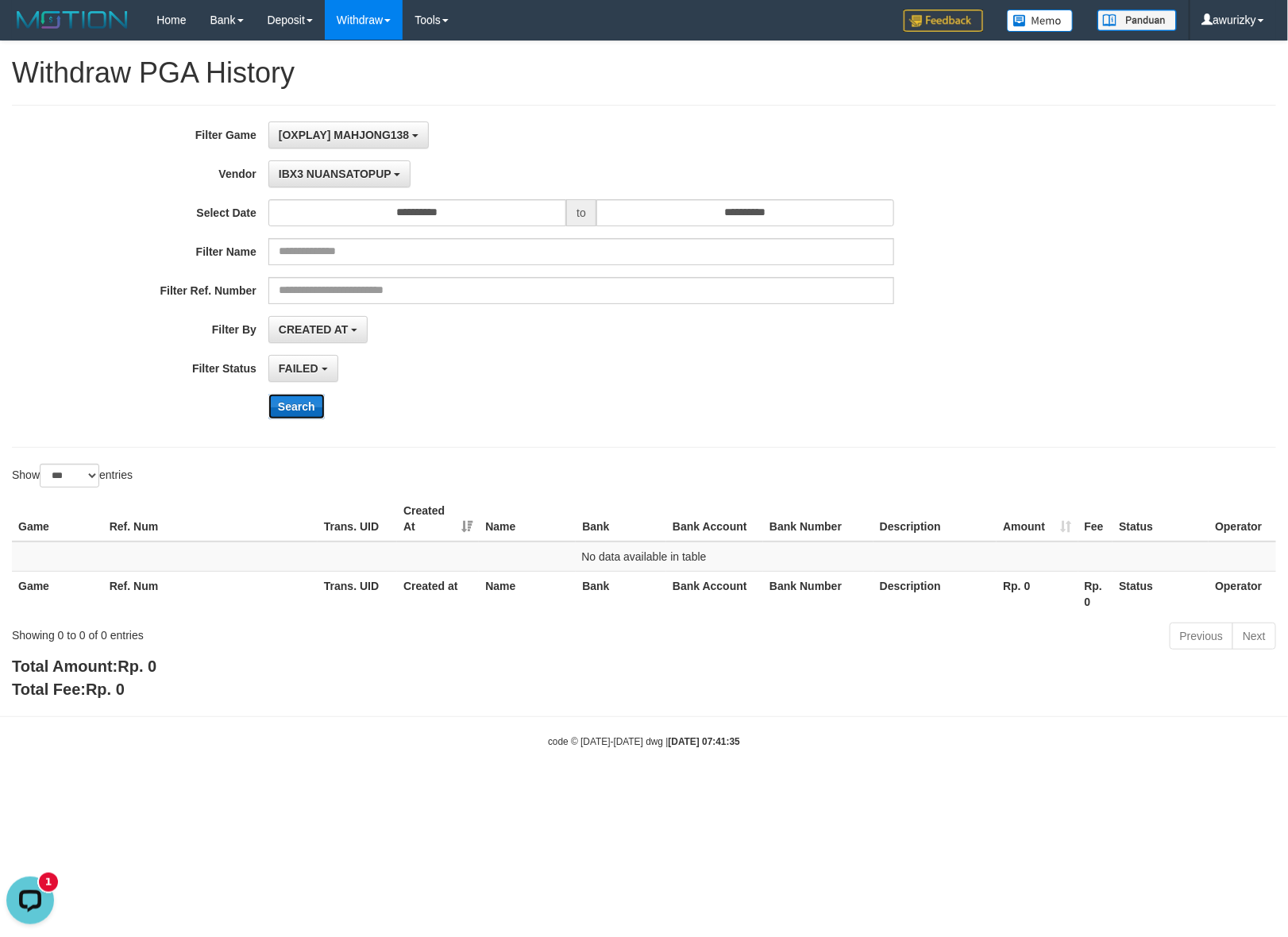
click at [272, 411] on button "Search" at bounding box center [296, 407] width 57 height 26
click at [314, 160] on button "IBX3 NUANSATOPUP" at bounding box center [339, 174] width 142 height 27
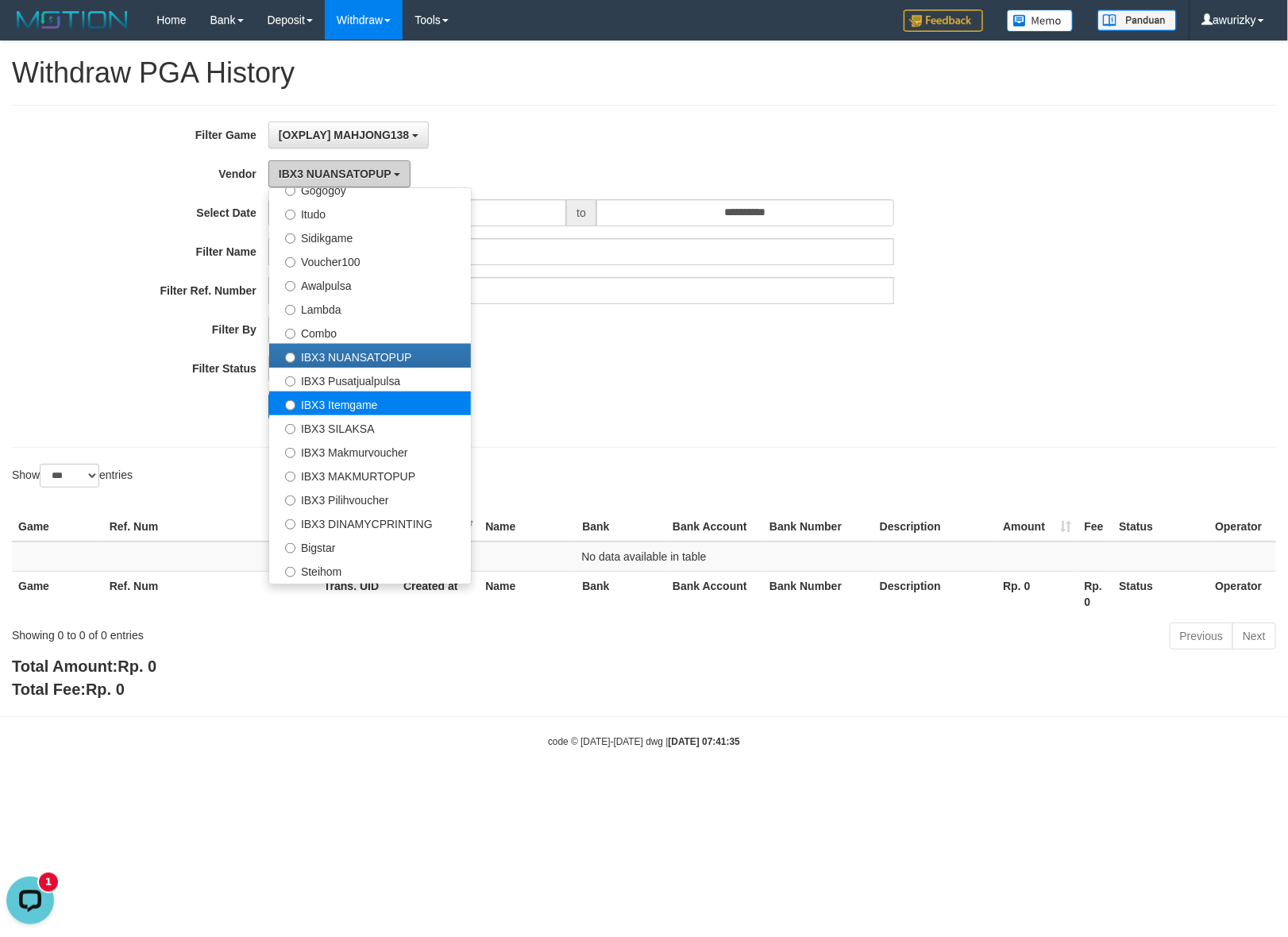
scroll to position [592, 0]
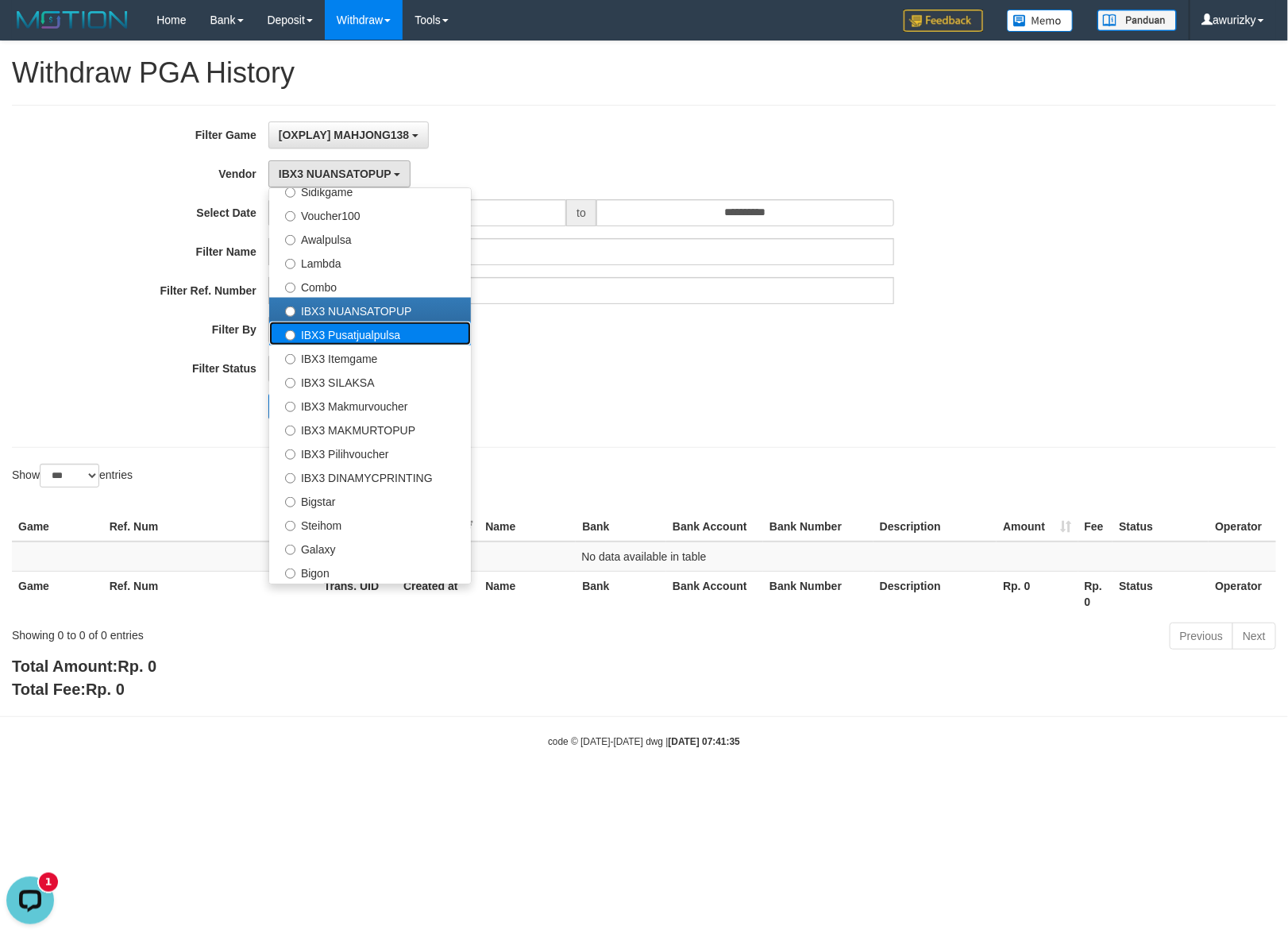
click at [351, 338] on label "IBX3 Pusatjualpulsa" at bounding box center [369, 334] width 202 height 24
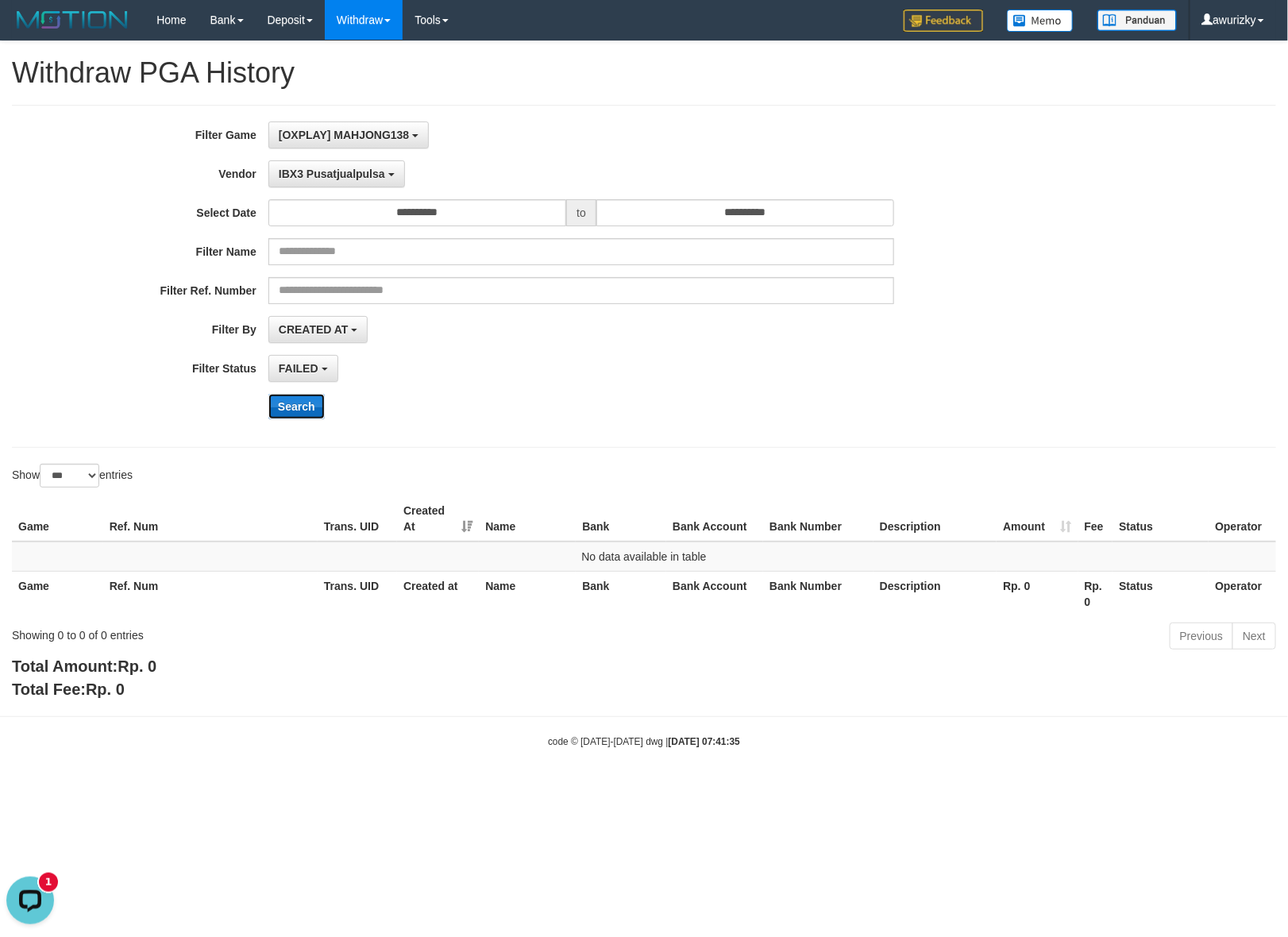
click at [302, 401] on button "Search" at bounding box center [296, 407] width 57 height 26
click at [358, 164] on button "IBX3 Pusatjualpulsa" at bounding box center [336, 174] width 136 height 27
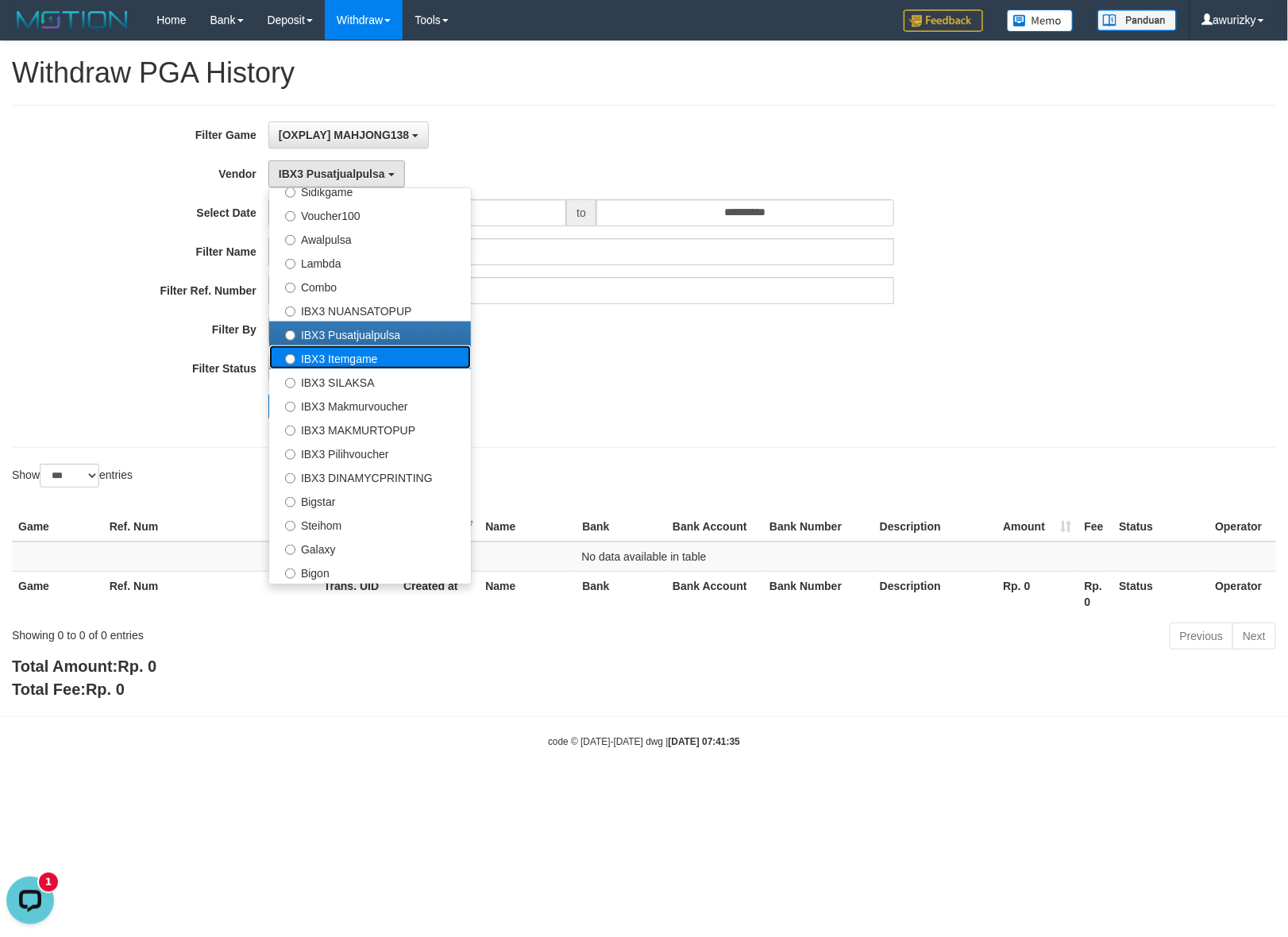
click at [346, 351] on label "IBX3 Itemgame" at bounding box center [369, 358] width 202 height 24
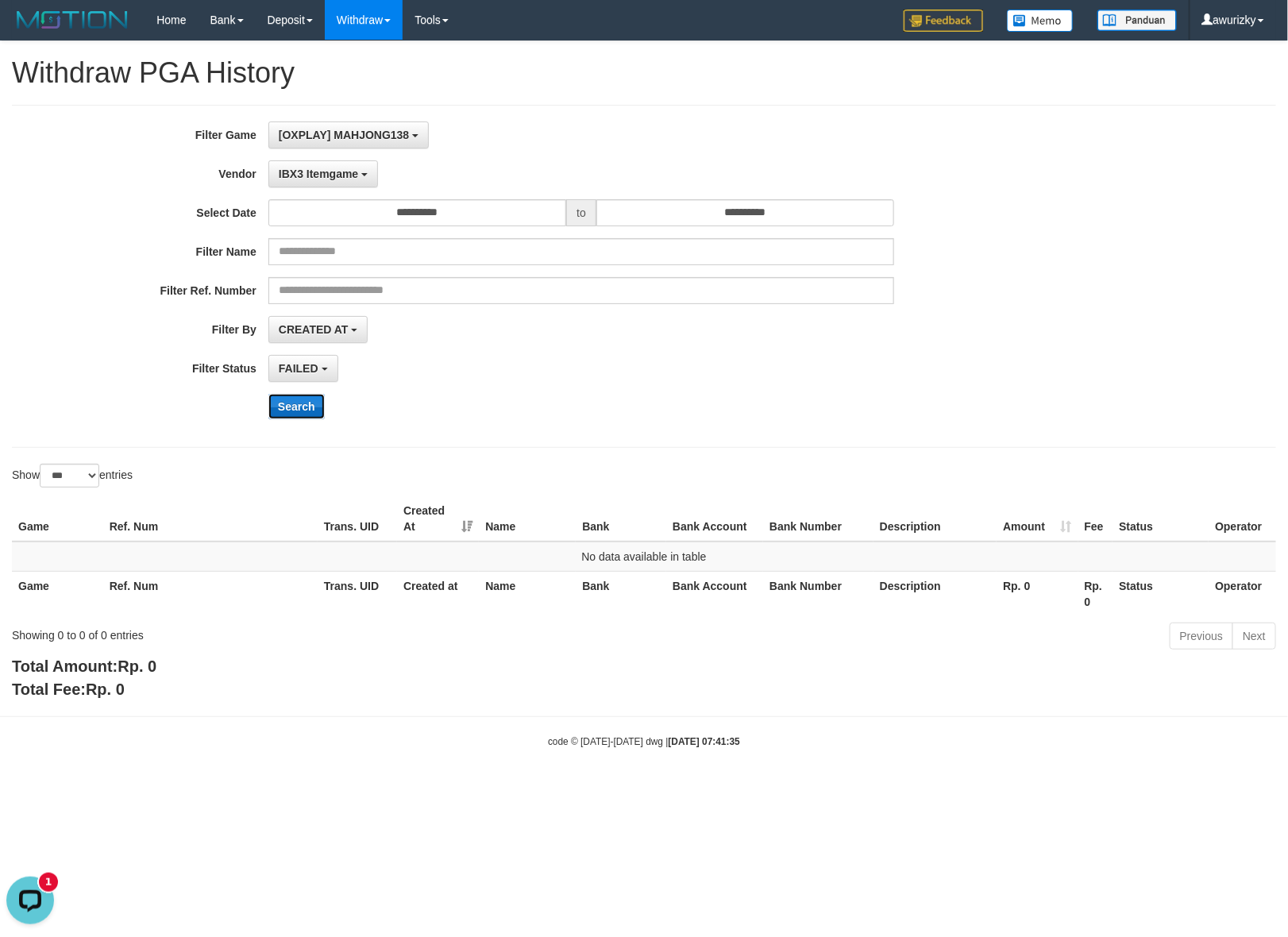
click at [306, 401] on button "Search" at bounding box center [296, 407] width 57 height 26
click at [601, 393] on div "**********" at bounding box center [536, 276] width 1073 height 310
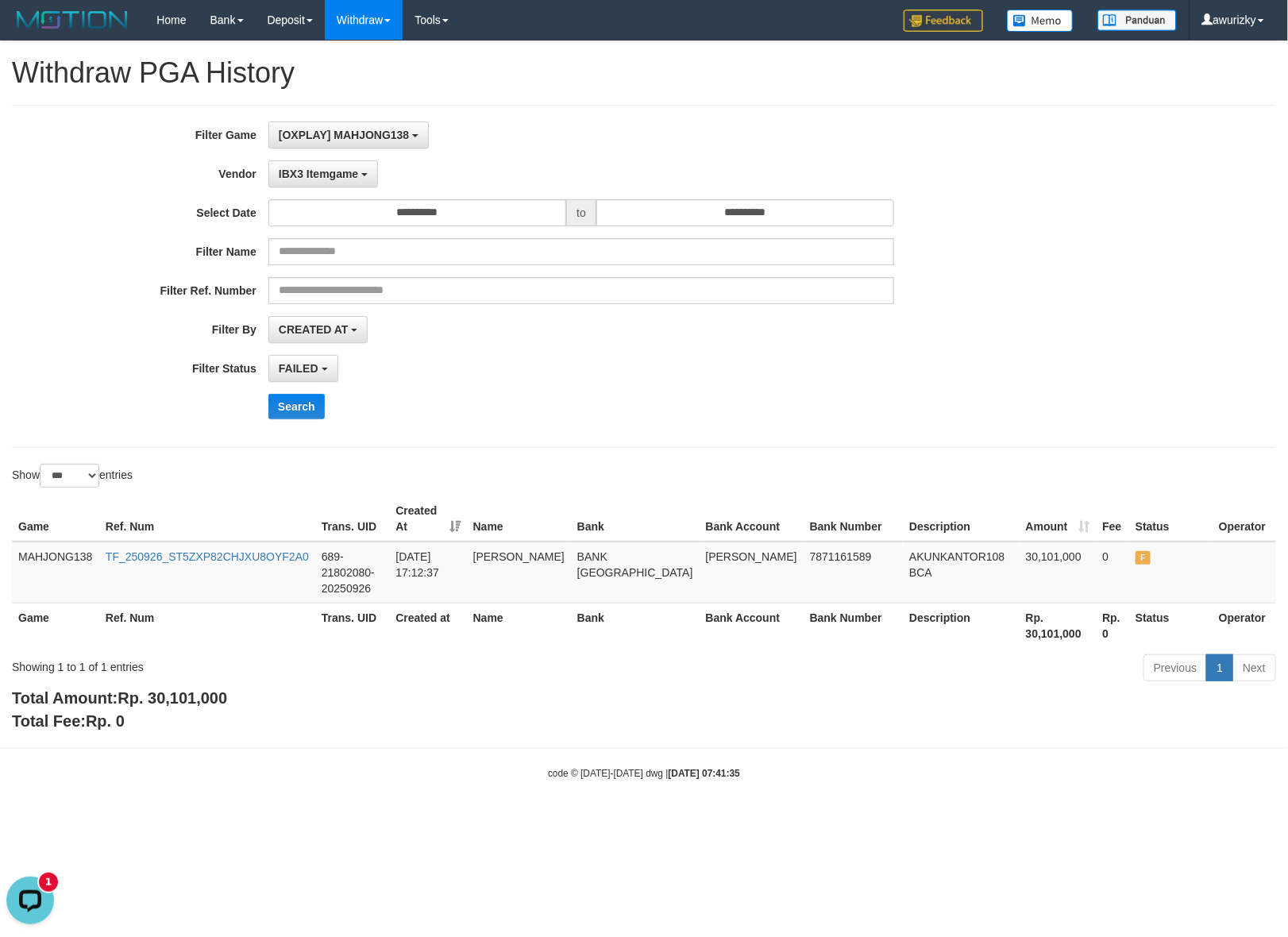
click at [612, 395] on div "Search" at bounding box center [670, 407] width 805 height 26
click at [331, 164] on button "IBX3 Itemgame" at bounding box center [322, 174] width 109 height 27
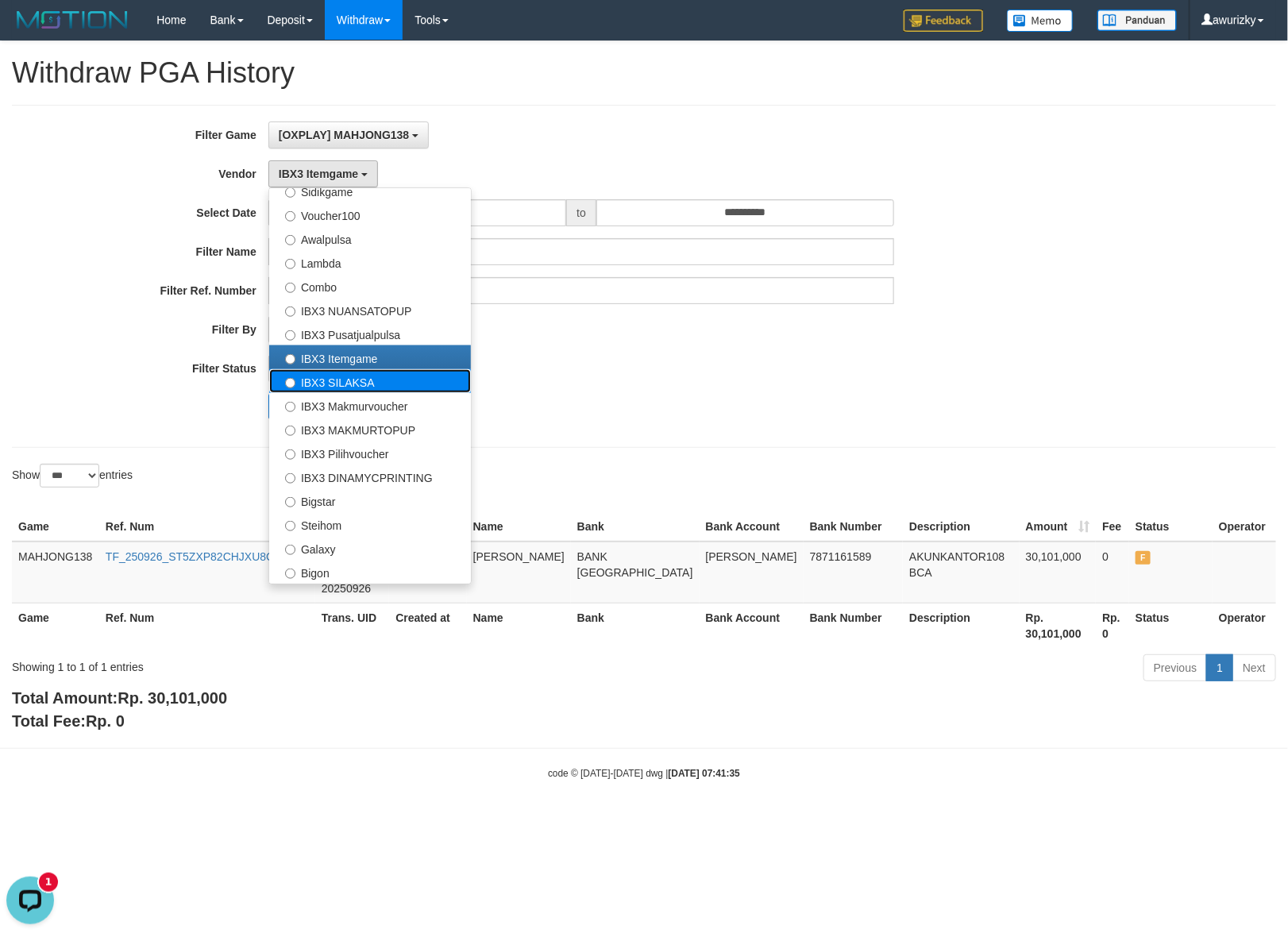
click at [354, 378] on label "IBX3 SILAKSA" at bounding box center [369, 382] width 202 height 24
select select "**********"
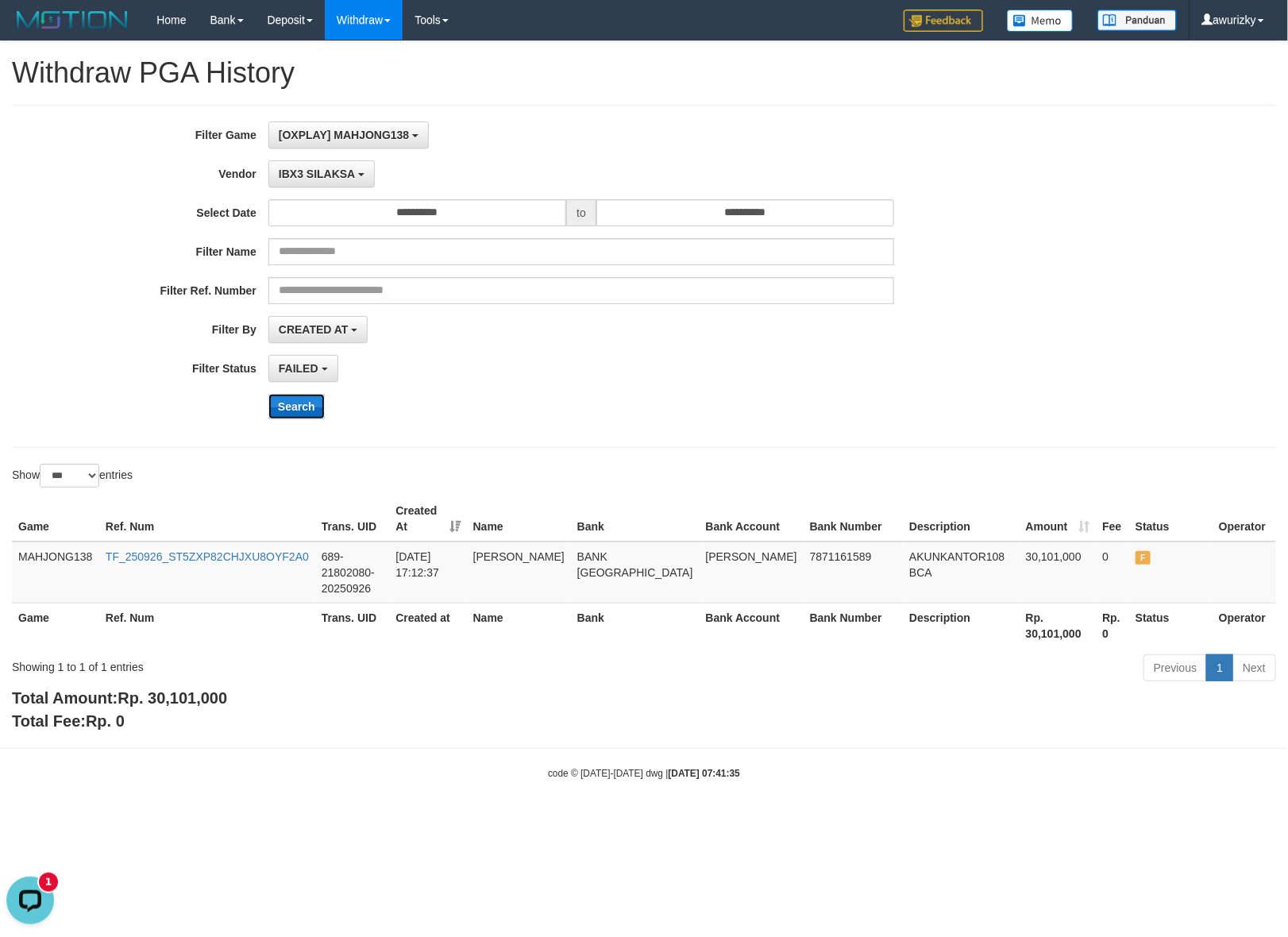
click at [304, 399] on button "Search" at bounding box center [296, 407] width 57 height 26
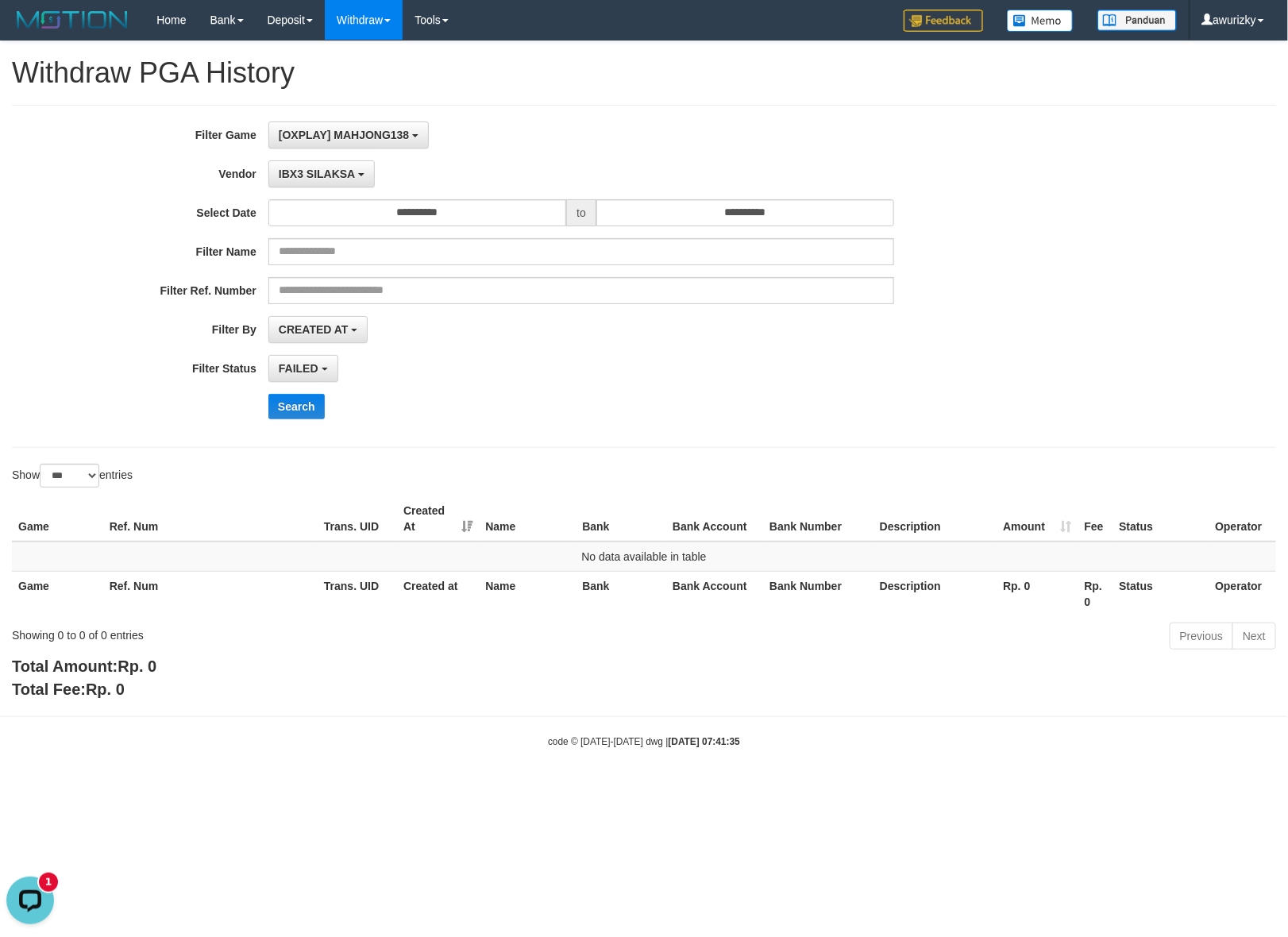
click at [328, 188] on div "**********" at bounding box center [536, 276] width 1073 height 310
click at [334, 179] on span "IBX3 SILAKSA" at bounding box center [317, 174] width 77 height 13
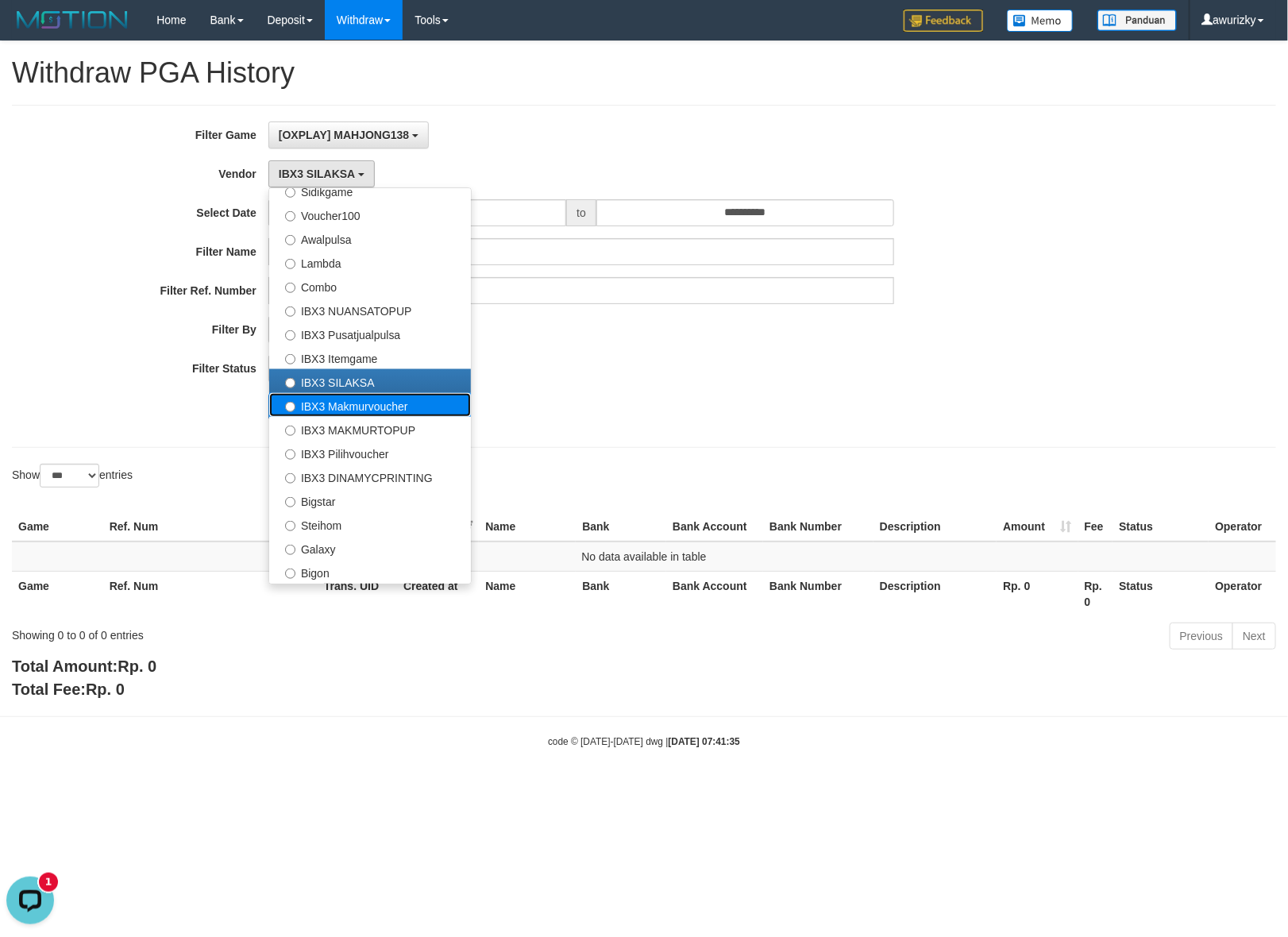
click at [346, 410] on label "IBX3 Makmurvoucher" at bounding box center [369, 405] width 202 height 24
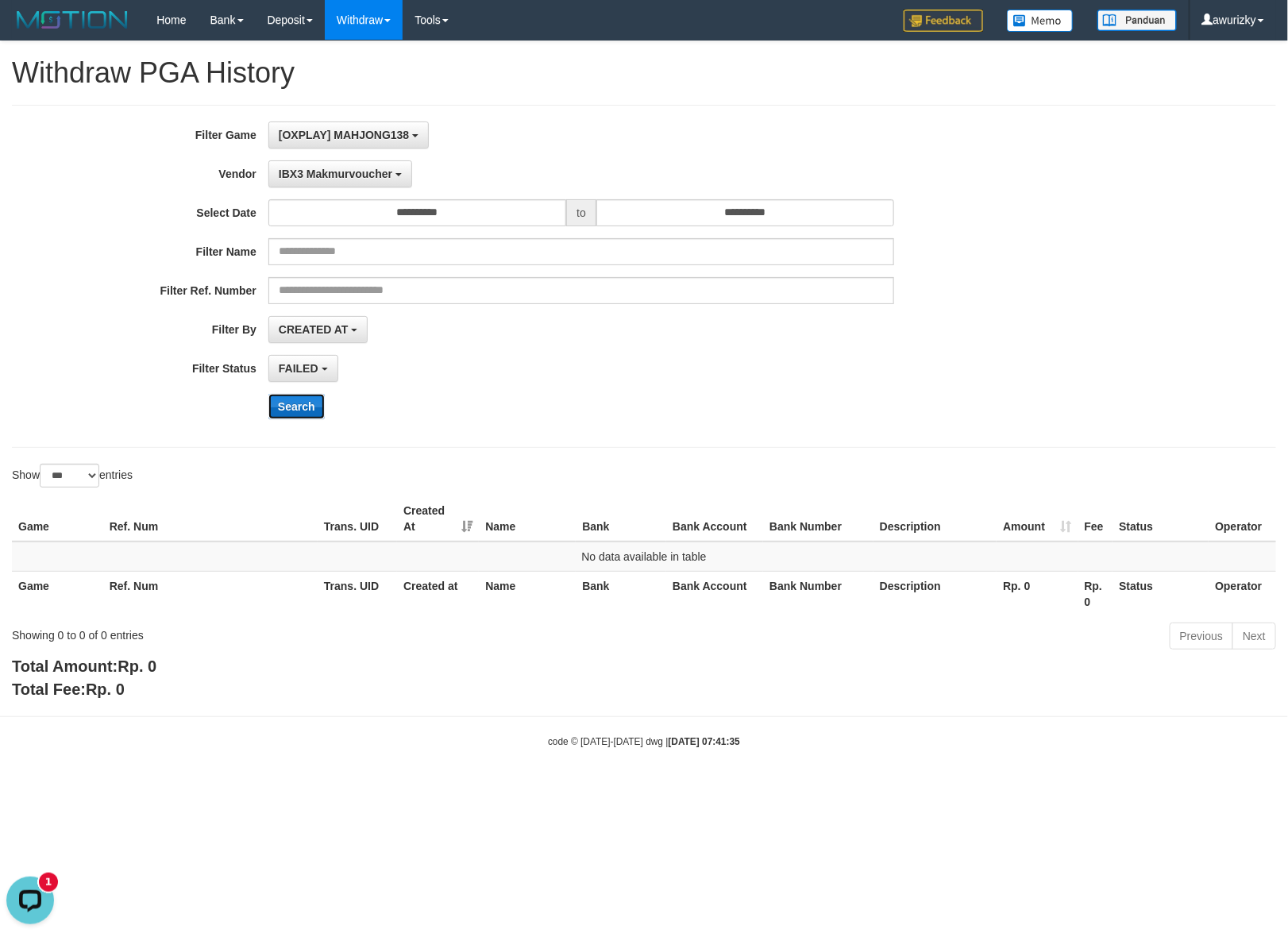
click at [298, 405] on button "Search" at bounding box center [296, 407] width 57 height 26
click at [346, 168] on span "IBX3 Makmurvoucher" at bounding box center [335, 174] width 113 height 13
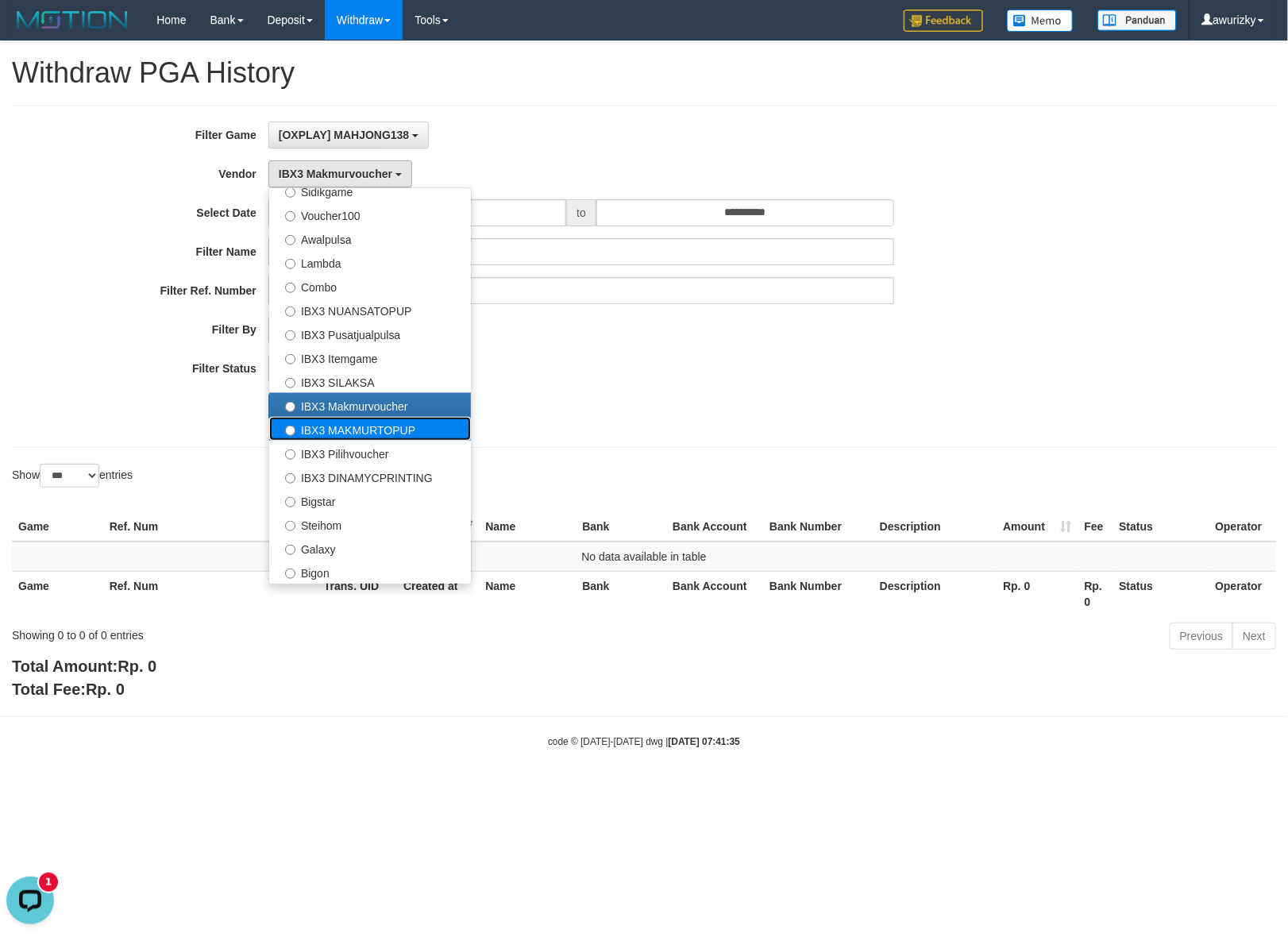
click at [342, 429] on label "IBX3 MAKMURTOPUP" at bounding box center [369, 429] width 202 height 24
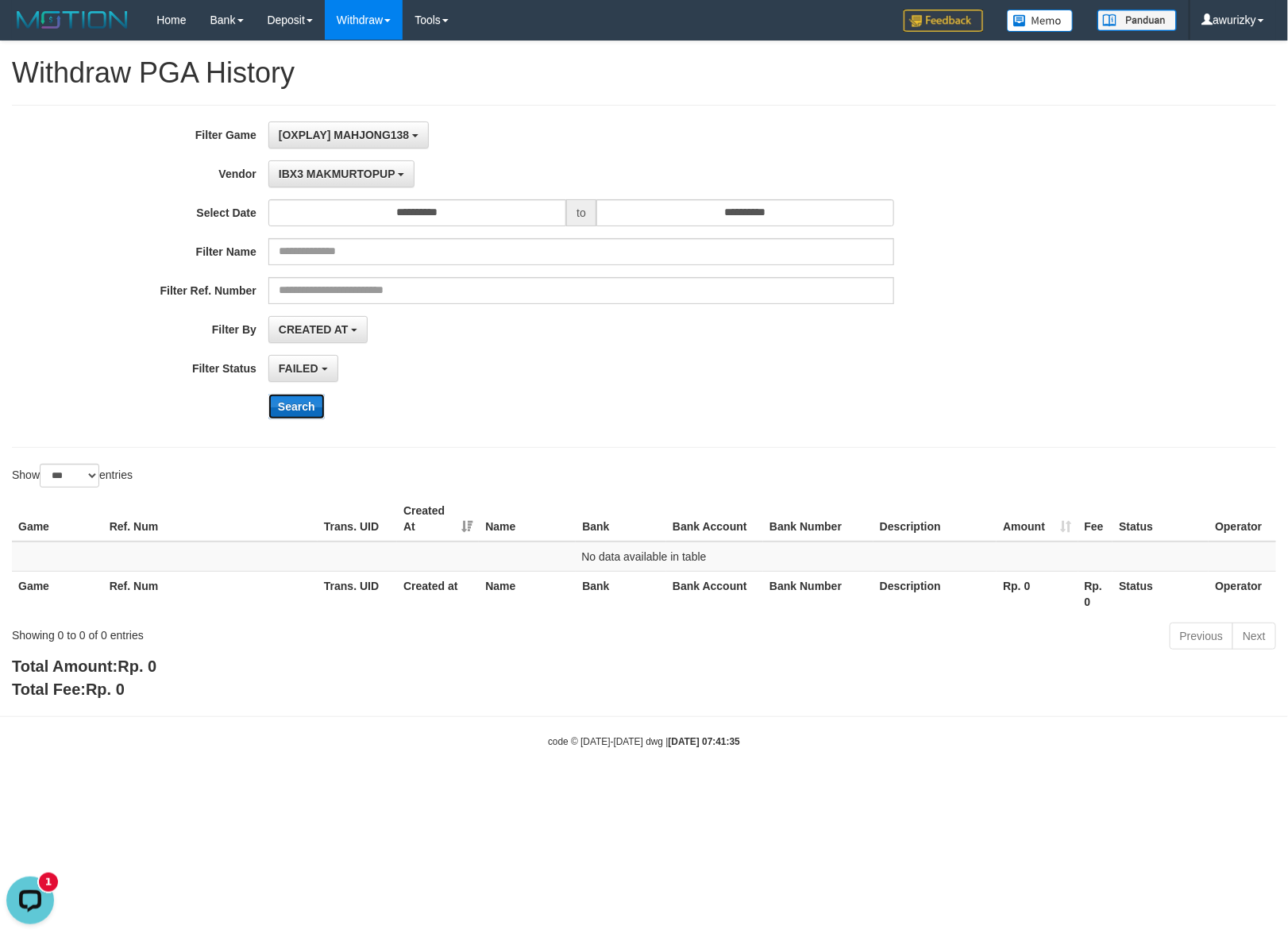
click at [310, 417] on button "Search" at bounding box center [296, 407] width 57 height 26
click at [343, 188] on div "**********" at bounding box center [536, 276] width 1073 height 310
click at [343, 176] on span "IBX3 MAKMURTOPUP" at bounding box center [337, 174] width 117 height 13
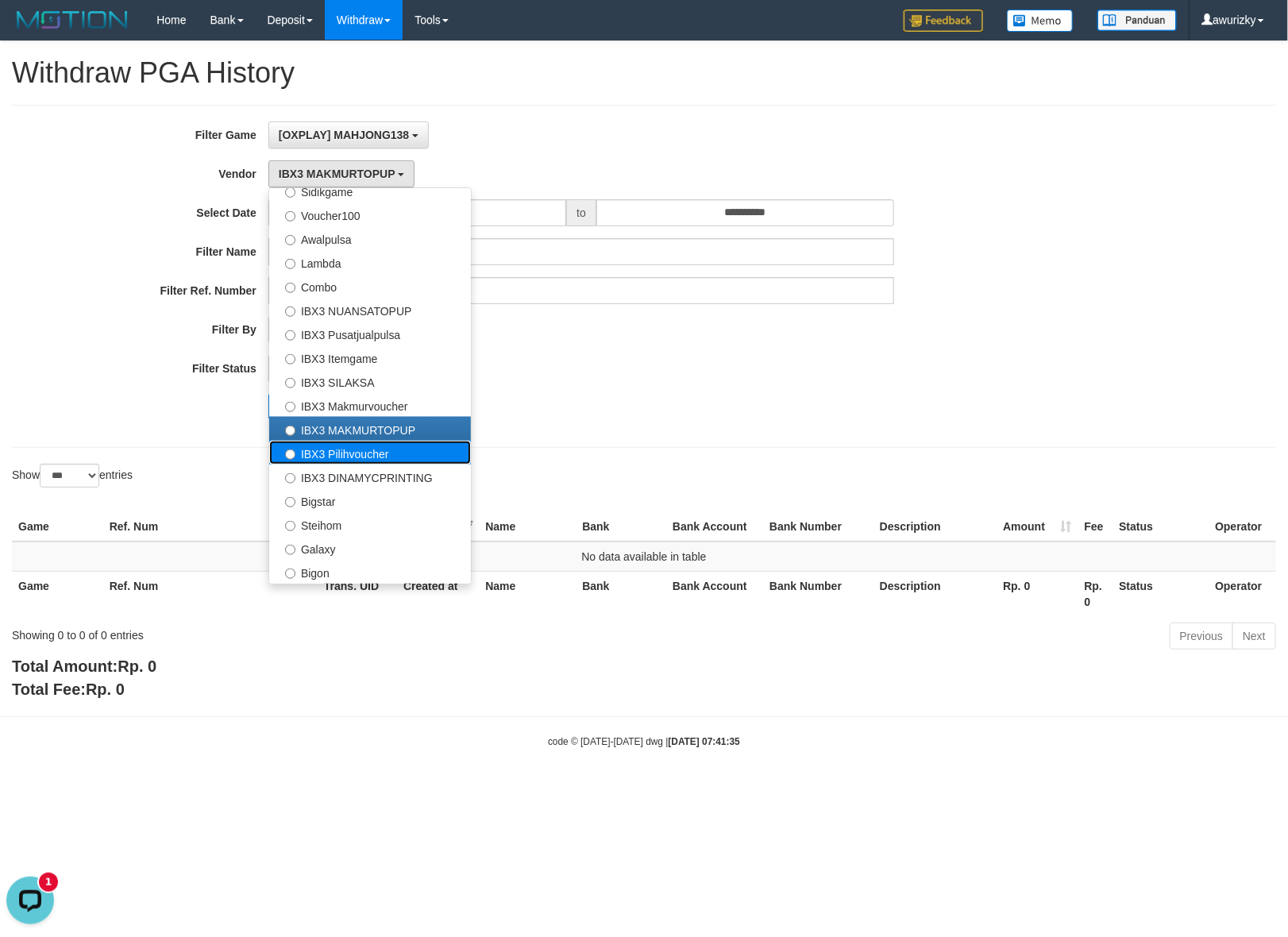
click at [326, 454] on label "IBX3 Pilihvoucher" at bounding box center [369, 453] width 202 height 24
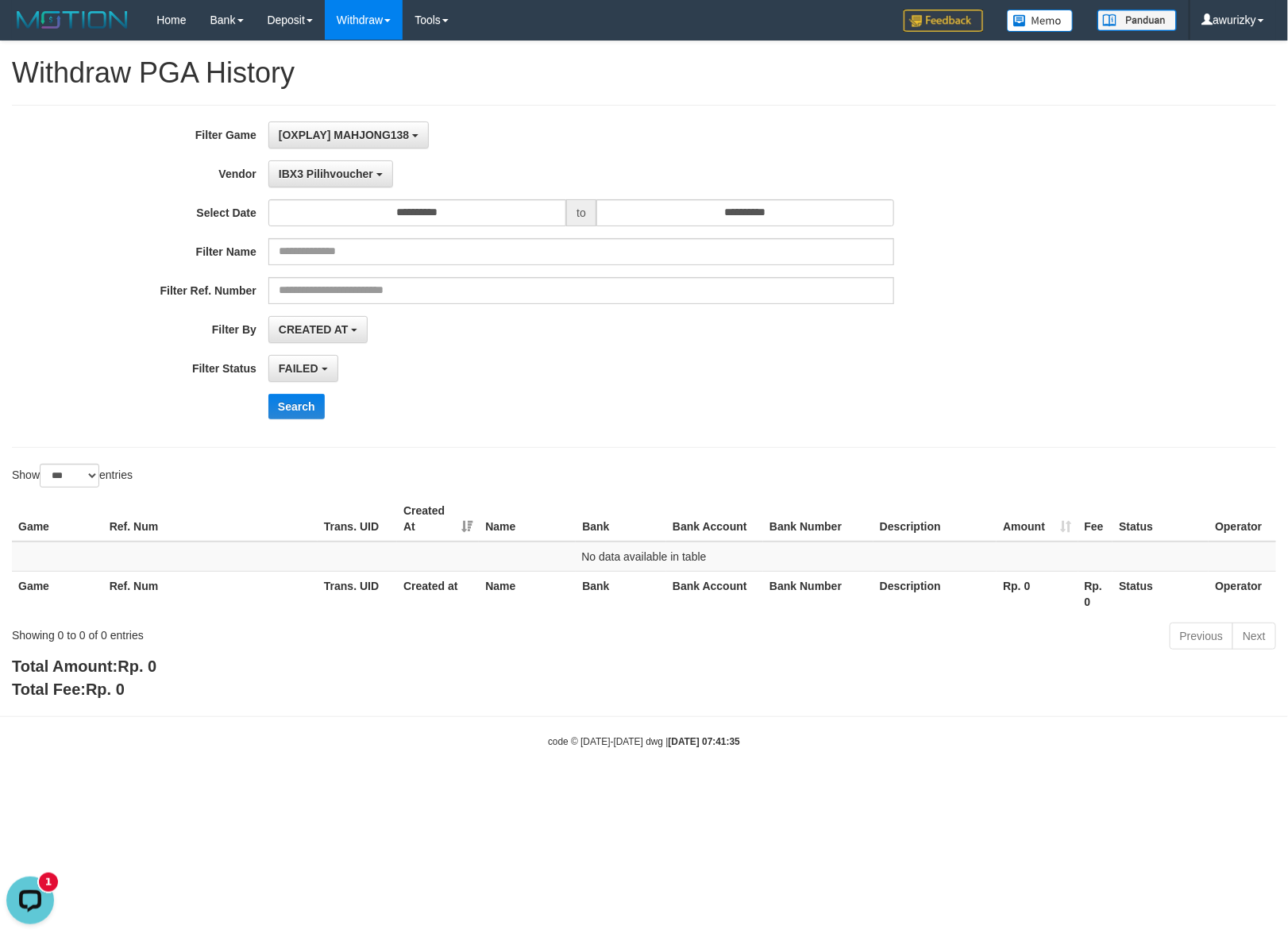
click at [302, 421] on div "**********" at bounding box center [536, 276] width 1073 height 310
click at [302, 415] on button "Search" at bounding box center [296, 407] width 57 height 26
click at [326, 160] on button "IBX3 Pilihvoucher" at bounding box center [330, 174] width 124 height 27
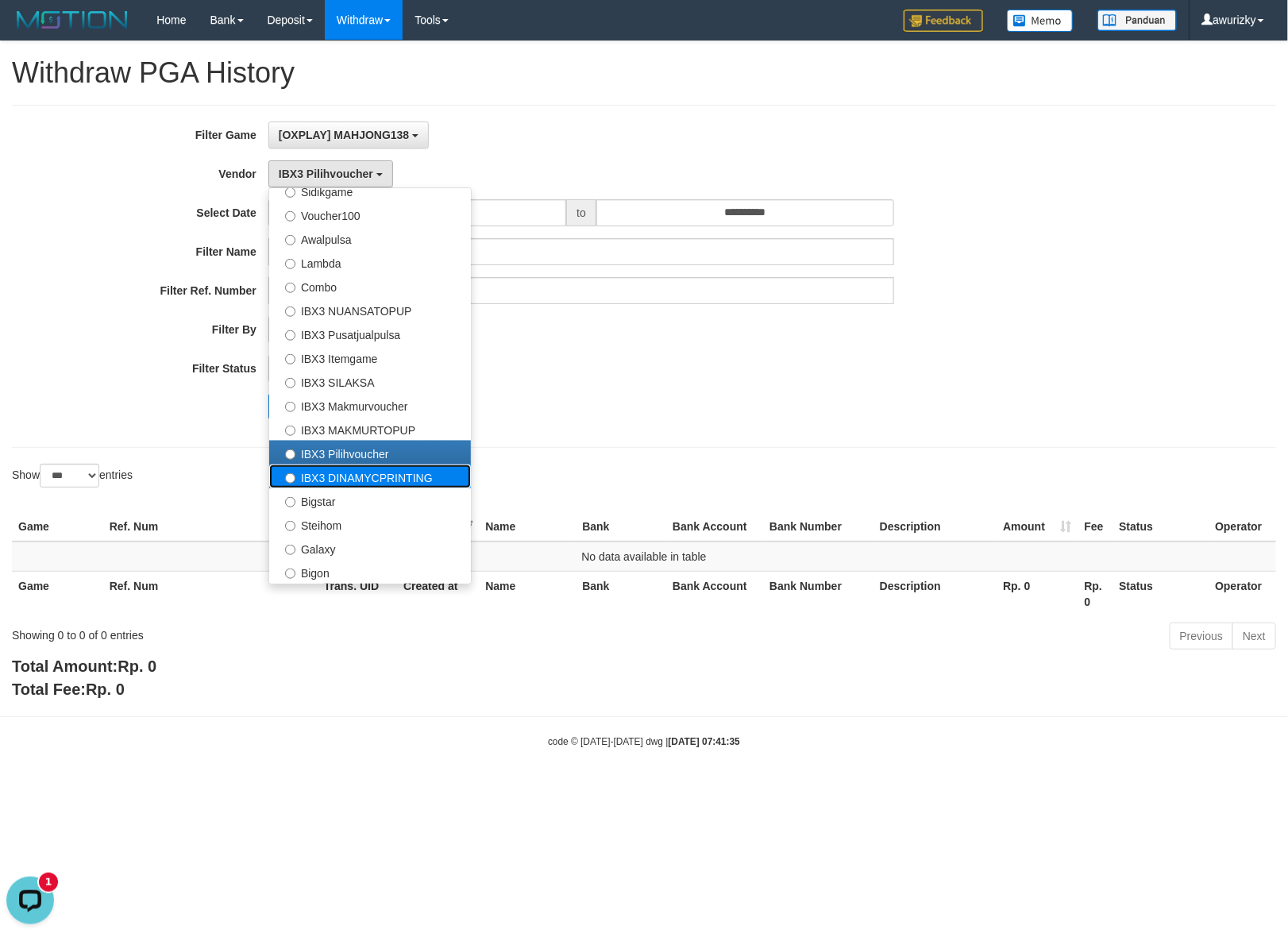
click at [350, 479] on label "IBX3 DINAMYCPRINTING" at bounding box center [369, 476] width 202 height 24
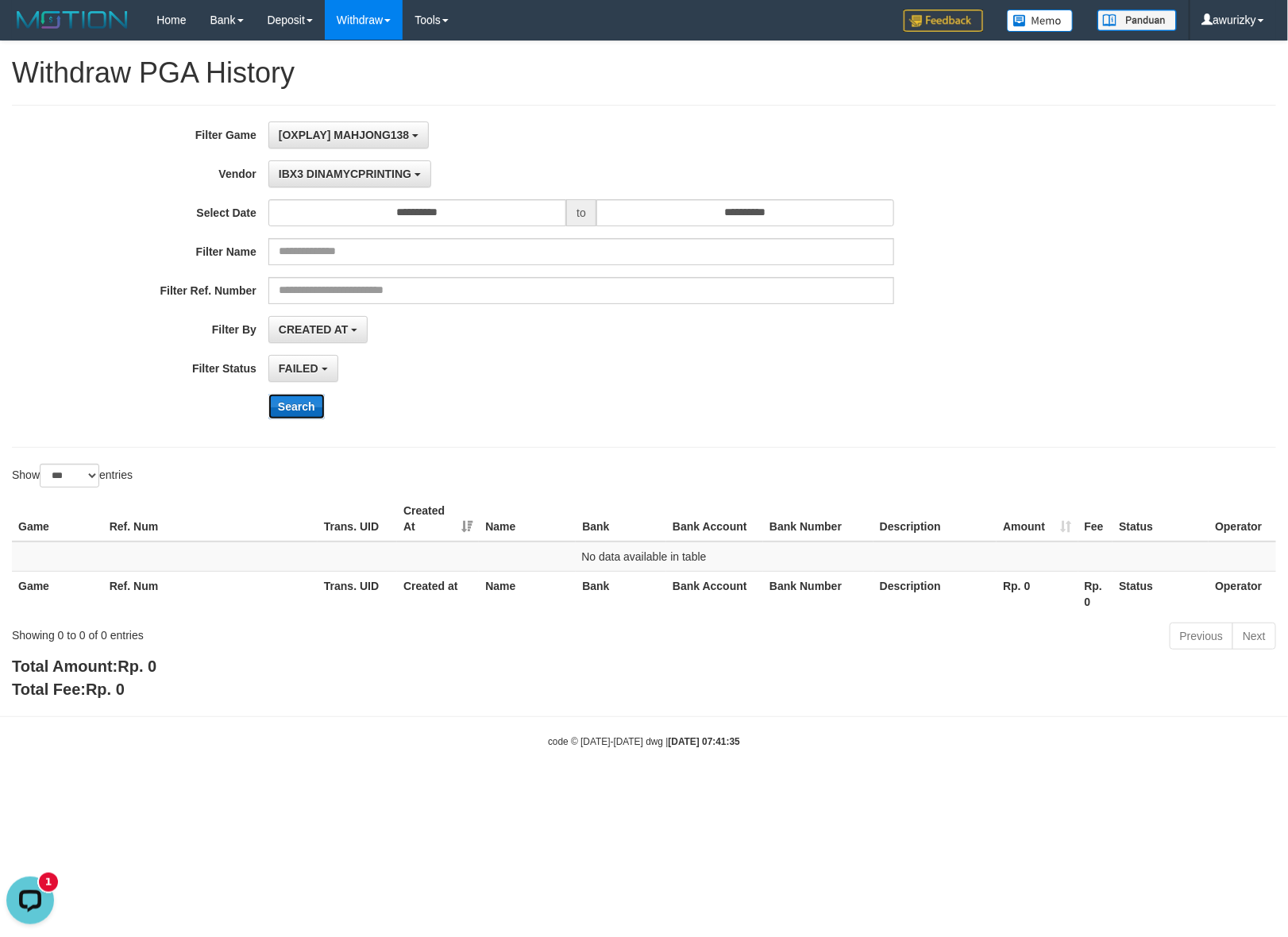
click at [287, 407] on button "Search" at bounding box center [296, 407] width 57 height 26
click at [373, 172] on span "IBX3 DINAMYCPRINTING" at bounding box center [345, 174] width 132 height 13
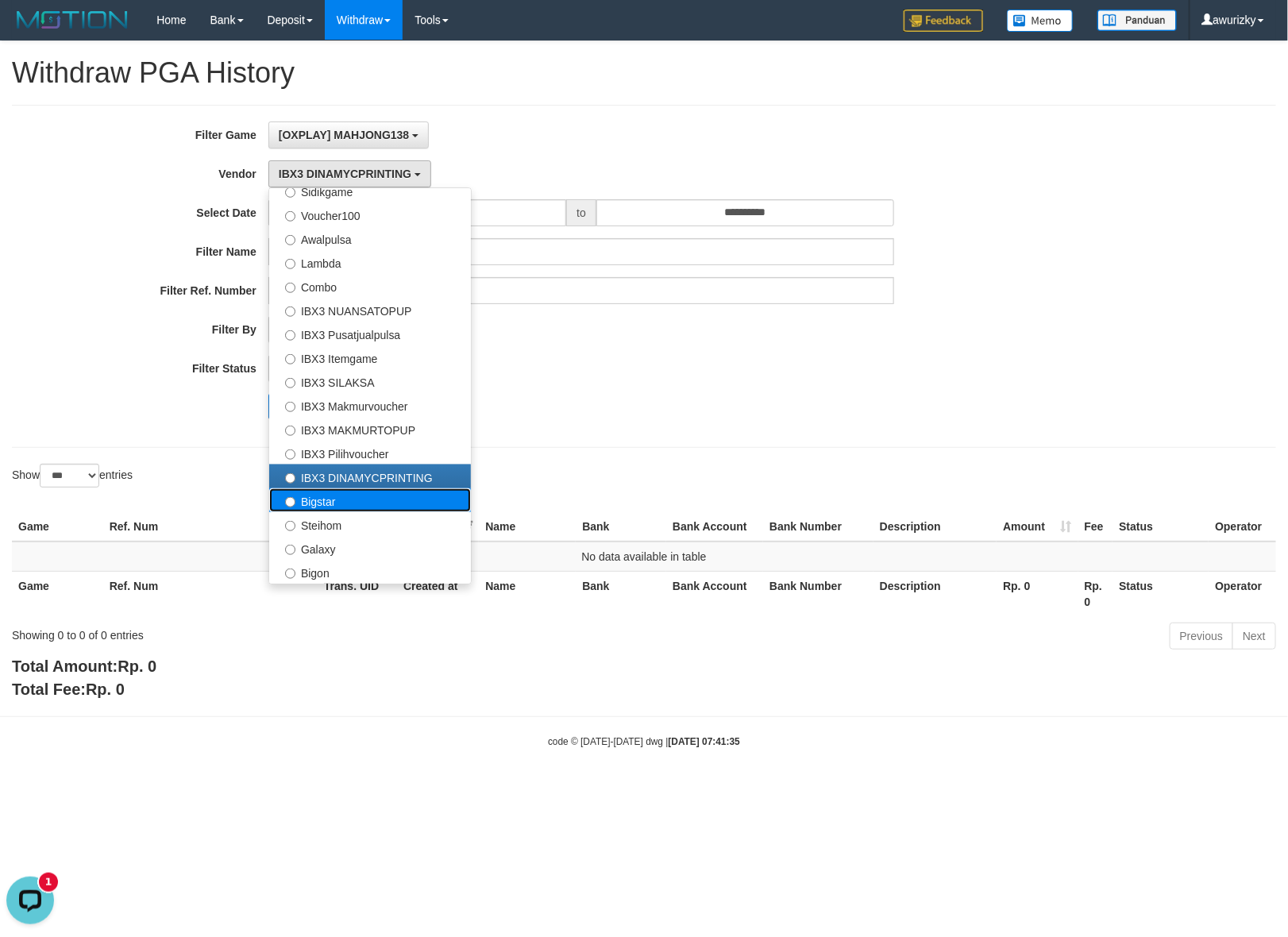
click at [347, 500] on label "Bigstar" at bounding box center [369, 500] width 202 height 24
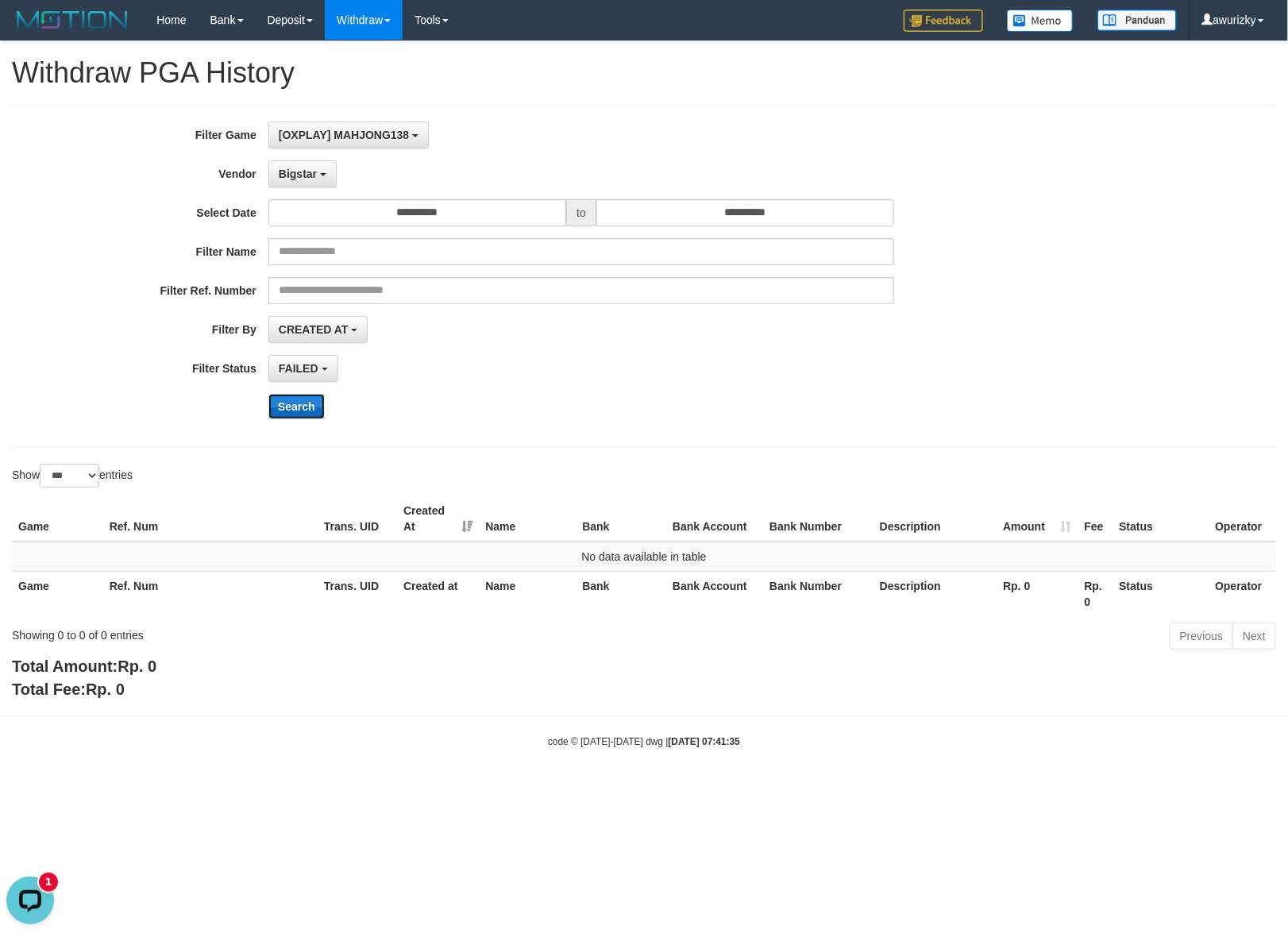
click at [291, 401] on button "Search" at bounding box center [296, 407] width 57 height 26
click at [310, 175] on span "Bigstar" at bounding box center [298, 174] width 38 height 13
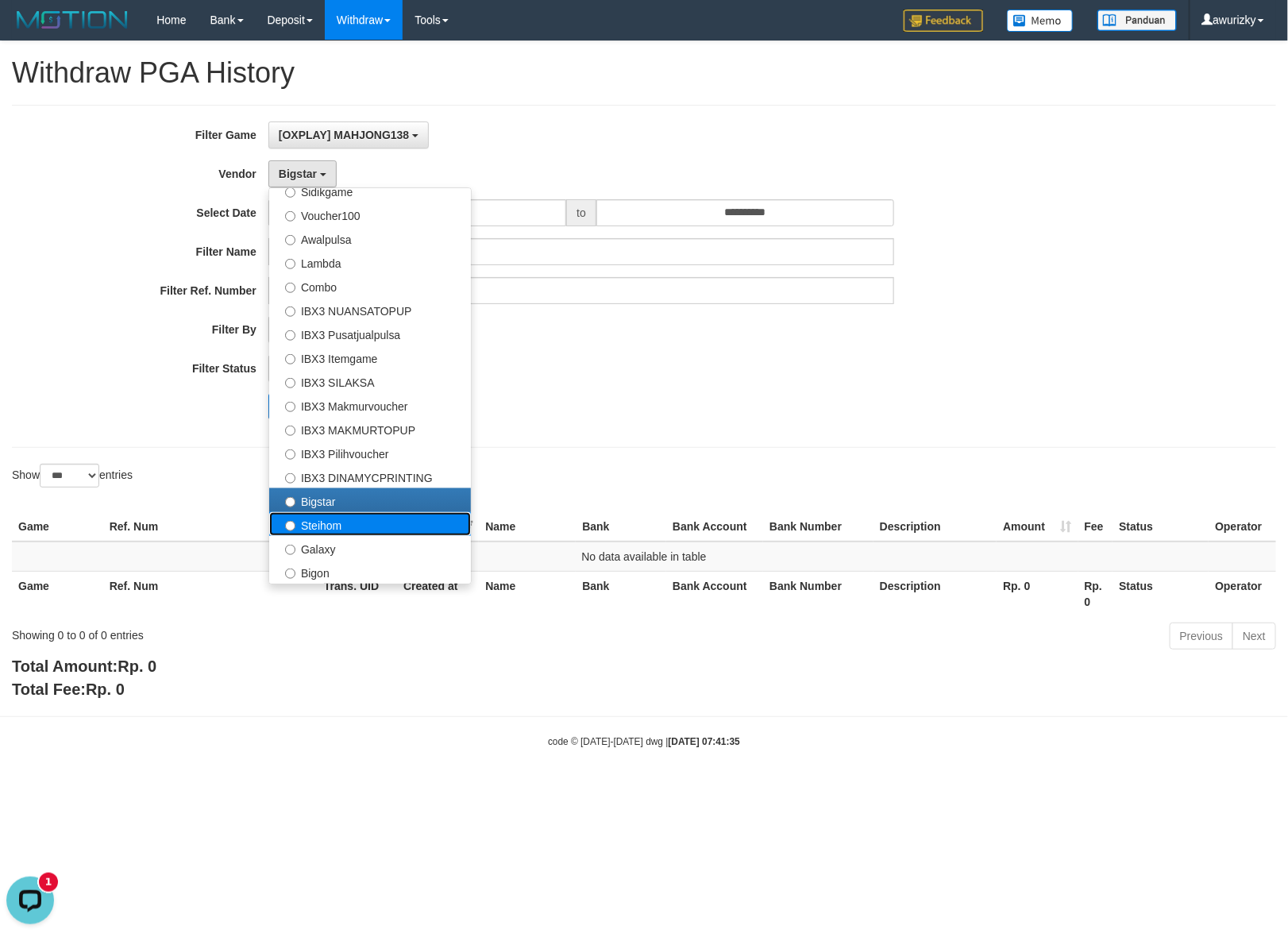
click at [381, 515] on label "Steihom" at bounding box center [369, 524] width 202 height 24
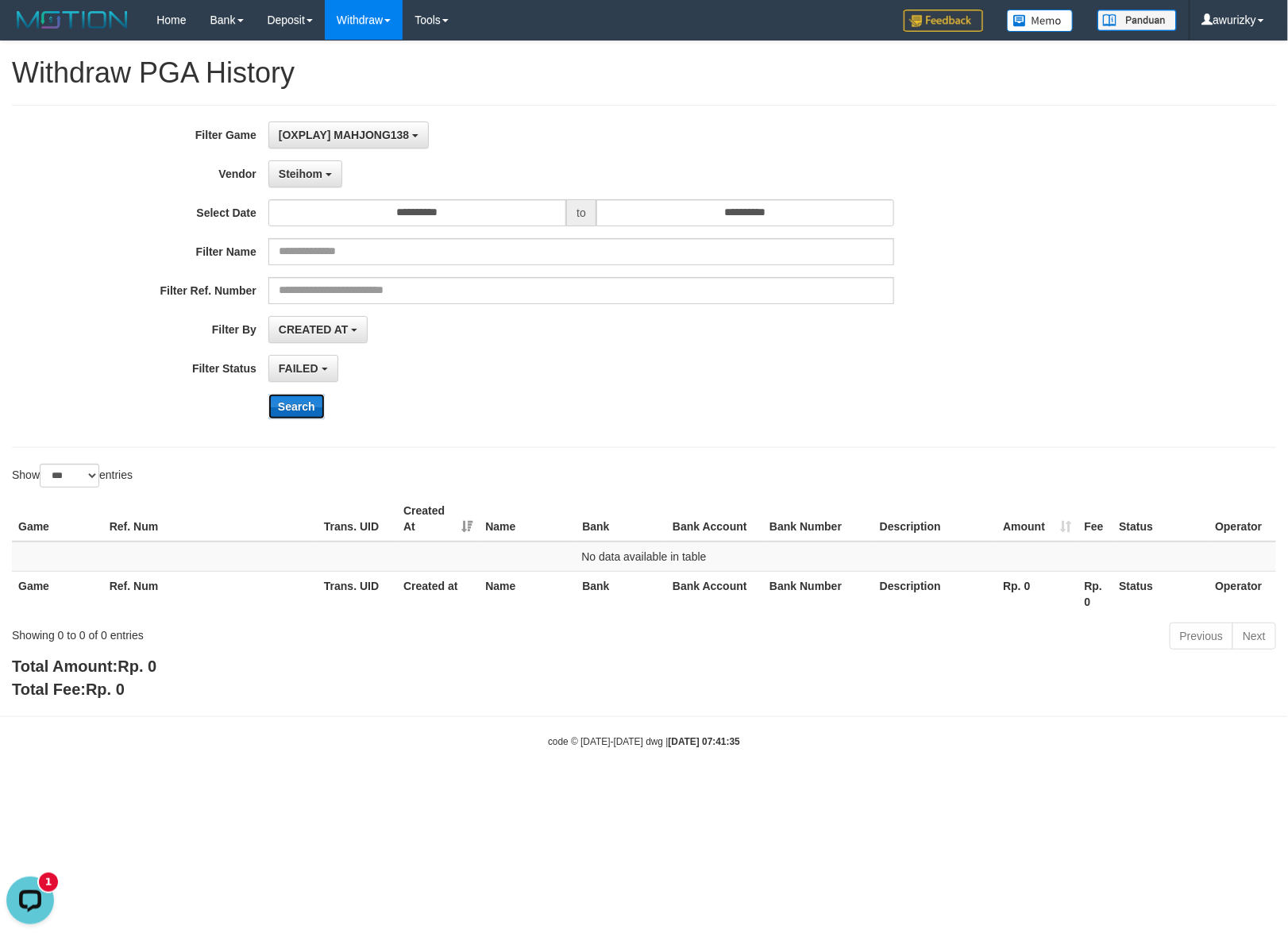
click at [314, 409] on button "Search" at bounding box center [296, 407] width 57 height 26
click at [319, 187] on button "Steihom" at bounding box center [305, 174] width 74 height 27
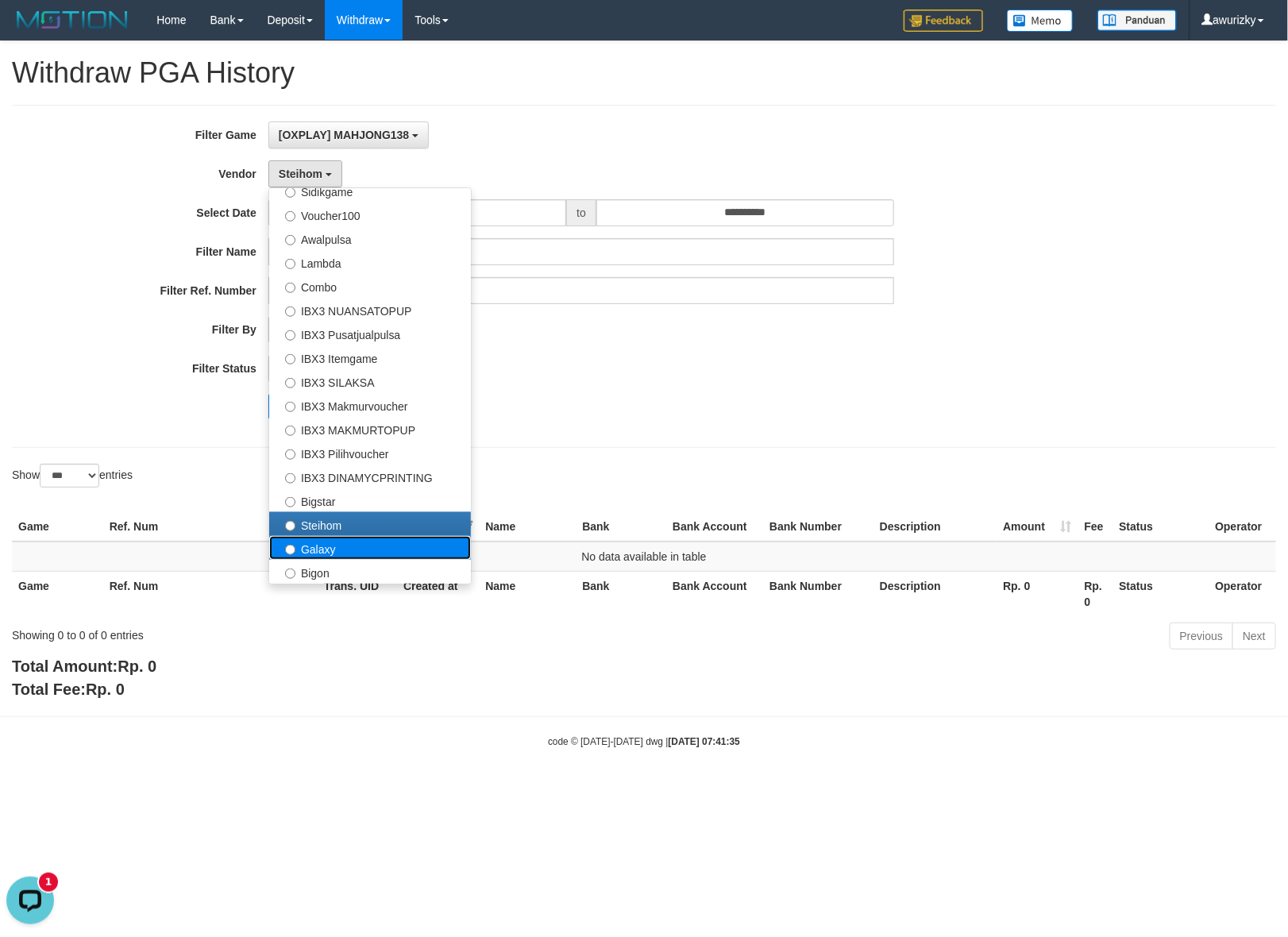
click at [332, 550] on label "Galaxy" at bounding box center [369, 548] width 202 height 24
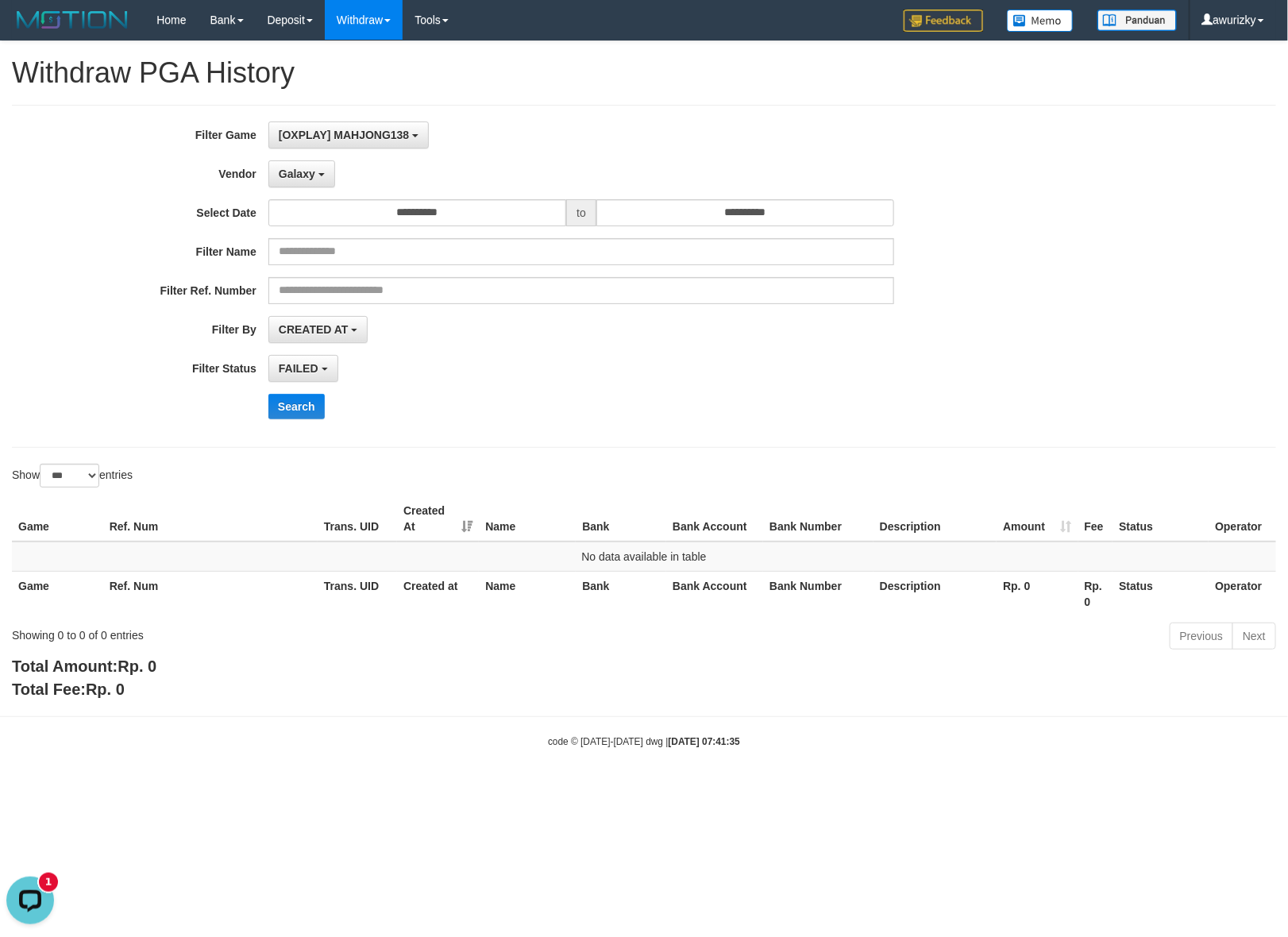
click at [316, 425] on div "**********" at bounding box center [536, 276] width 1073 height 310
click at [291, 406] on button "Search" at bounding box center [296, 407] width 57 height 26
click at [836, 105] on div "**********" at bounding box center [644, 276] width 1264 height 343
click at [326, 185] on button "Galaxy" at bounding box center [302, 174] width 67 height 27
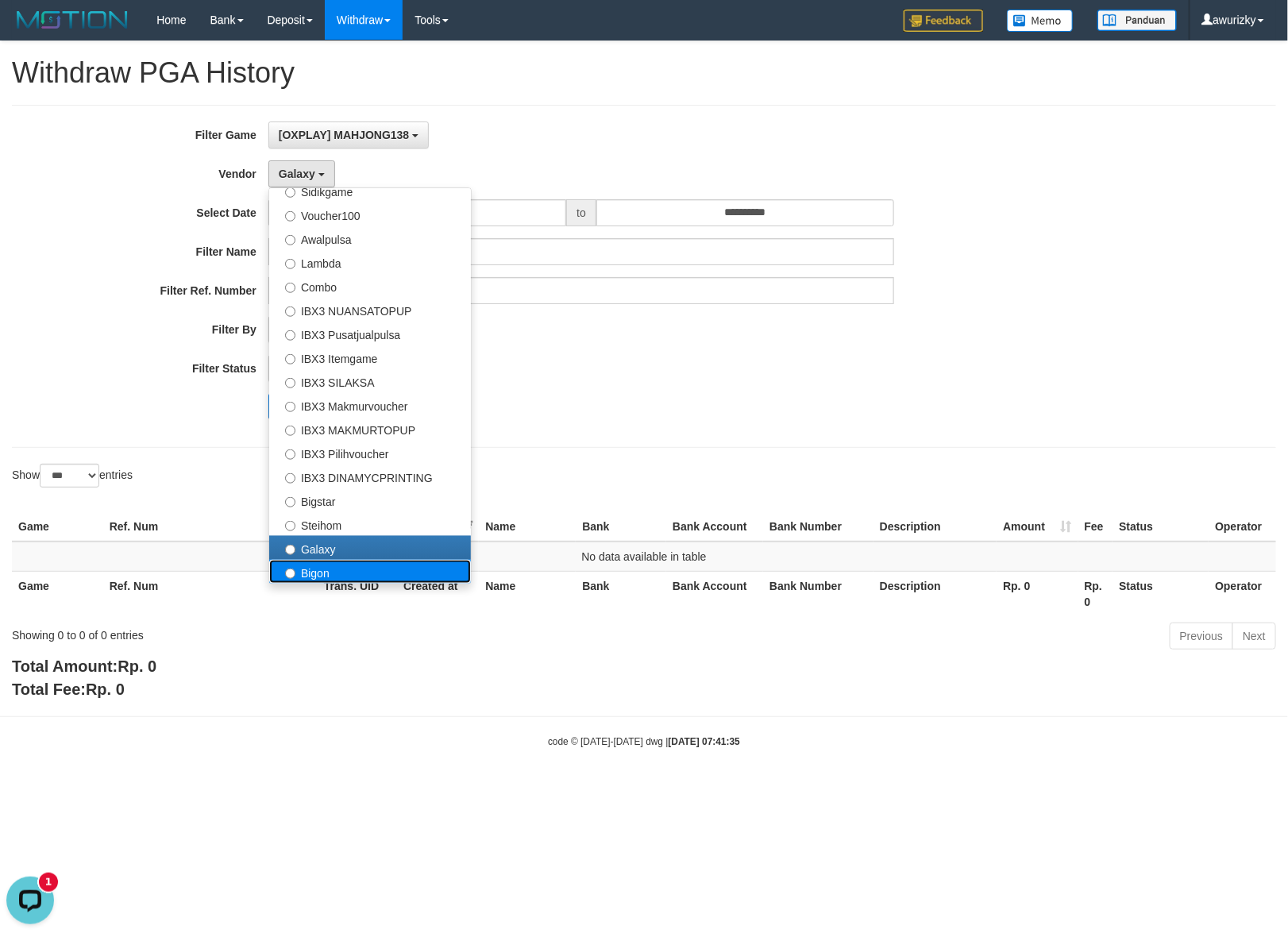
click at [343, 571] on label "Bigon" at bounding box center [369, 572] width 202 height 24
select select "**********"
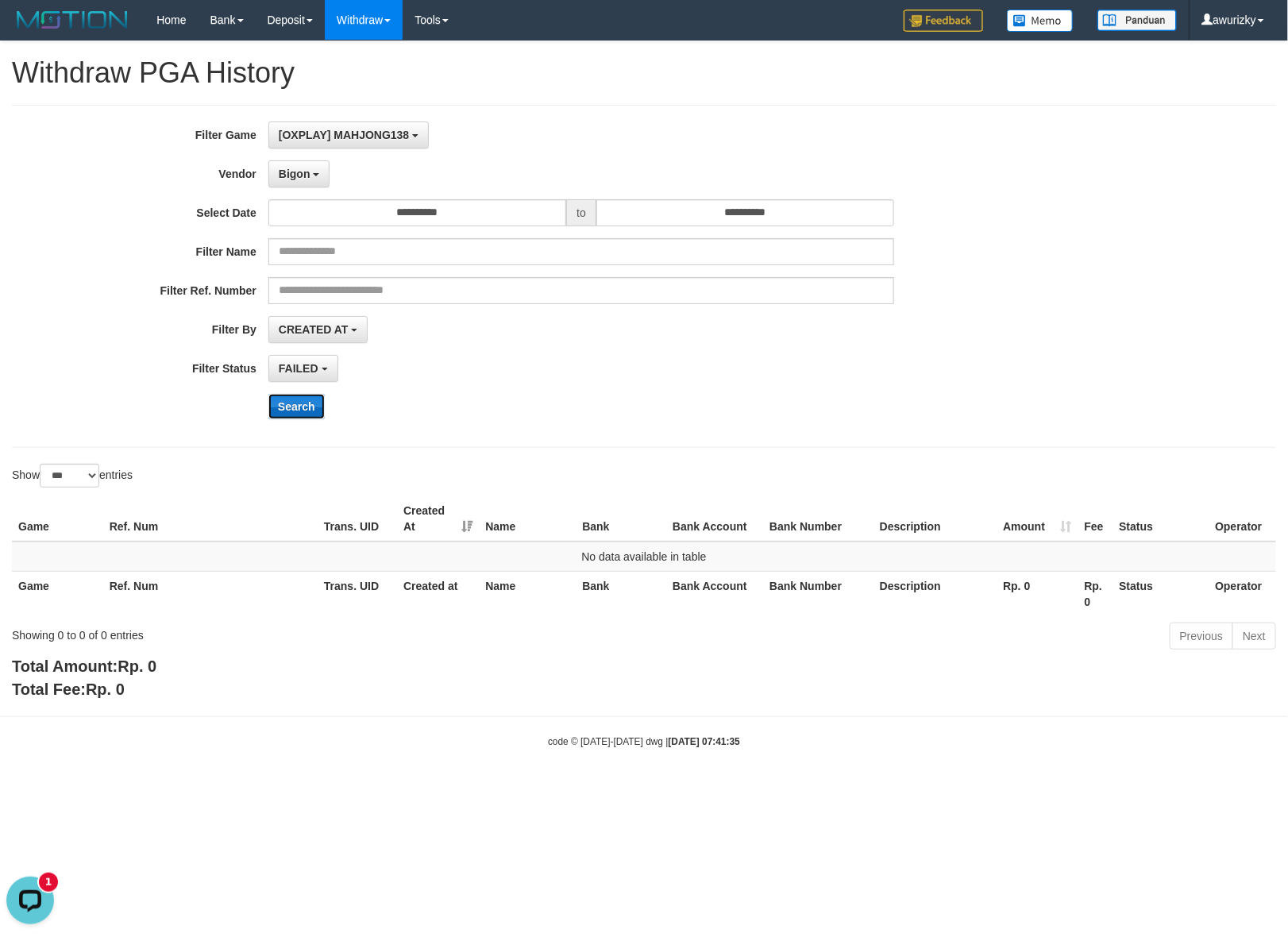
click at [287, 406] on button "Search" at bounding box center [296, 407] width 57 height 26
click at [556, 384] on div "**********" at bounding box center [536, 276] width 1073 height 310
click at [561, 382] on div "FAILED SUCCESS ON PROCESS FAILED" at bounding box center [581, 369] width 626 height 27
click at [300, 180] on span "Bigon" at bounding box center [294, 174] width 32 height 13
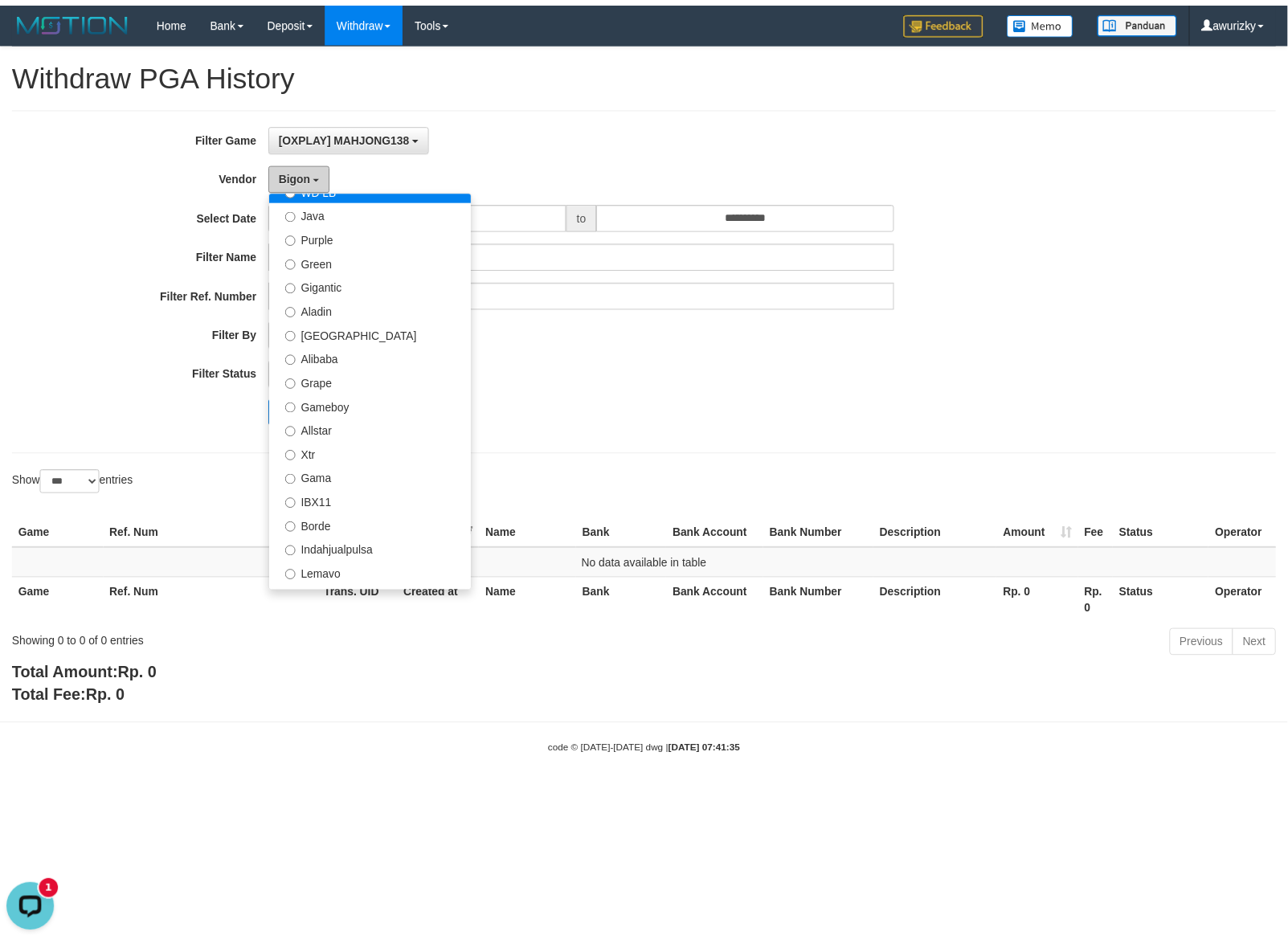
scroll to position [0, 0]
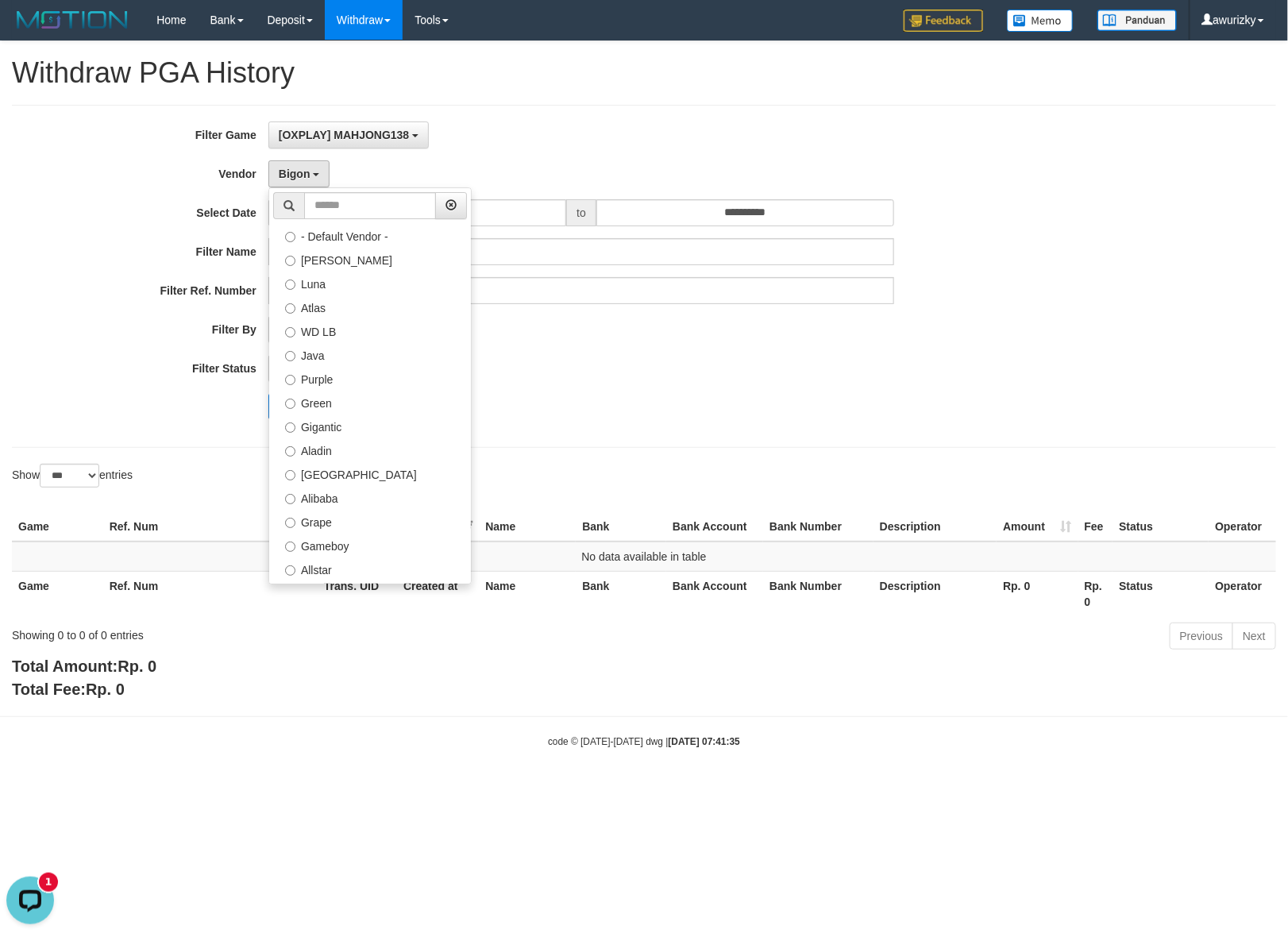
drag, startPoint x: 842, startPoint y: 383, endPoint x: 840, endPoint y: 371, distance: 12.2
click at [842, 382] on div "FAILED SUCCESS ON PROCESS FAILED" at bounding box center [581, 369] width 626 height 27
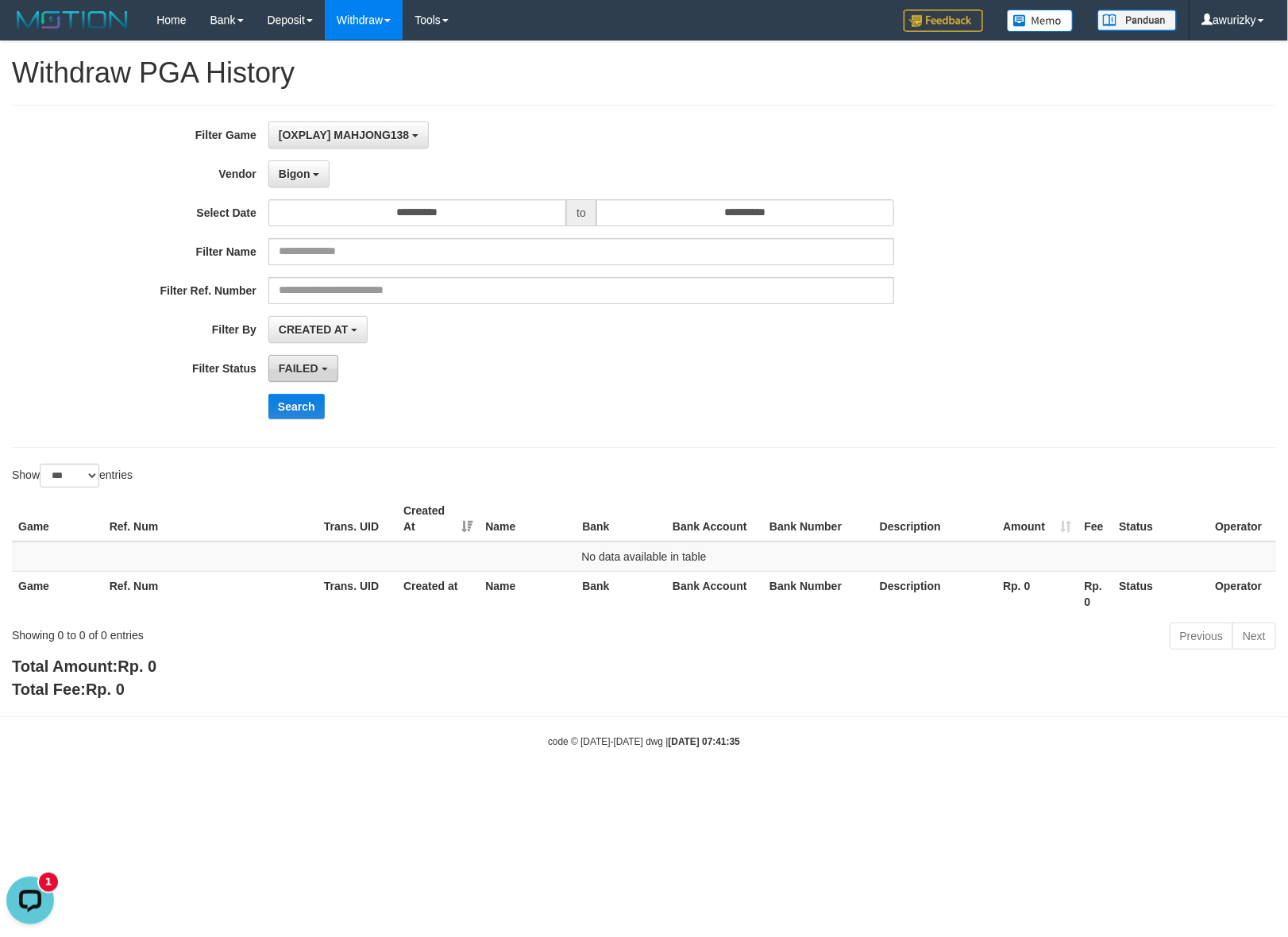
click at [316, 364] on span "FAILED" at bounding box center [298, 369] width 40 height 13
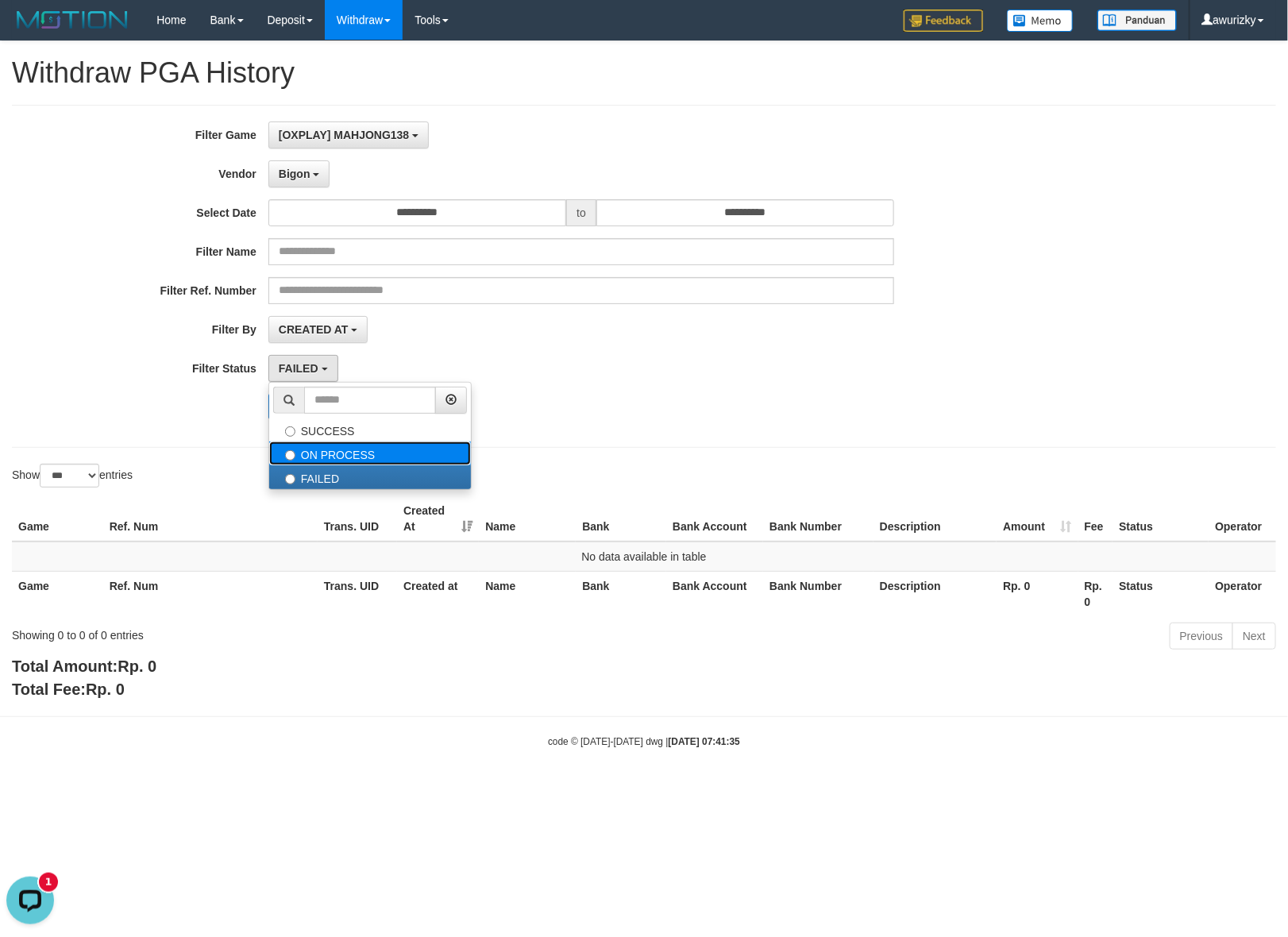
click at [323, 446] on label "ON PROCESS" at bounding box center [369, 453] width 202 height 24
select select "*"
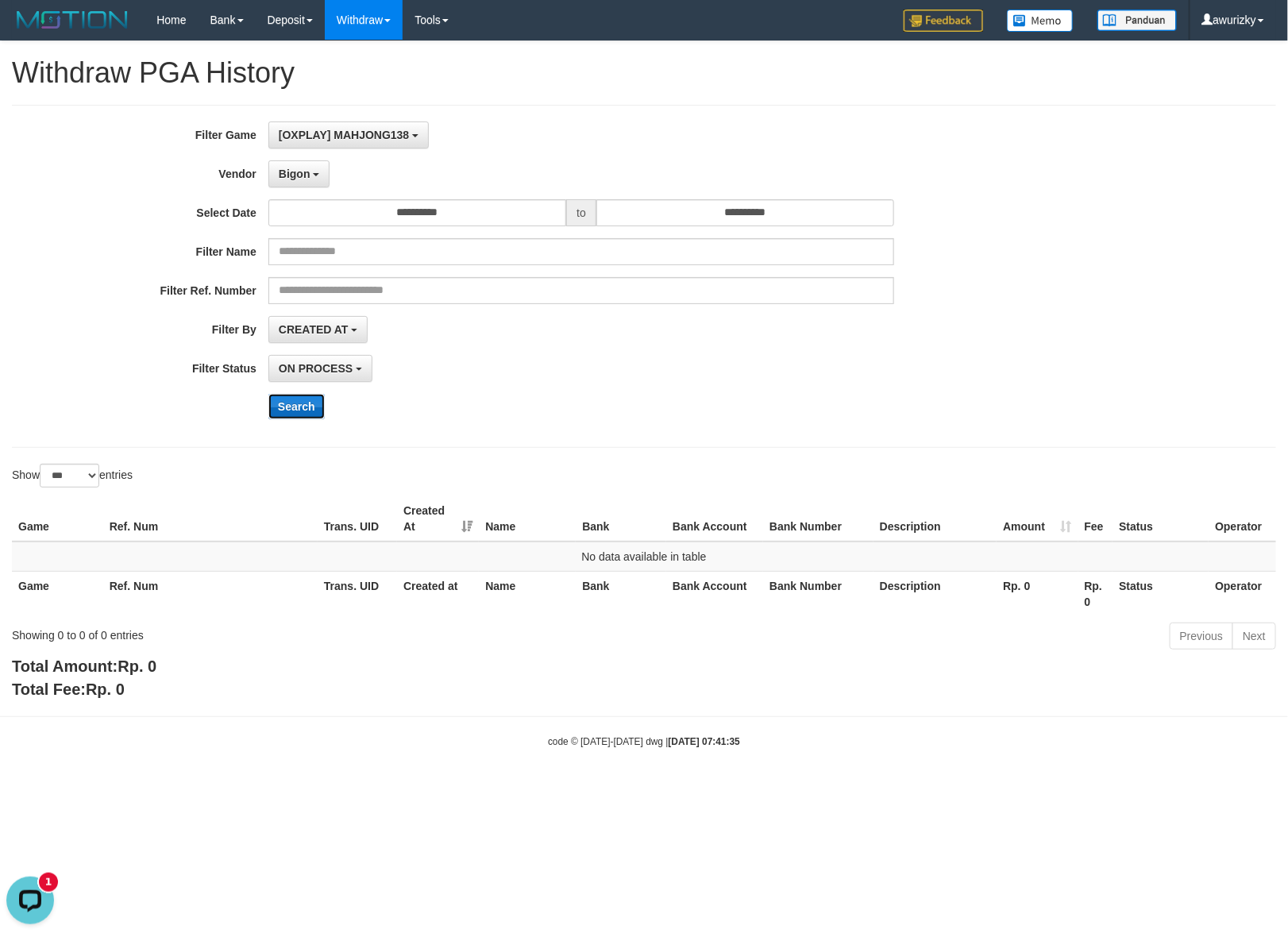
click at [286, 407] on button "Search" at bounding box center [296, 407] width 57 height 26
click at [287, 176] on span "Bigon" at bounding box center [294, 174] width 32 height 13
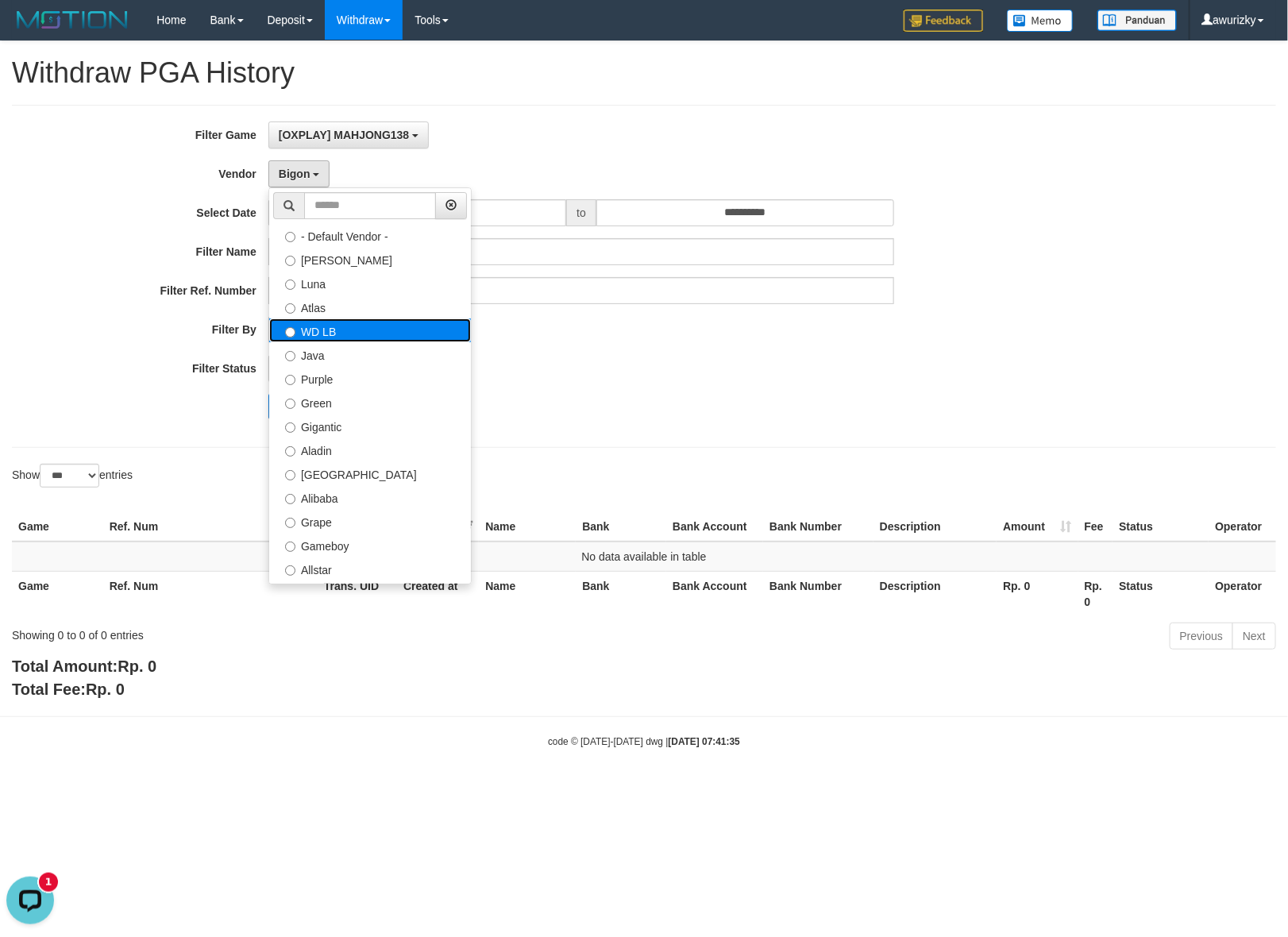
click at [328, 334] on label "WD LB" at bounding box center [369, 330] width 202 height 24
select select "**********"
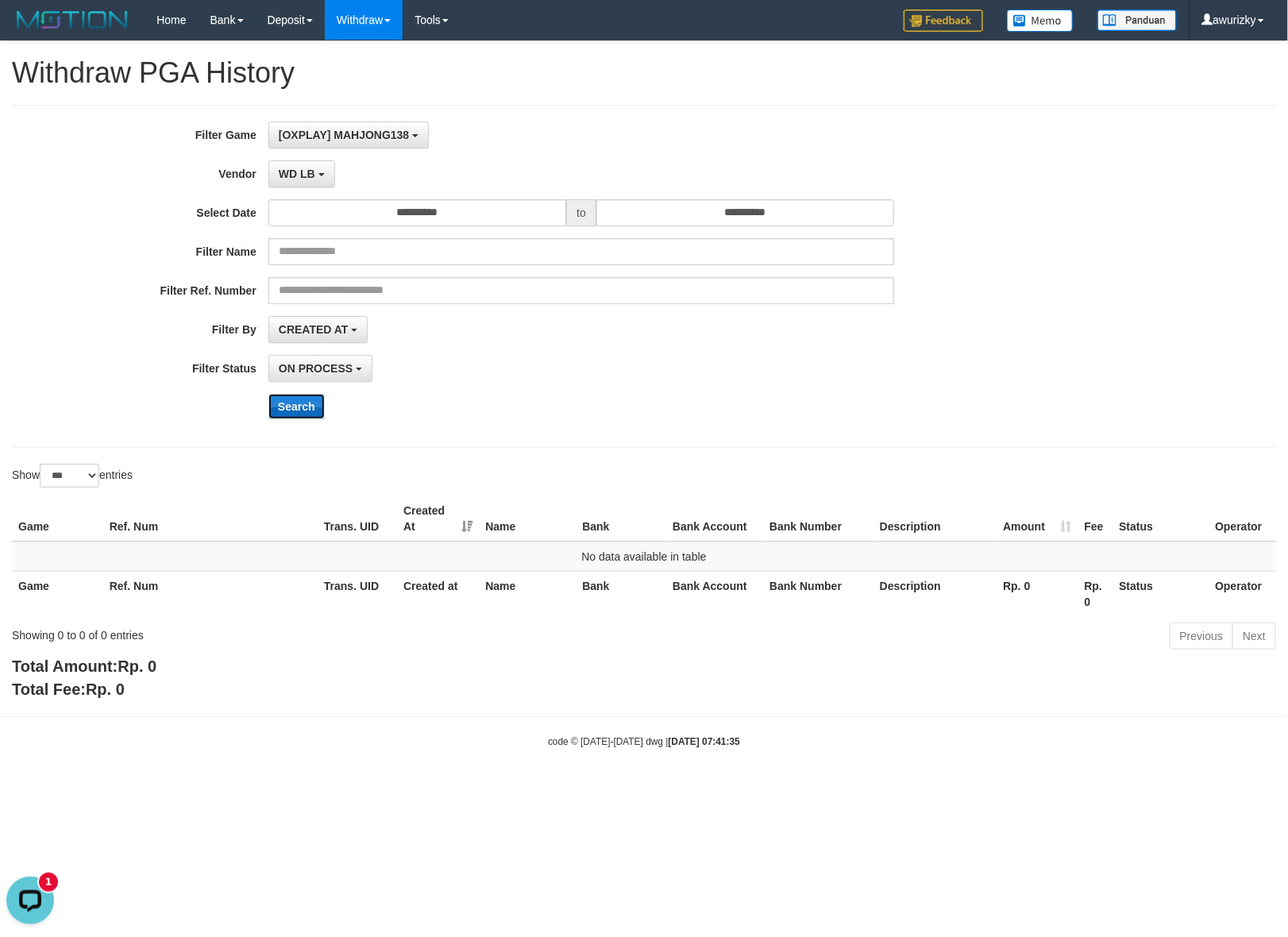
click at [303, 401] on button "Search" at bounding box center [296, 407] width 57 height 26
click at [713, 397] on div "Search" at bounding box center [670, 407] width 805 height 26
click at [248, 719] on body "Toggle navigation Home Bank Account List Load By Website Group [OXPLAY] MAHJONG…" at bounding box center [644, 394] width 1288 height 789
click at [263, 699] on div "Total Amount: Rp. 0 Total Fee: Rp. 0" at bounding box center [644, 678] width 1264 height 45
click at [418, 635] on div "Showing 0 to 0 of 0 entries" at bounding box center [268, 632] width 513 height 22
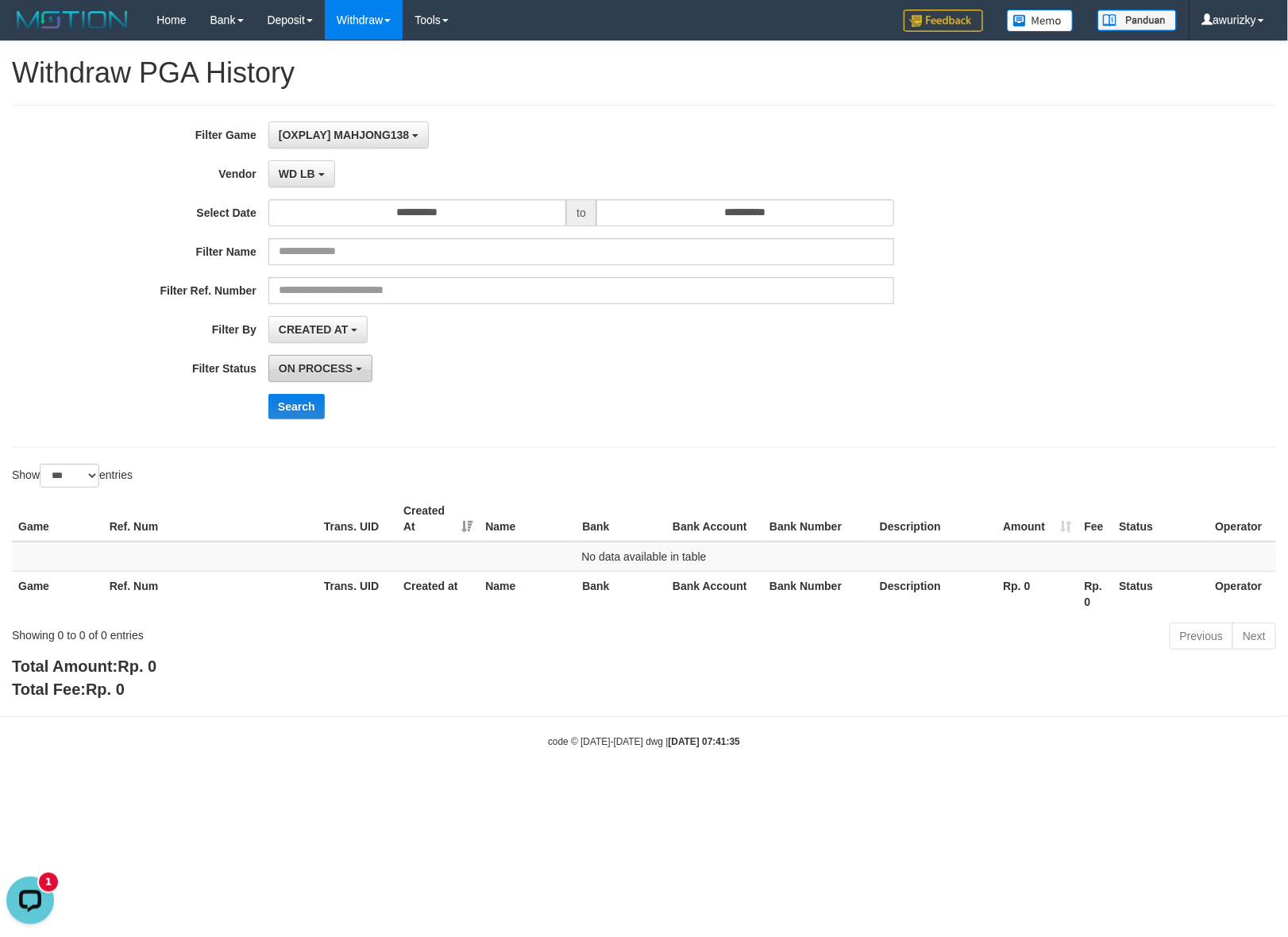
click at [344, 370] on span "ON PROCESS" at bounding box center [315, 369] width 74 height 13
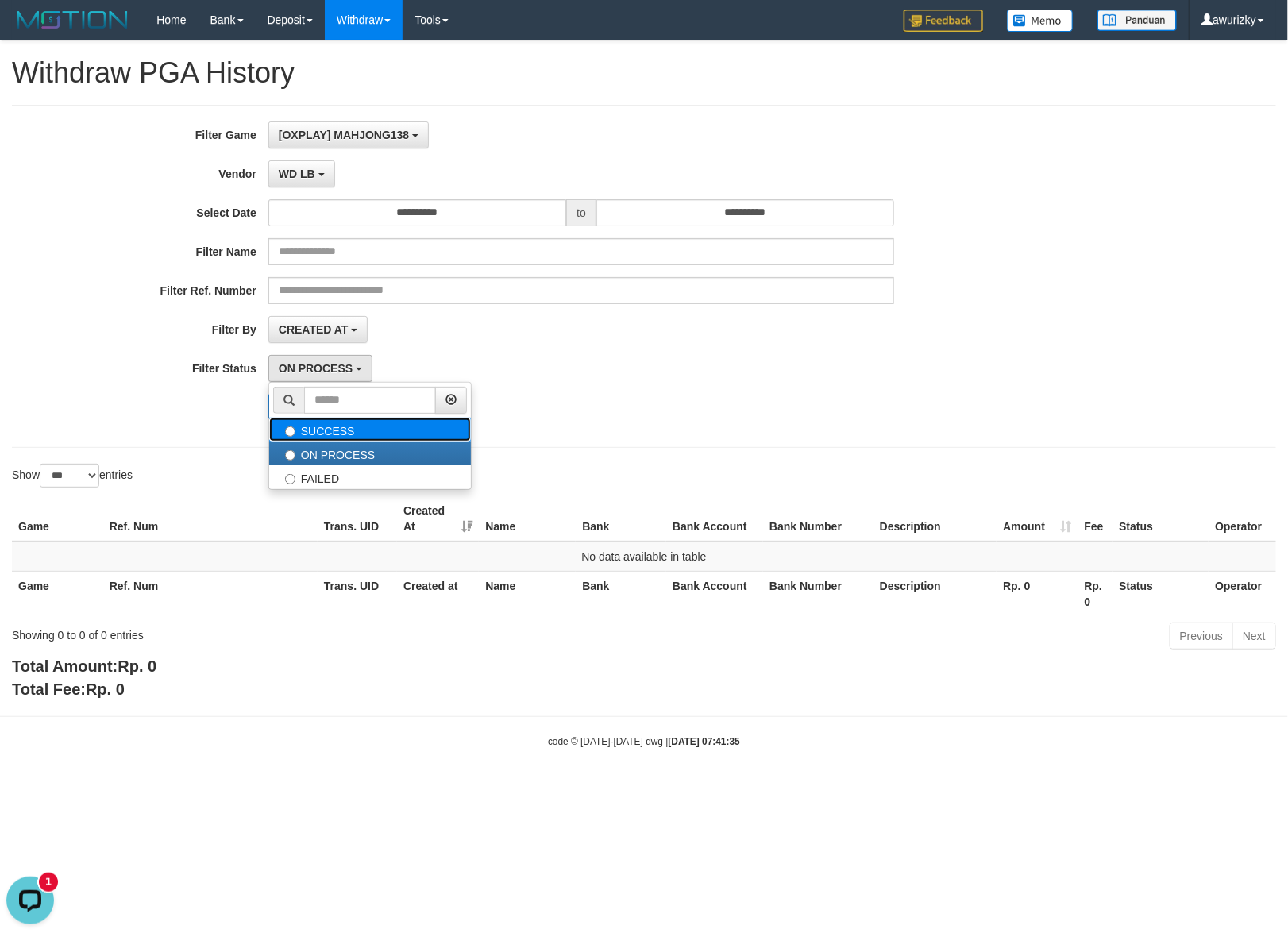
click at [342, 434] on label "SUCCESS" at bounding box center [369, 429] width 202 height 24
select select "*"
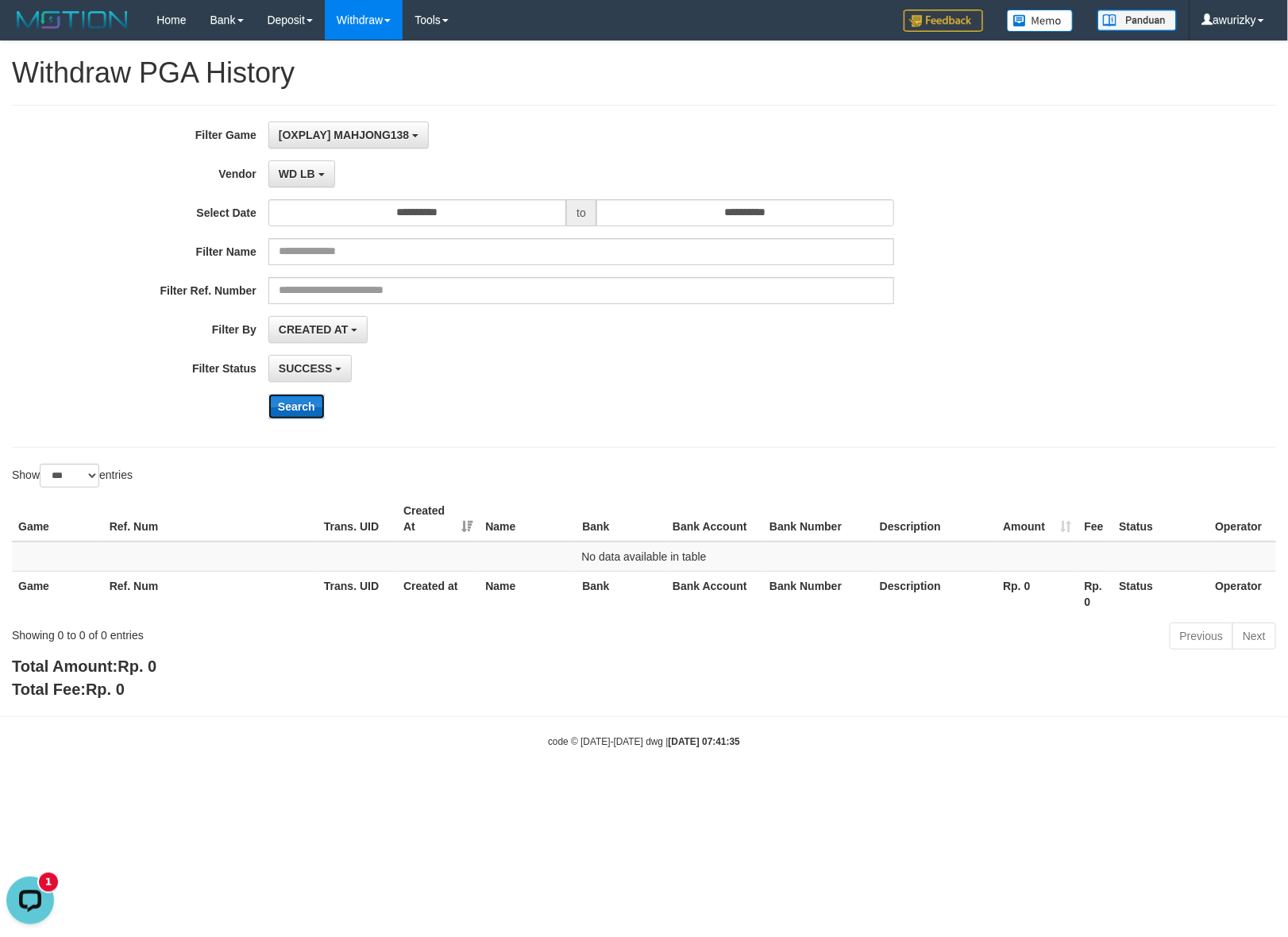
click at [298, 413] on button "Search" at bounding box center [296, 407] width 57 height 26
click at [751, 374] on div "SUCCESS SUCCESS ON PROCESS FAILED" at bounding box center [581, 369] width 626 height 27
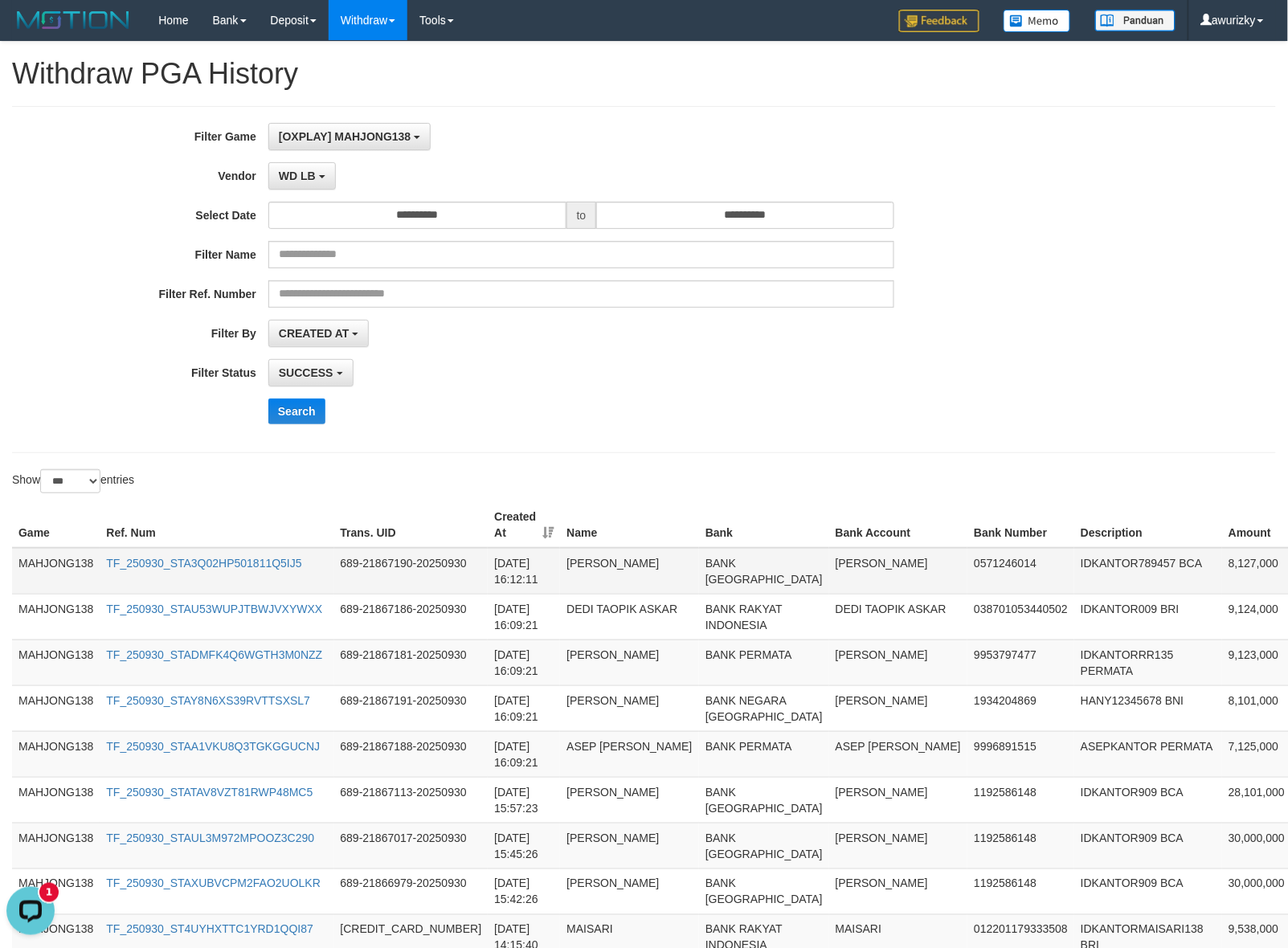
click at [1222, 556] on td "8,127,000" at bounding box center [1264, 572] width 85 height 47
click at [783, 430] on div "**********" at bounding box center [536, 279] width 1073 height 313
click at [1110, 366] on div "**********" at bounding box center [644, 279] width 1288 height 313
click at [869, 363] on div "SUCCESS SUCCESS ON PROCESS FAILED" at bounding box center [581, 373] width 626 height 27
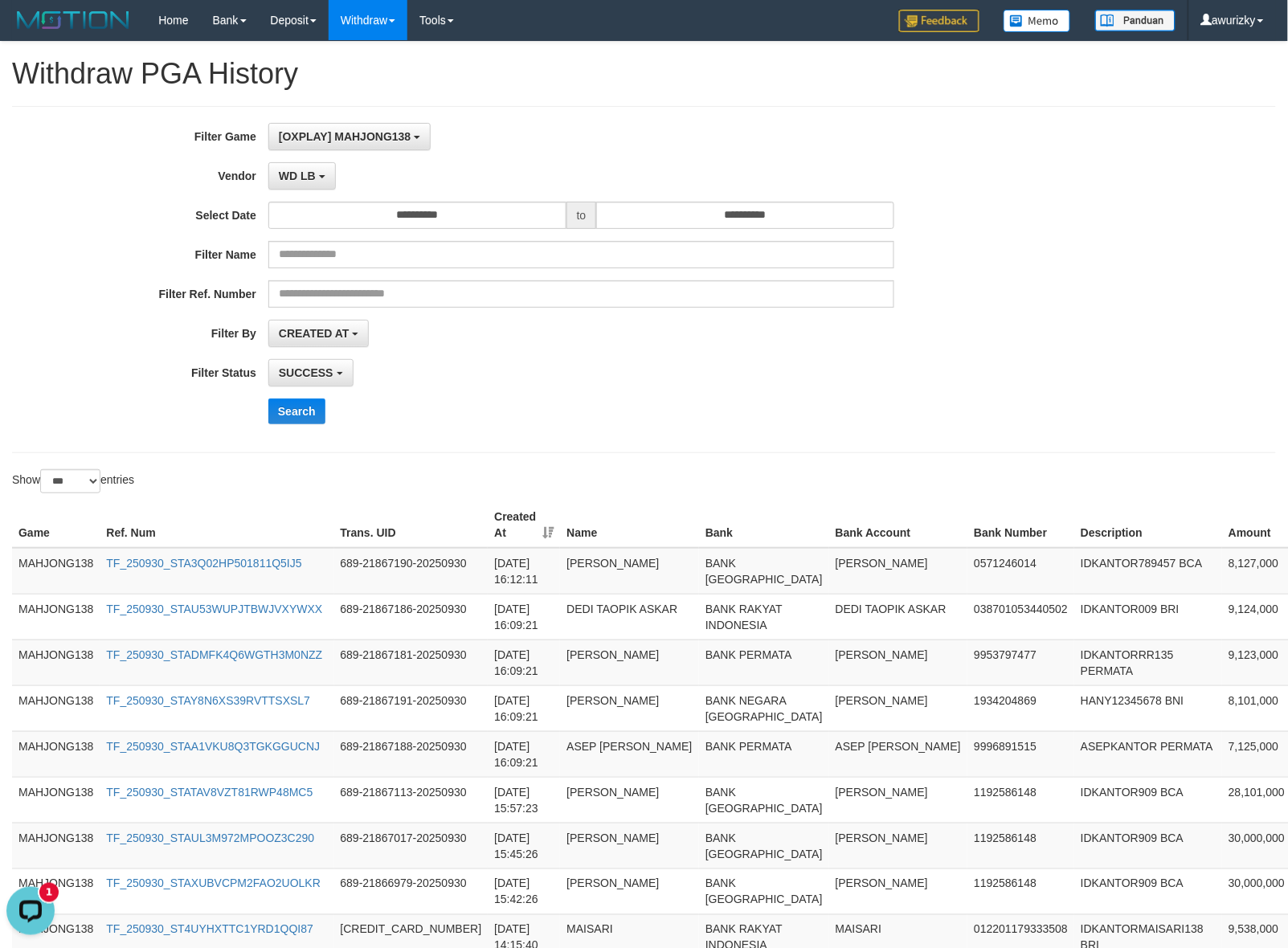
click at [791, 430] on div "**********" at bounding box center [536, 279] width 1073 height 313
drag, startPoint x: 809, startPoint y: 392, endPoint x: 775, endPoint y: 488, distance: 101.8
click at [804, 399] on div "**********" at bounding box center [536, 279] width 1073 height 313
click at [920, 431] on div "**********" at bounding box center [536, 279] width 1073 height 313
drag, startPoint x: 774, startPoint y: 401, endPoint x: 760, endPoint y: 435, distance: 36.8
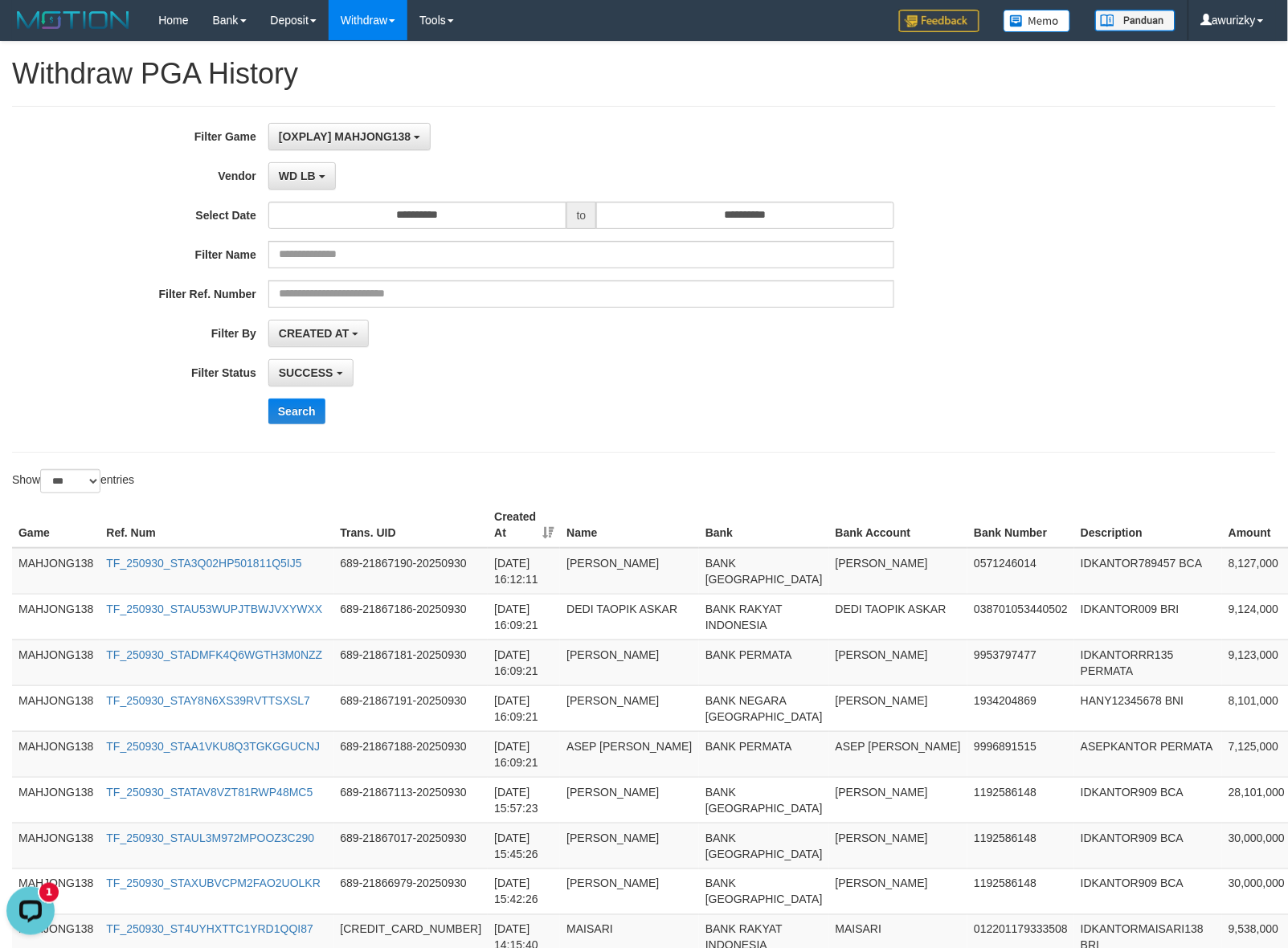
click at [770, 406] on div "Search" at bounding box center [670, 412] width 805 height 26
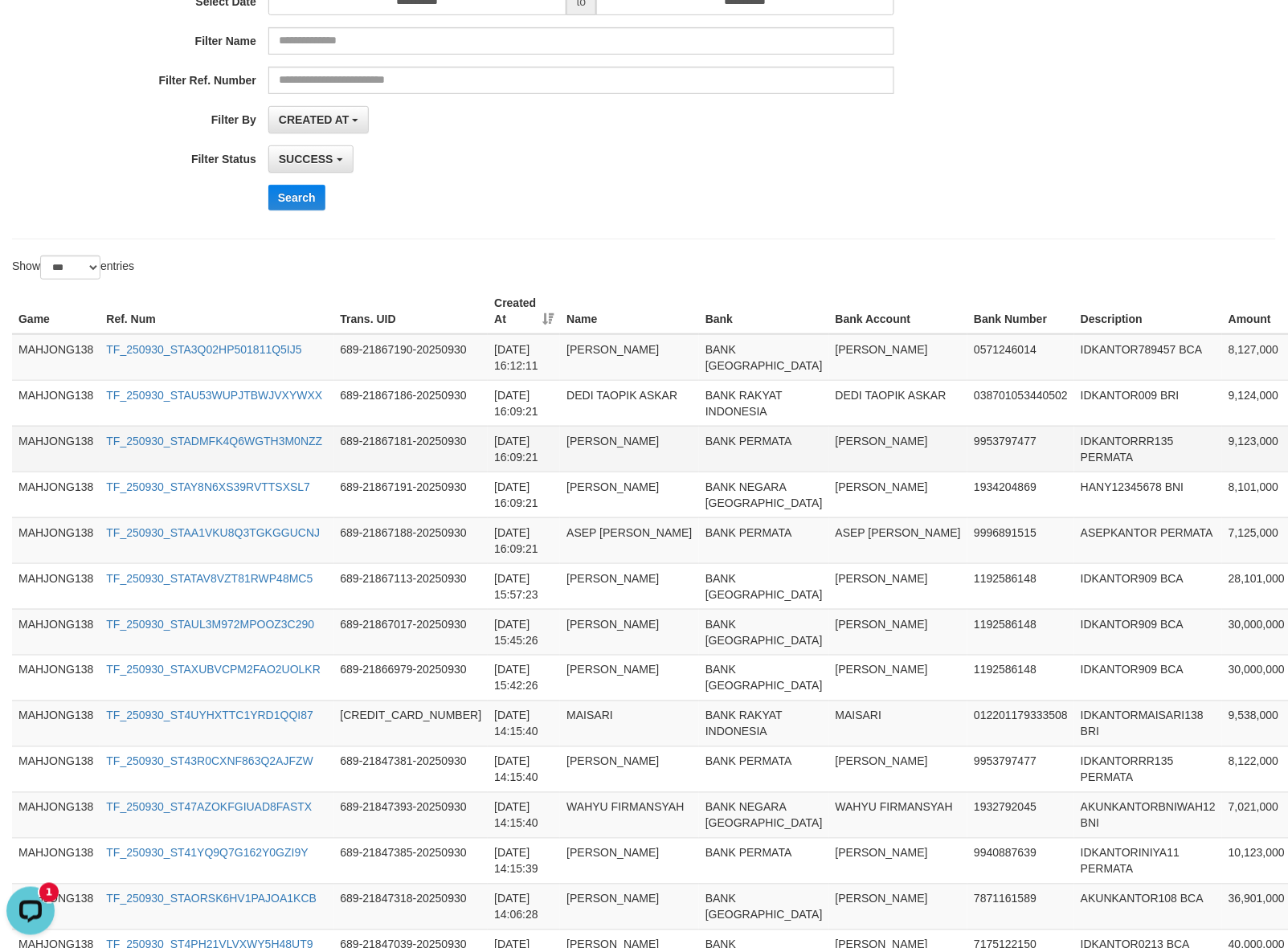
scroll to position [201, 0]
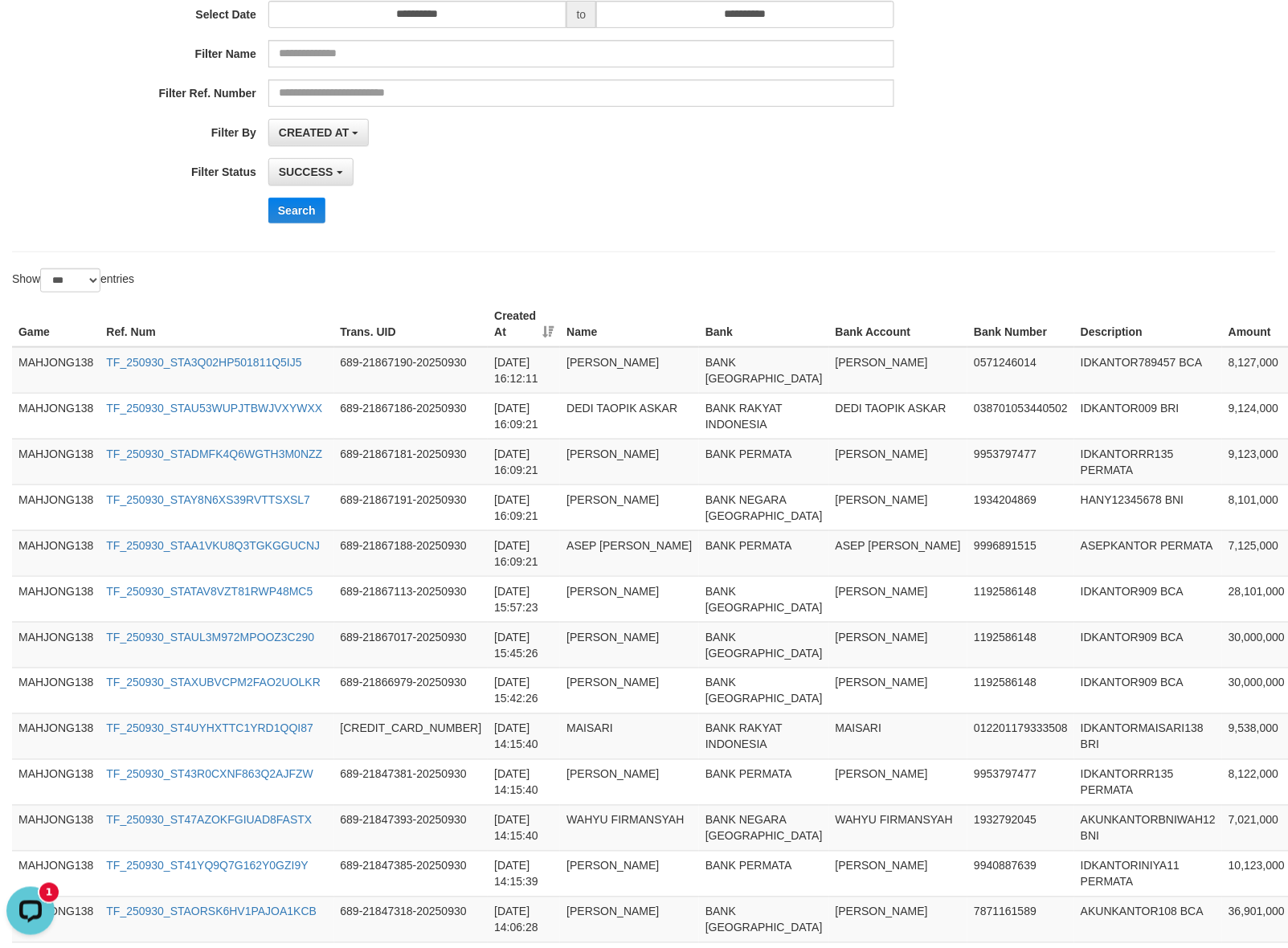
click at [751, 219] on div "Search" at bounding box center [670, 211] width 805 height 26
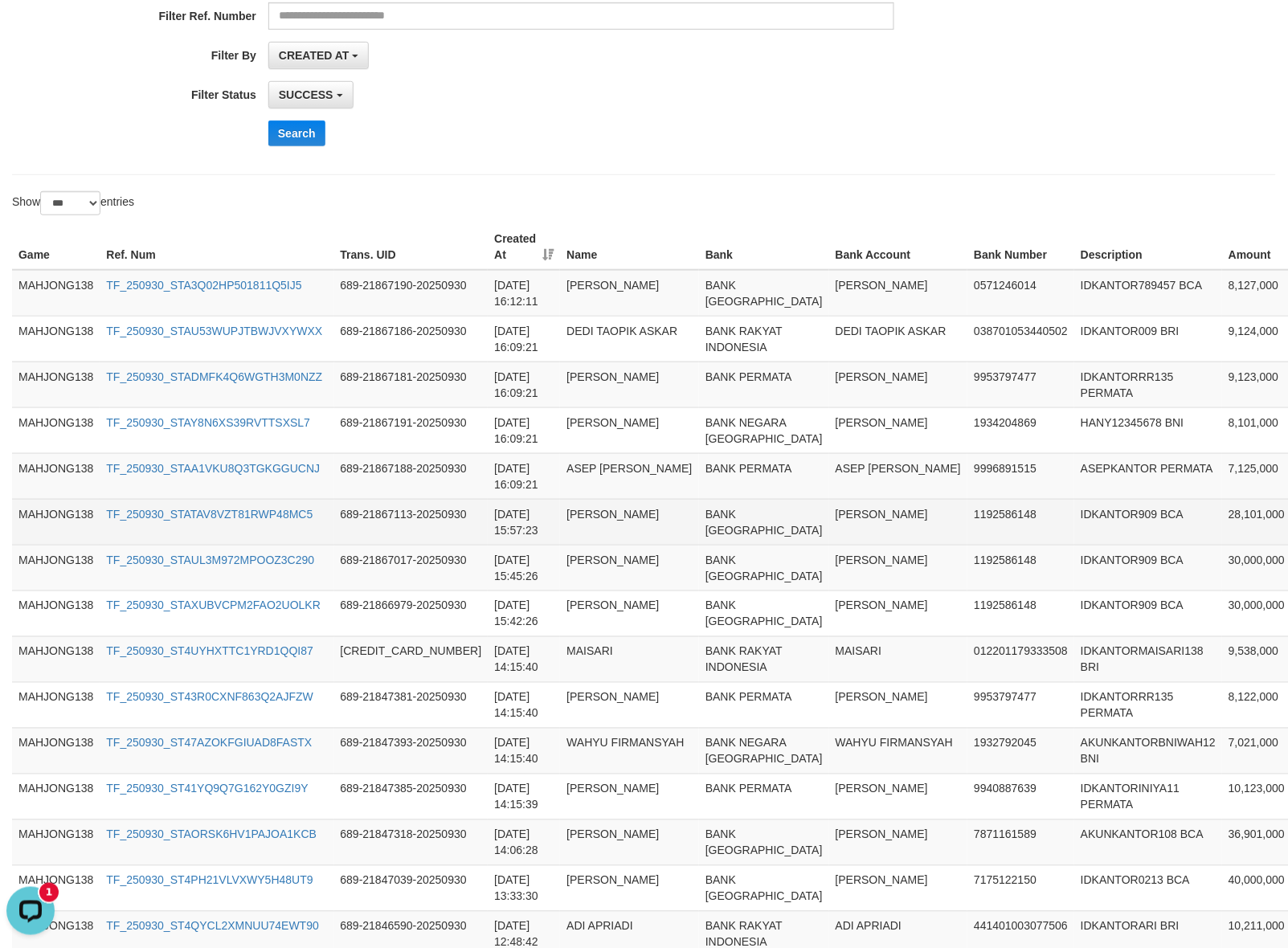
scroll to position [402, 0]
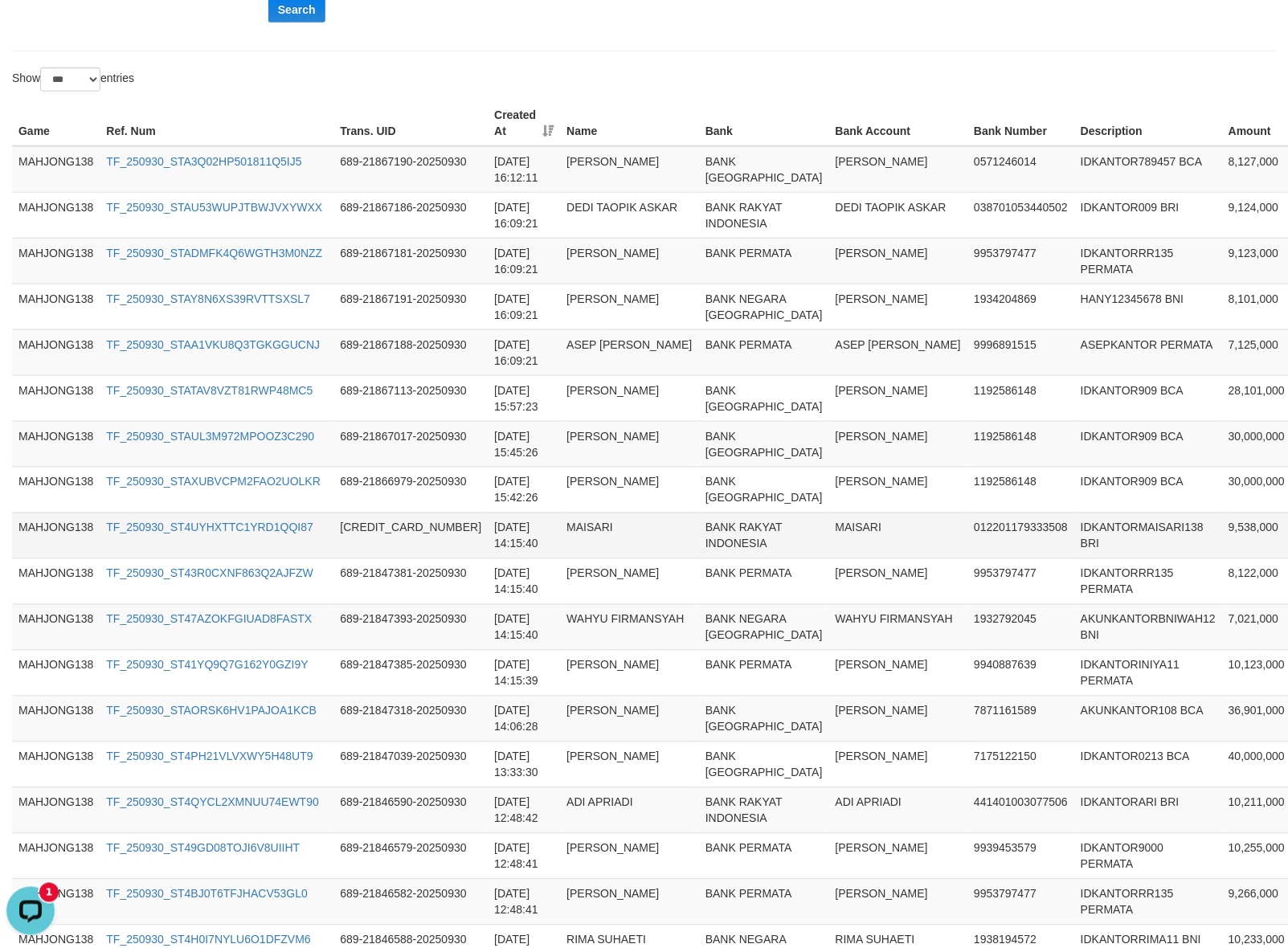
click at [1074, 559] on td "IDKANTORMAISARI138 BRI" at bounding box center [1147, 535] width 148 height 46
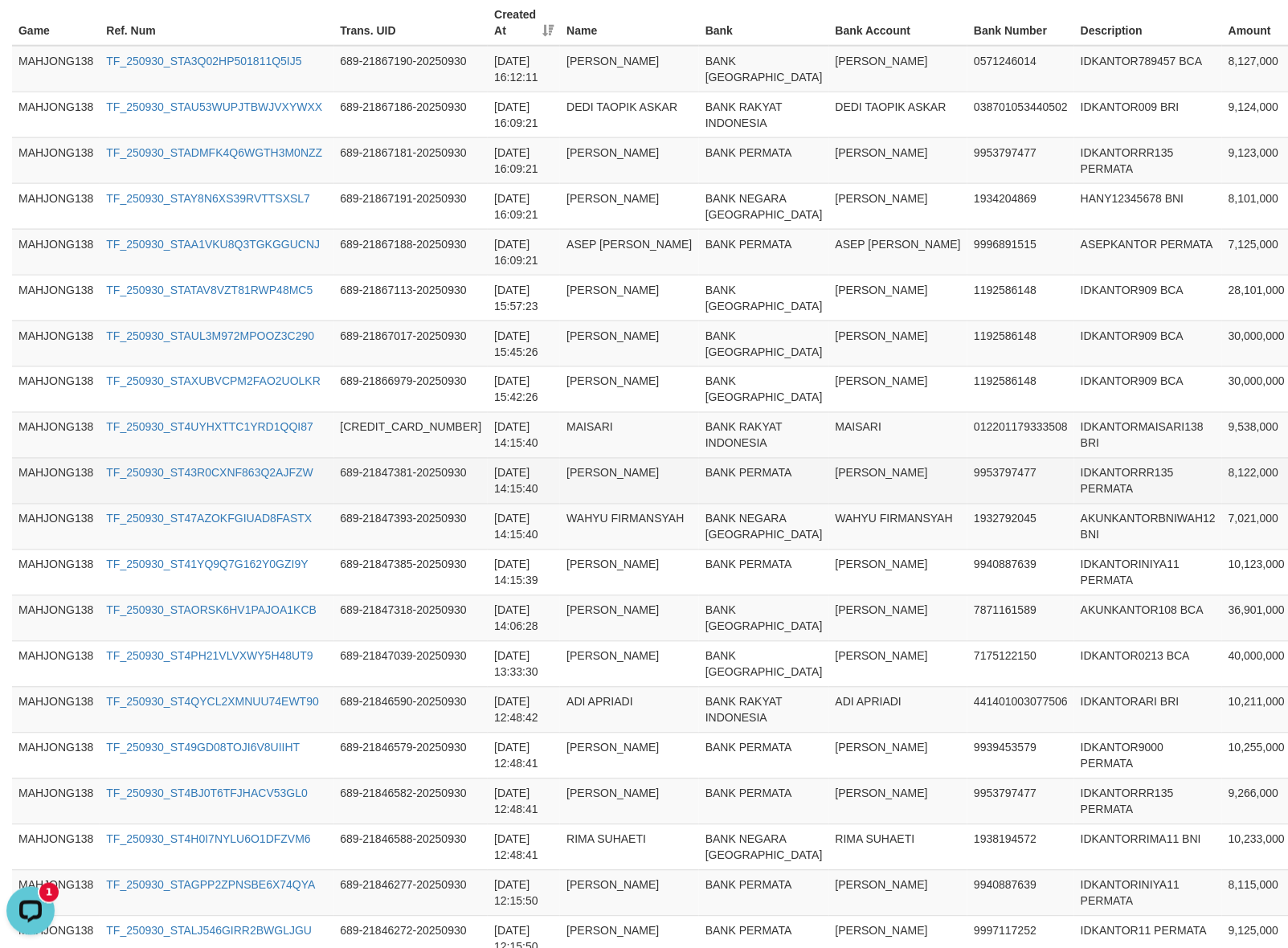
click at [829, 504] on td "RANDRA IZZUDDIN" at bounding box center [899, 480] width 139 height 46
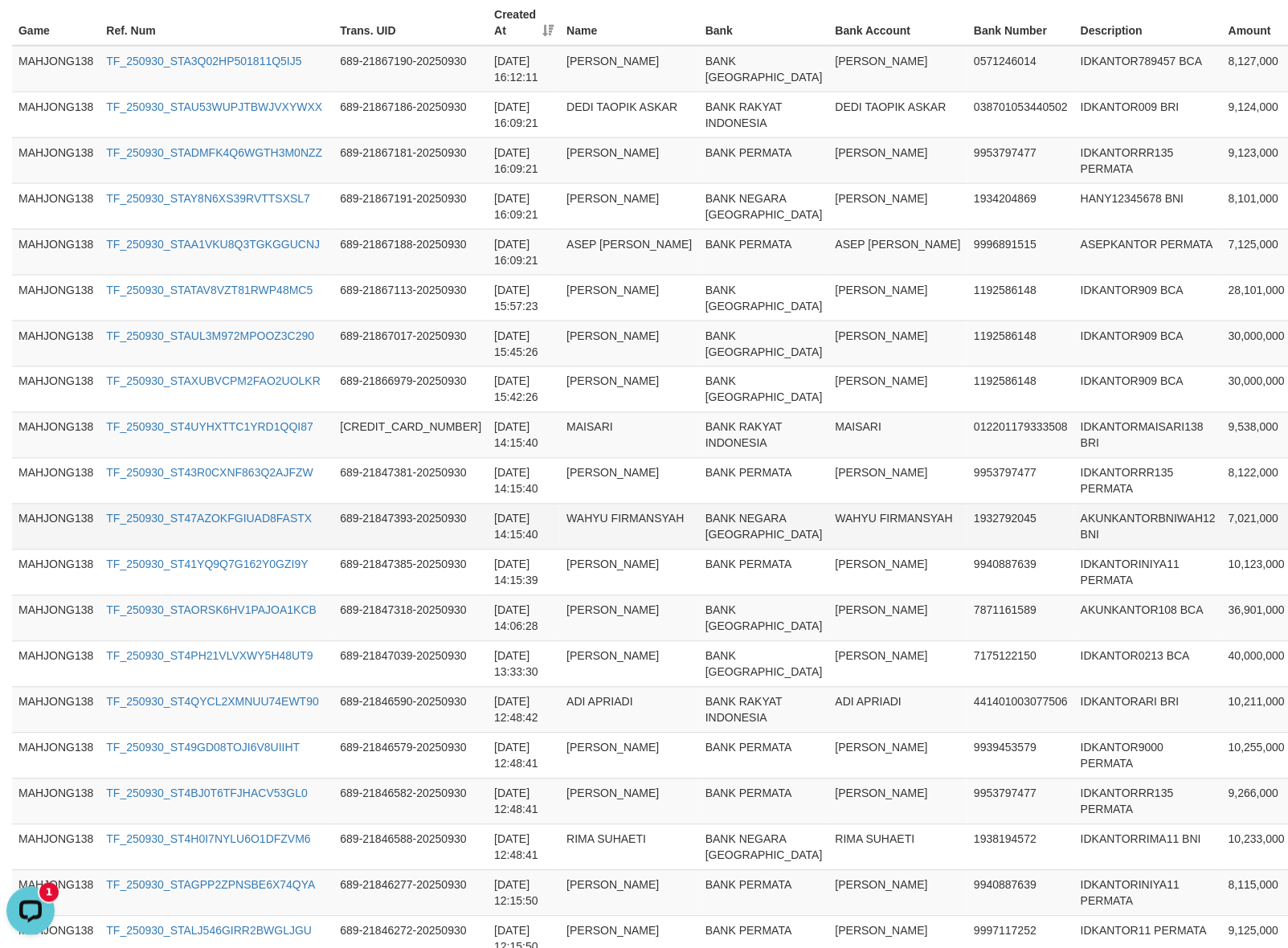
click at [1074, 550] on td "AKUNKANTORBNIWAH12 BNI" at bounding box center [1147, 526] width 148 height 46
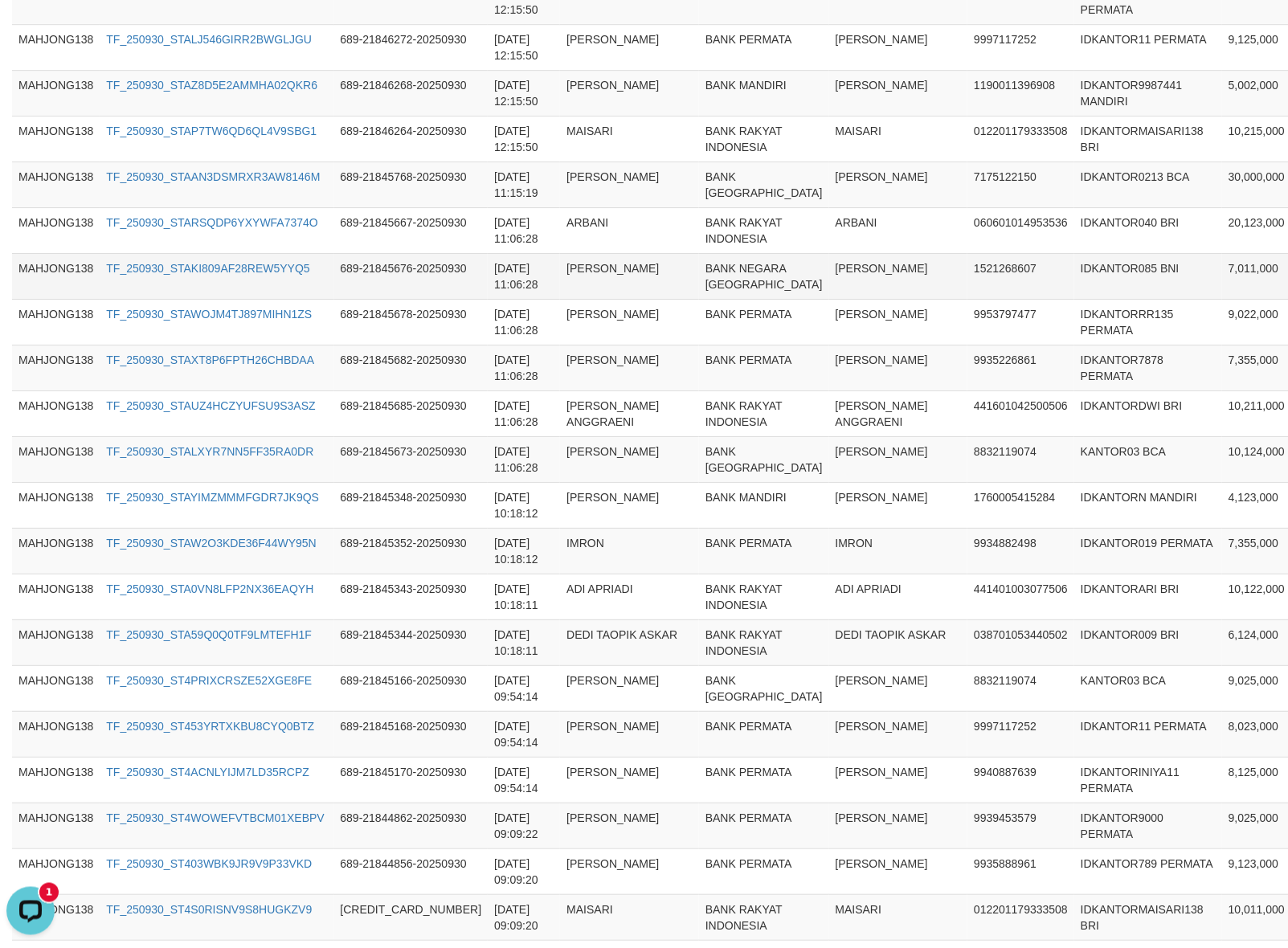
click at [967, 299] on td "1521268607" at bounding box center [1021, 275] width 107 height 46
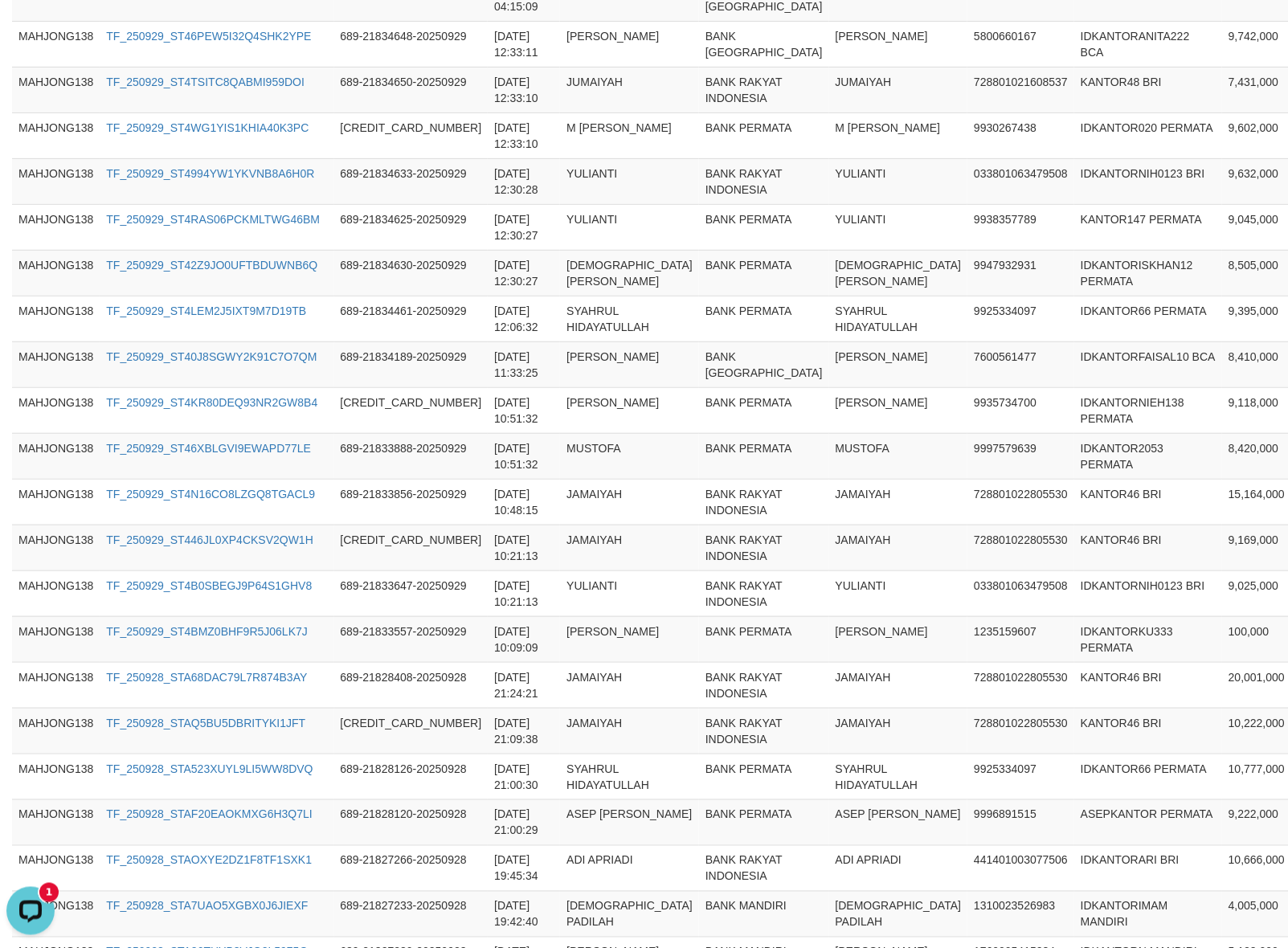
scroll to position [587, 0]
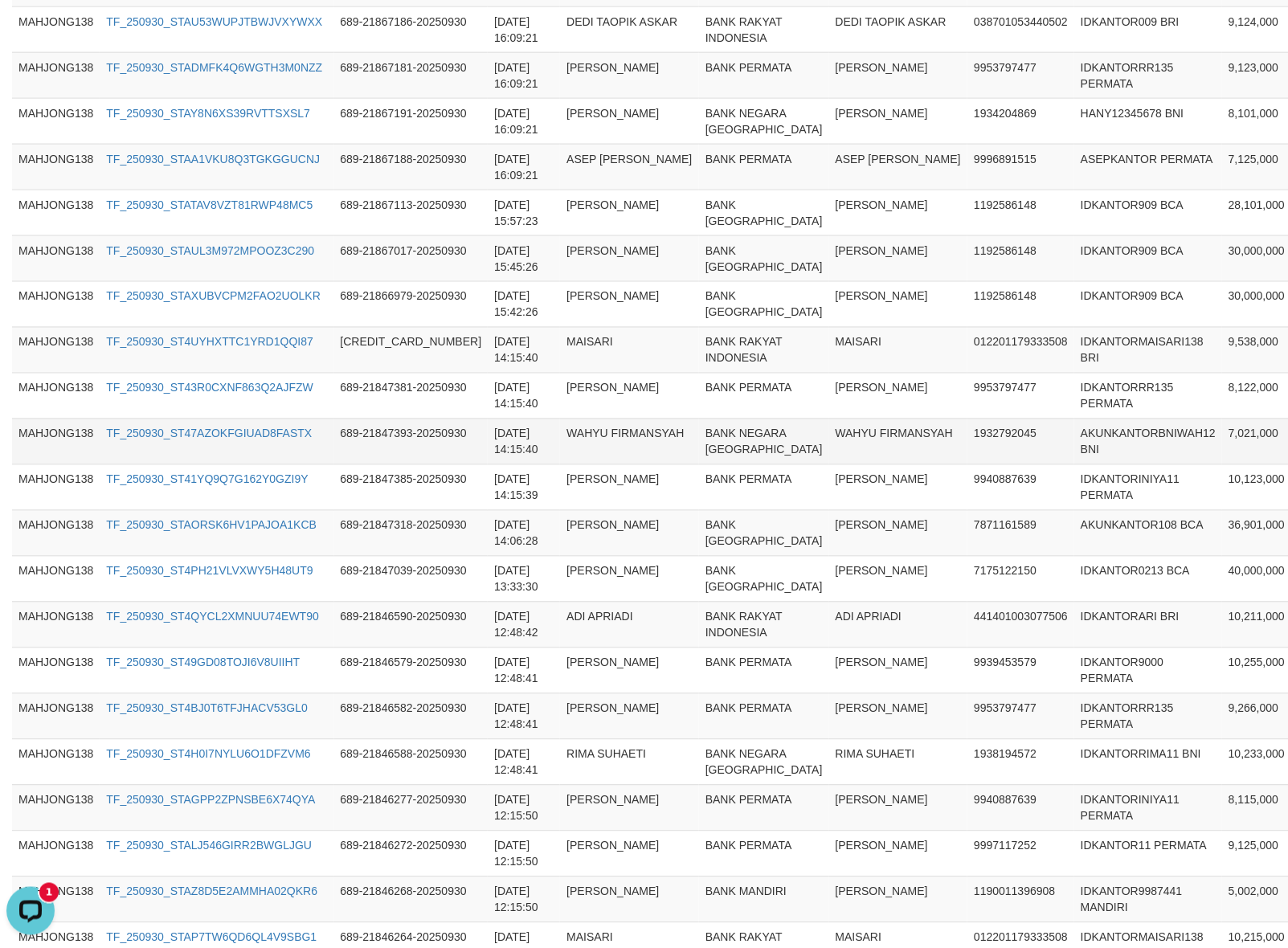
click at [1074, 464] on td "AKUNKANTORBNIWAH12 BNI" at bounding box center [1147, 441] width 148 height 46
click at [1074, 373] on td "IDKANTORMAISARI138 BRI" at bounding box center [1147, 350] width 148 height 46
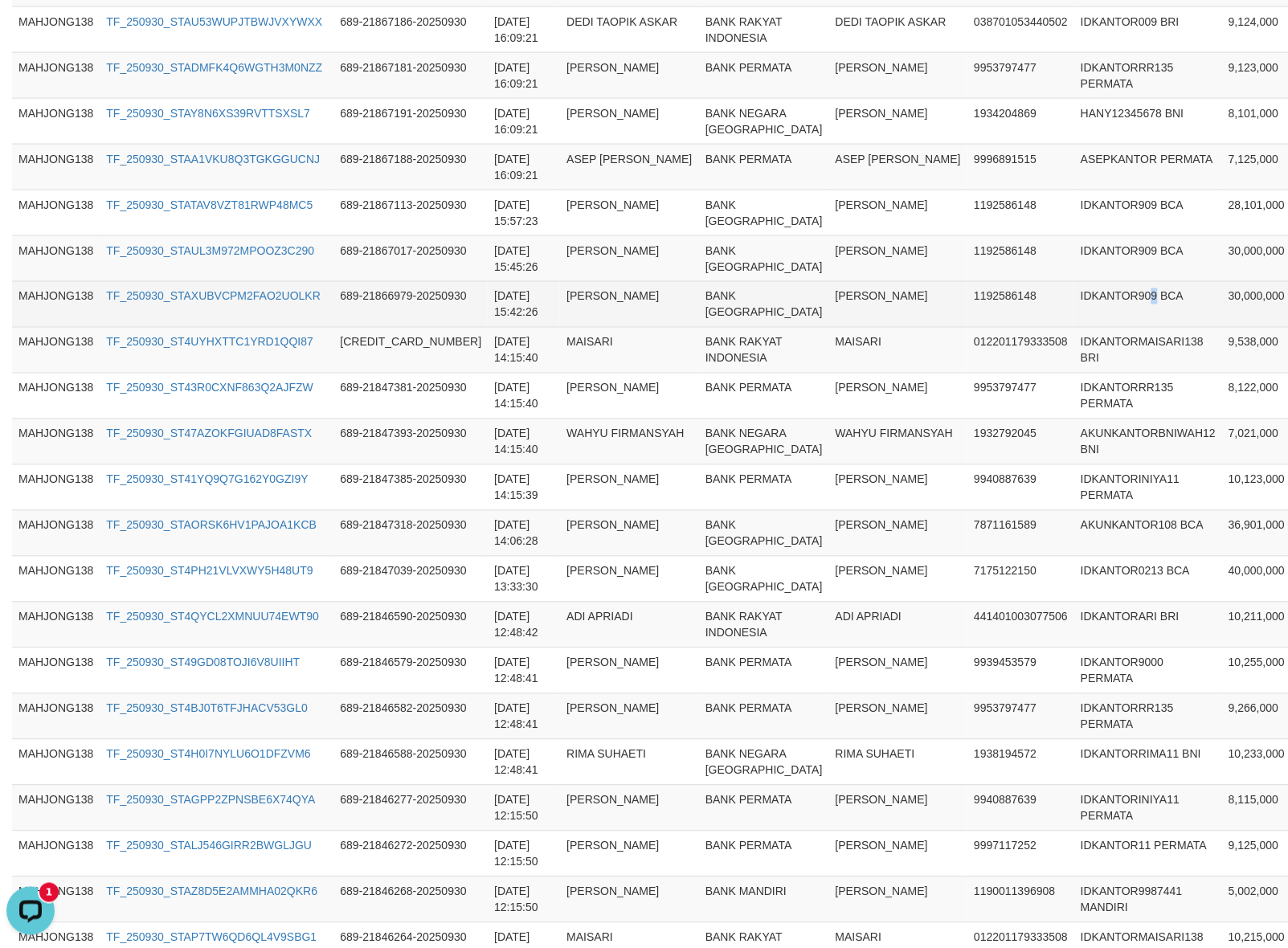
click at [1074, 327] on td "IDKANTOR909 BCA" at bounding box center [1147, 304] width 148 height 46
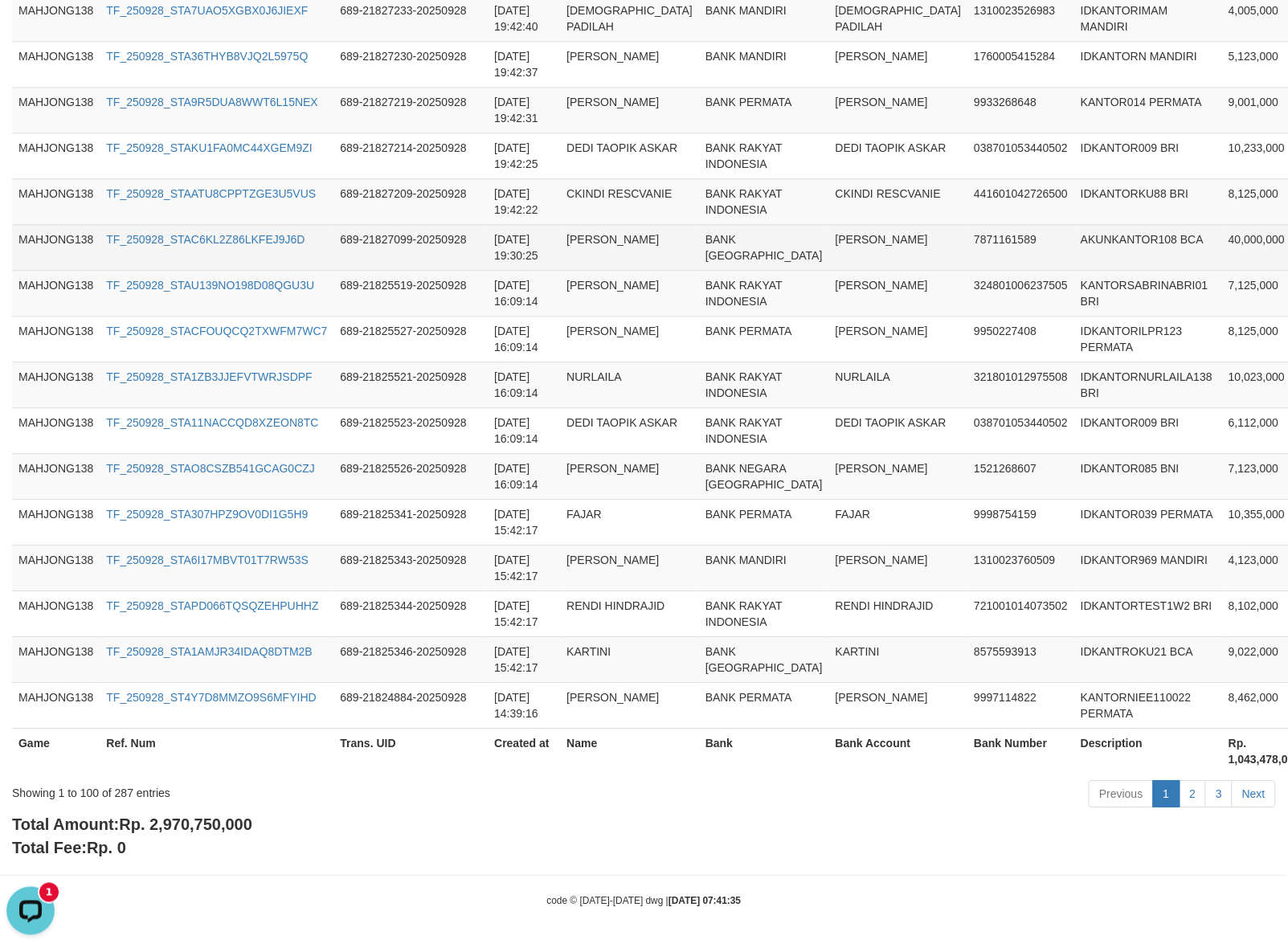
scroll to position [836, 0]
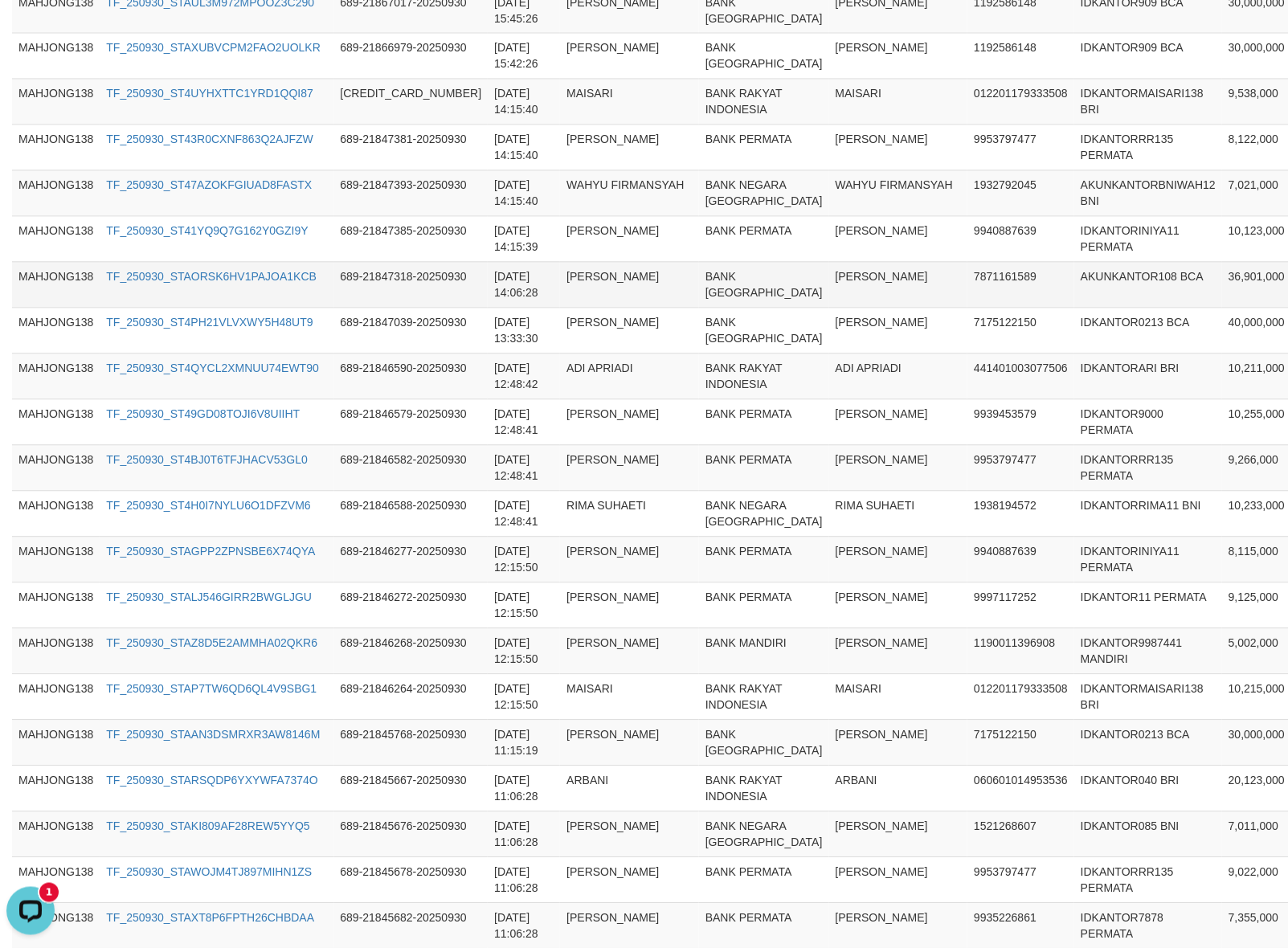
click at [967, 308] on td "7871161589" at bounding box center [1021, 284] width 107 height 46
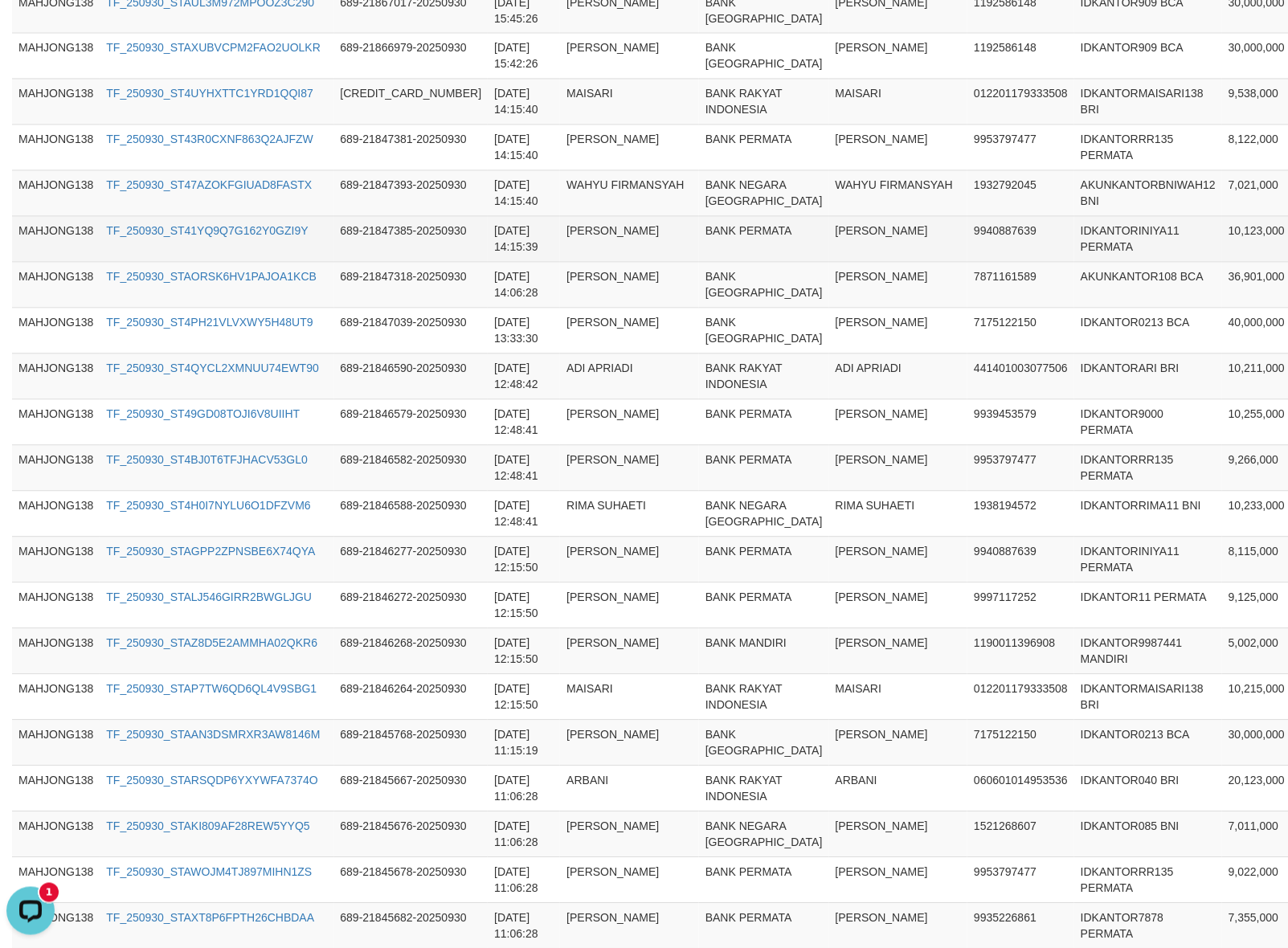
click at [699, 262] on td "BANK PERMATA" at bounding box center [764, 239] width 130 height 46
click at [829, 262] on td "YULI YULIANA" at bounding box center [899, 239] width 139 height 46
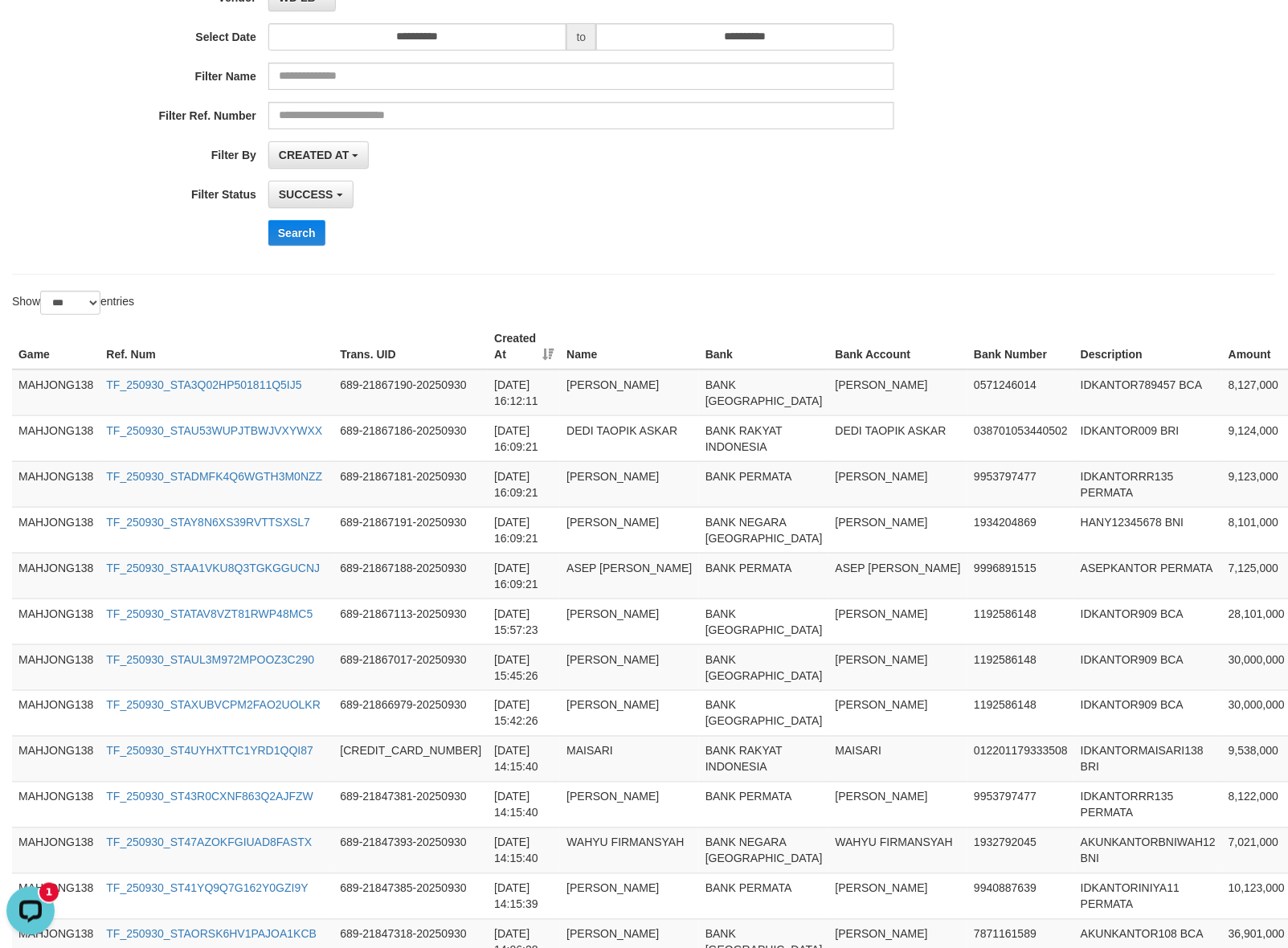
scroll to position [333, 0]
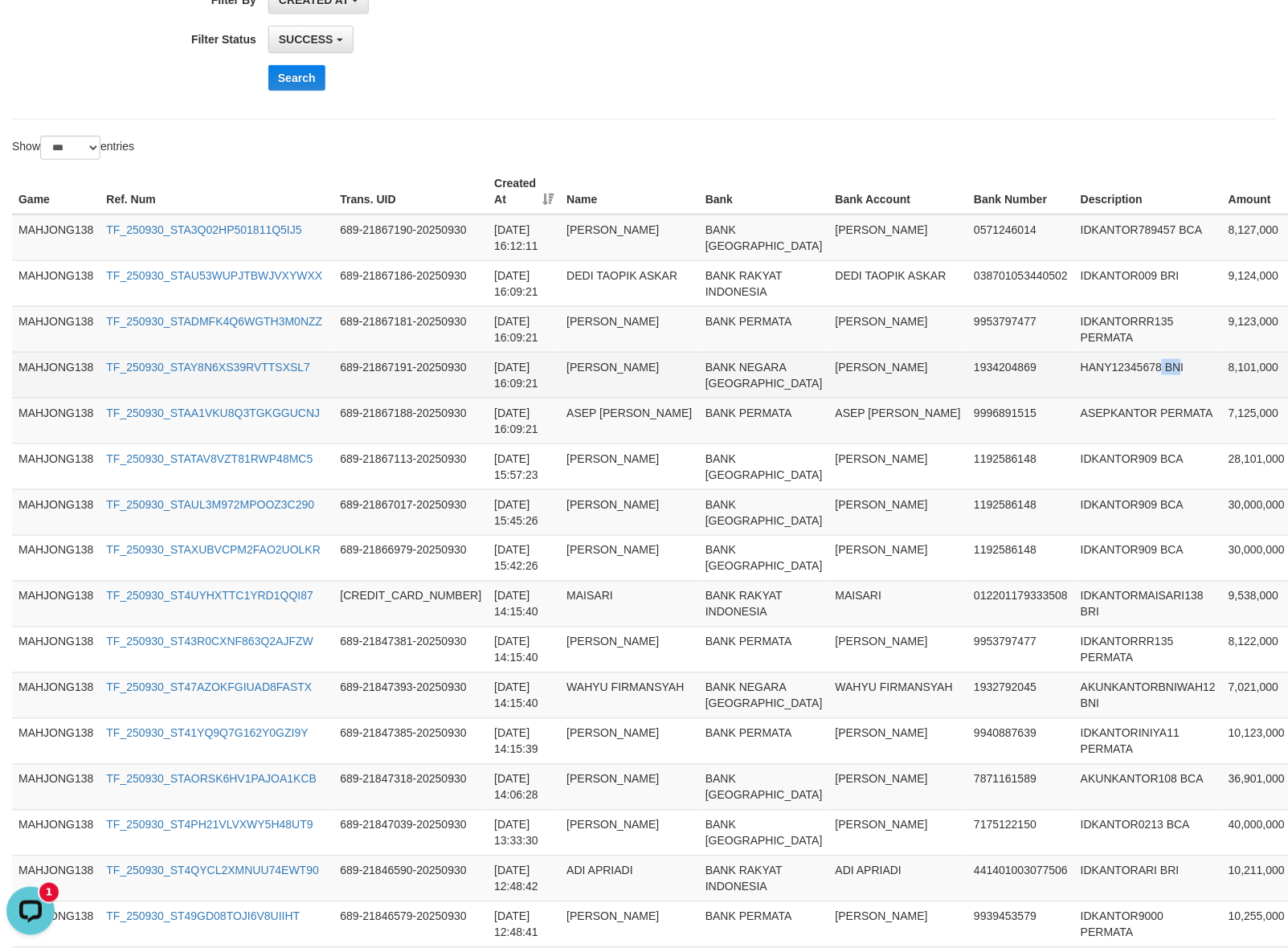
click at [1074, 398] on td "HANY12345678 BNI" at bounding box center [1147, 375] width 148 height 46
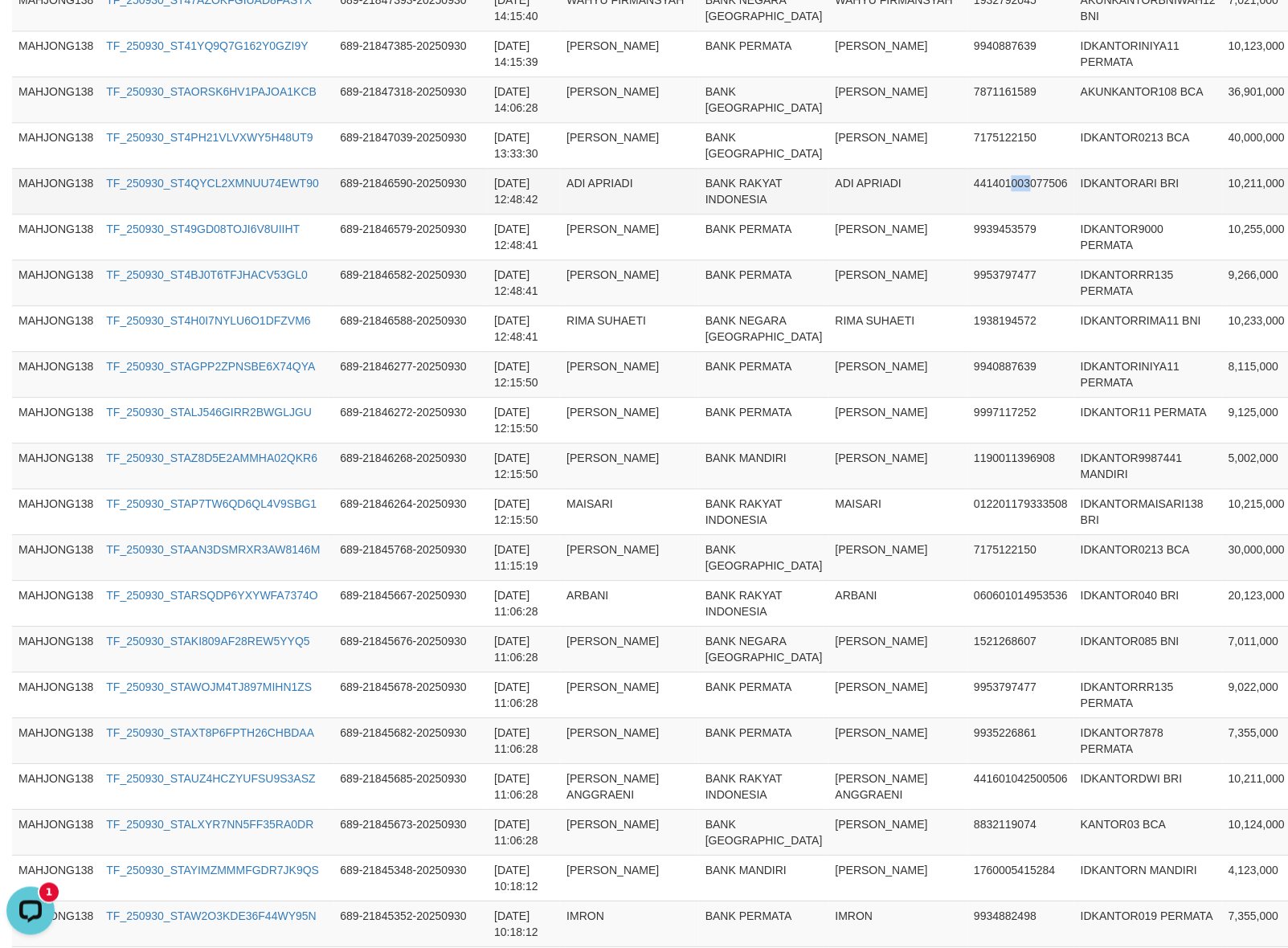
click at [967, 214] on td "441401003077506" at bounding box center [1021, 191] width 107 height 46
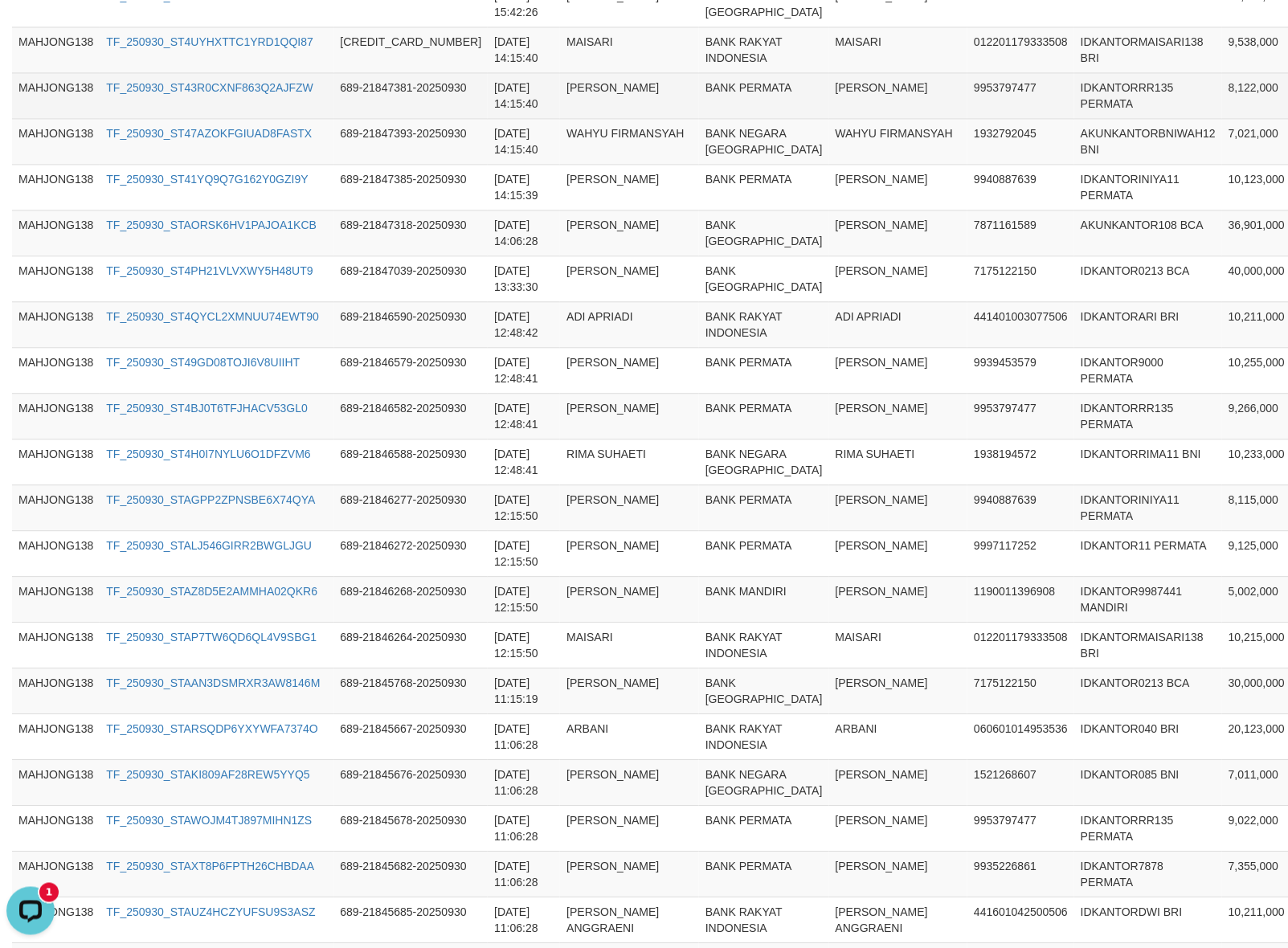
scroll to position [720, 0]
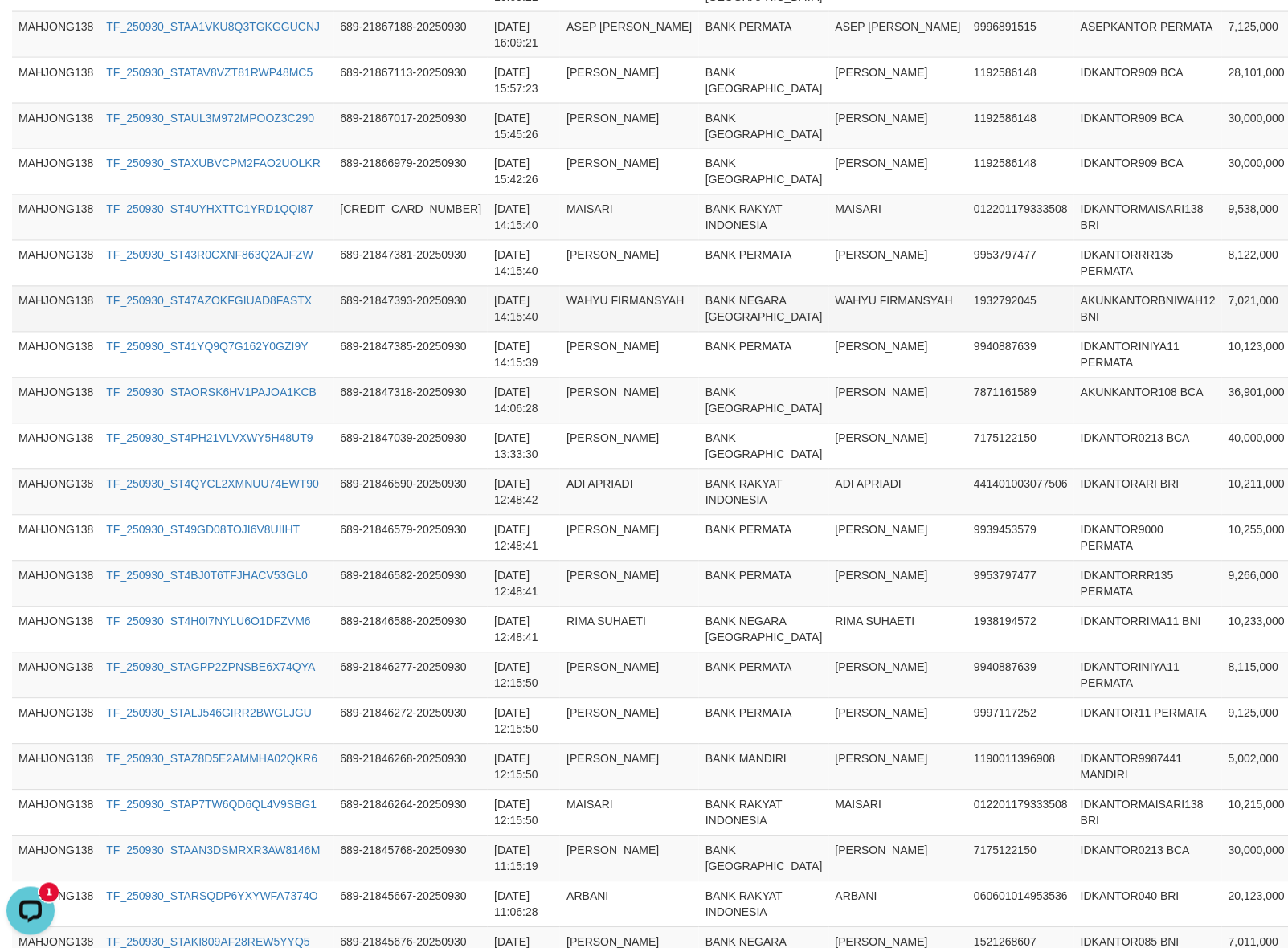
click at [1074, 332] on td "AKUNKANTORBNIWAH12 BNI" at bounding box center [1147, 308] width 148 height 46
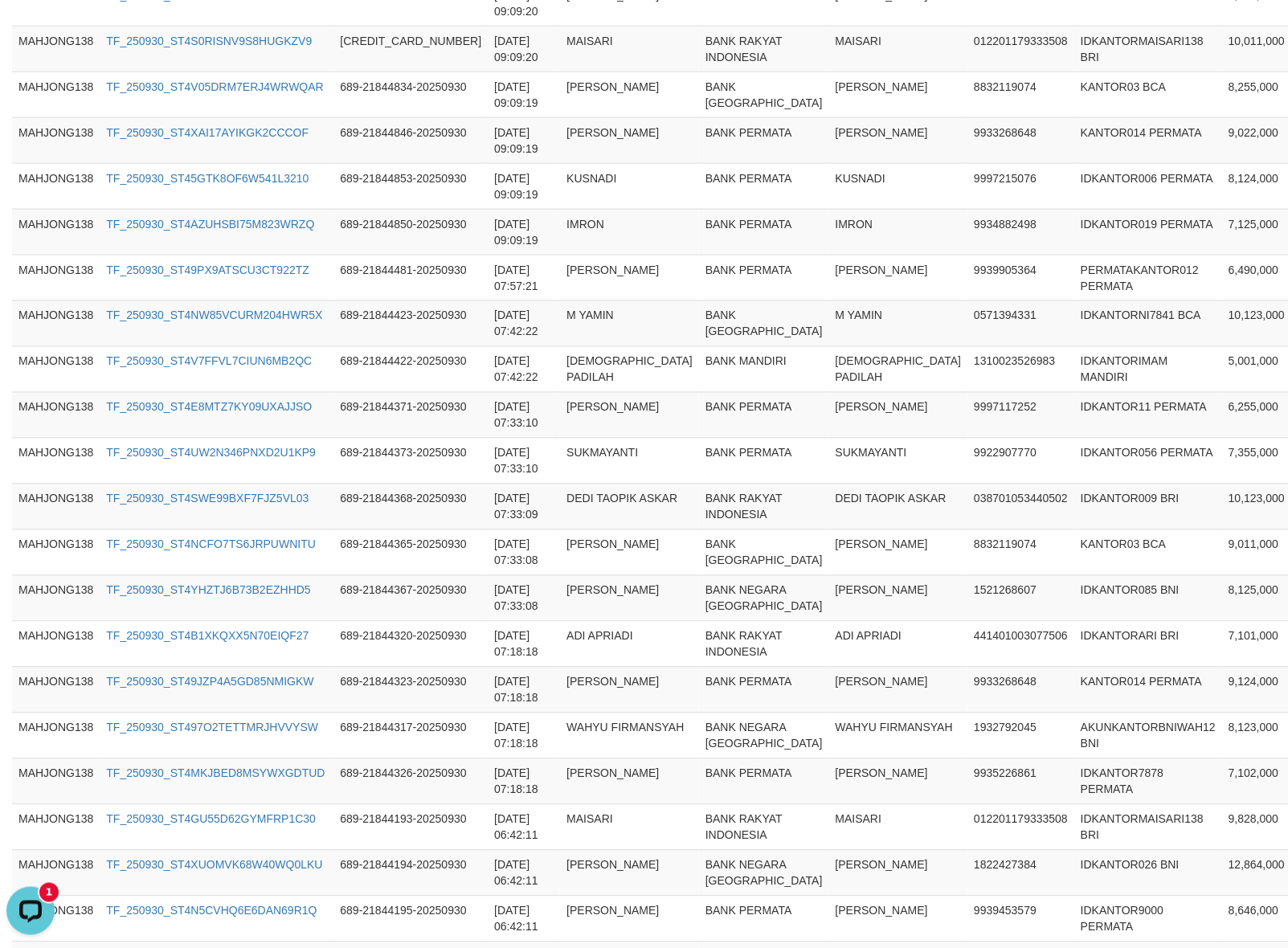
scroll to position [773, 0]
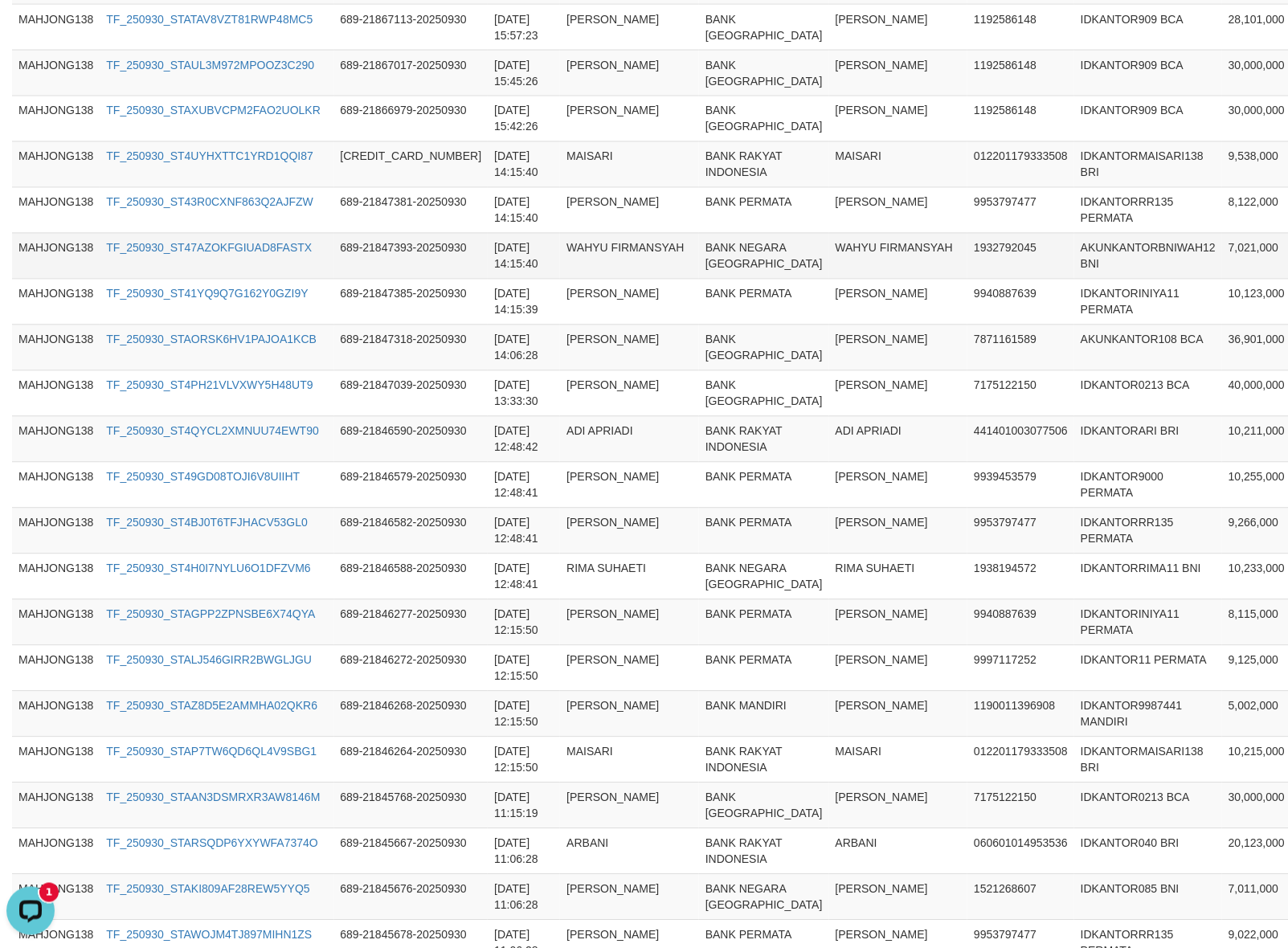
click at [967, 279] on td "1932792045" at bounding box center [1021, 256] width 107 height 46
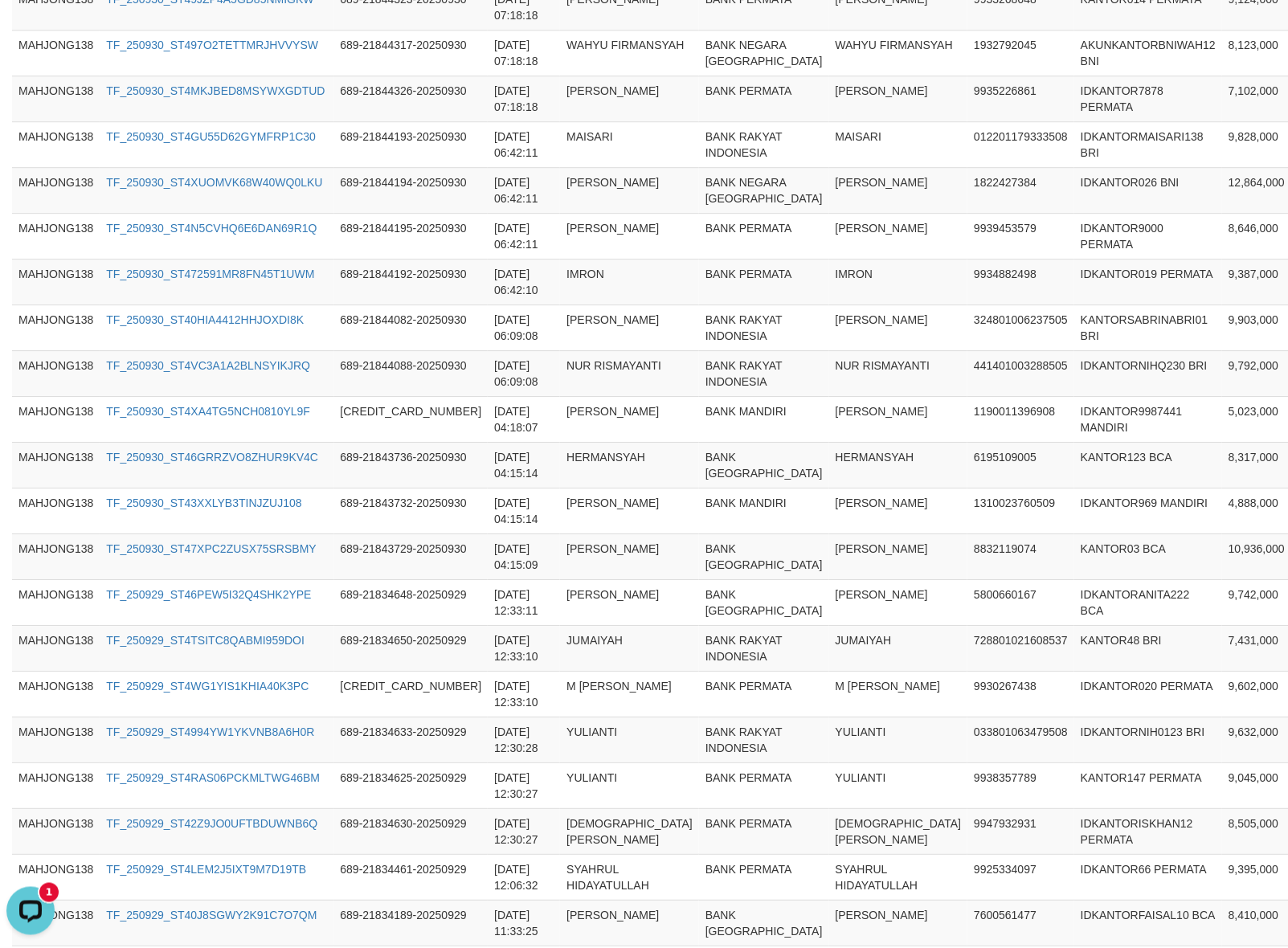
scroll to position [1270, 0]
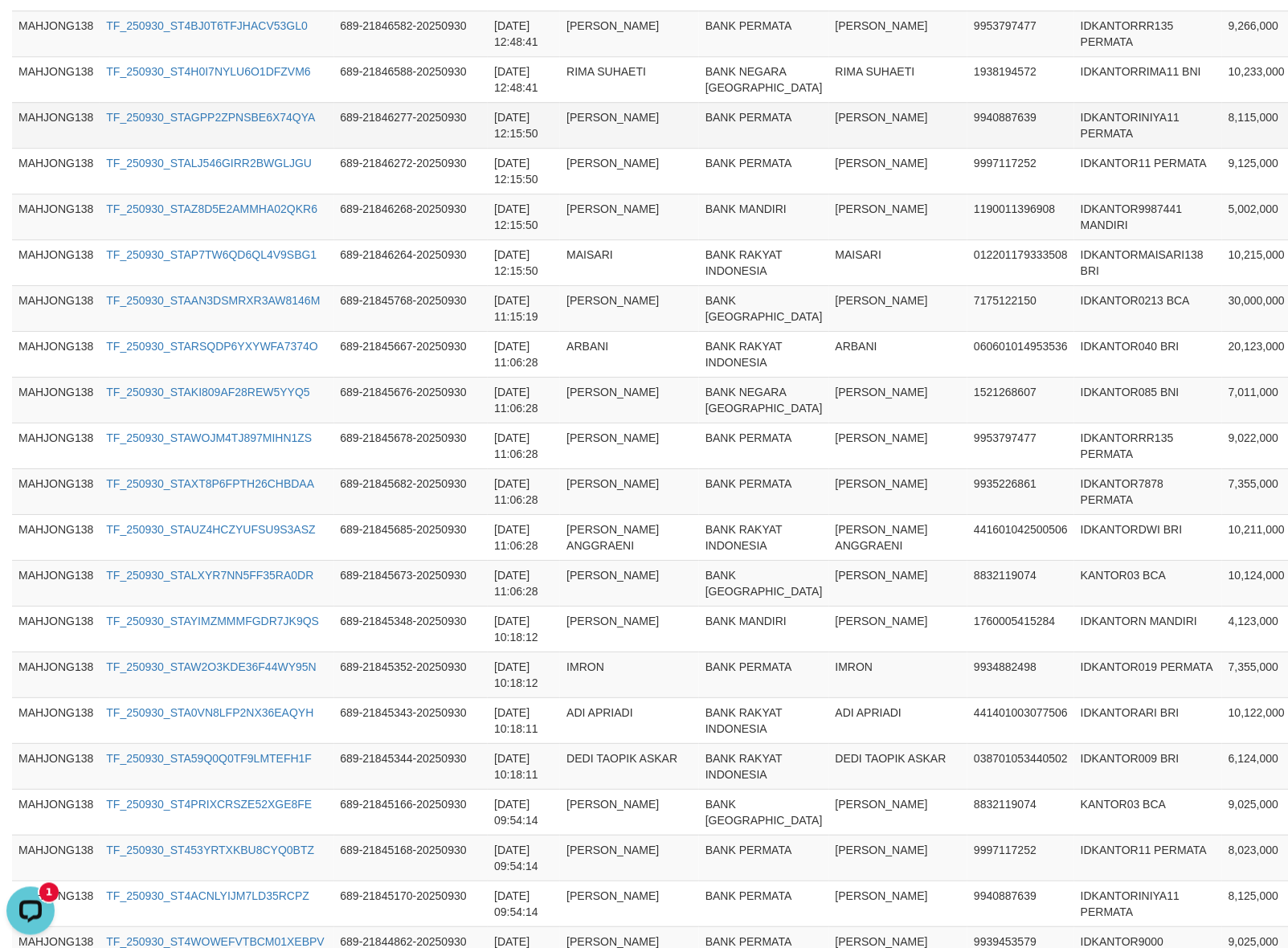
click at [564, 148] on td "YULI YULIANA" at bounding box center [630, 124] width 139 height 46
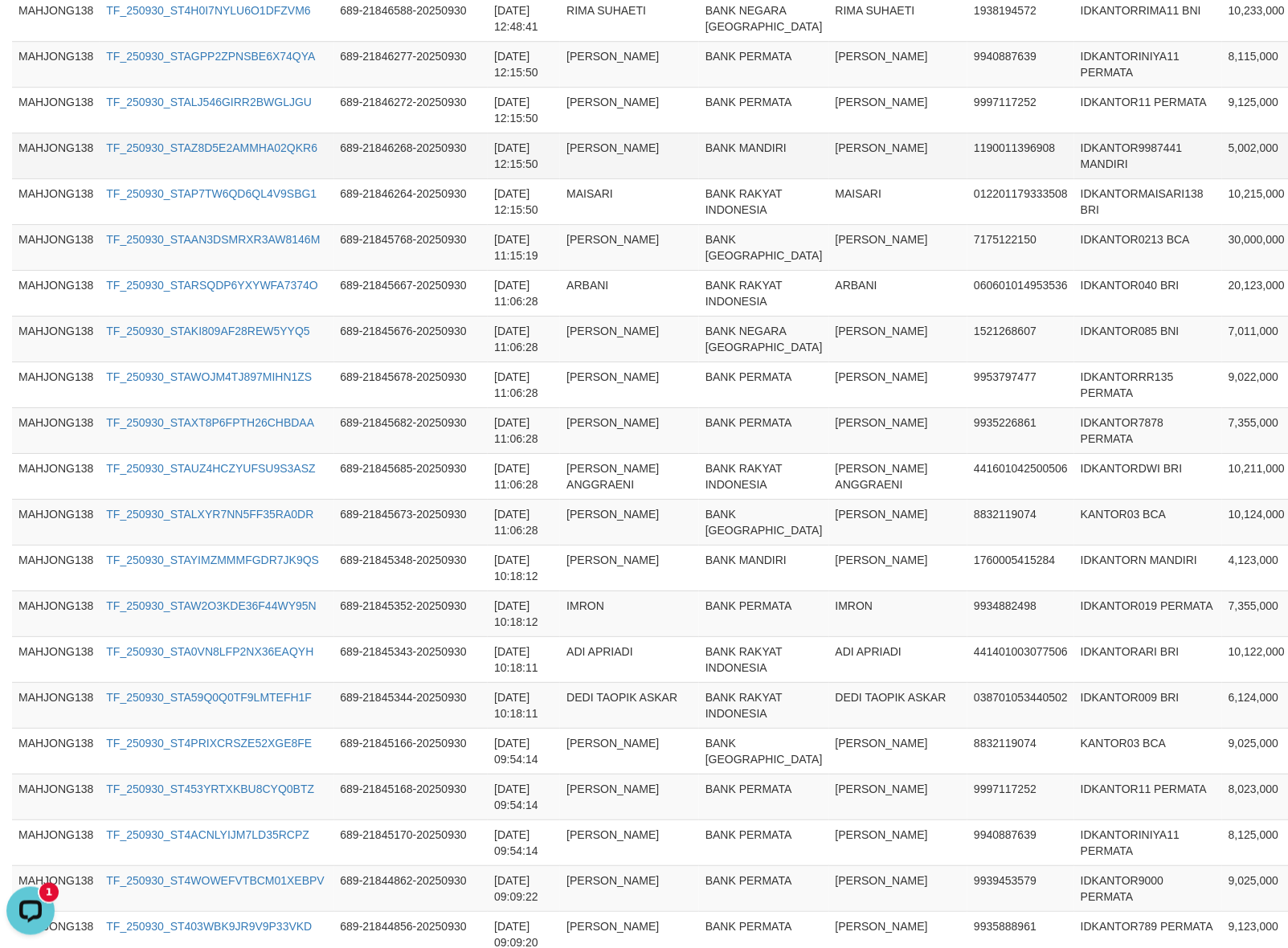
scroll to position [3875, 0]
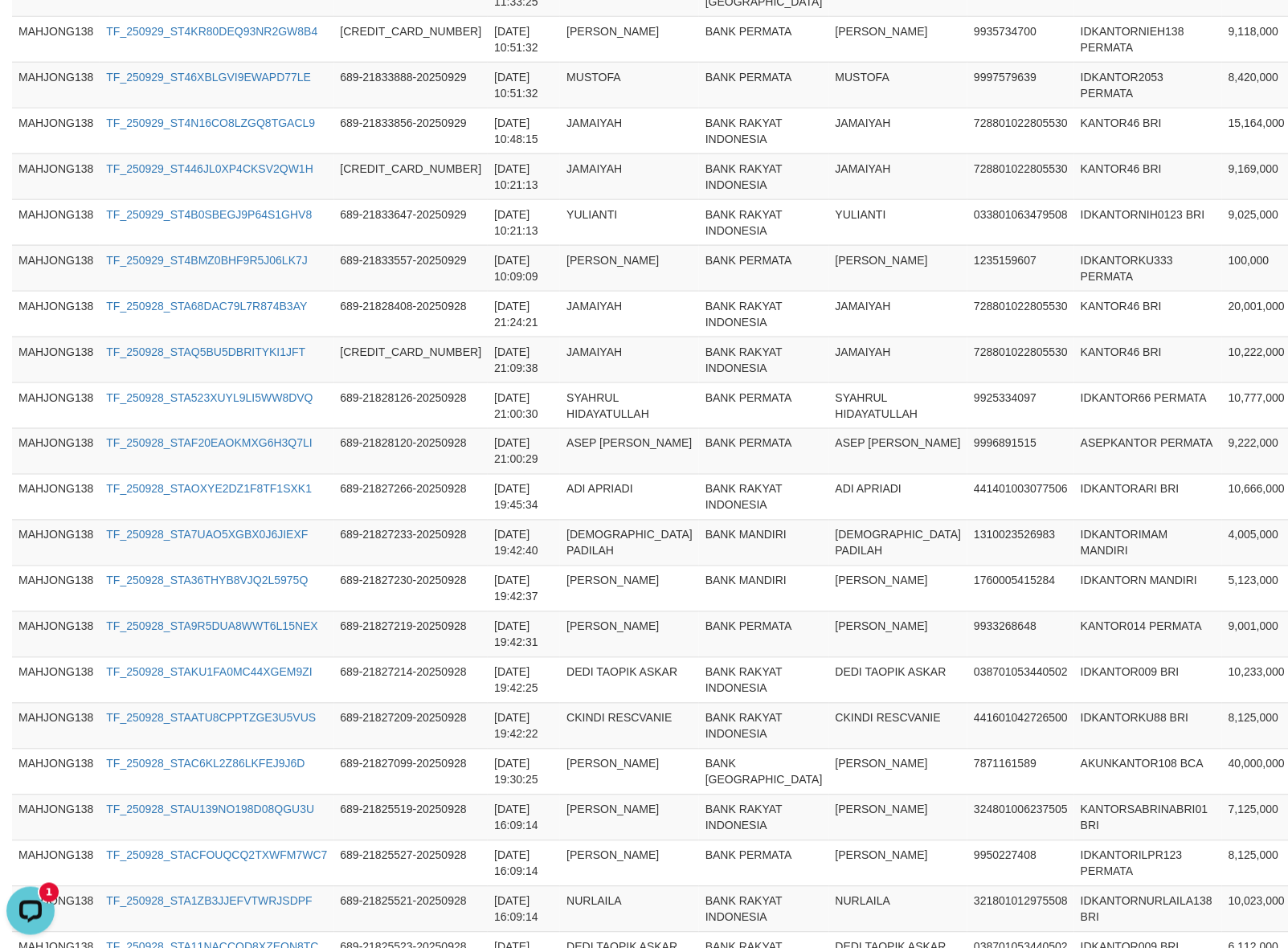
drag, startPoint x: 1071, startPoint y: 430, endPoint x: 1073, endPoint y: 408, distance: 22.1
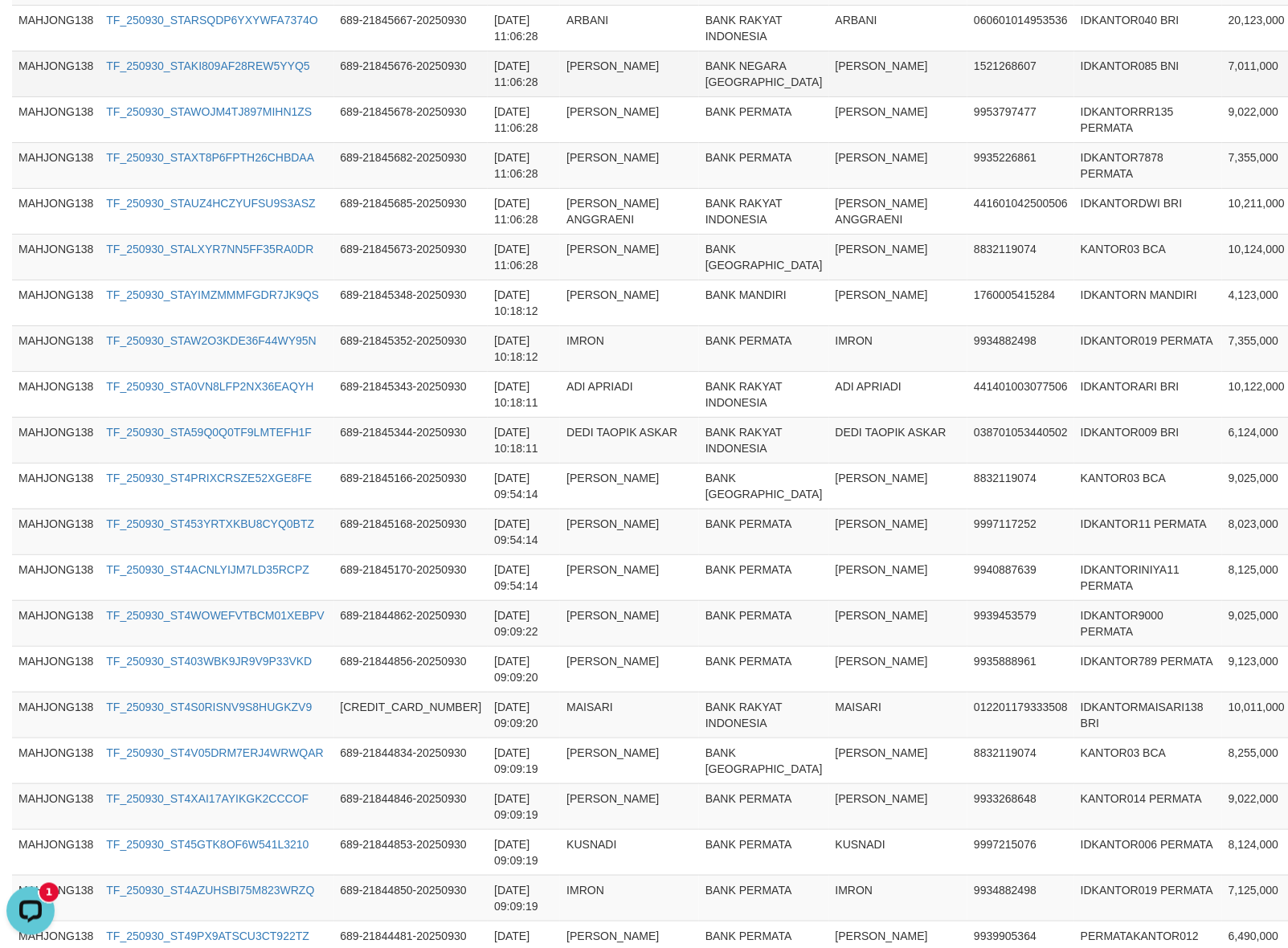
scroll to position [1507, 0]
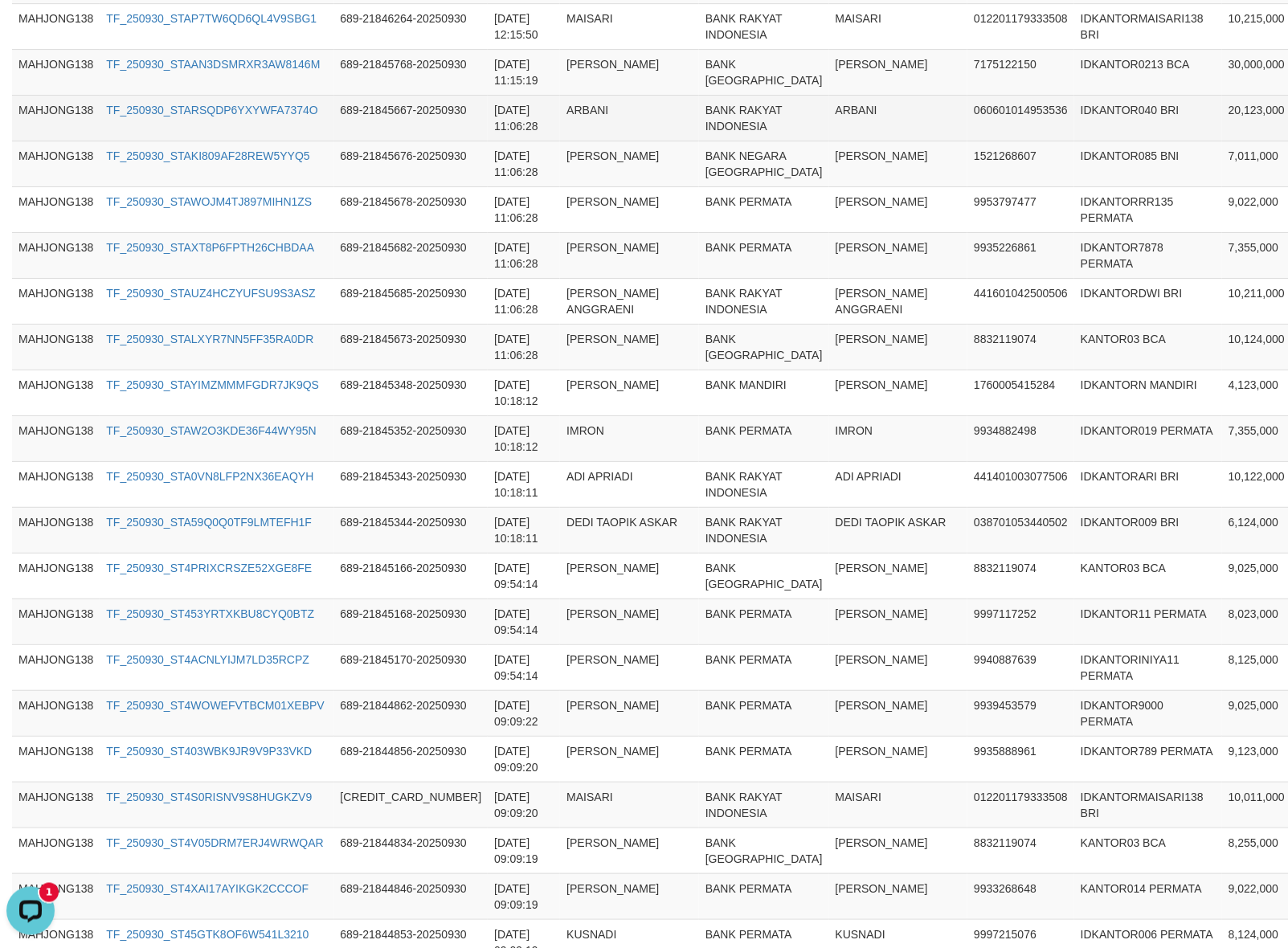
click at [1074, 141] on td "IDKANTOR040 BRI" at bounding box center [1147, 117] width 148 height 46
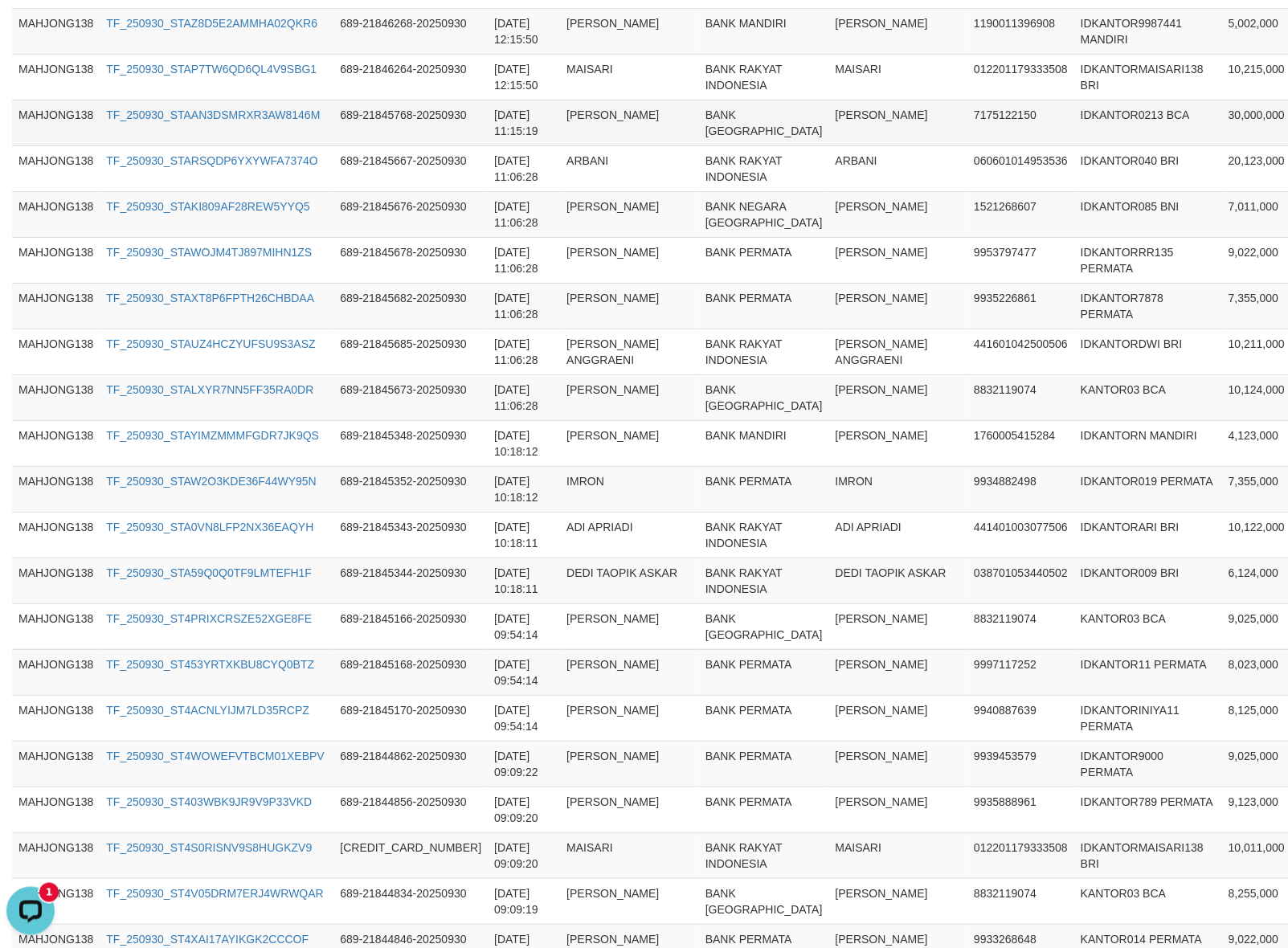
scroll to position [897, 0]
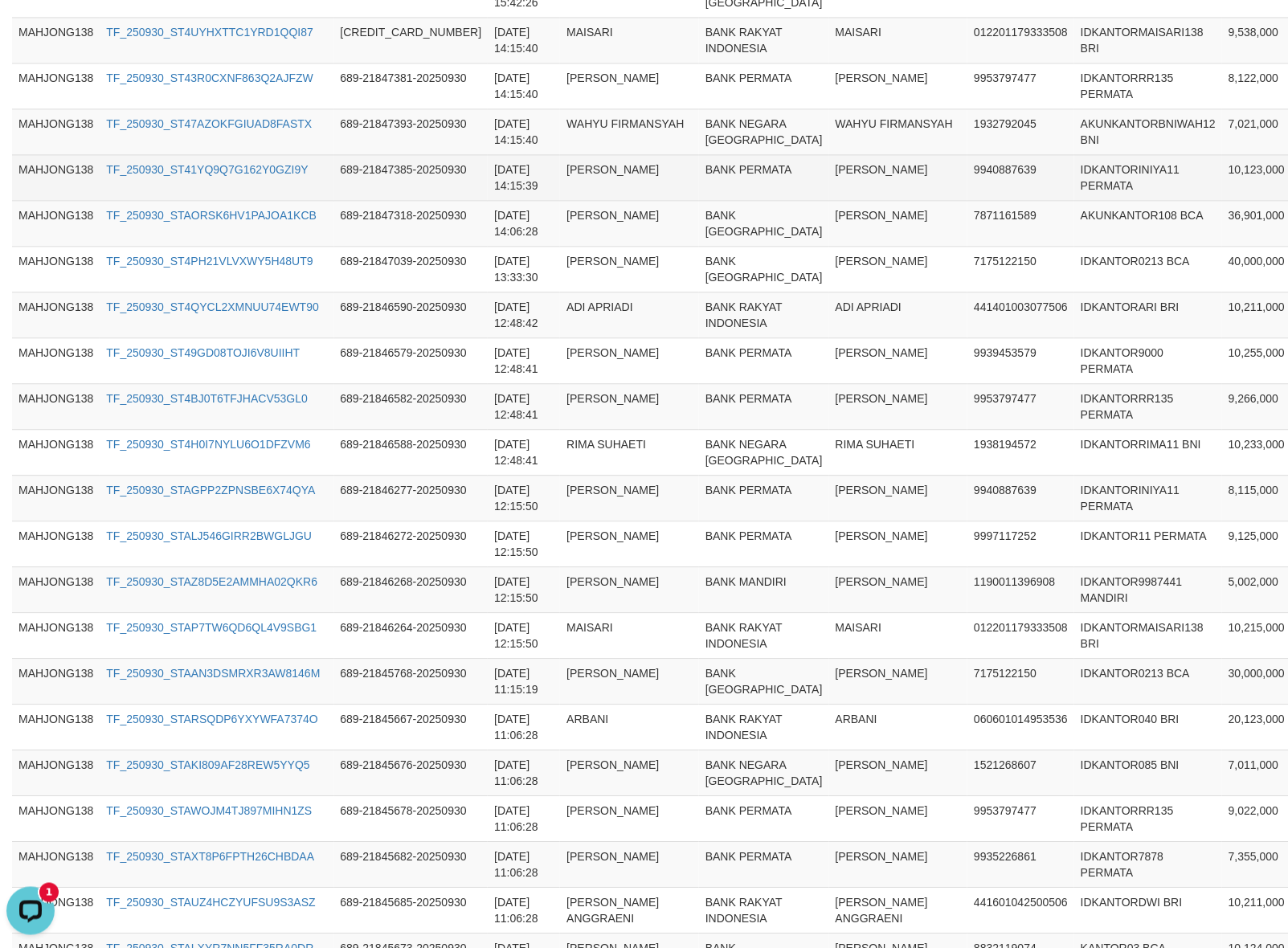
click at [967, 200] on td "9940887639" at bounding box center [1021, 177] width 107 height 46
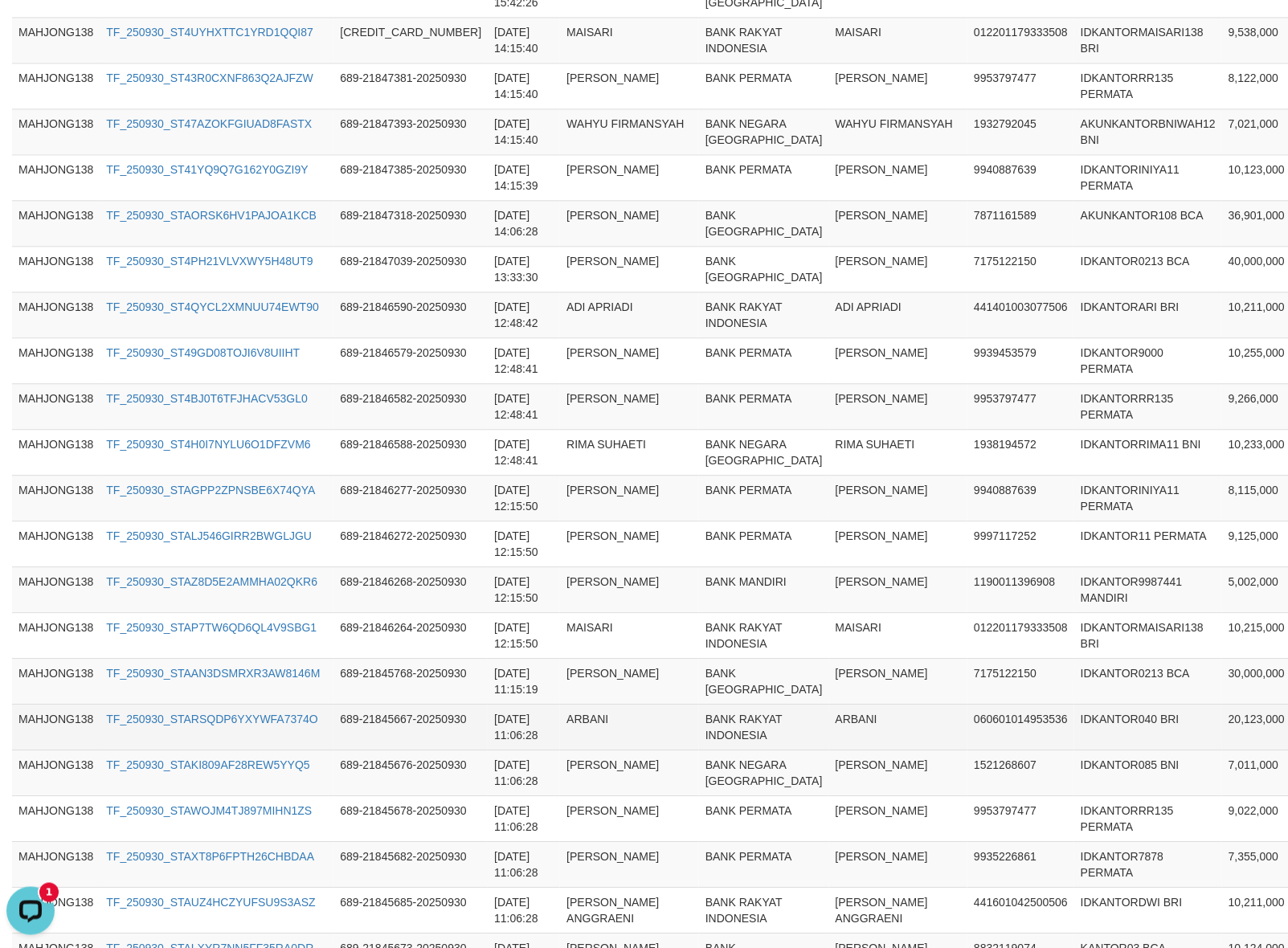
scroll to position [1766, 0]
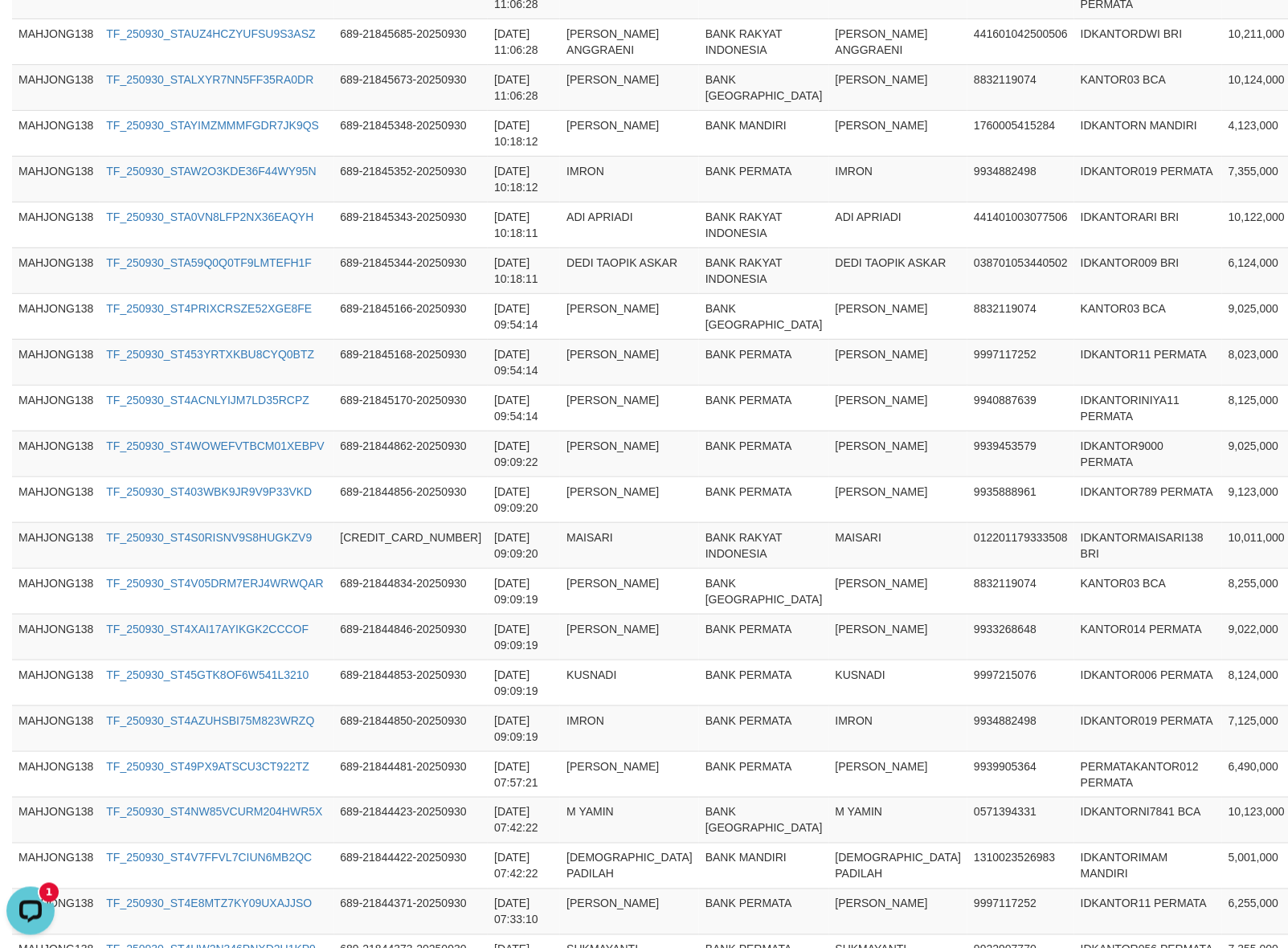
drag, startPoint x: 870, startPoint y: 394, endPoint x: 857, endPoint y: 396, distance: 13.2
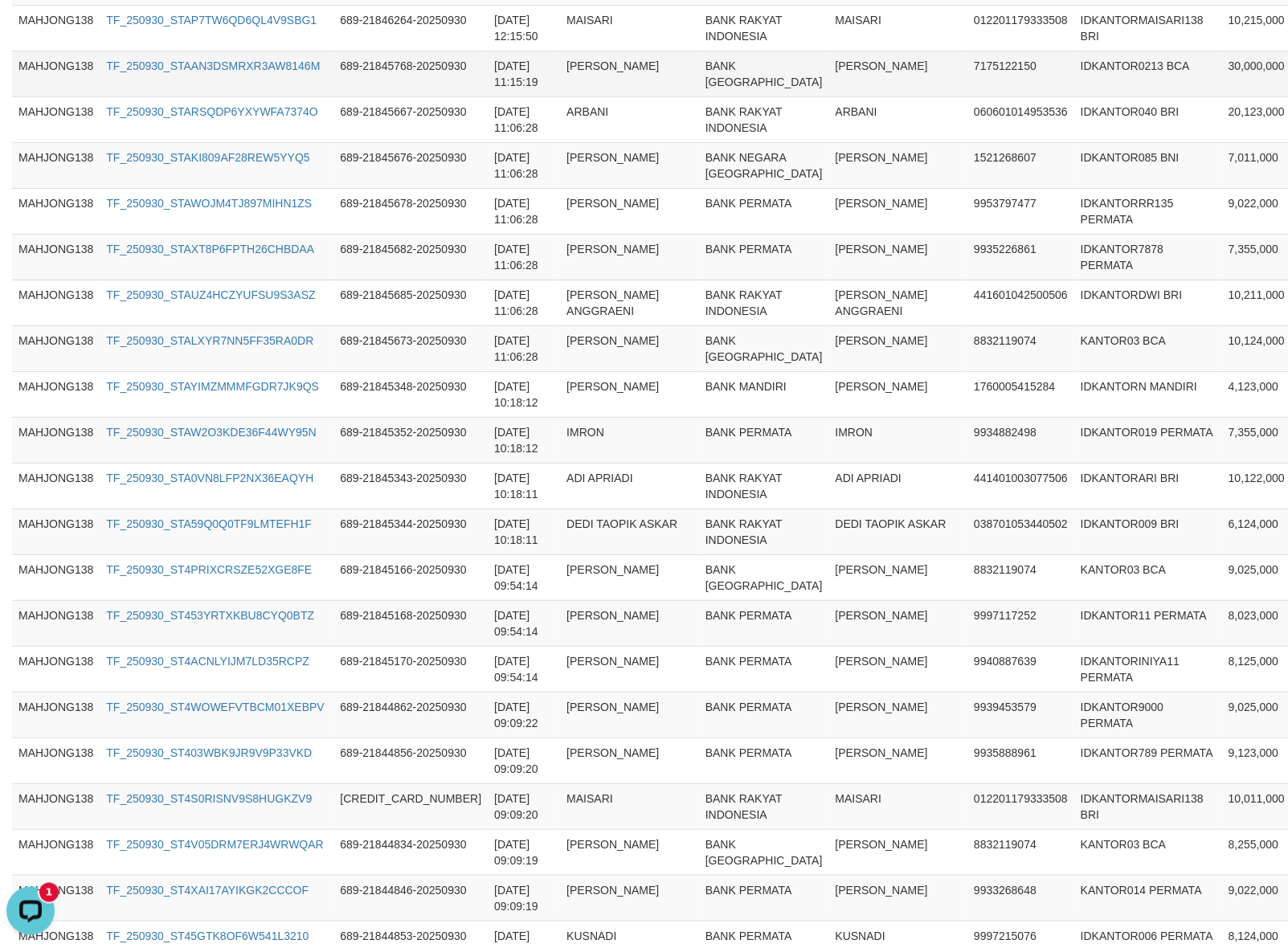
scroll to position [1379, 0]
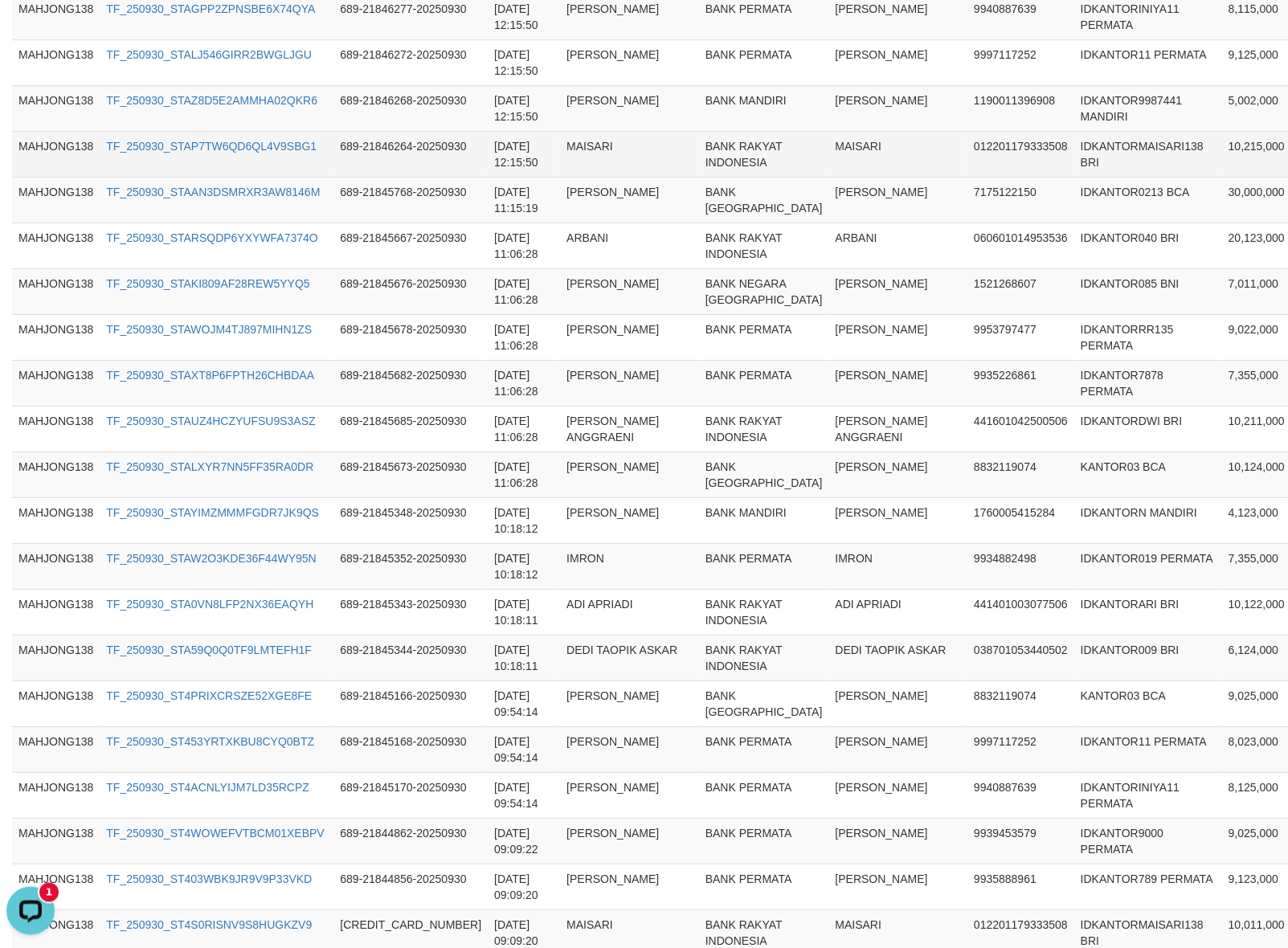
click at [967, 177] on td "012201179333508" at bounding box center [1021, 153] width 107 height 46
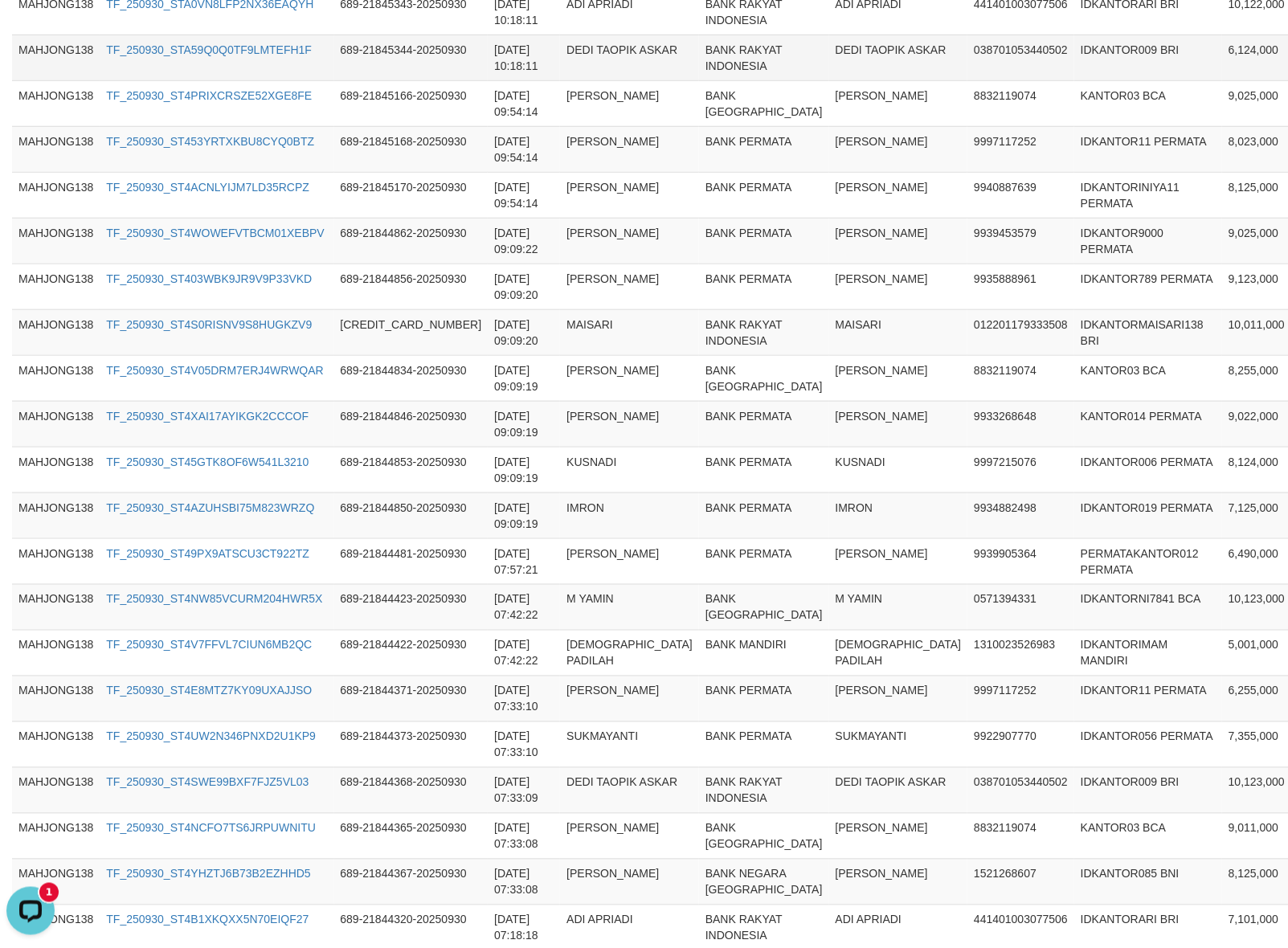
scroll to position [1982, 0]
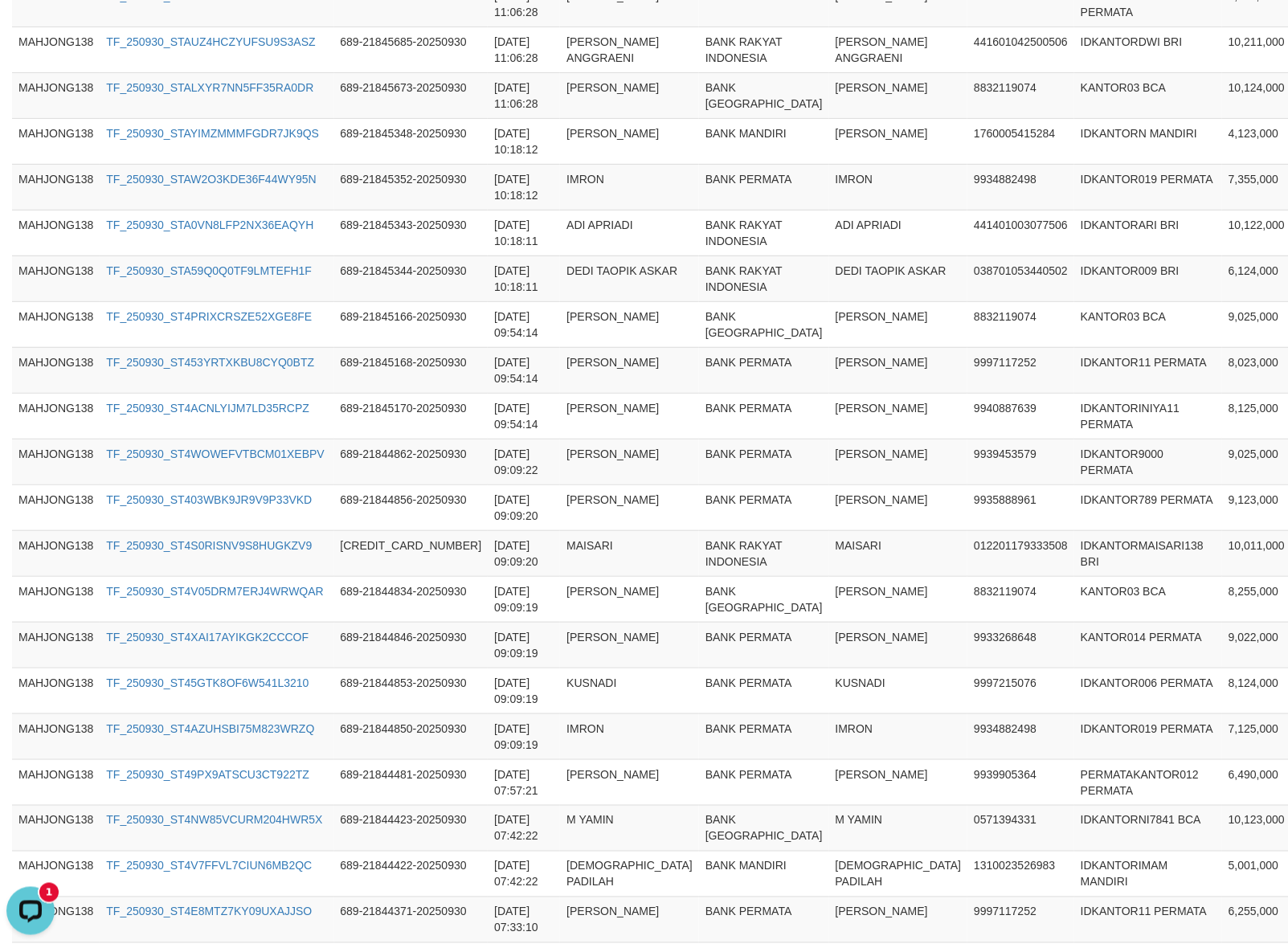
scroll to position [1579, 0]
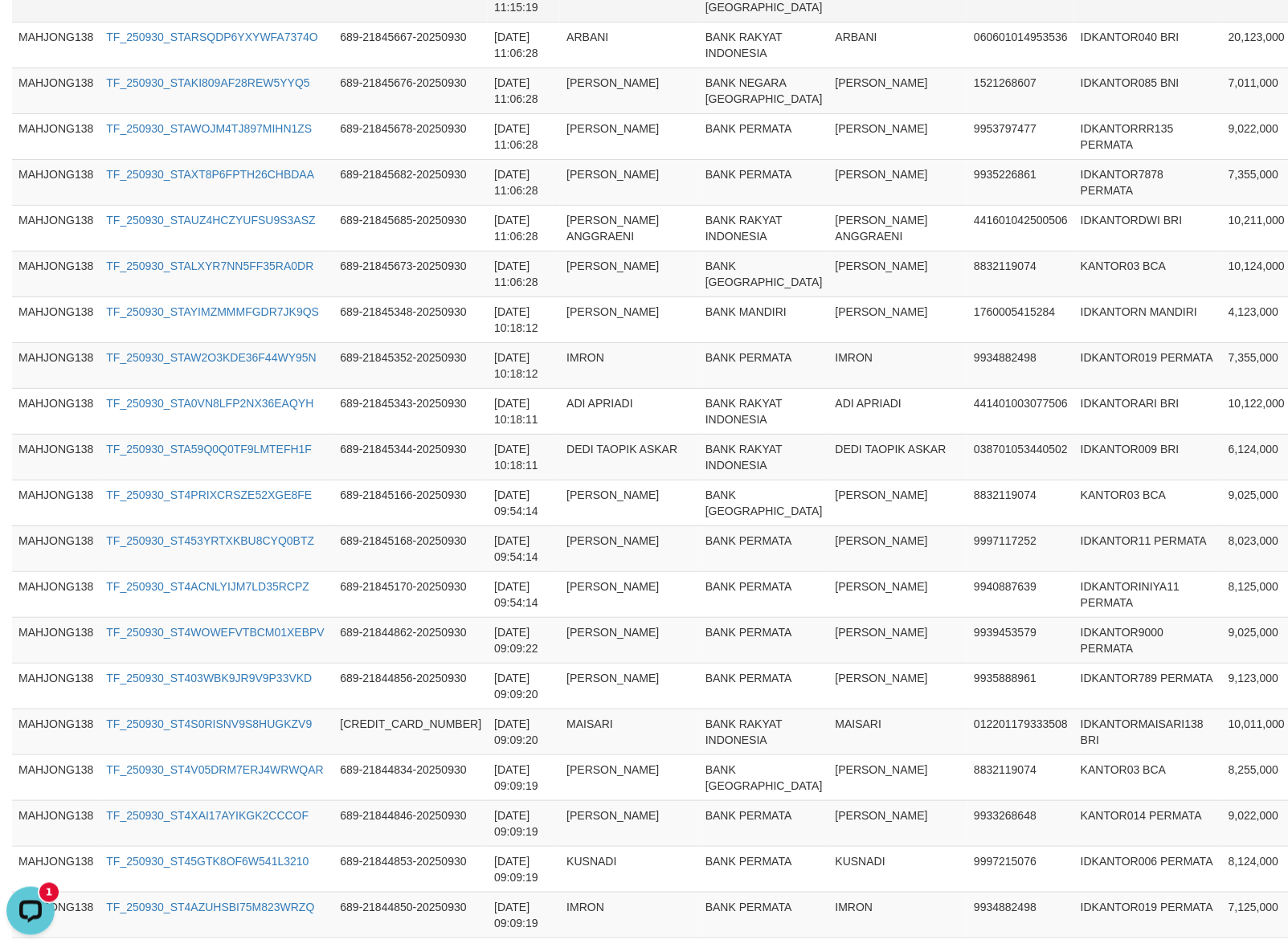
click at [1074, 113] on td "IDKANTOR085 BNI" at bounding box center [1147, 90] width 148 height 46
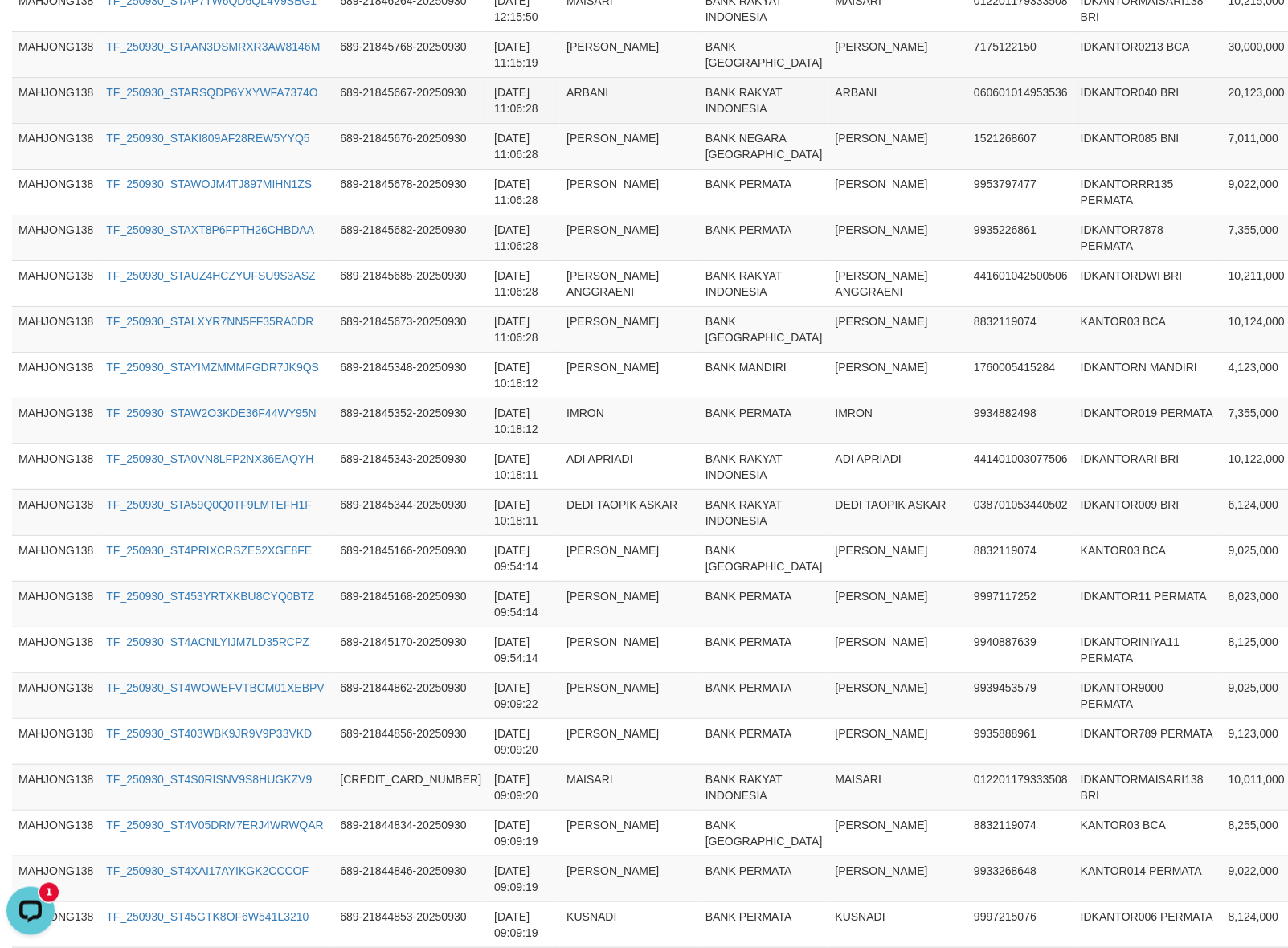
scroll to position [1479, 0]
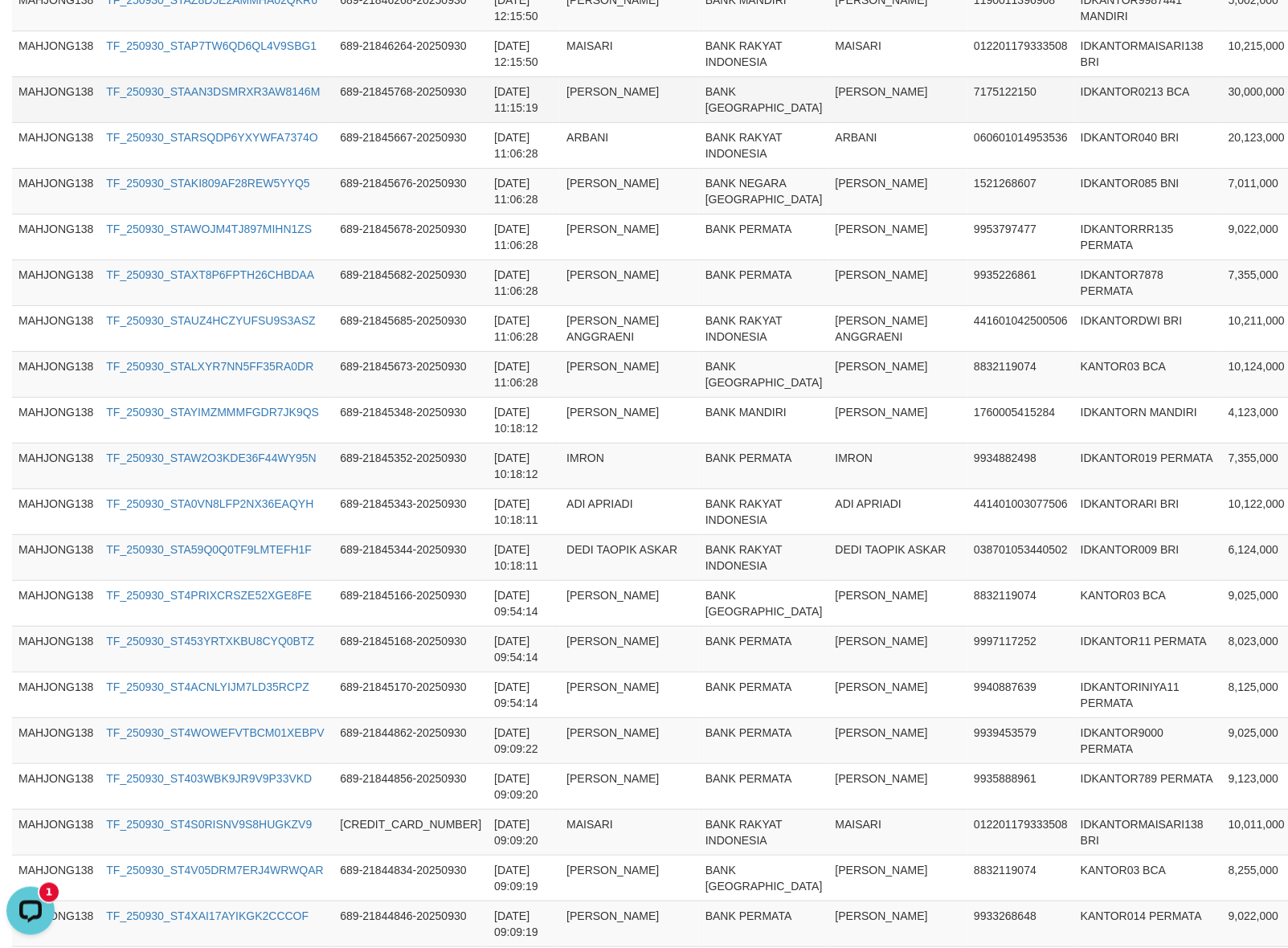
drag, startPoint x: 974, startPoint y: 450, endPoint x: 966, endPoint y: 474, distance: 25.3
click at [1074, 122] on td "IDKANTOR0213 BCA" at bounding box center [1147, 99] width 148 height 46
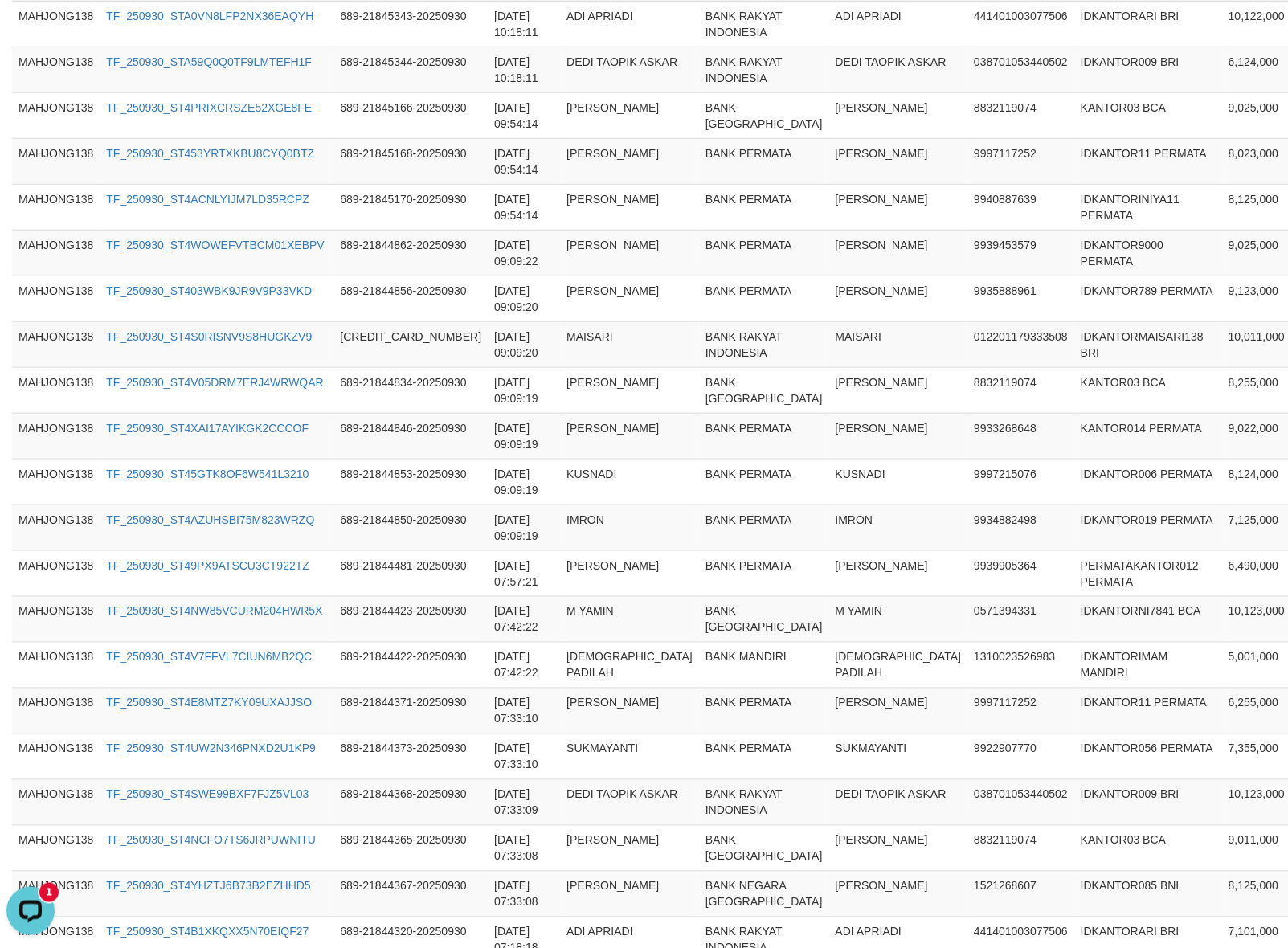
scroll to position [1977, 0]
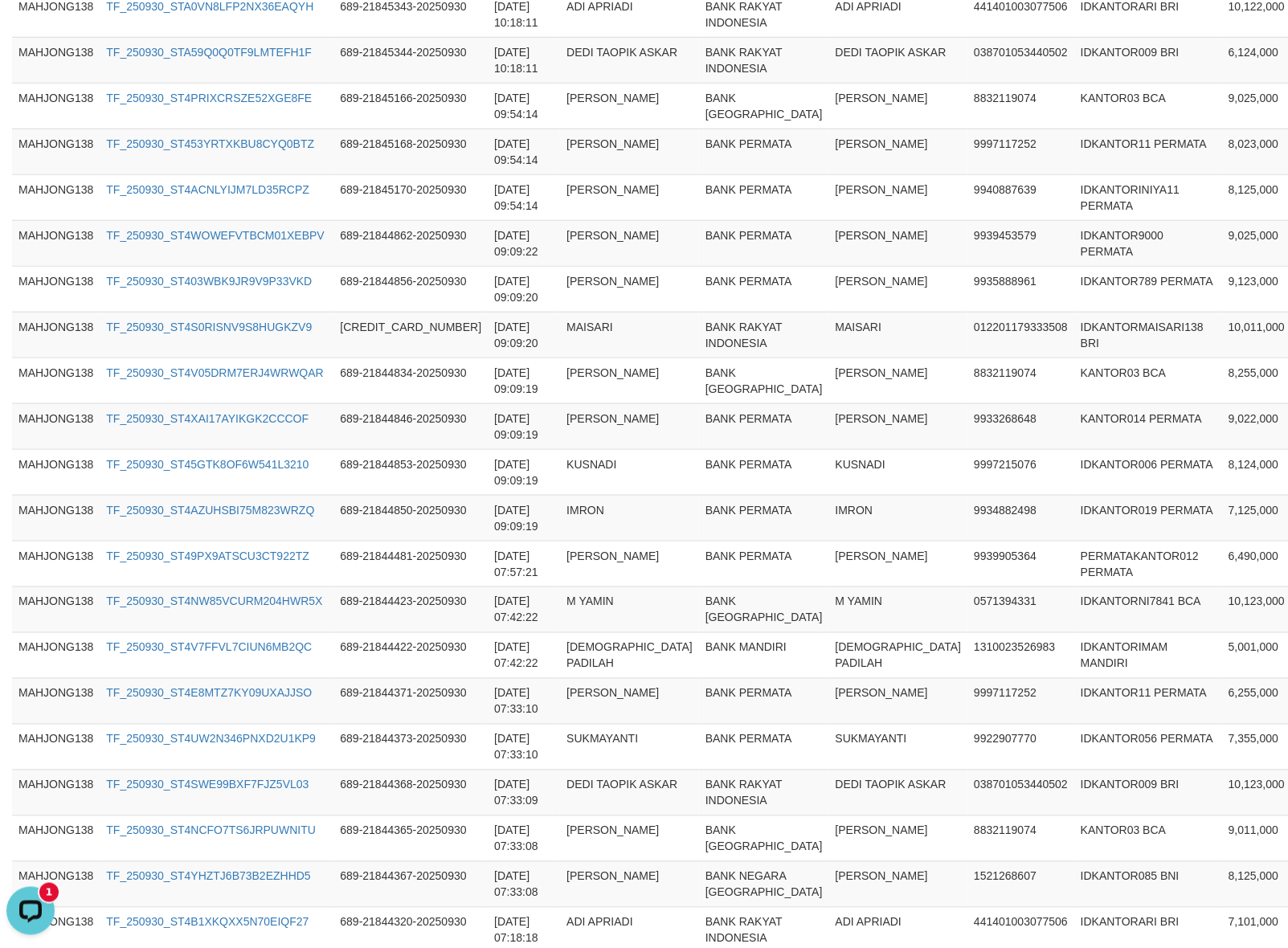
drag, startPoint x: 890, startPoint y: 424, endPoint x: 868, endPoint y: 454, distance: 37.2
click at [868, 454] on tbody "MAHJONG138 TF_250930_STA3Q02HP501811Q5IJ5 689-21867190-20250930 2025-09-30 16:1…" at bounding box center [732, 862] width 1439 height 4581
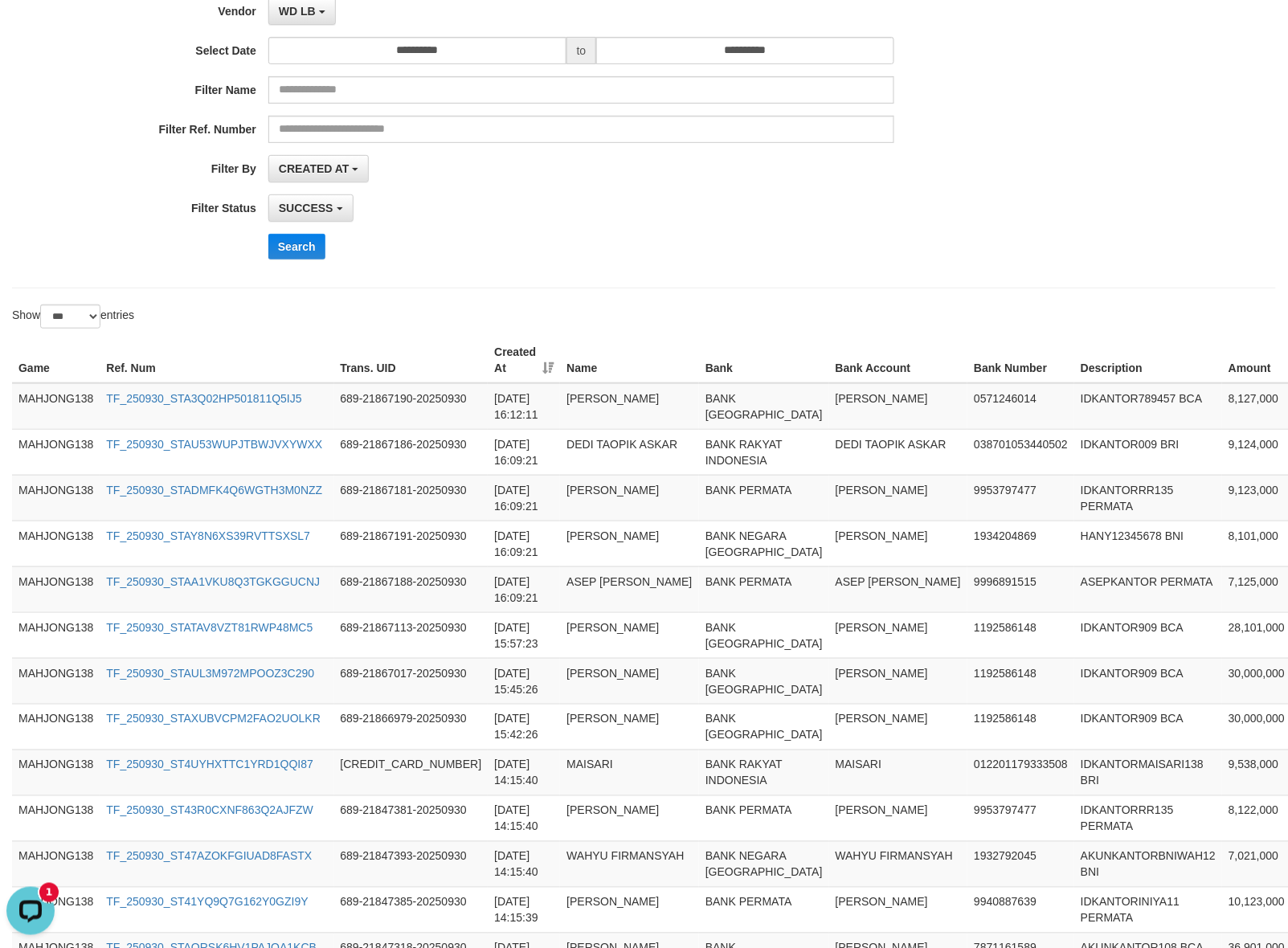
scroll to position [0, 0]
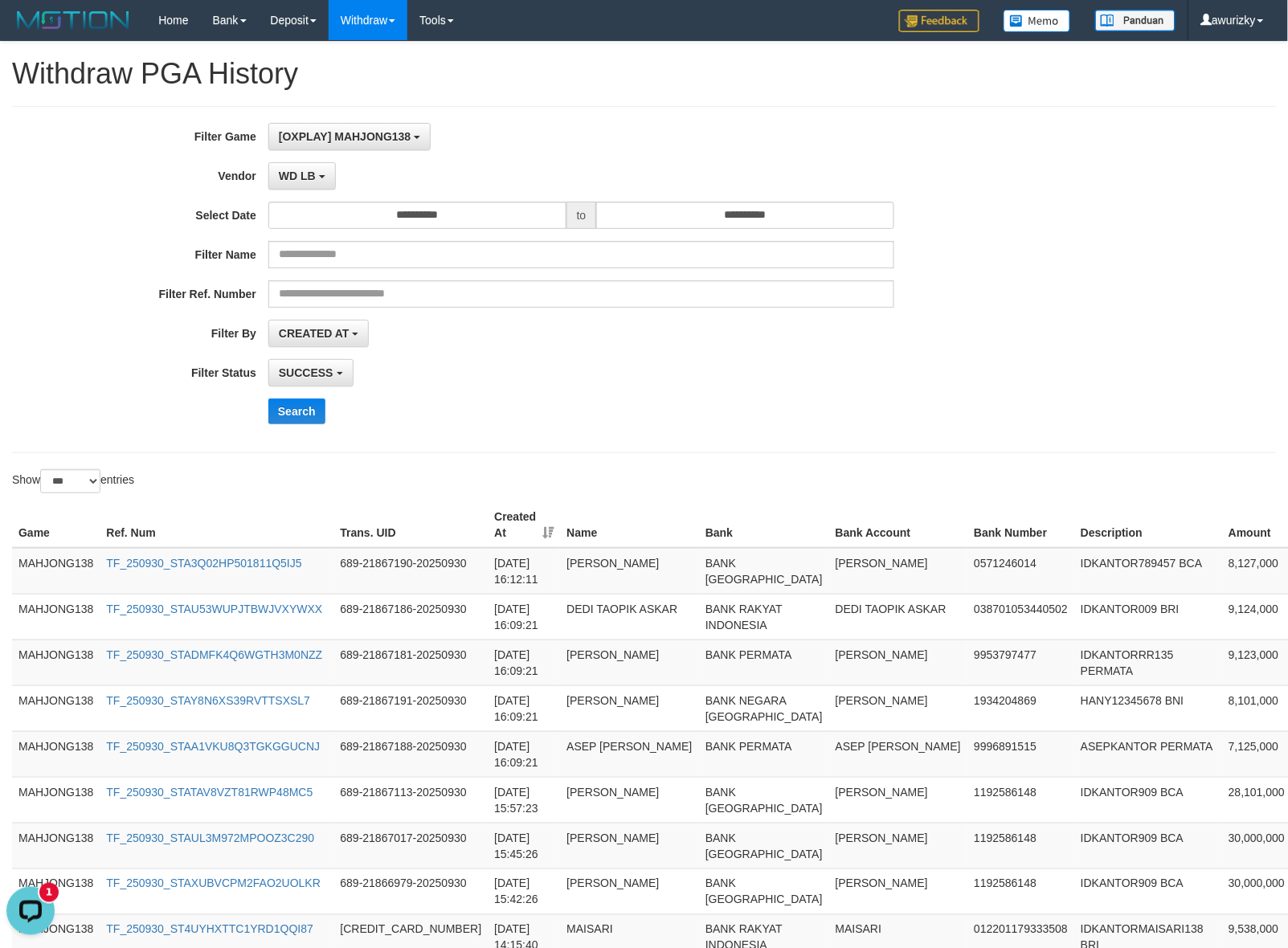
click at [829, 522] on th "Bank Account" at bounding box center [899, 525] width 139 height 46
click at [624, 427] on div "**********" at bounding box center [536, 279] width 1073 height 313
click at [644, 410] on div "Search" at bounding box center [670, 412] width 805 height 26
click at [620, 406] on div "Search" at bounding box center [670, 412] width 805 height 26
click at [619, 392] on div "**********" at bounding box center [536, 279] width 1073 height 313
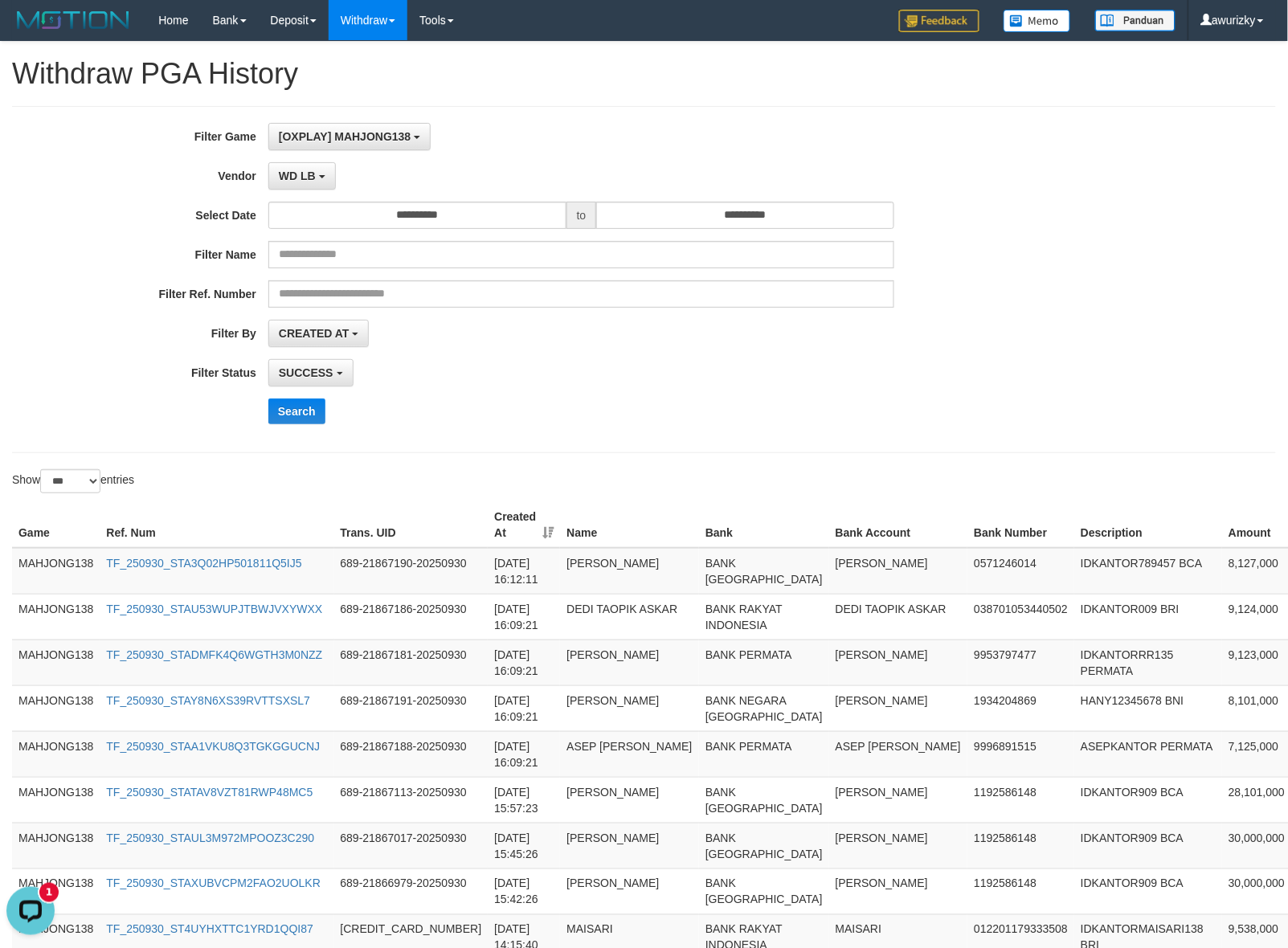
click at [1042, 351] on div "**********" at bounding box center [536, 279] width 1073 height 313
click at [757, 406] on div "Search" at bounding box center [670, 412] width 805 height 26
click at [576, 374] on div "SUCCESS SUCCESS ON PROCESS FAILED" at bounding box center [581, 373] width 626 height 27
click at [523, 432] on div "**********" at bounding box center [536, 279] width 1073 height 313
click at [545, 409] on div "Search" at bounding box center [670, 412] width 805 height 26
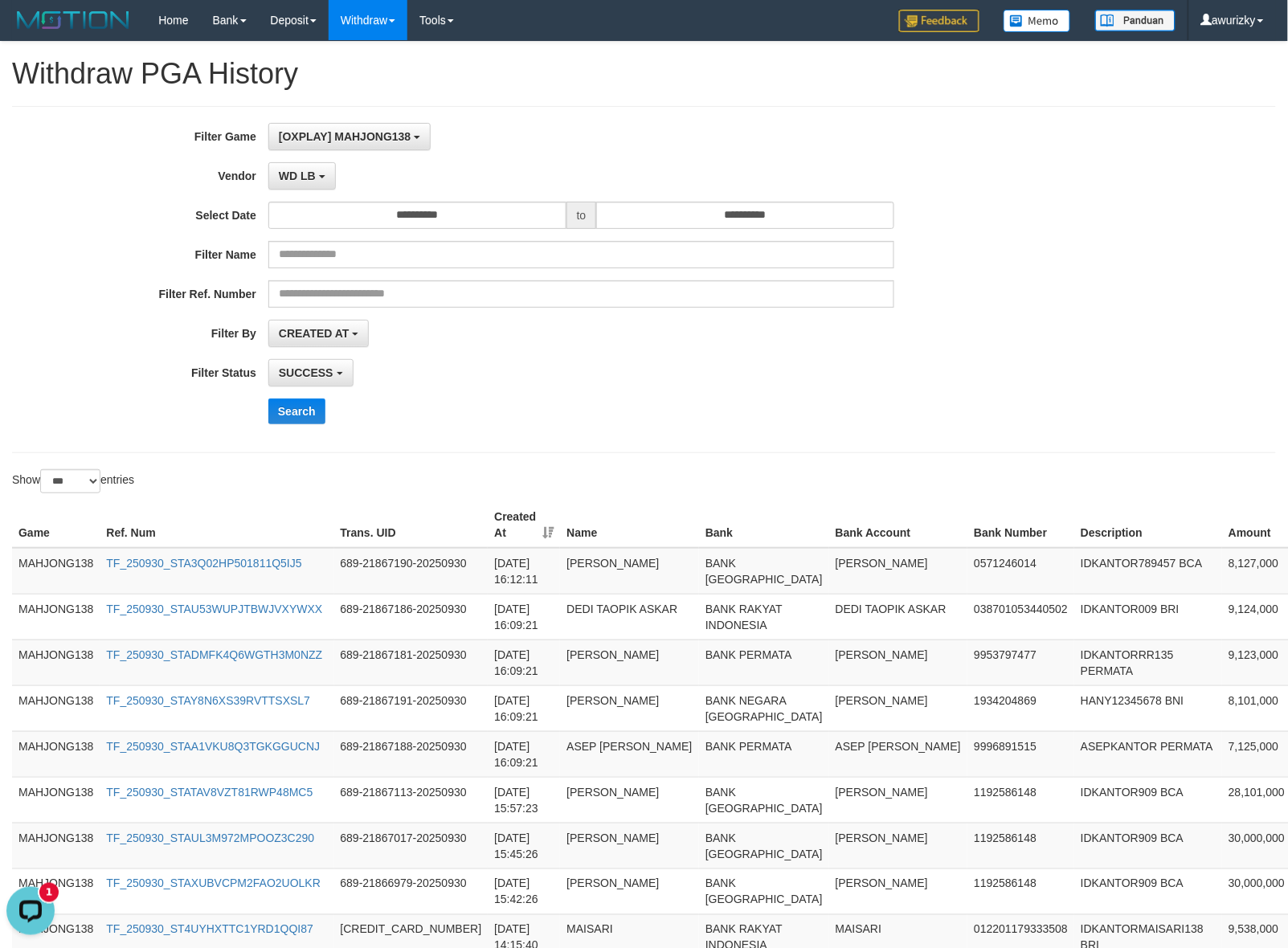
click at [543, 409] on div "Search" at bounding box center [670, 412] width 805 height 26
click at [541, 410] on div "Search" at bounding box center [670, 412] width 805 height 26
